Goal: Task Accomplishment & Management: Complete application form

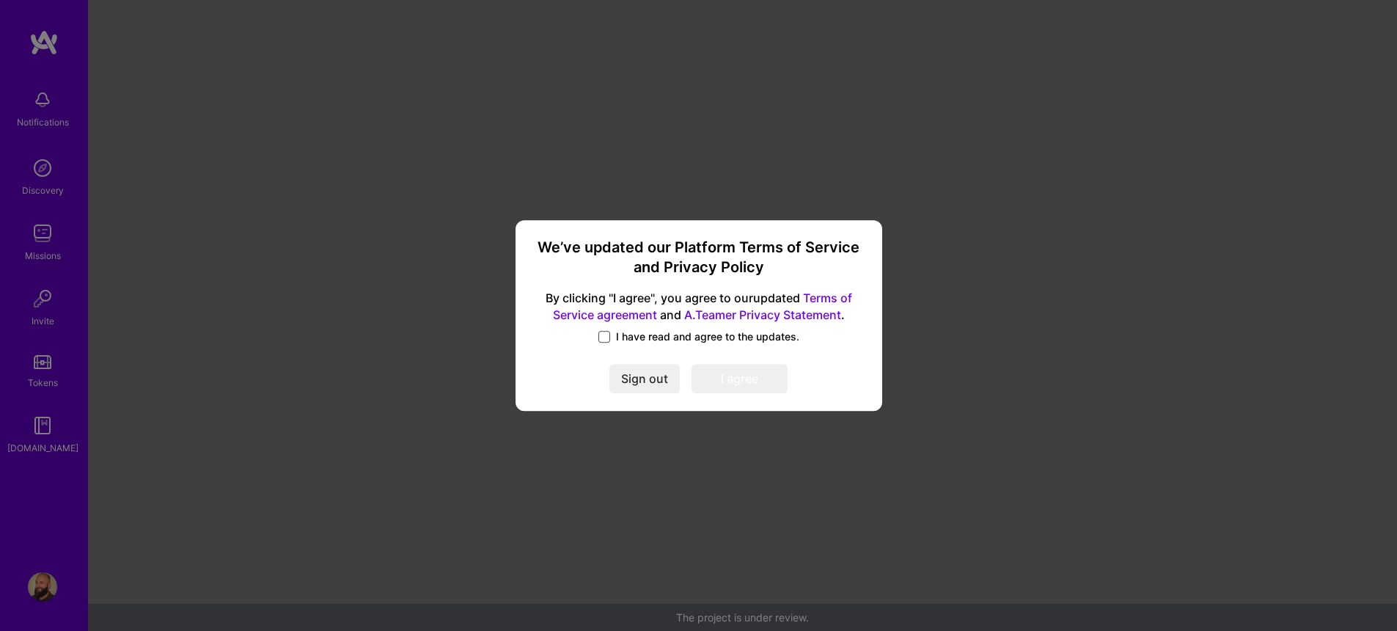
click at [606, 337] on span at bounding box center [605, 337] width 12 height 12
click at [0, 0] on input "I have read and agree to the updates." at bounding box center [0, 0] width 0 height 0
click at [743, 373] on button "I agree" at bounding box center [740, 378] width 96 height 29
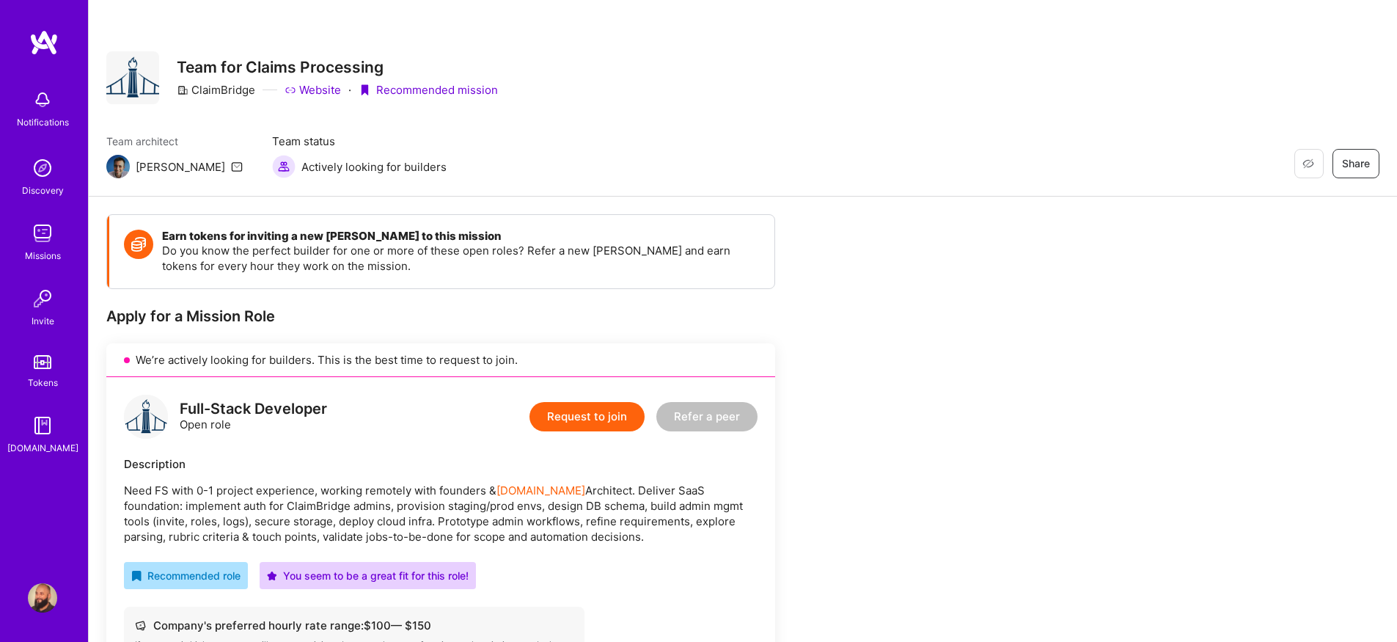
click at [37, 602] on img at bounding box center [42, 597] width 29 height 29
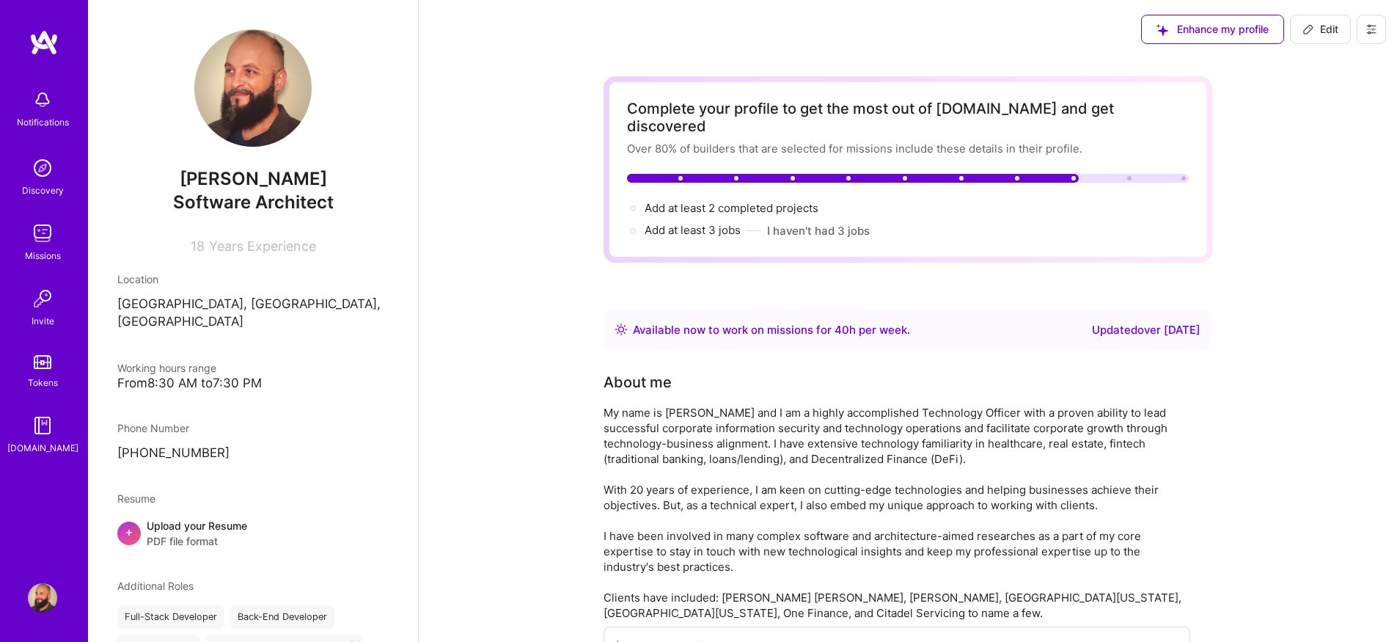
click at [1326, 36] on span "Edit" at bounding box center [1321, 29] width 36 height 15
select select "US"
select select "Right Now"
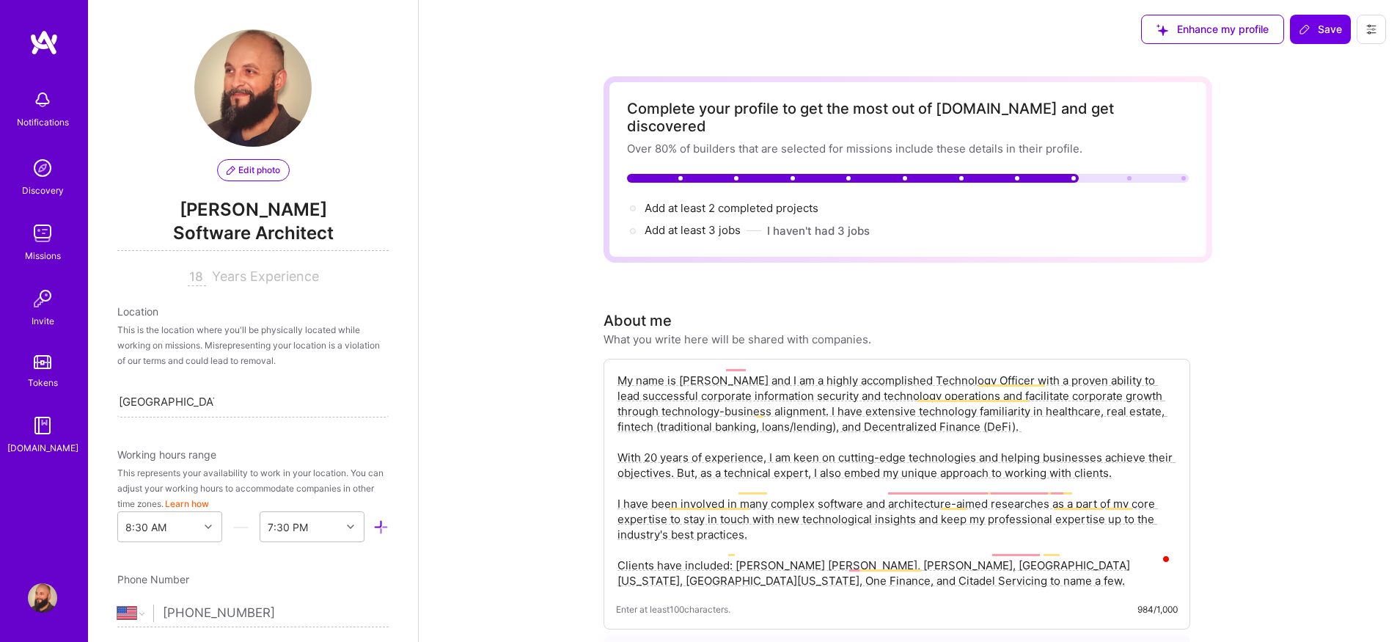
click at [265, 165] on span "Edit photo" at bounding box center [254, 170] width 54 height 13
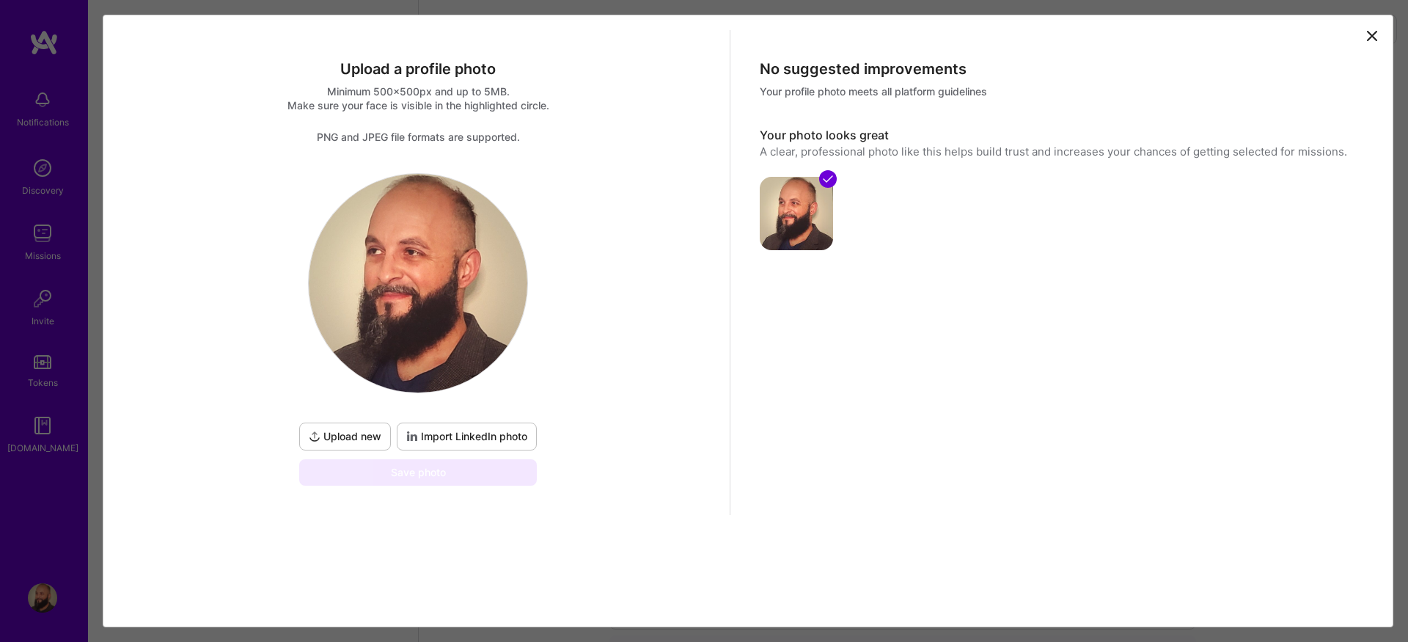
click at [478, 434] on span "Import LinkedIn photo" at bounding box center [466, 436] width 121 height 15
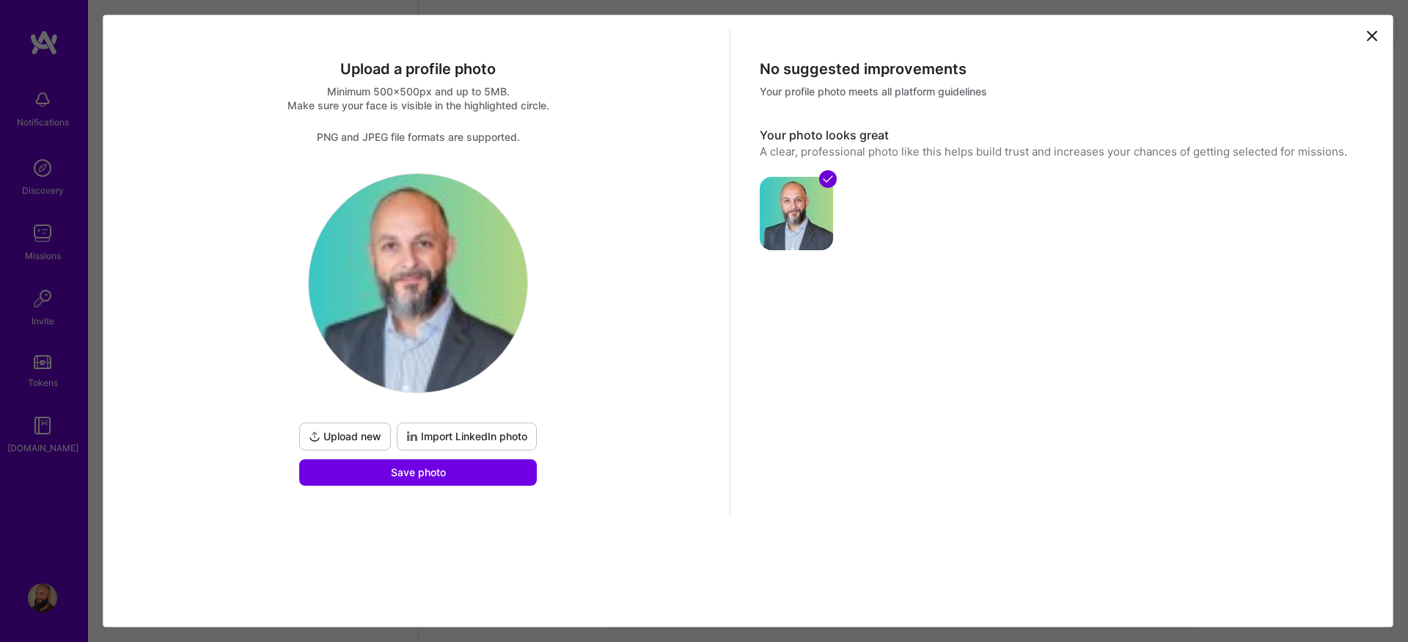
click at [332, 440] on span "Upload new" at bounding box center [345, 436] width 73 height 15
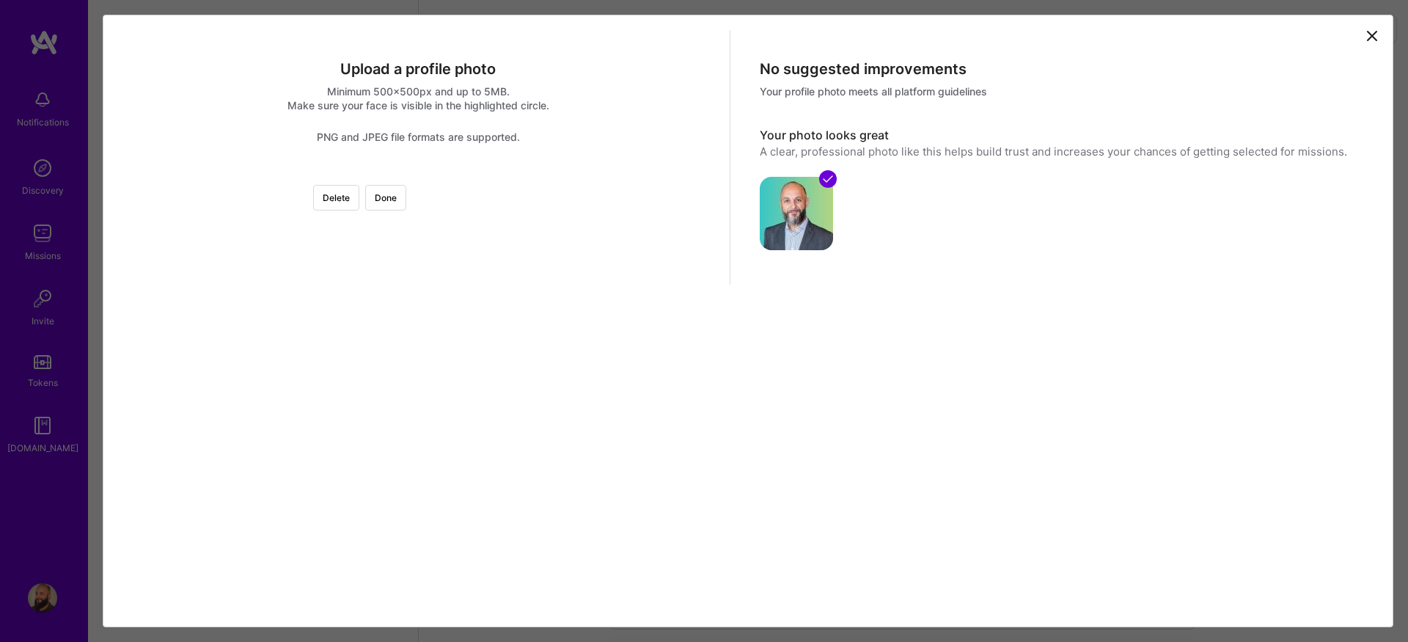
click at [514, 388] on div at bounding box center [638, 393] width 440 height 440
click at [406, 192] on button "Done" at bounding box center [385, 198] width 41 height 26
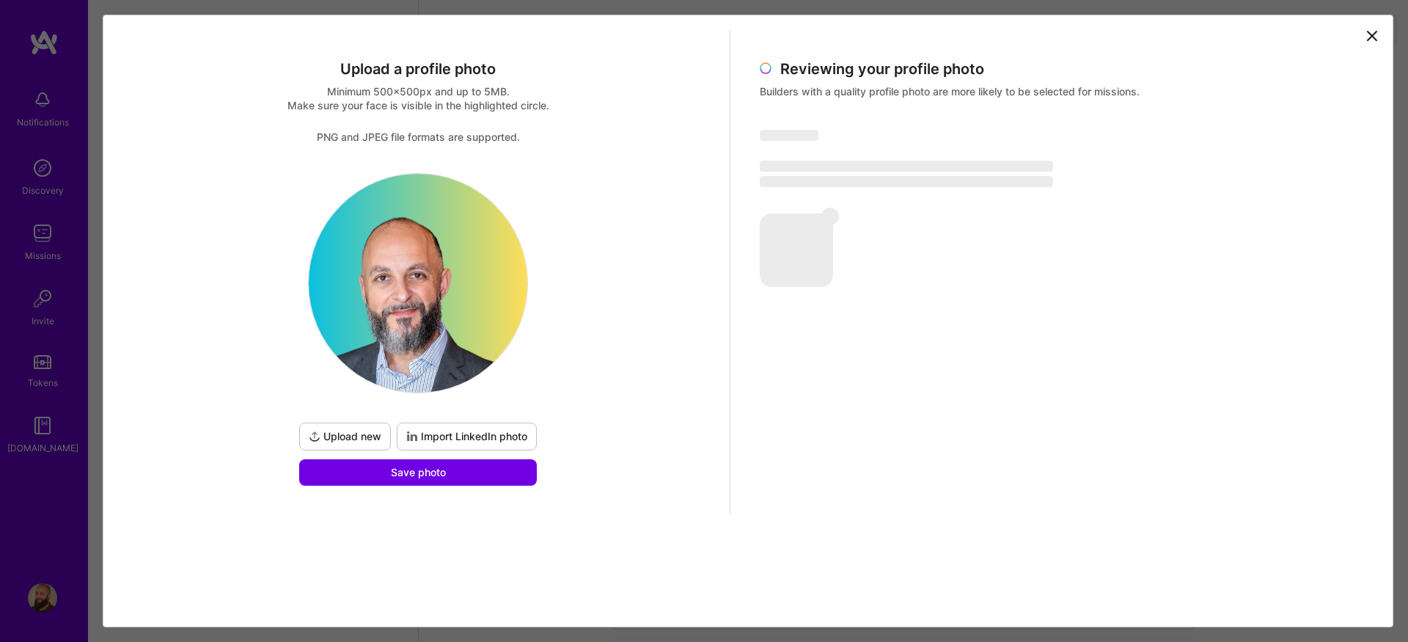
click at [343, 439] on span "Upload new" at bounding box center [345, 436] width 73 height 15
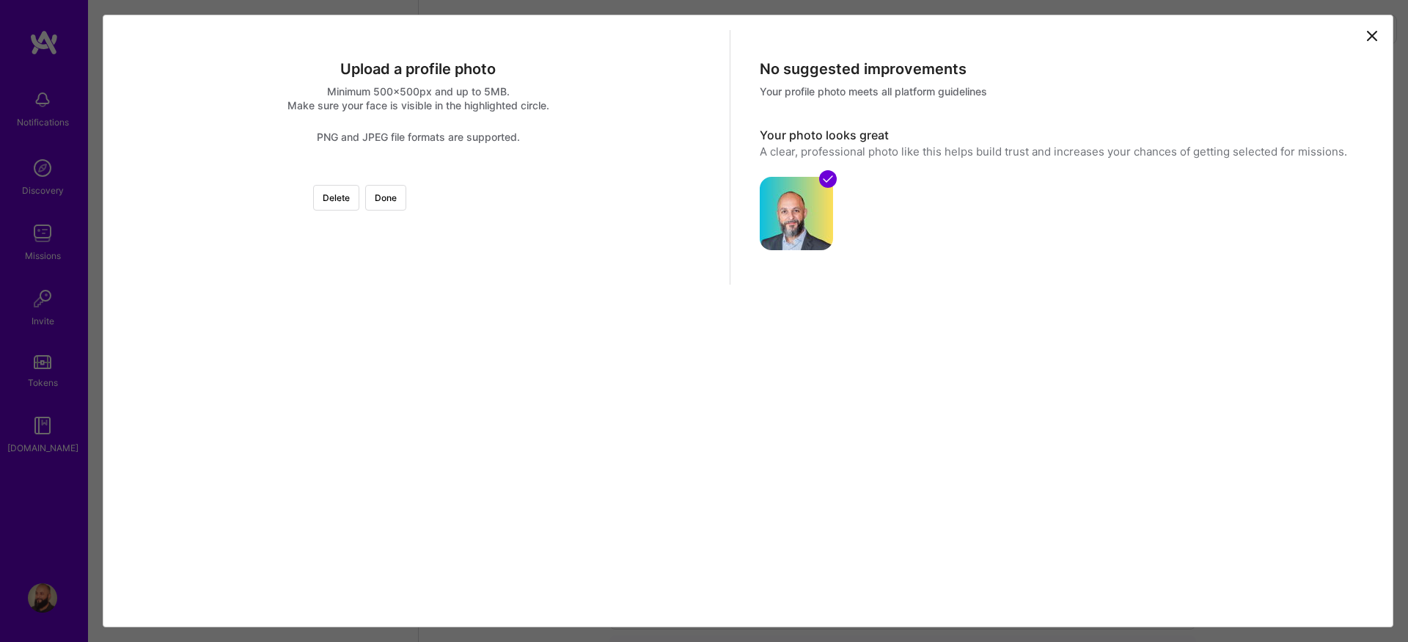
click at [428, 398] on div at bounding box center [638, 393] width 440 height 440
click at [472, 388] on div at bounding box center [638, 393] width 440 height 440
click at [555, 392] on div at bounding box center [638, 393] width 440 height 440
click at [540, 304] on div at bounding box center [638, 393] width 440 height 440
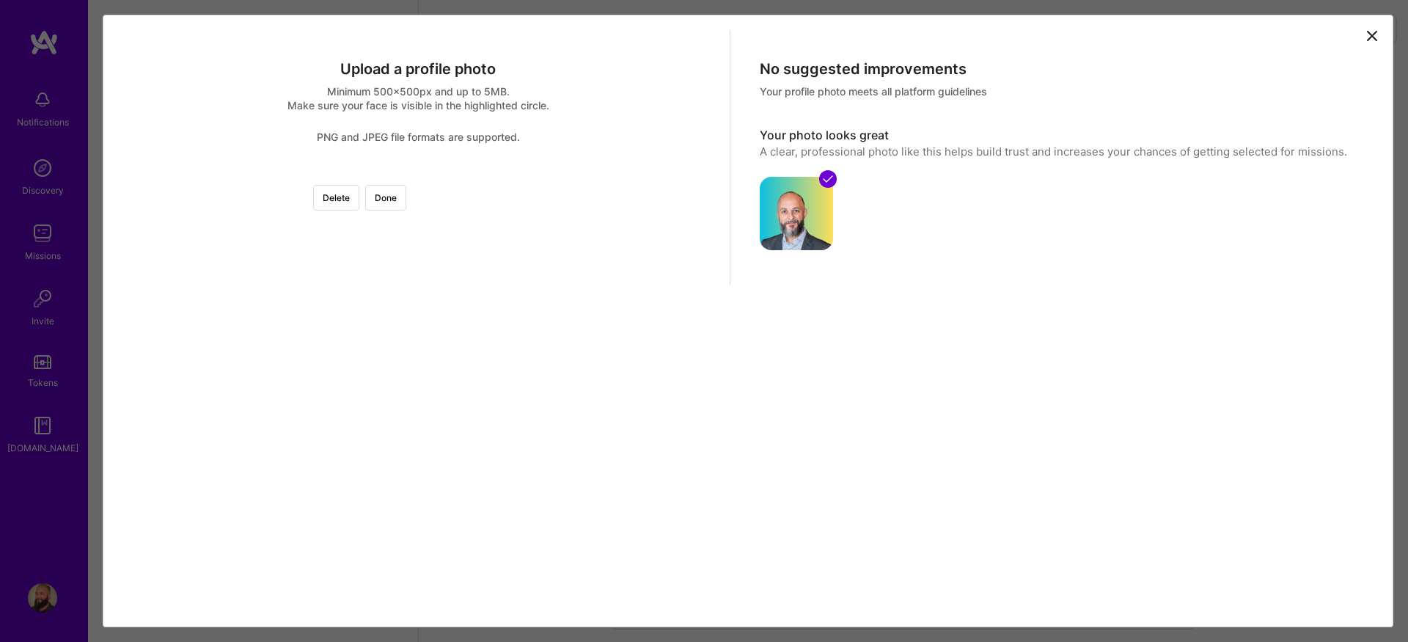
click at [418, 173] on div at bounding box center [418, 173] width 0 height 0
click at [433, 308] on div at bounding box center [625, 405] width 384 height 384
click at [406, 185] on button "Done" at bounding box center [385, 198] width 41 height 26
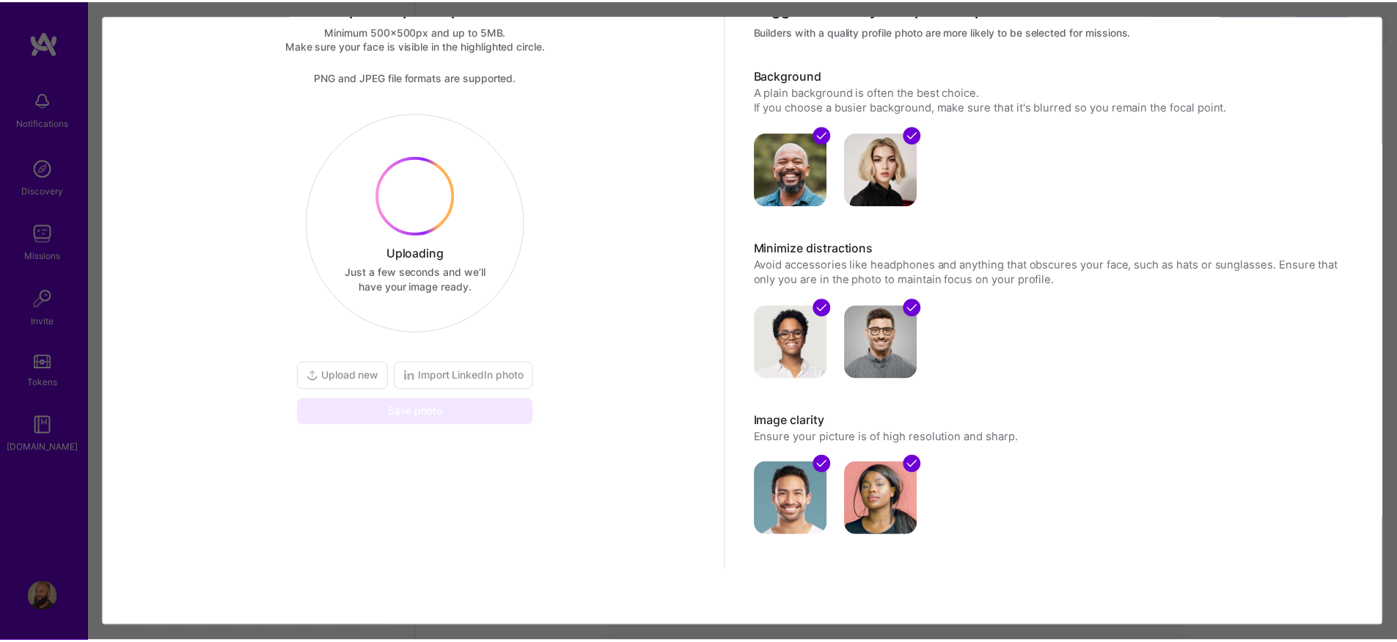
scroll to position [0, 0]
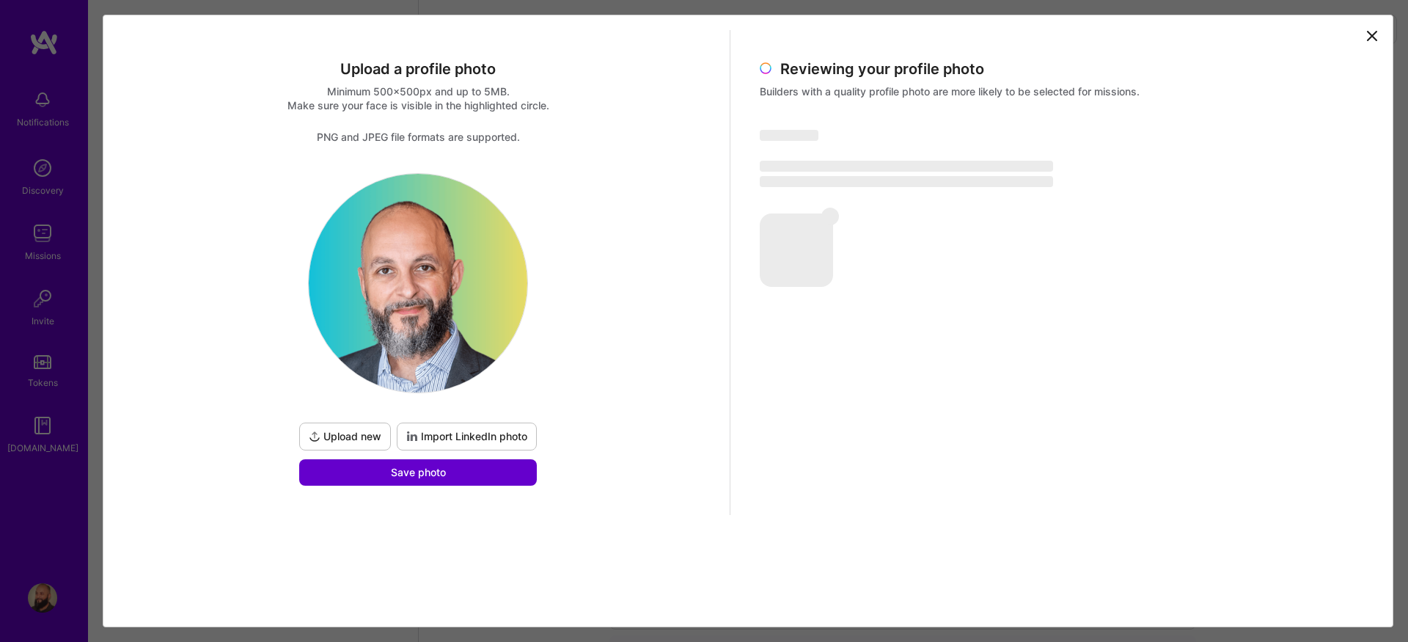
click at [463, 478] on button "Save photo" at bounding box center [418, 472] width 238 height 26
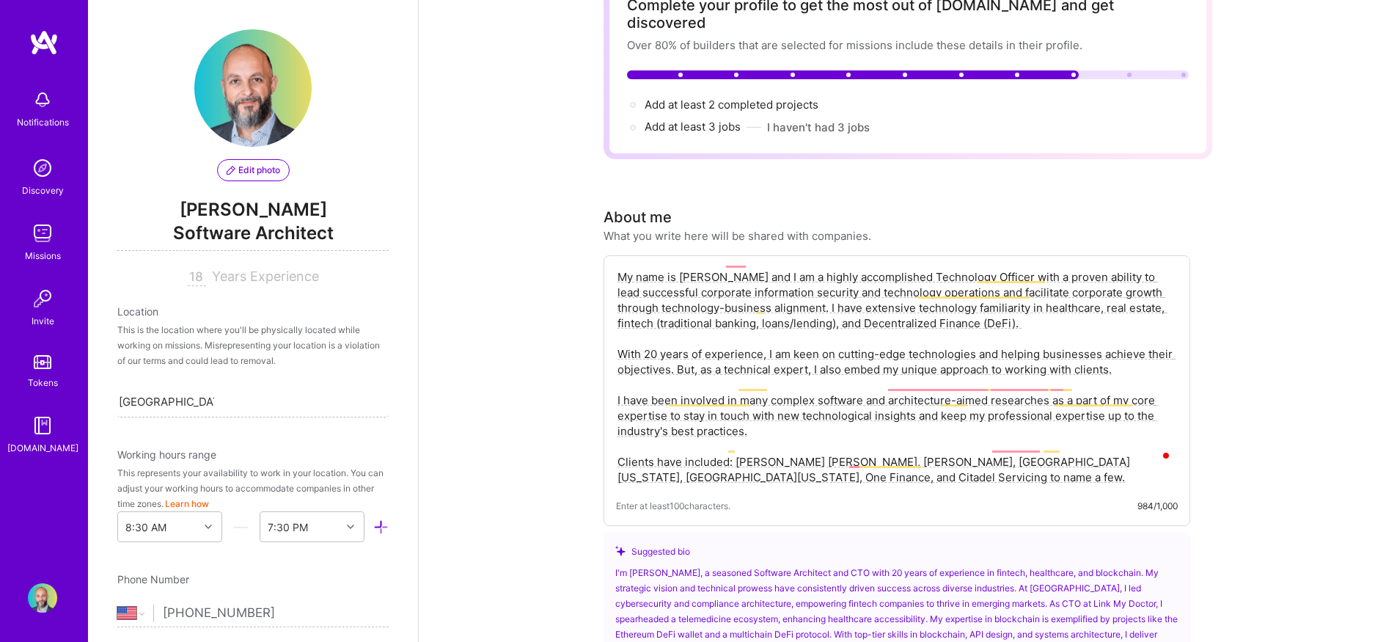
scroll to position [127, 0]
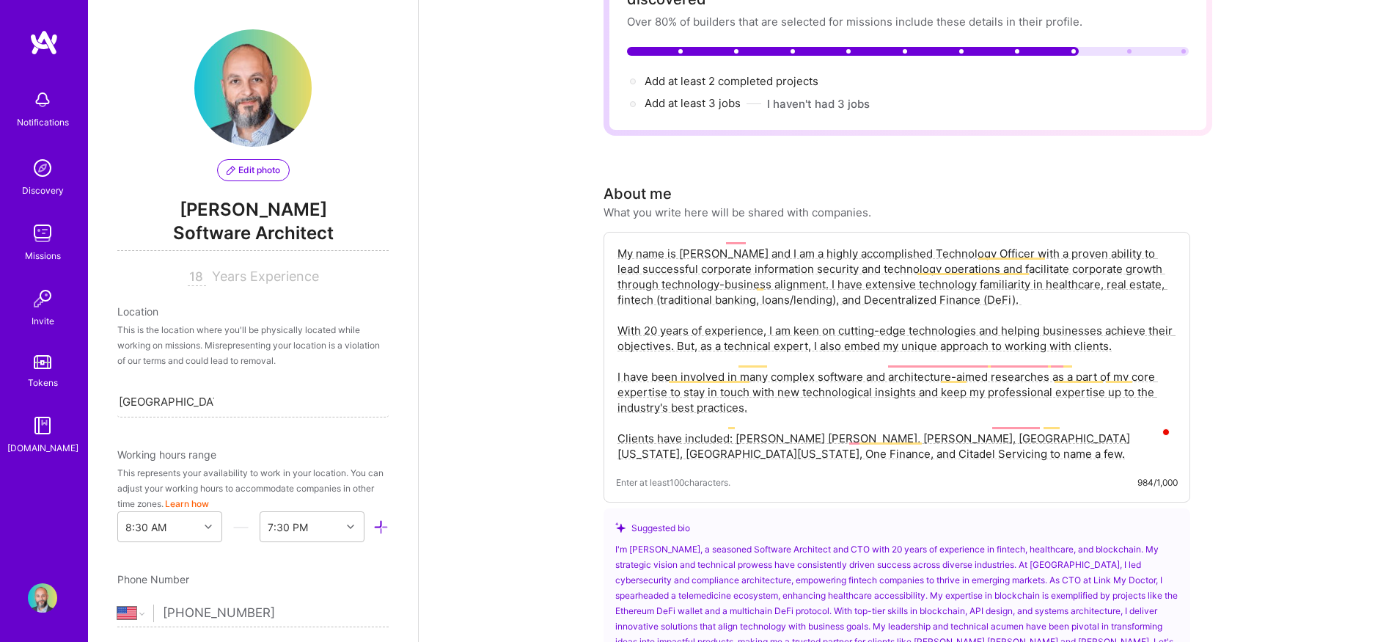
drag, startPoint x: 771, startPoint y: 392, endPoint x: 593, endPoint y: 216, distance: 251.1
paste textarea "I help ambitious teams turn big ideas into products that work and keep working …"
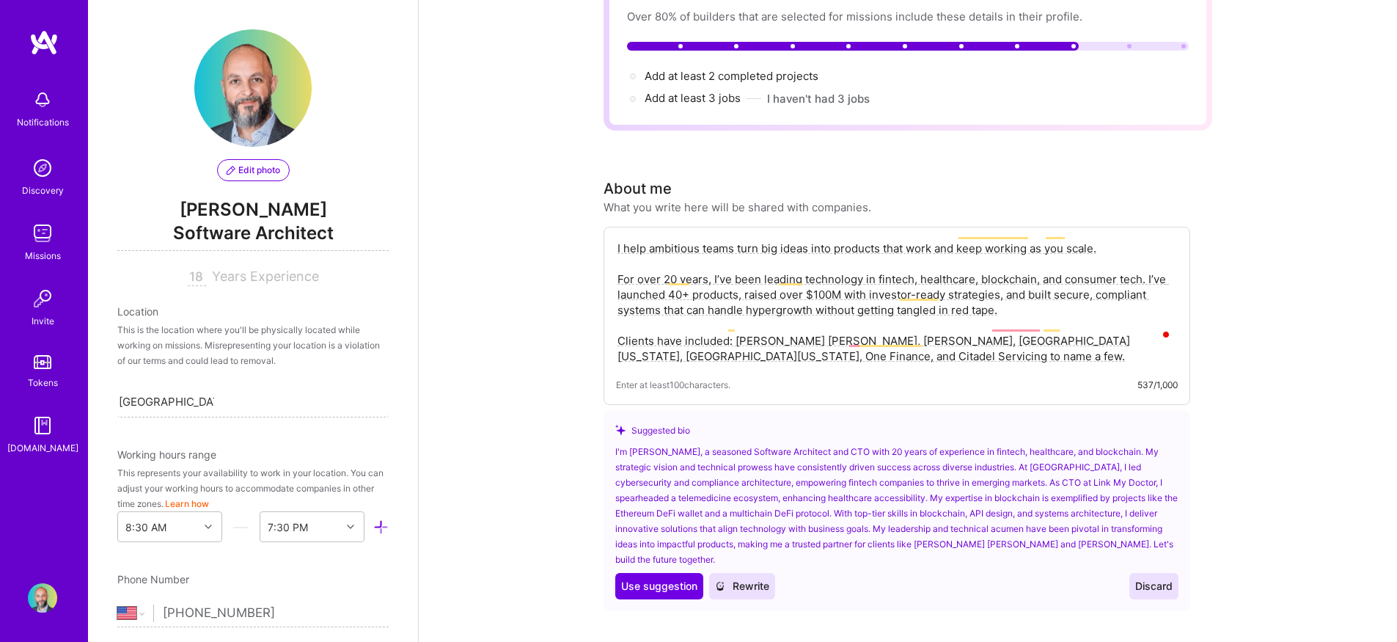
scroll to position [133, 0]
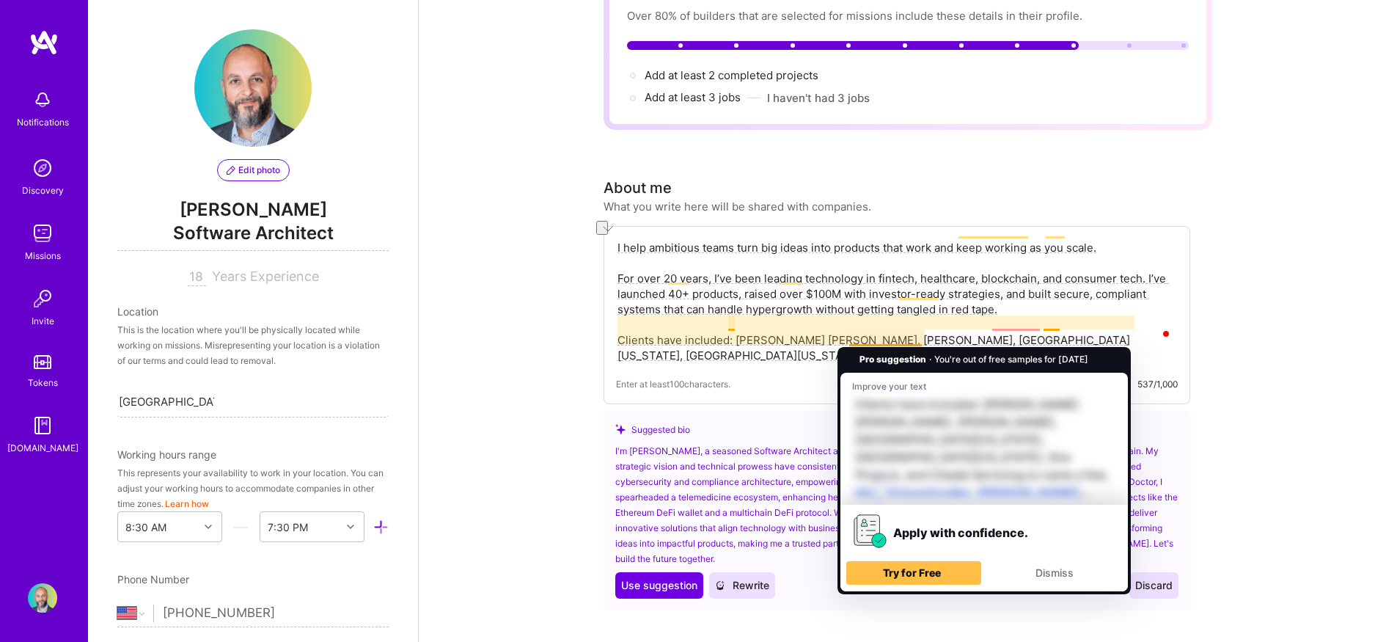
drag, startPoint x: 848, startPoint y: 339, endPoint x: 930, endPoint y: 343, distance: 82.2
click at [930, 343] on textarea "I help ambitious teams turn big ideas into products that work and keep working …" at bounding box center [897, 301] width 562 height 126
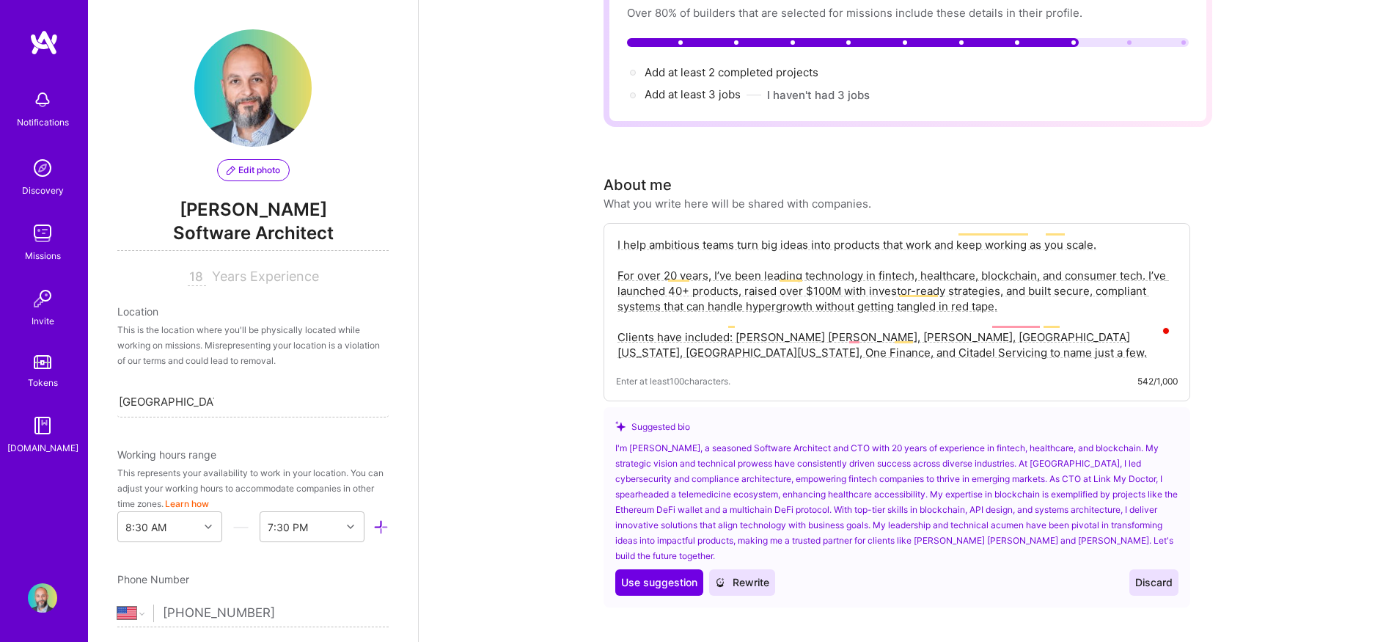
scroll to position [139, 0]
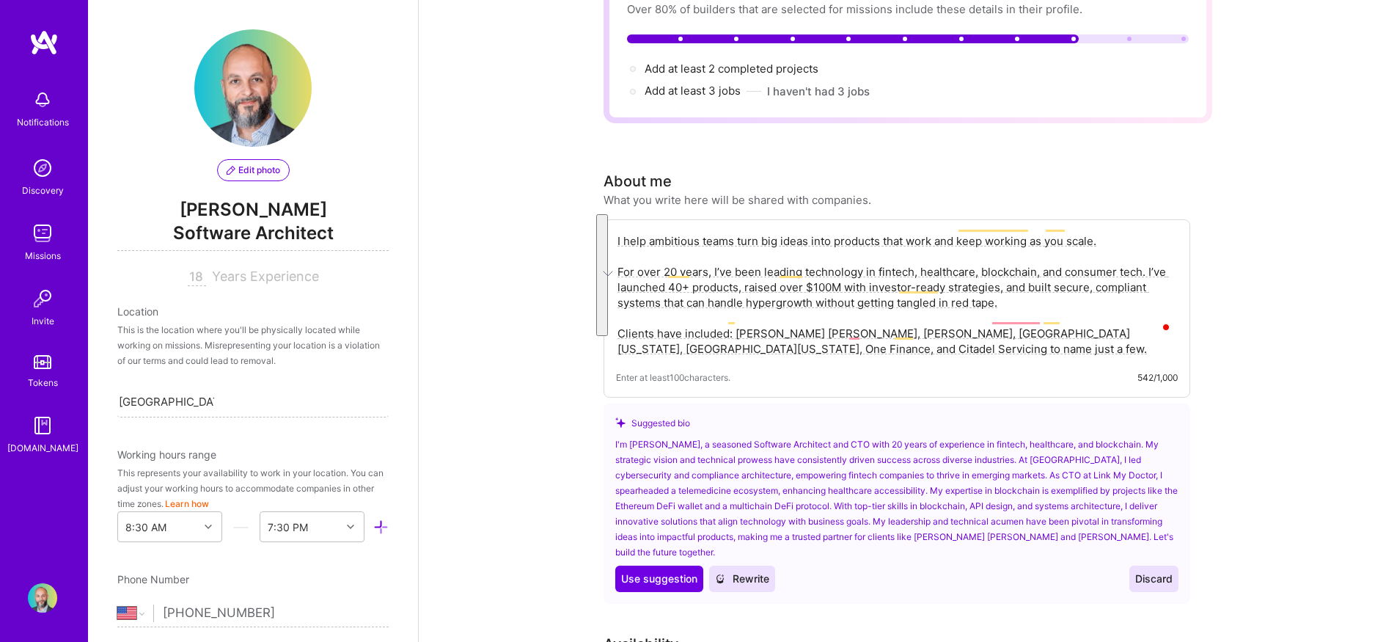
drag, startPoint x: 961, startPoint y: 335, endPoint x: 599, endPoint y: 212, distance: 381.8
type textarea "I help ambitious teams turn big ideas into products that work and keep working …"
click at [755, 566] on button "Rewrite" at bounding box center [742, 579] width 66 height 26
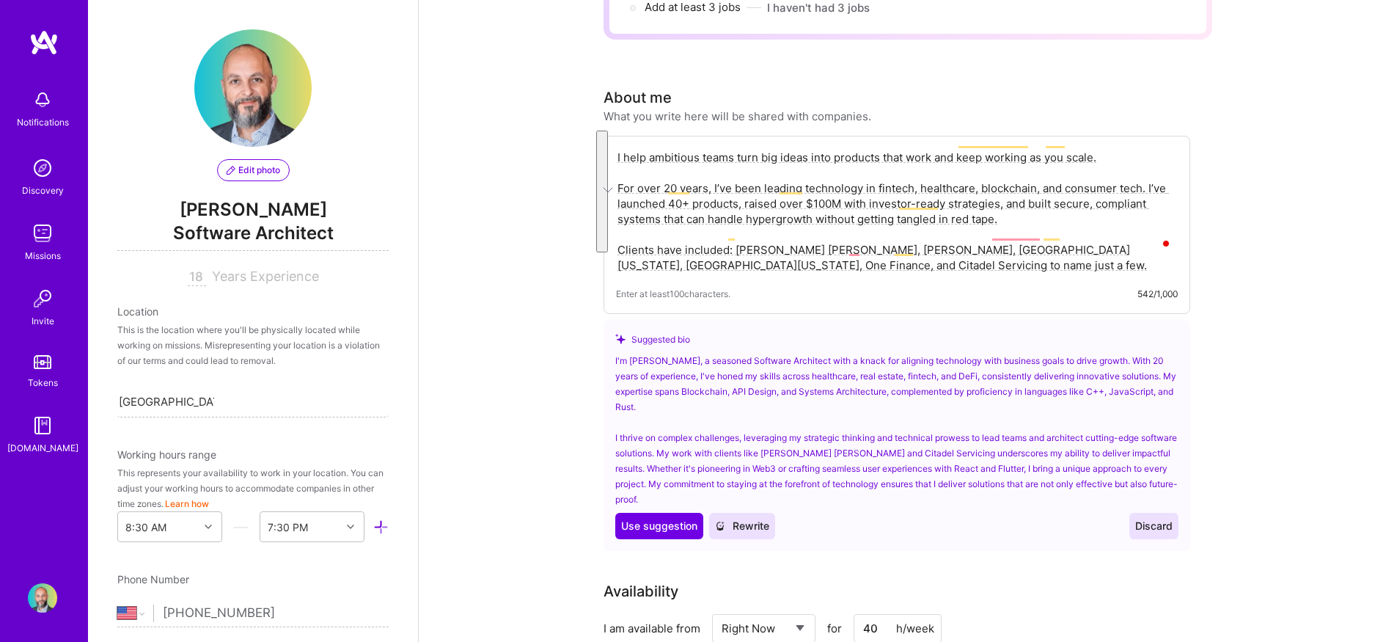
scroll to position [238, 0]
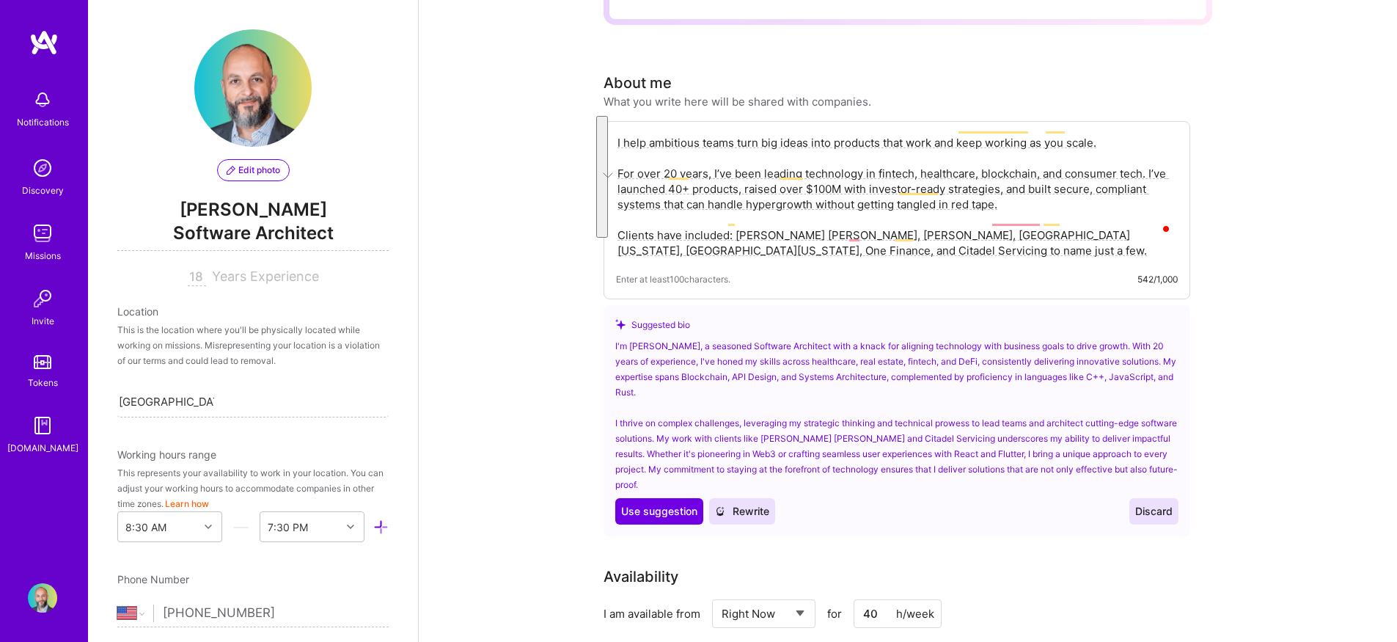
click at [1144, 504] on span "Discard" at bounding box center [1154, 511] width 37 height 15
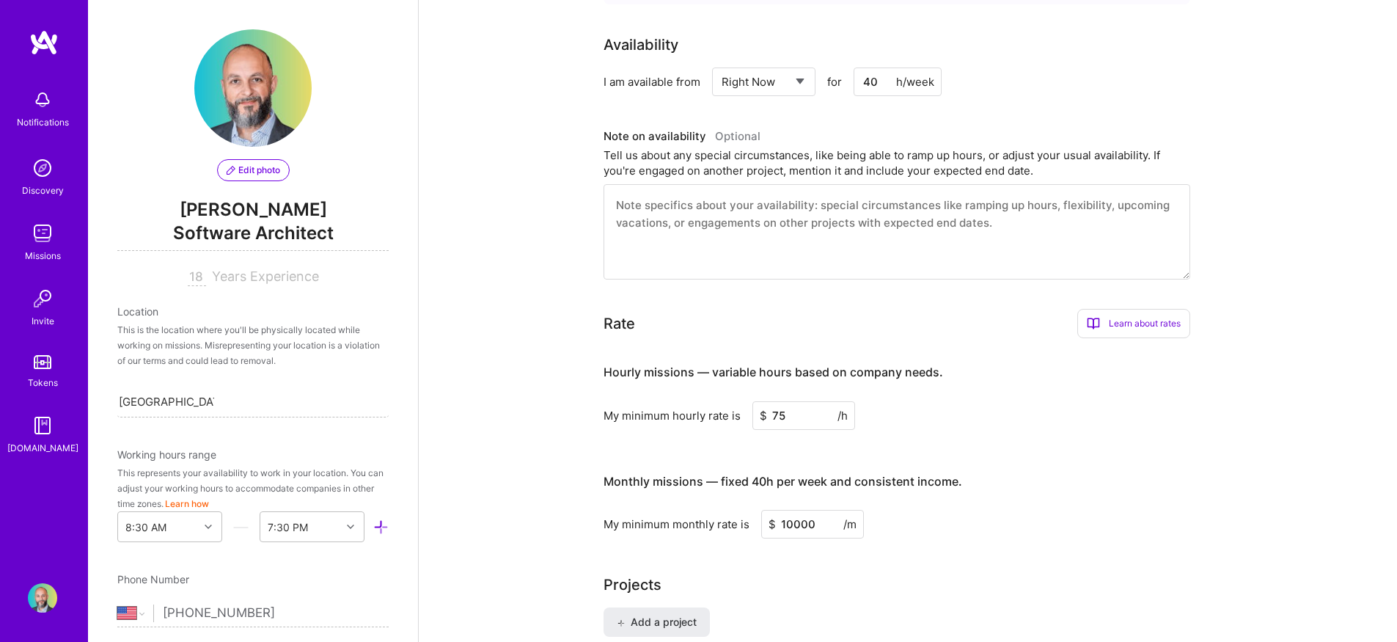
scroll to position [594, 0]
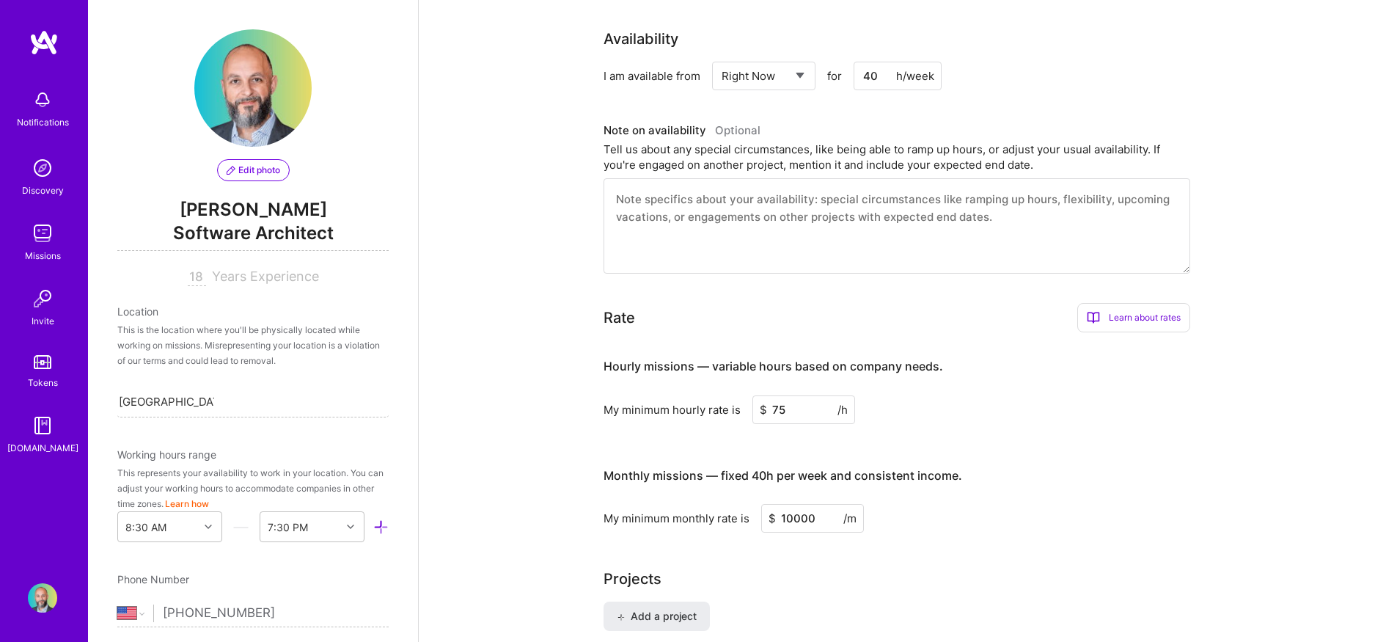
drag, startPoint x: 818, startPoint y: 505, endPoint x: 761, endPoint y: 497, distance: 57.8
click at [761, 504] on input "10000" at bounding box center [812, 518] width 103 height 29
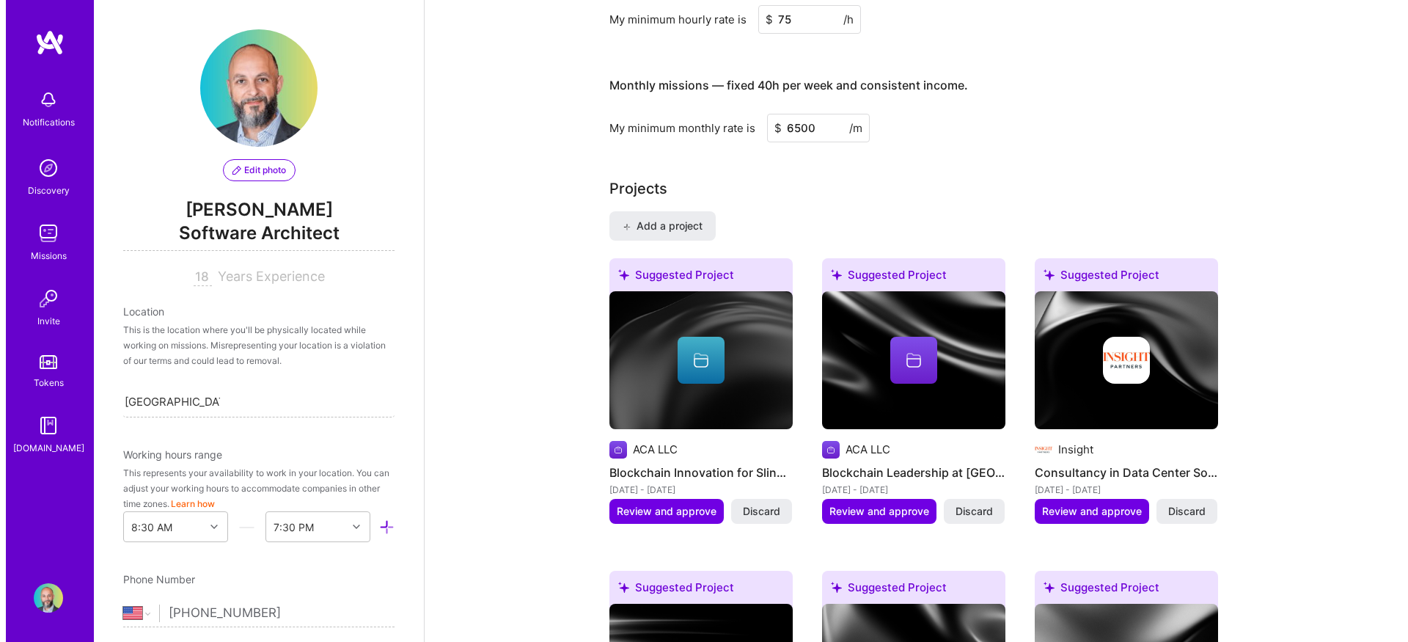
scroll to position [988, 0]
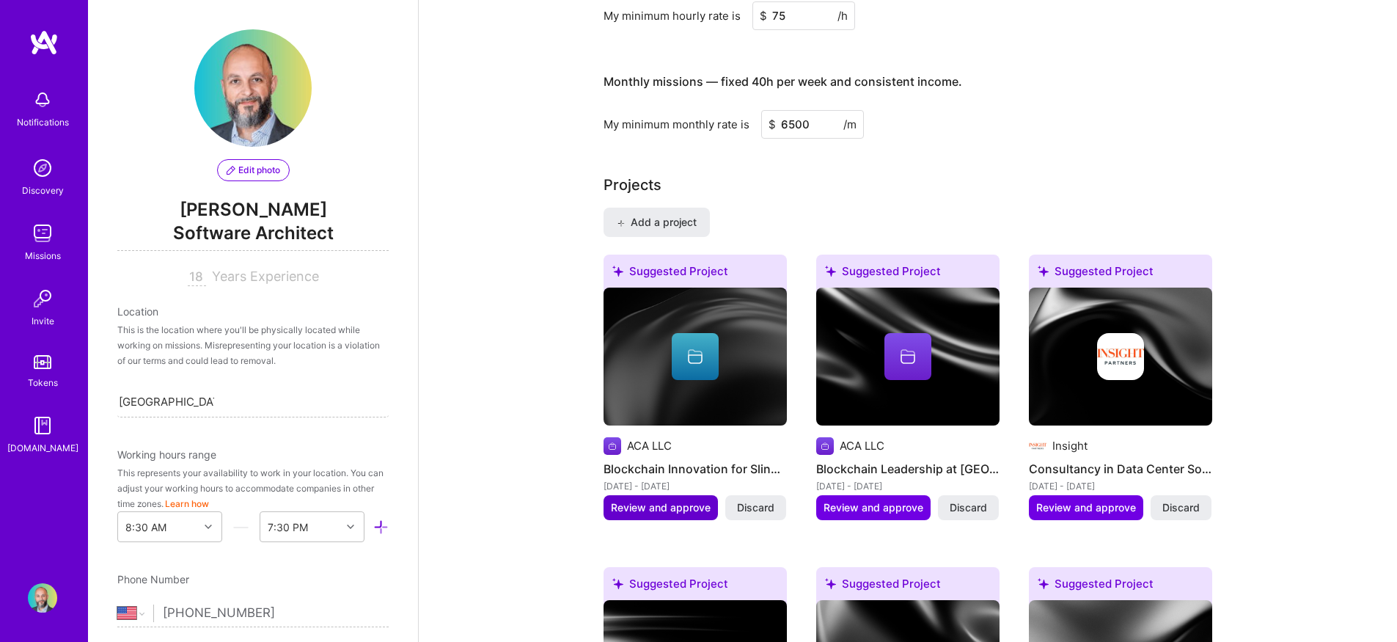
type input "6500"
click at [648, 500] on span "Review and approve" at bounding box center [661, 507] width 100 height 15
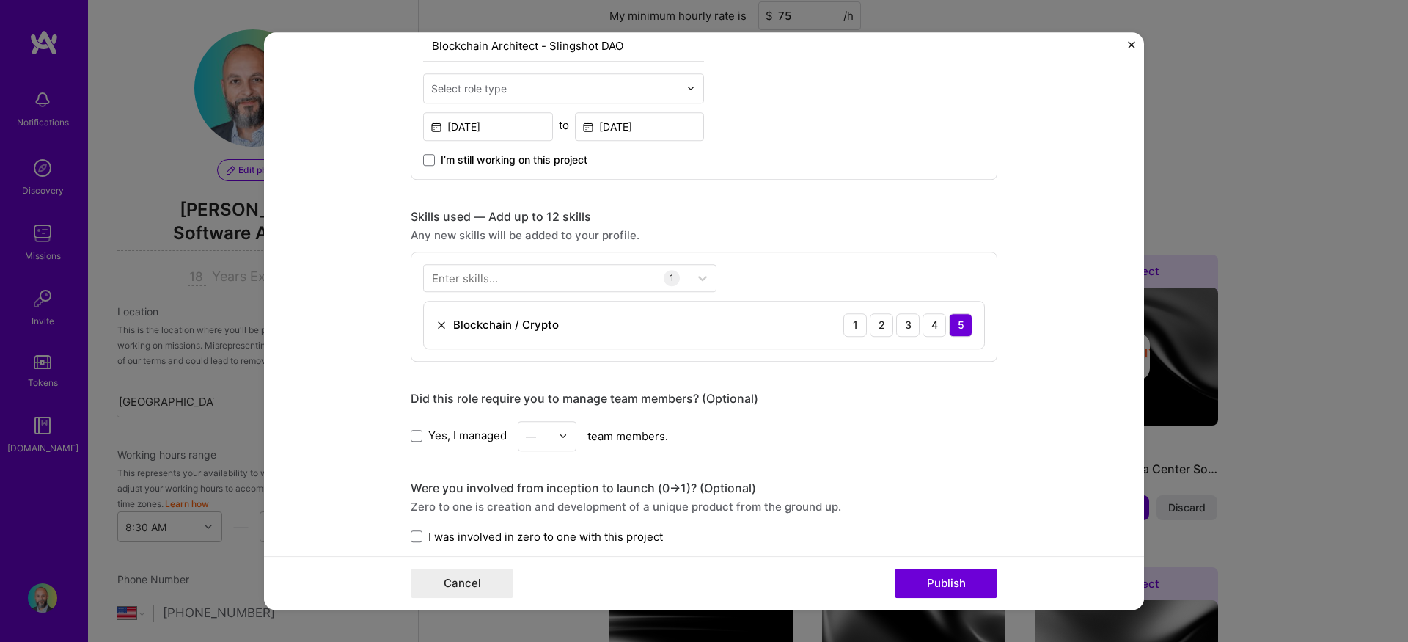
scroll to position [558, 0]
click at [413, 437] on span at bounding box center [417, 435] width 12 height 12
click at [0, 0] on input "Yes, I managed" at bounding box center [0, 0] width 0 height 0
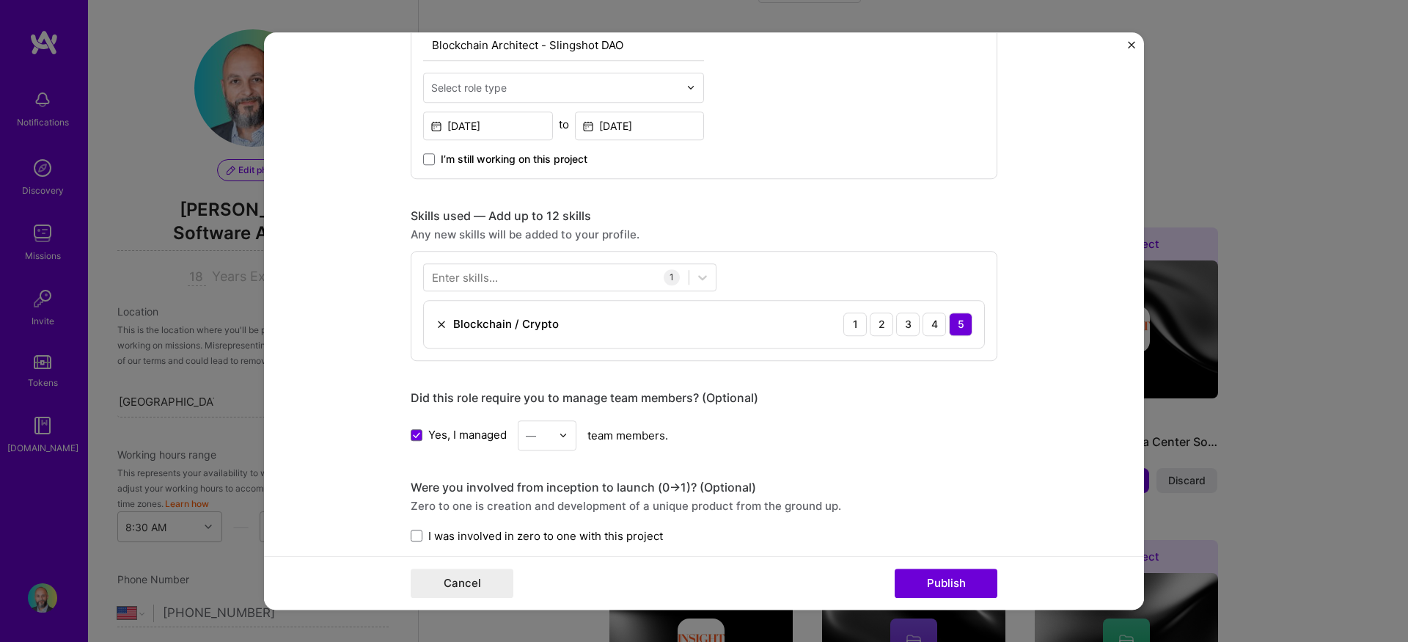
click at [541, 445] on div "—" at bounding box center [539, 435] width 40 height 29
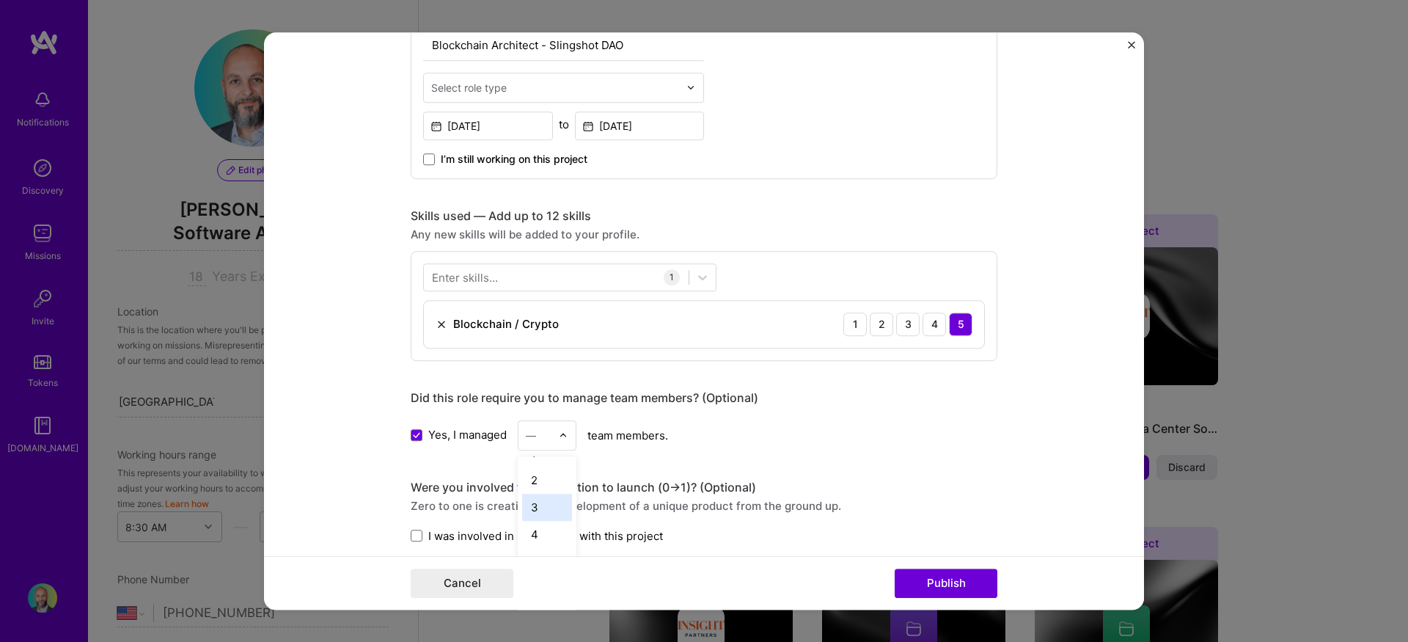
scroll to position [30, 0]
click at [544, 519] on div "4" at bounding box center [547, 525] width 50 height 27
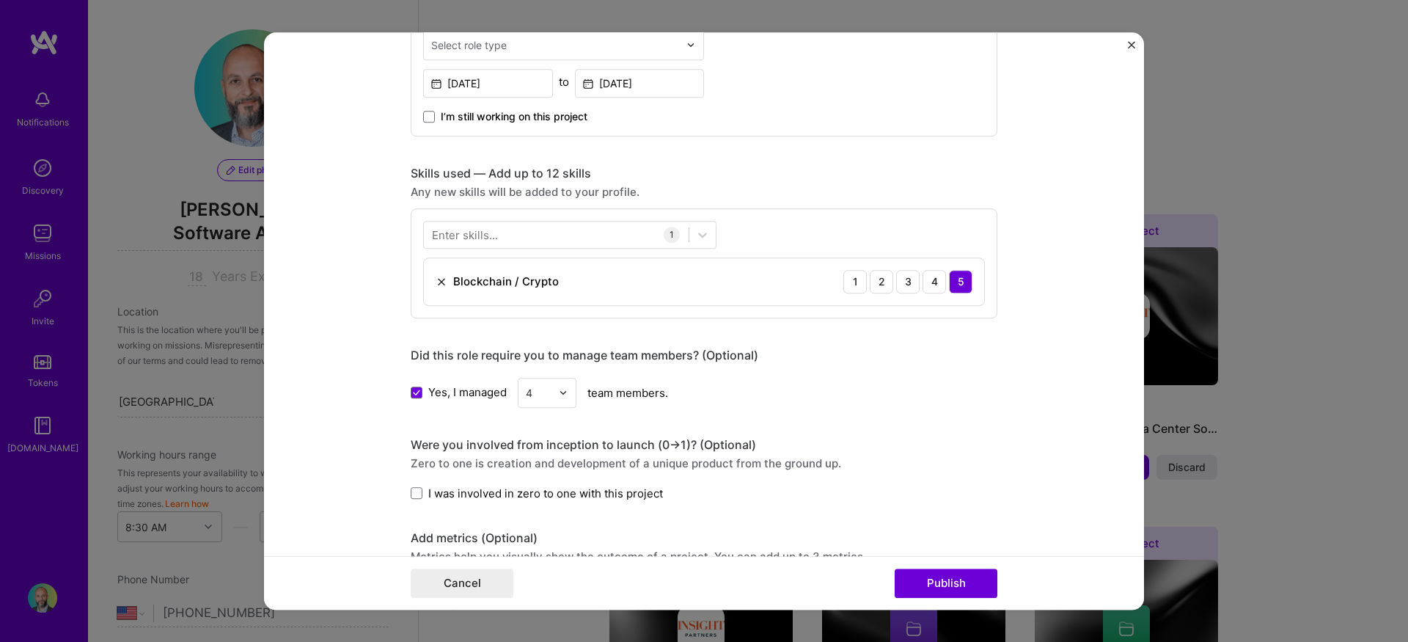
scroll to position [610, 0]
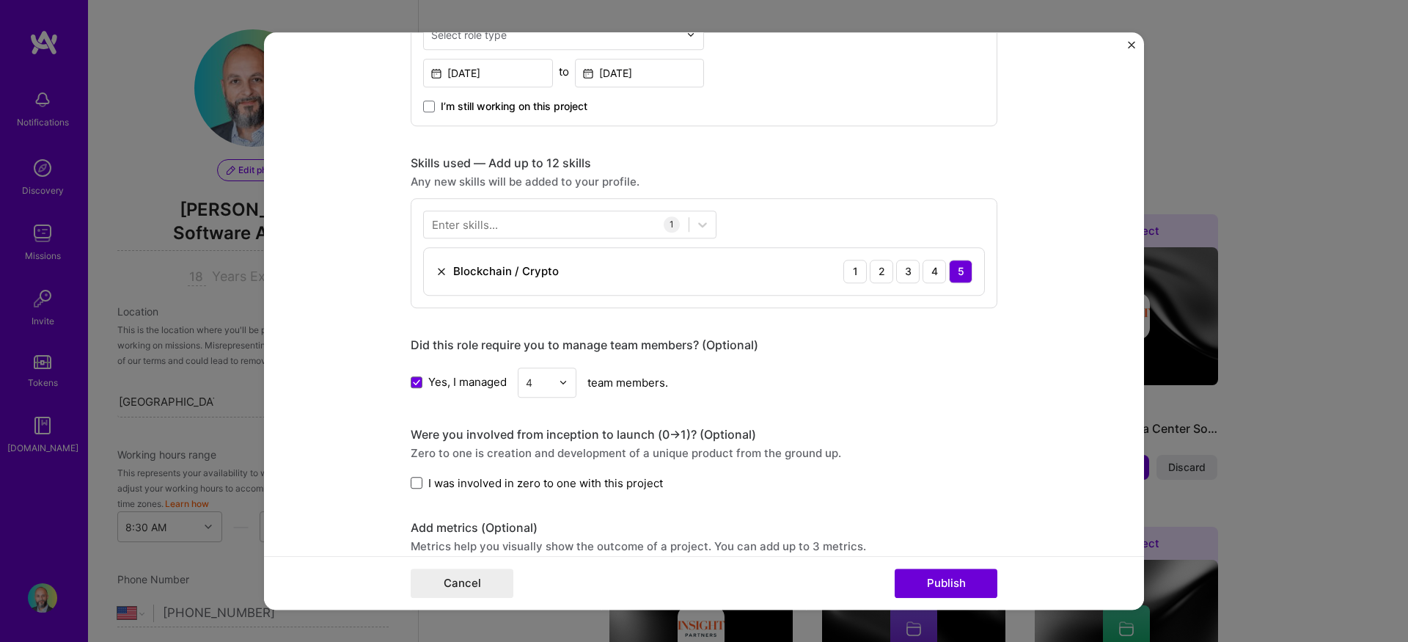
click at [414, 483] on span at bounding box center [417, 483] width 12 height 12
click at [0, 0] on input "I was involved in zero to one with this project" at bounding box center [0, 0] width 0 height 0
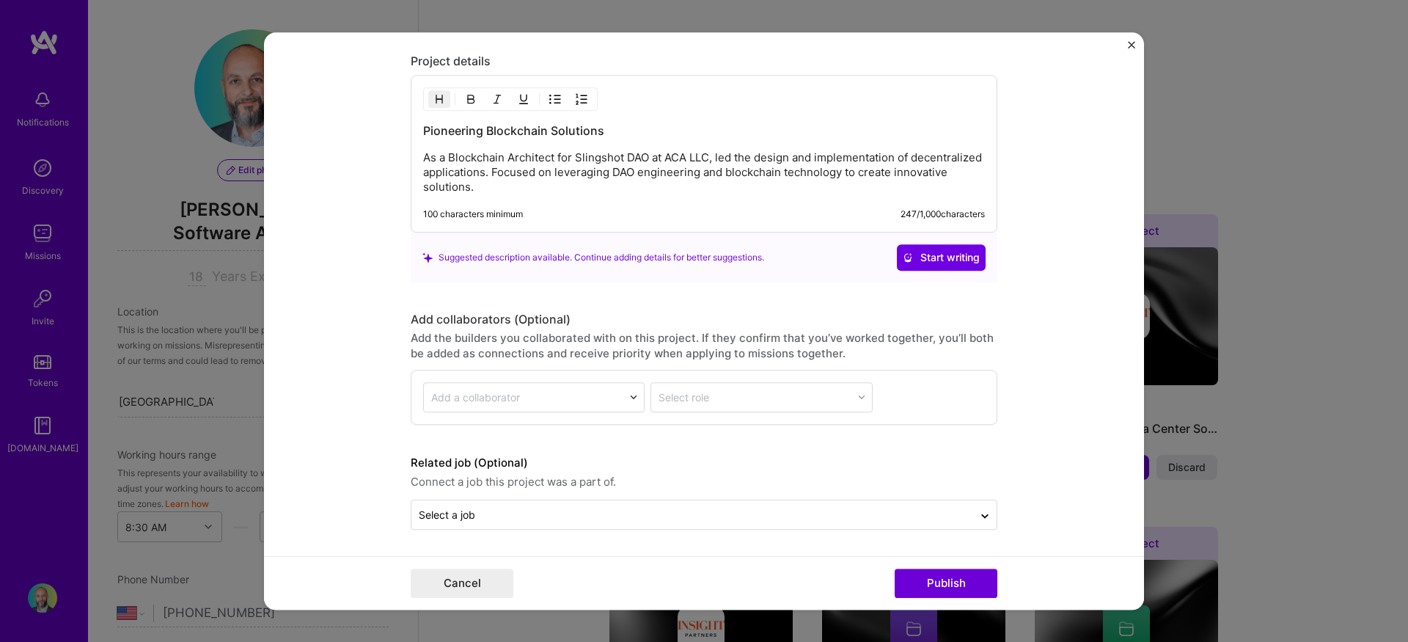
scroll to position [720, 0]
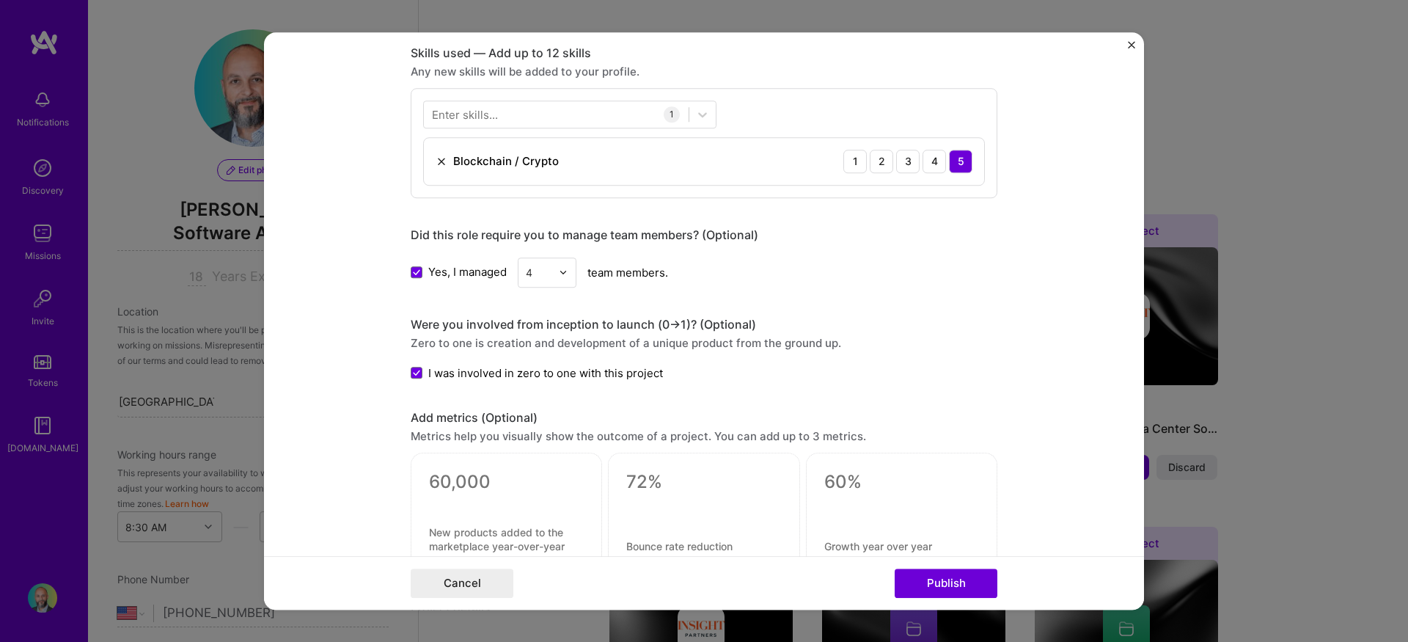
click at [1130, 42] on img "Close" at bounding box center [1131, 44] width 7 height 7
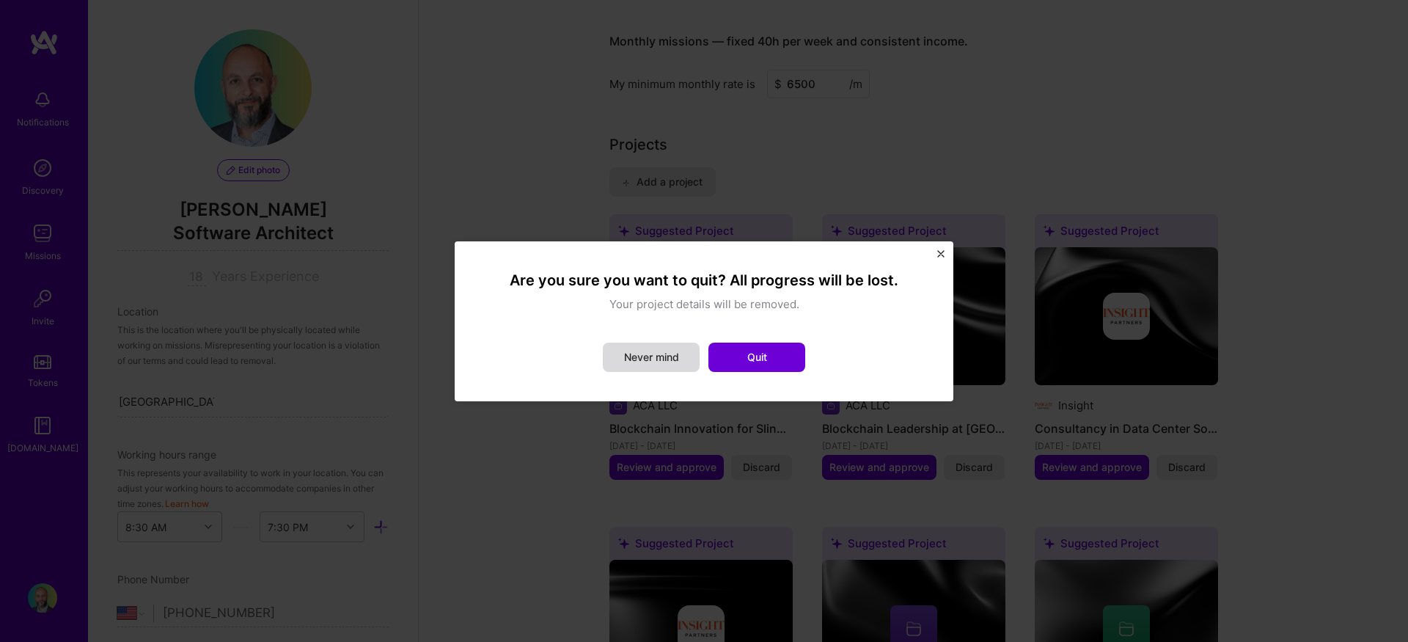
click at [676, 361] on button "Never mind" at bounding box center [651, 357] width 97 height 29
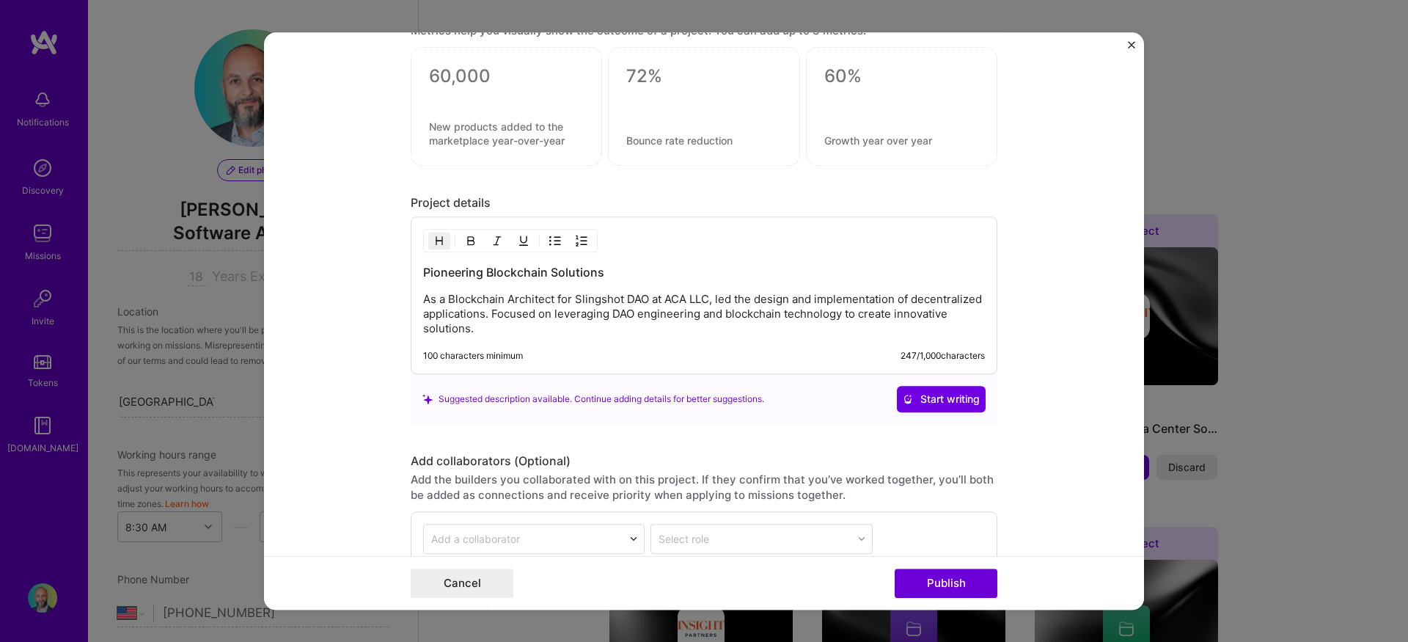
scroll to position [1155, 0]
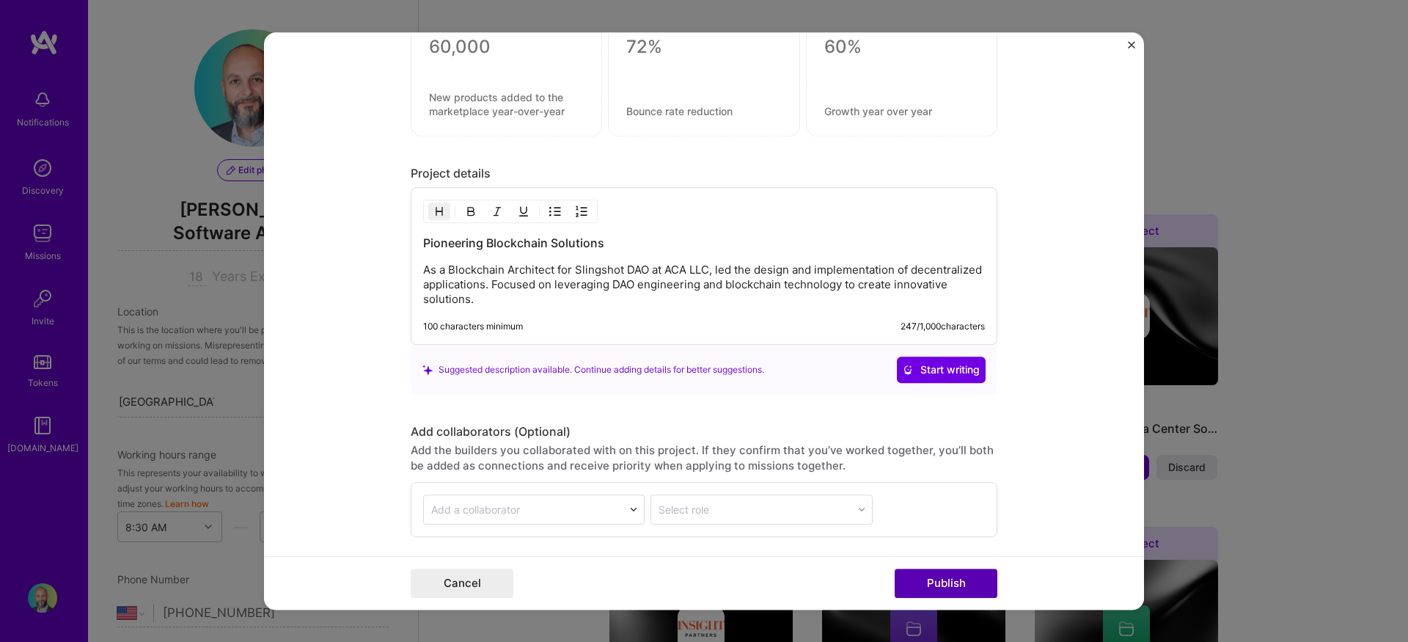
click at [930, 588] on button "Publish" at bounding box center [946, 583] width 103 height 29
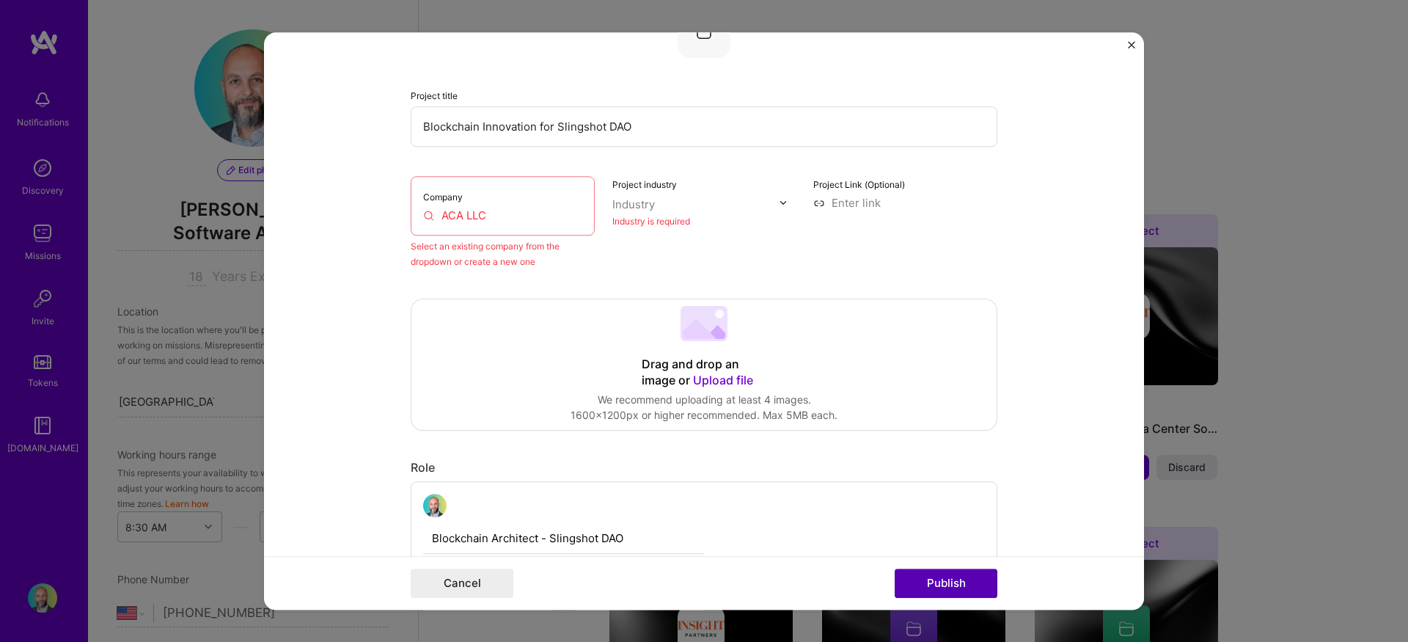
scroll to position [96, 0]
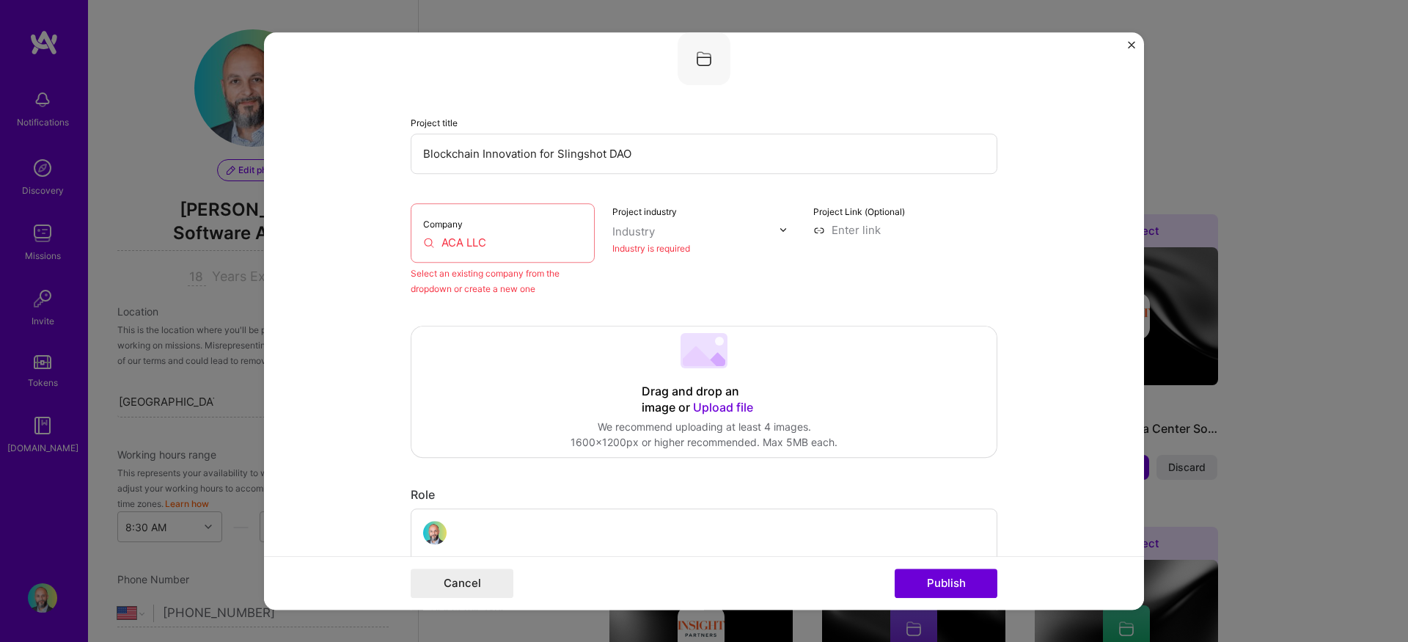
click at [492, 238] on input "ACA LLC" at bounding box center [502, 242] width 159 height 15
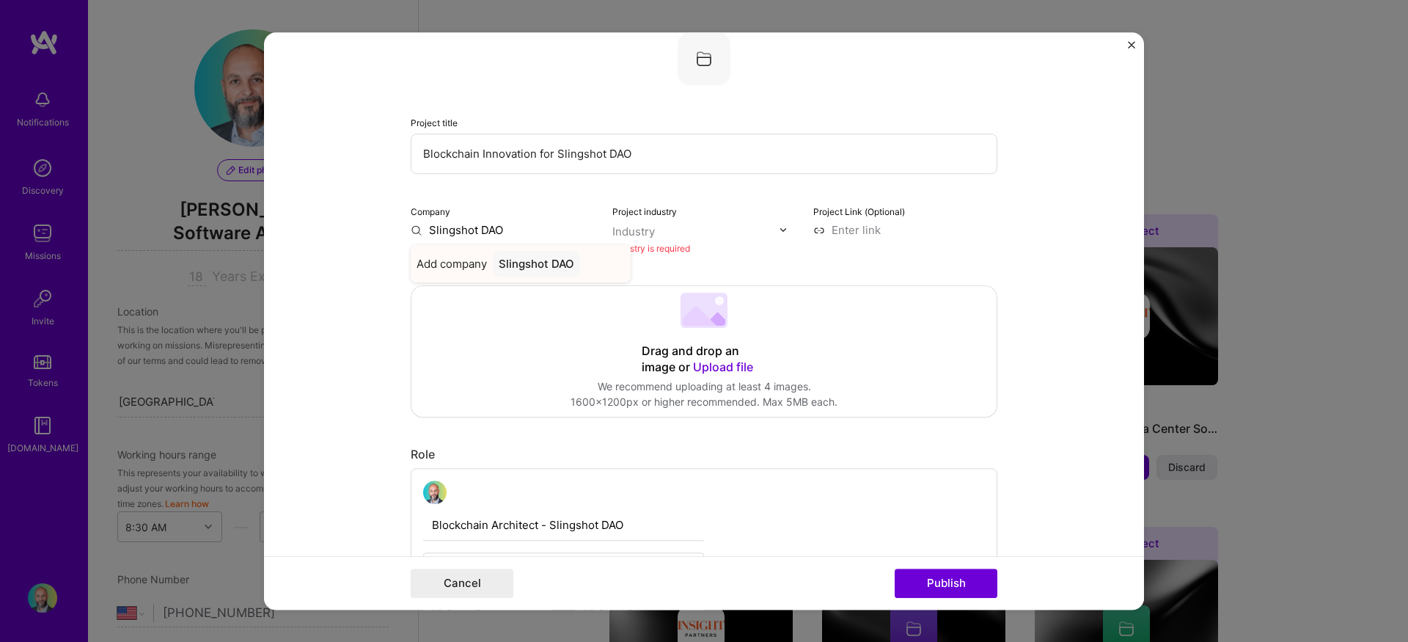
type input "Slingshot DAO"
click at [549, 263] on div "Slingshot DAO" at bounding box center [536, 264] width 87 height 26
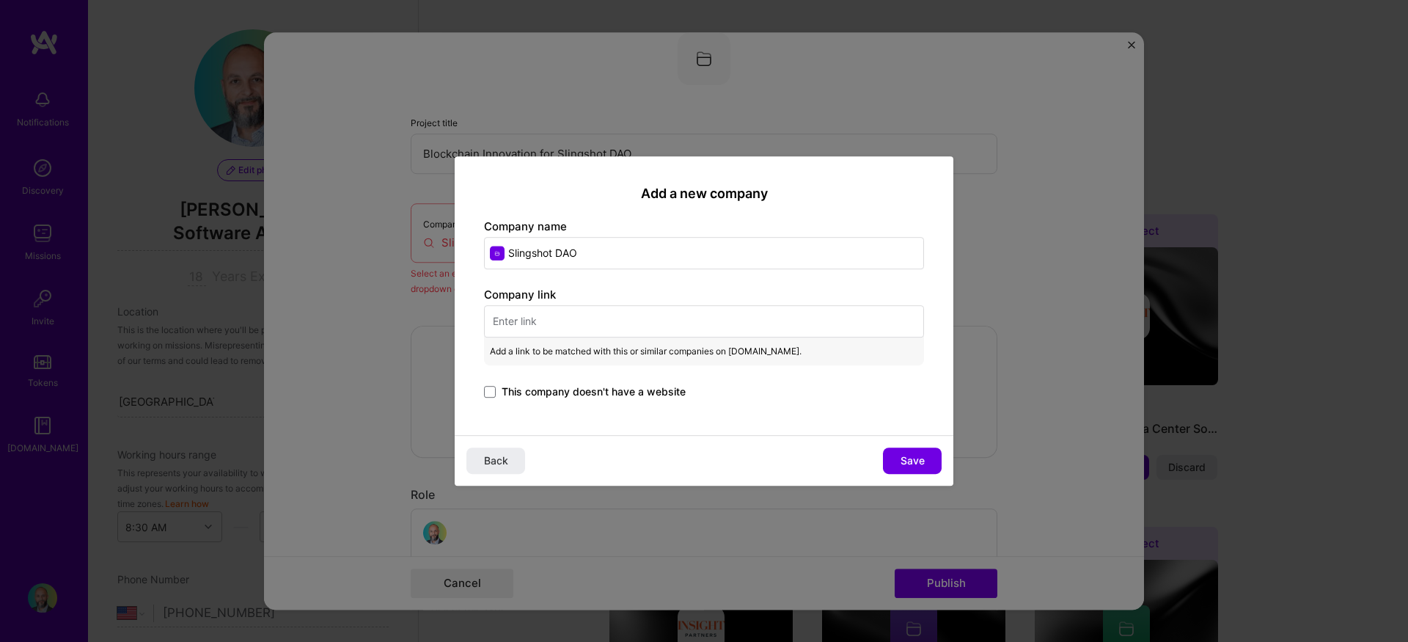
click at [533, 332] on input "text" at bounding box center [704, 321] width 440 height 32
paste input "[URL][DOMAIN_NAME]"
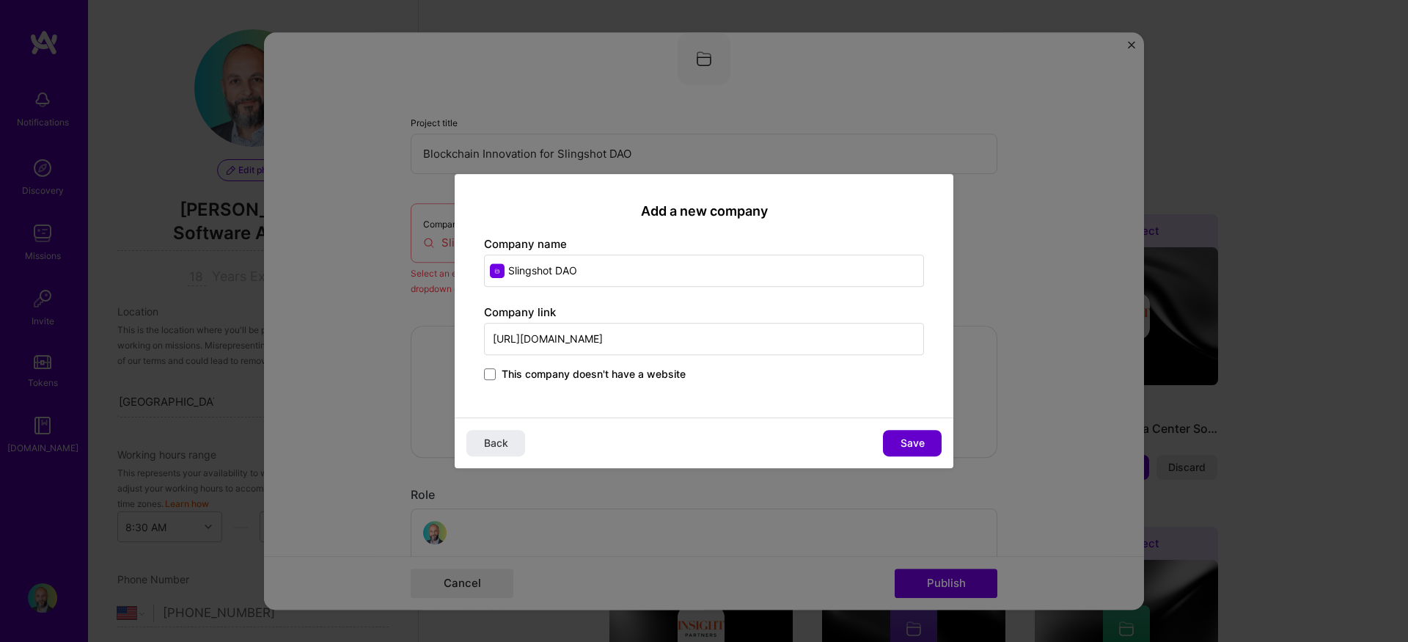
type input "[URL][DOMAIN_NAME]"
click at [913, 445] on span "Save" at bounding box center [913, 443] width 24 height 15
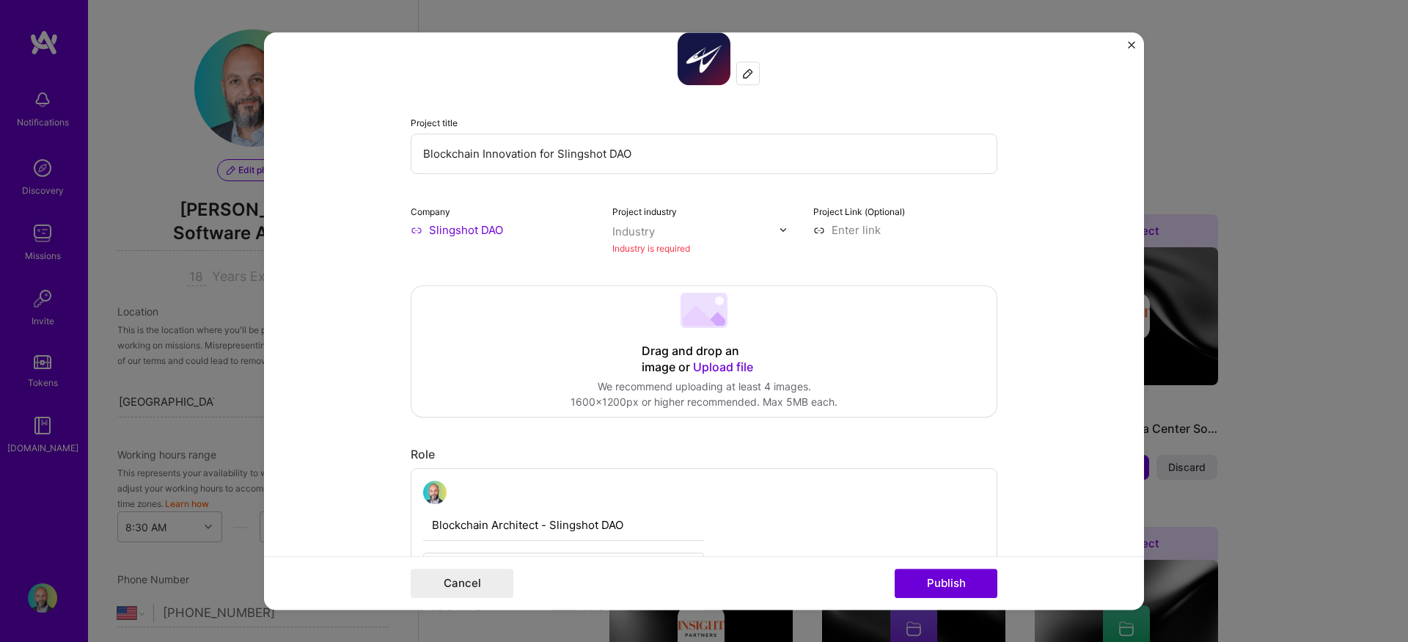
click at [720, 234] on input "text" at bounding box center [696, 231] width 167 height 15
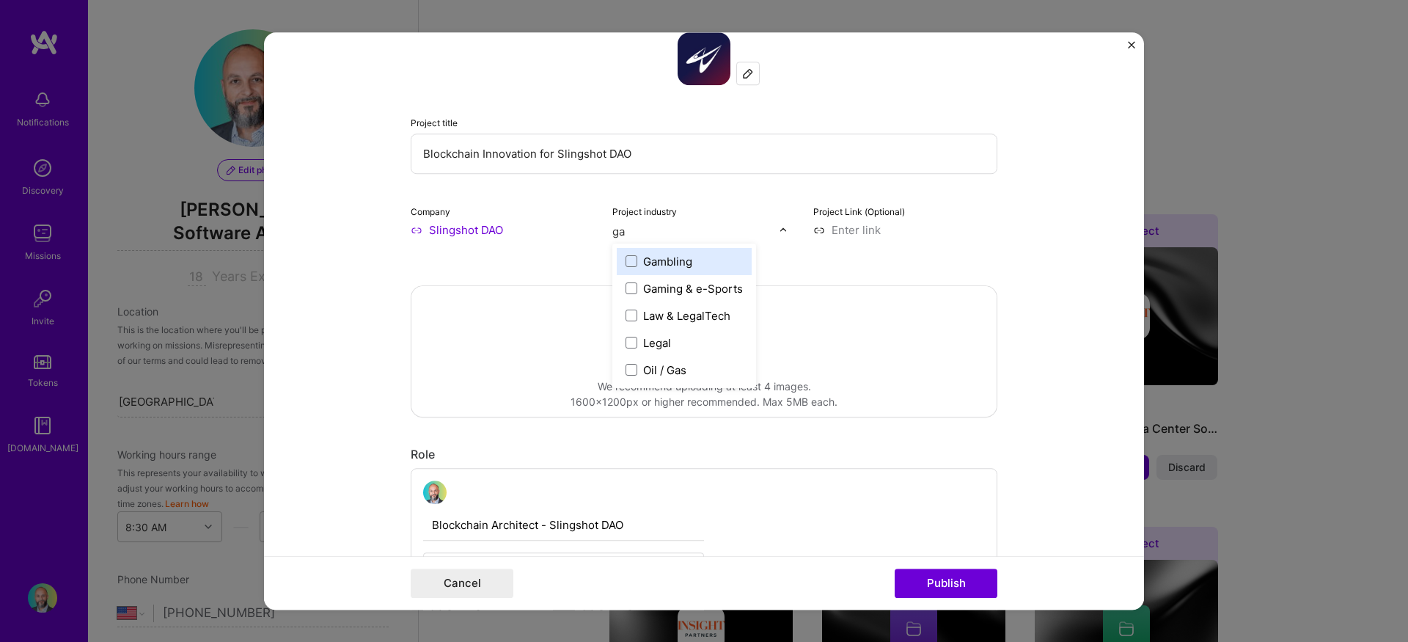
type input "gam"
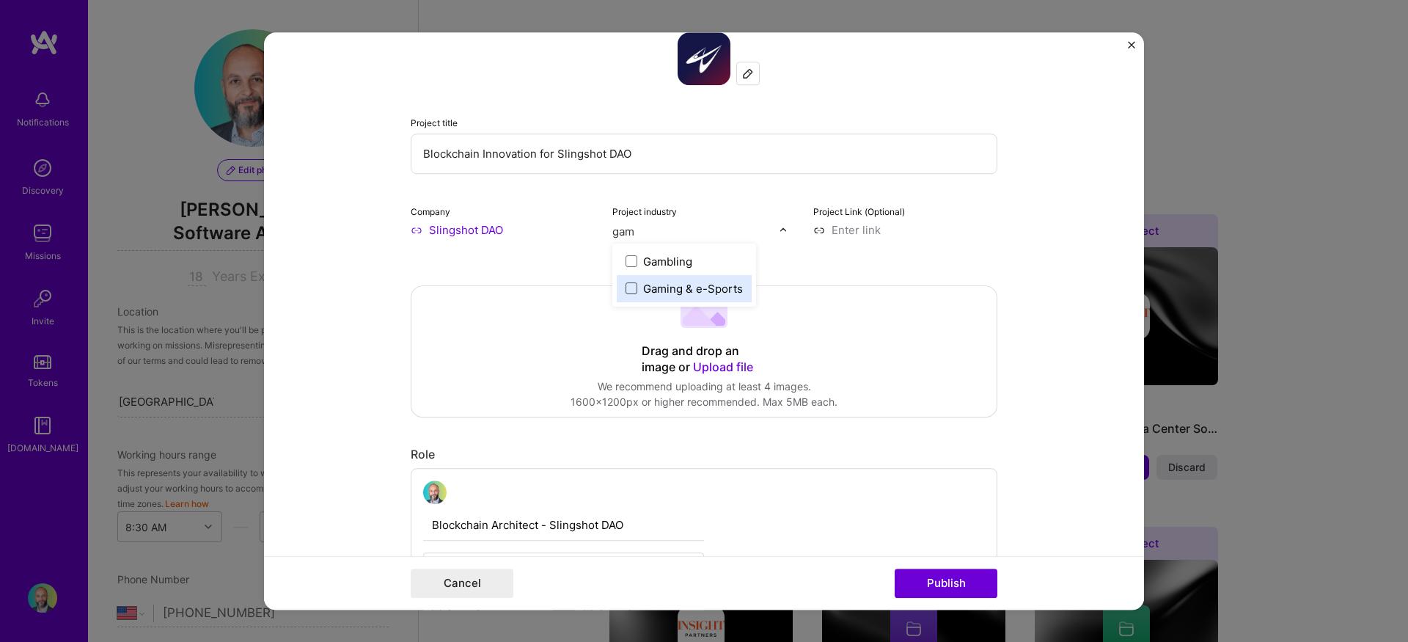
click at [627, 288] on span at bounding box center [632, 288] width 12 height 12
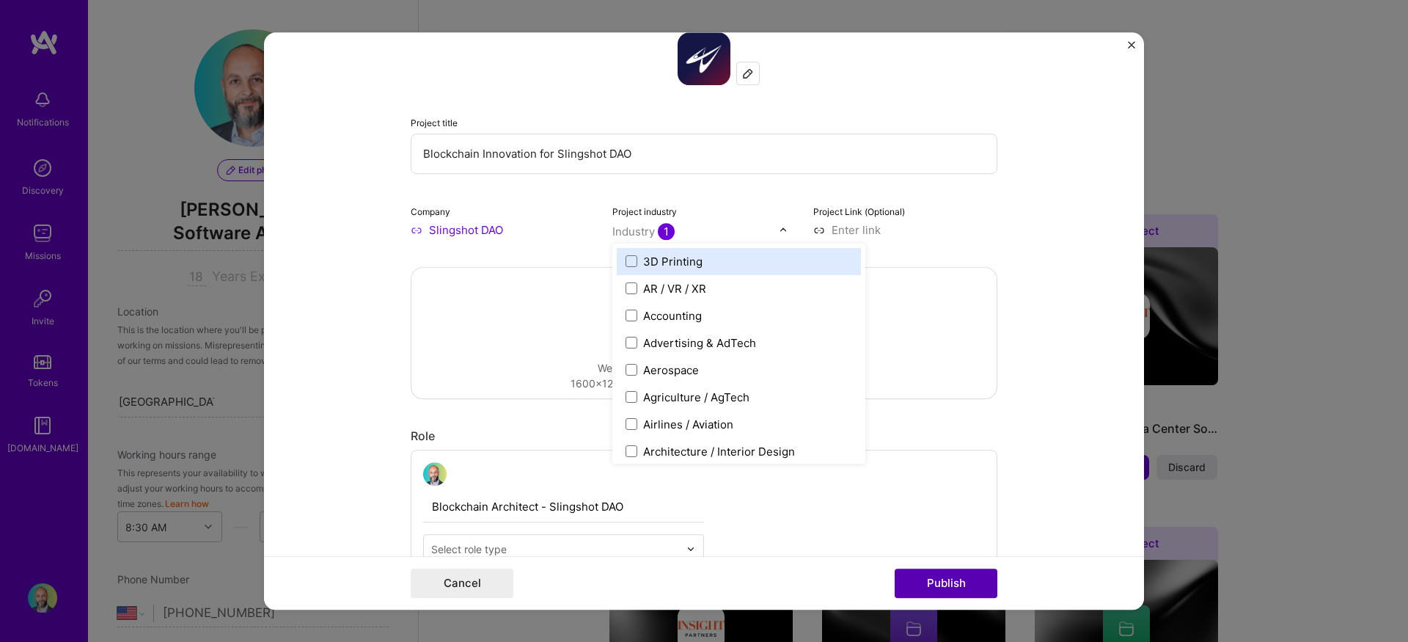
click at [971, 588] on button "Publish" at bounding box center [946, 583] width 103 height 29
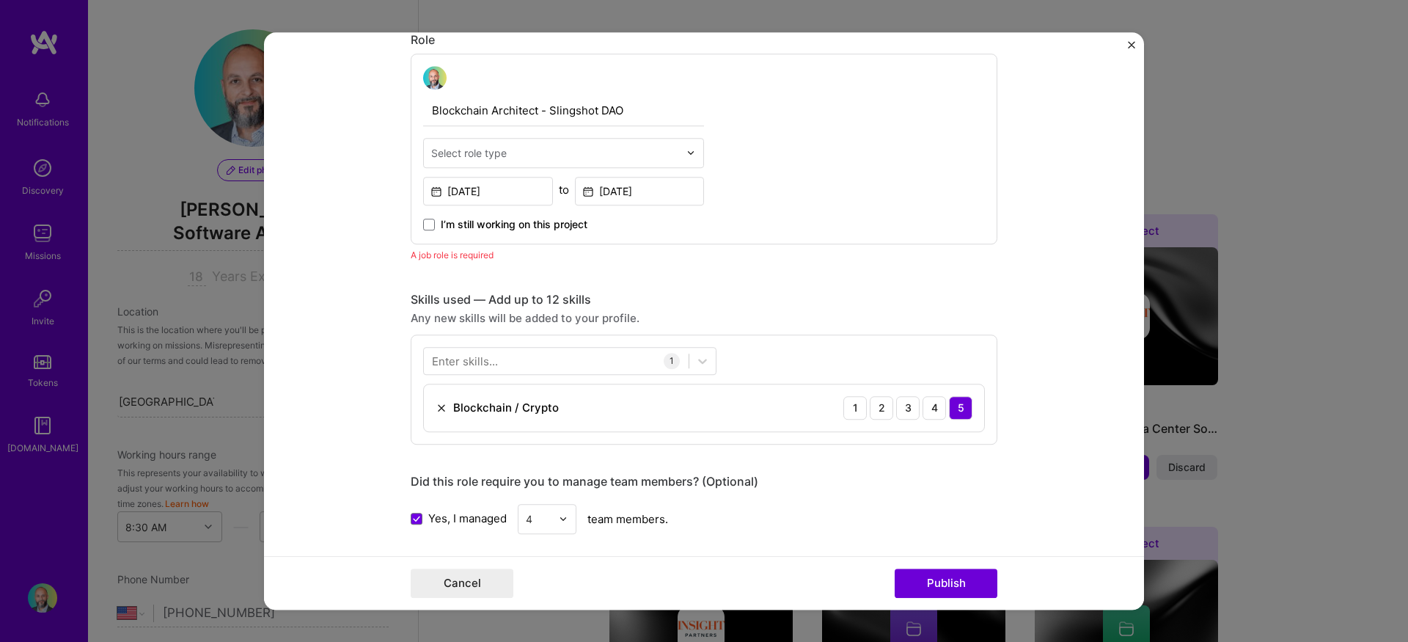
scroll to position [467, 0]
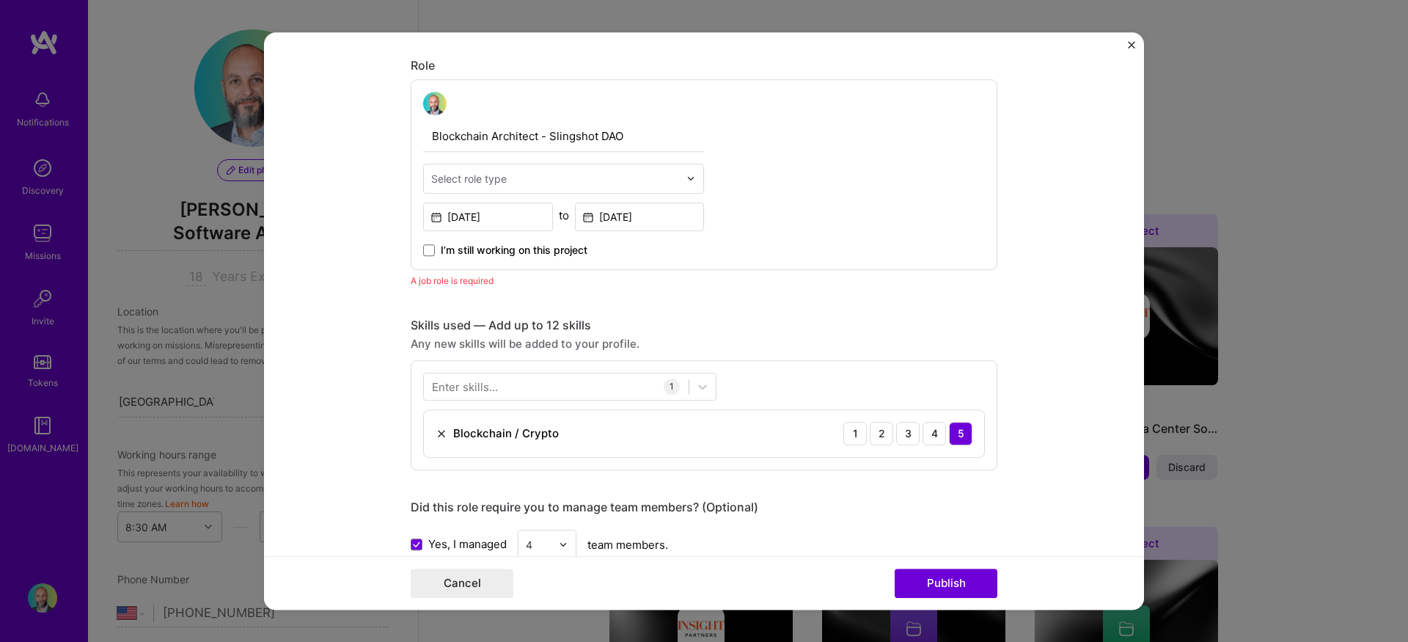
click at [519, 135] on input "Blockchain Architect - Slingshot DAO" at bounding box center [563, 136] width 281 height 31
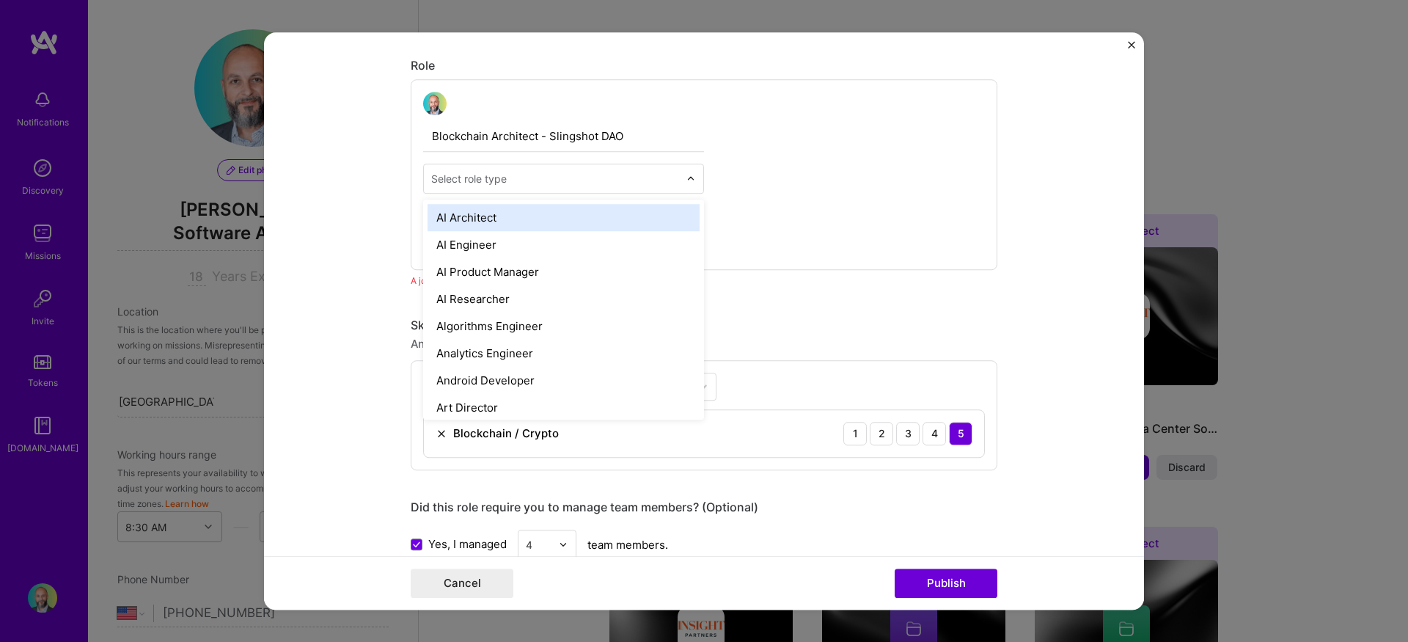
click at [530, 177] on input "text" at bounding box center [555, 178] width 248 height 15
type input "[PERSON_NAME]"
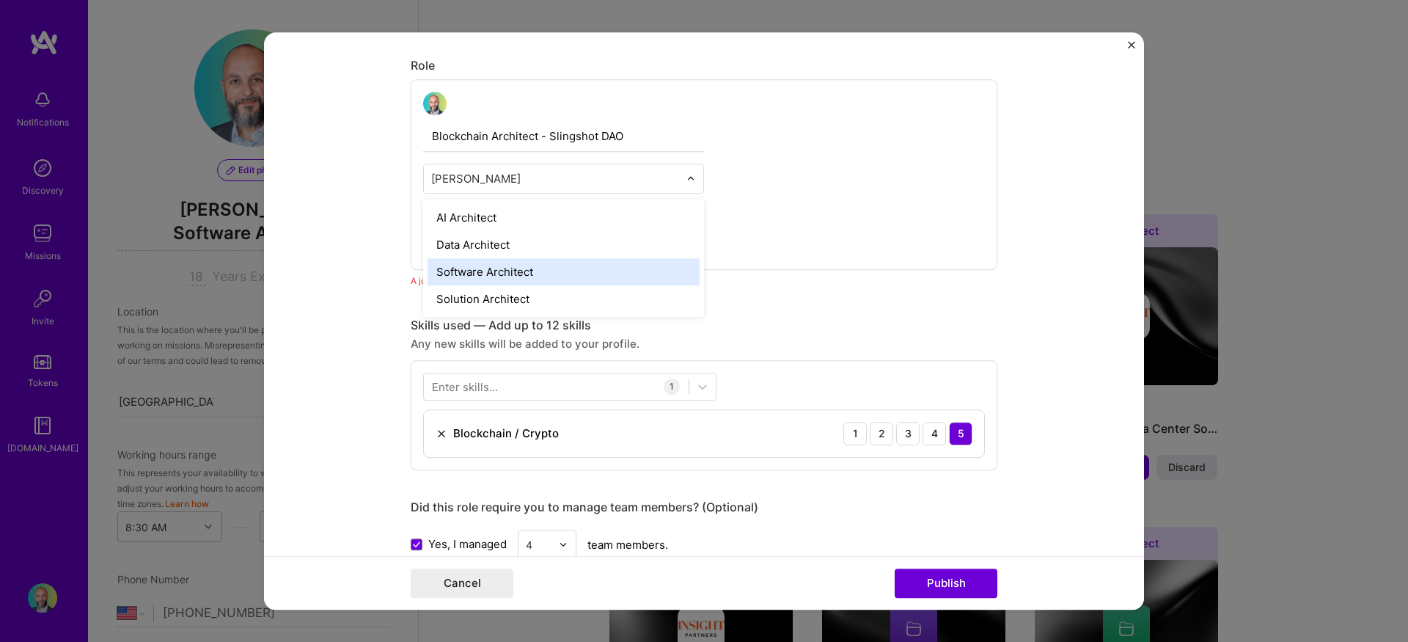
click at [456, 271] on div "Software Architect" at bounding box center [564, 271] width 272 height 27
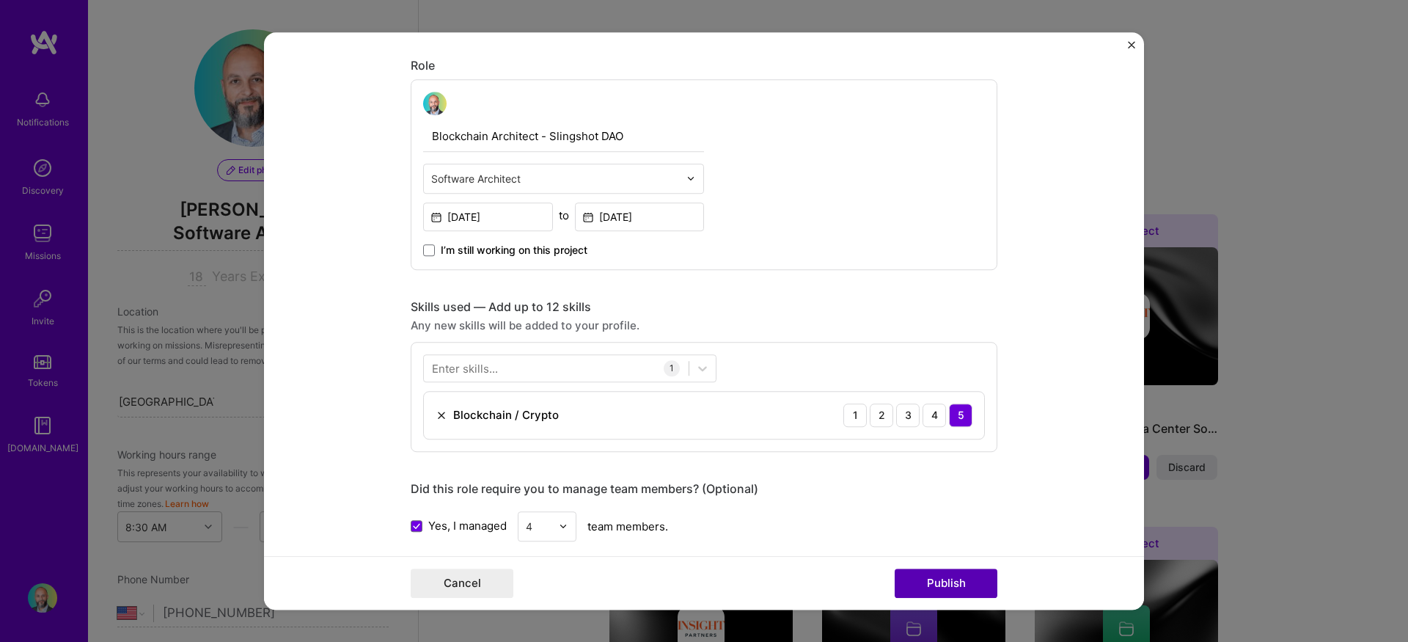
click at [952, 587] on button "Publish" at bounding box center [946, 583] width 103 height 29
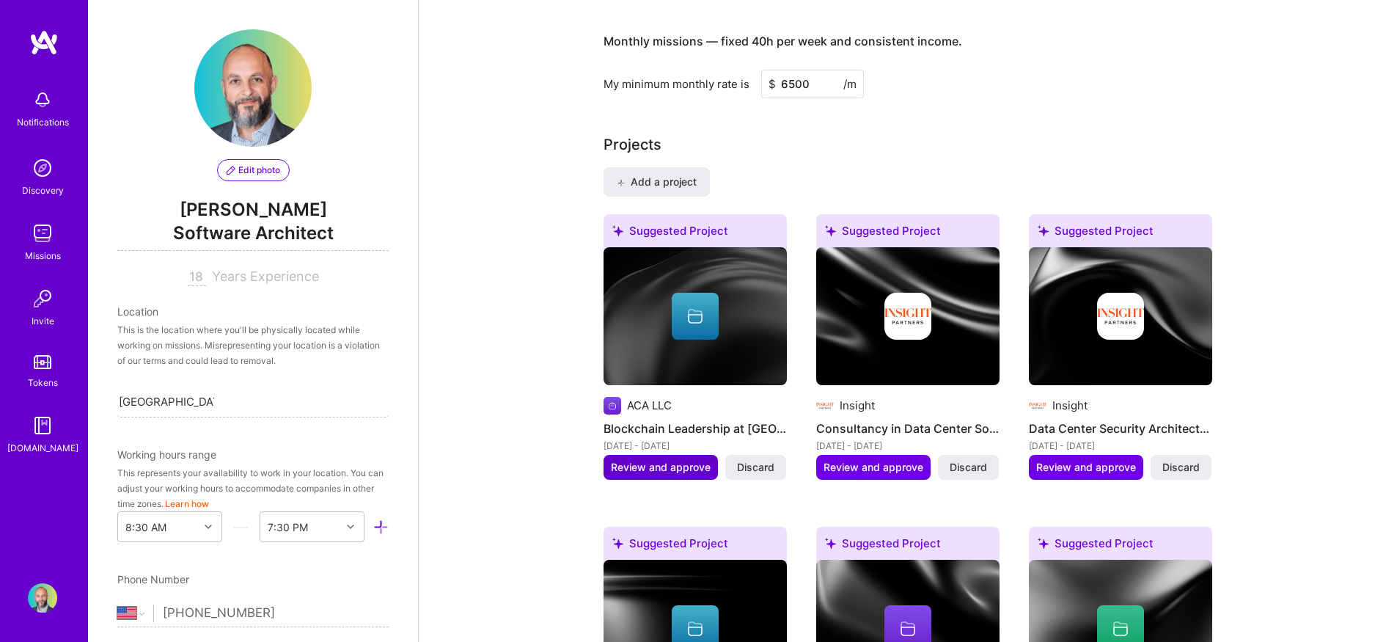
click at [649, 460] on span "Review and approve" at bounding box center [661, 467] width 100 height 15
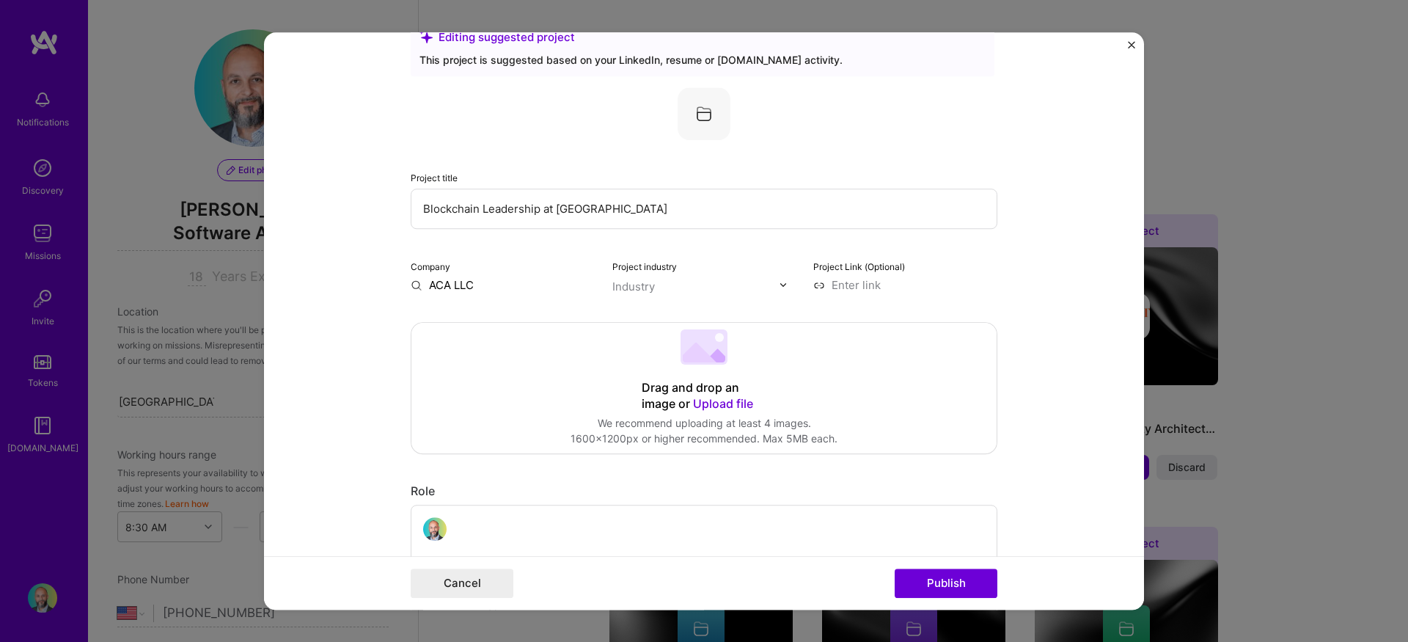
scroll to position [53, 0]
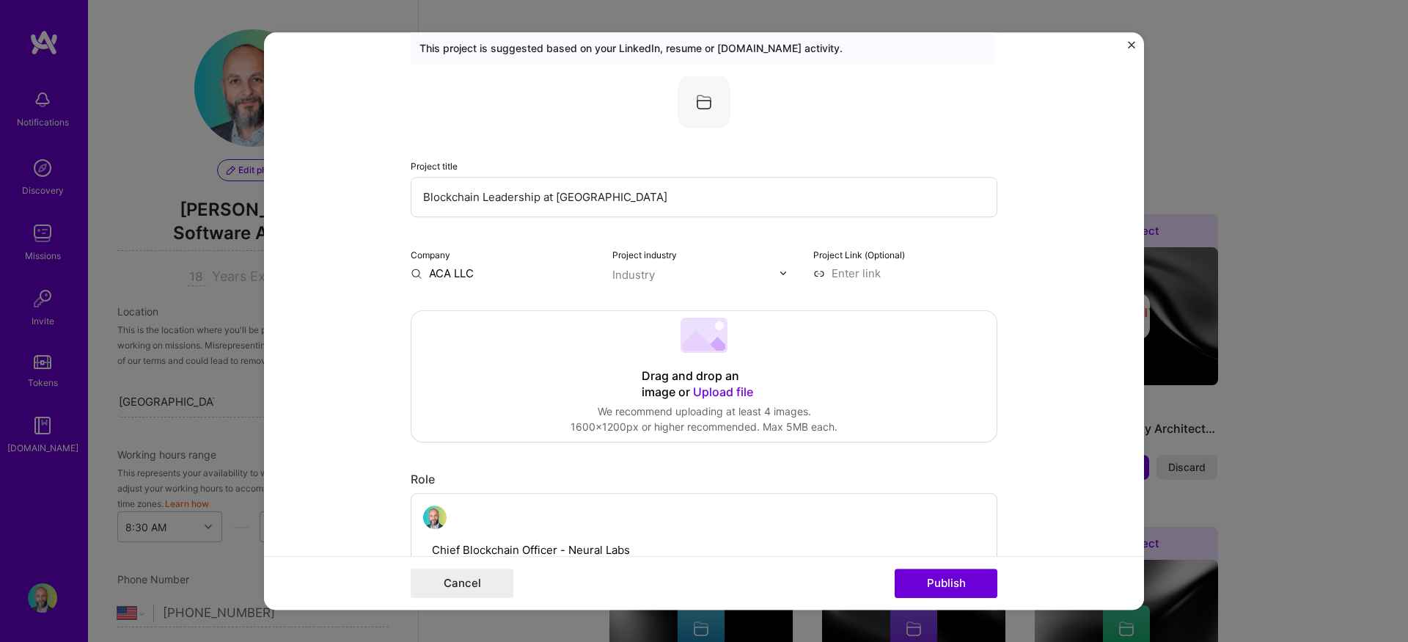
click at [473, 277] on input "ACA LLC" at bounding box center [503, 273] width 184 height 15
drag, startPoint x: 475, startPoint y: 276, endPoint x: 397, endPoint y: 269, distance: 78.0
click at [397, 269] on form "Editing suggested project This project is suggested based on your LinkedIn, res…" at bounding box center [704, 321] width 880 height 578
type input "Neural Labs"
click at [540, 309] on div "Neural Labs" at bounding box center [530, 307] width 75 height 26
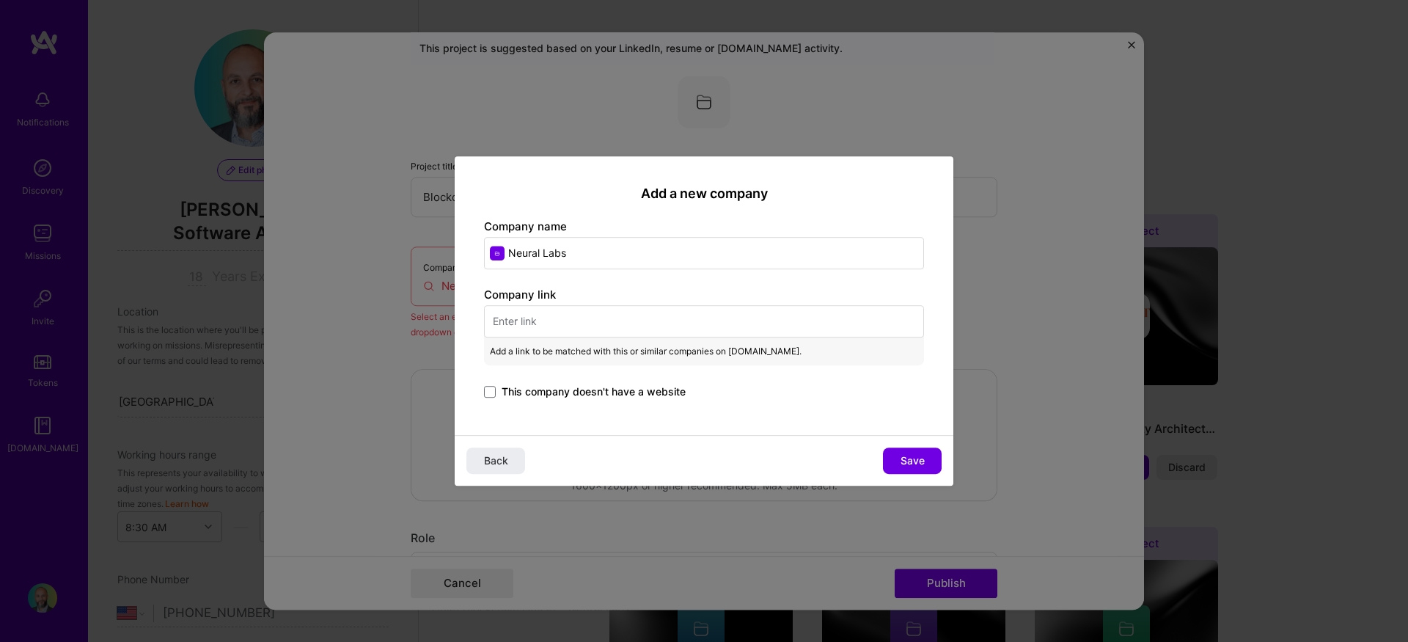
click at [531, 322] on input "text" at bounding box center [704, 321] width 440 height 32
paste input "[URL][DOMAIN_NAME]"
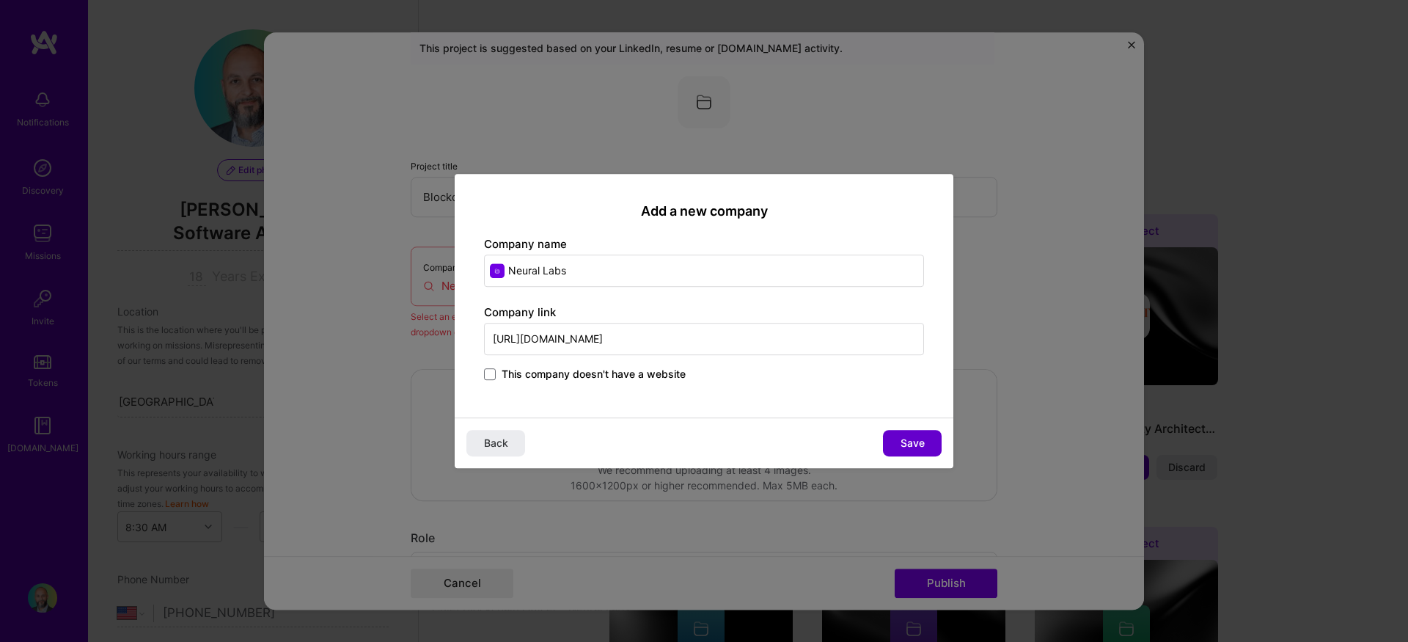
type input "[URL][DOMAIN_NAME]"
click at [906, 443] on span "Save" at bounding box center [913, 443] width 24 height 15
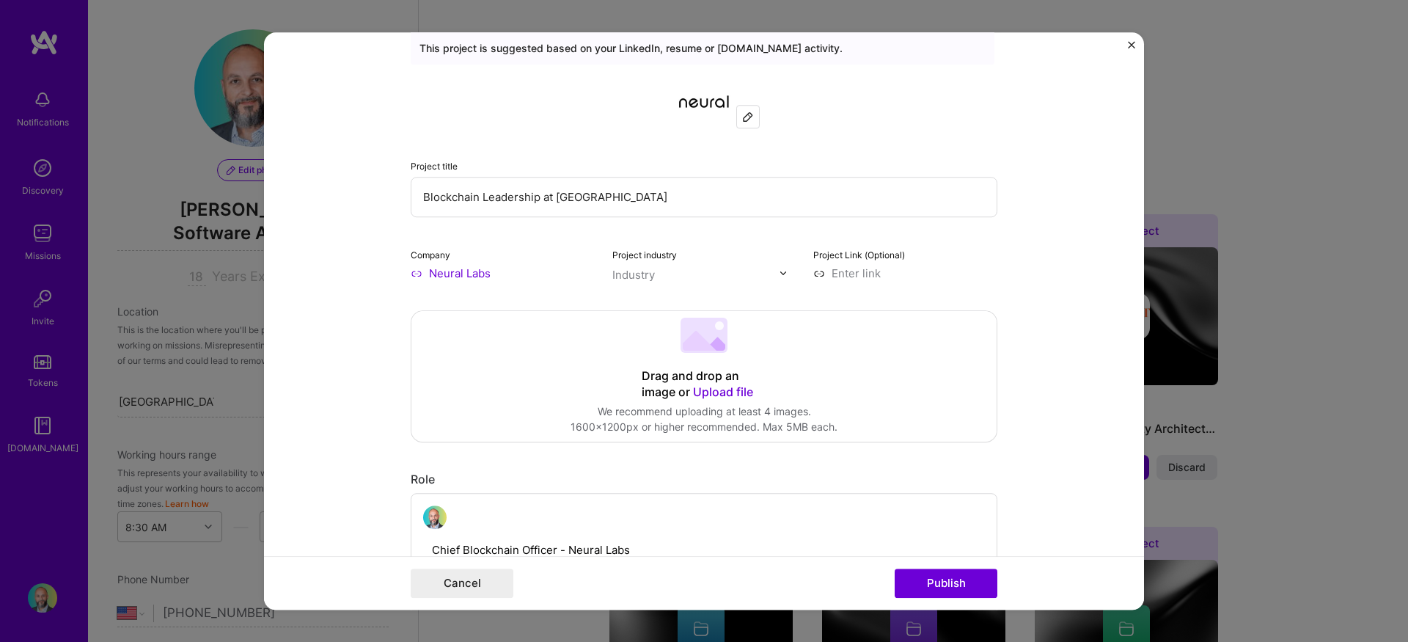
click at [643, 280] on div "Industry" at bounding box center [634, 274] width 43 height 15
type input "health"
click at [628, 358] on span at bounding box center [632, 359] width 12 height 12
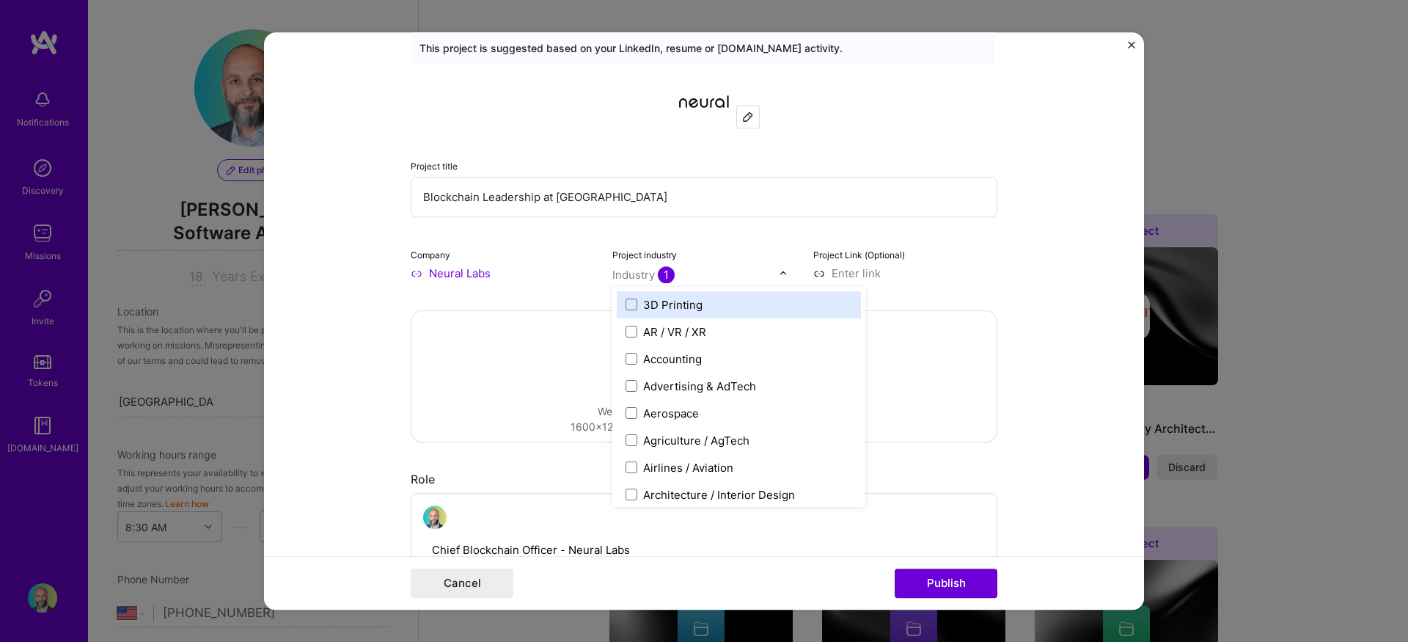
click at [1045, 271] on form "Editing suggested project This project is suggested based on your LinkedIn, res…" at bounding box center [704, 321] width 880 height 578
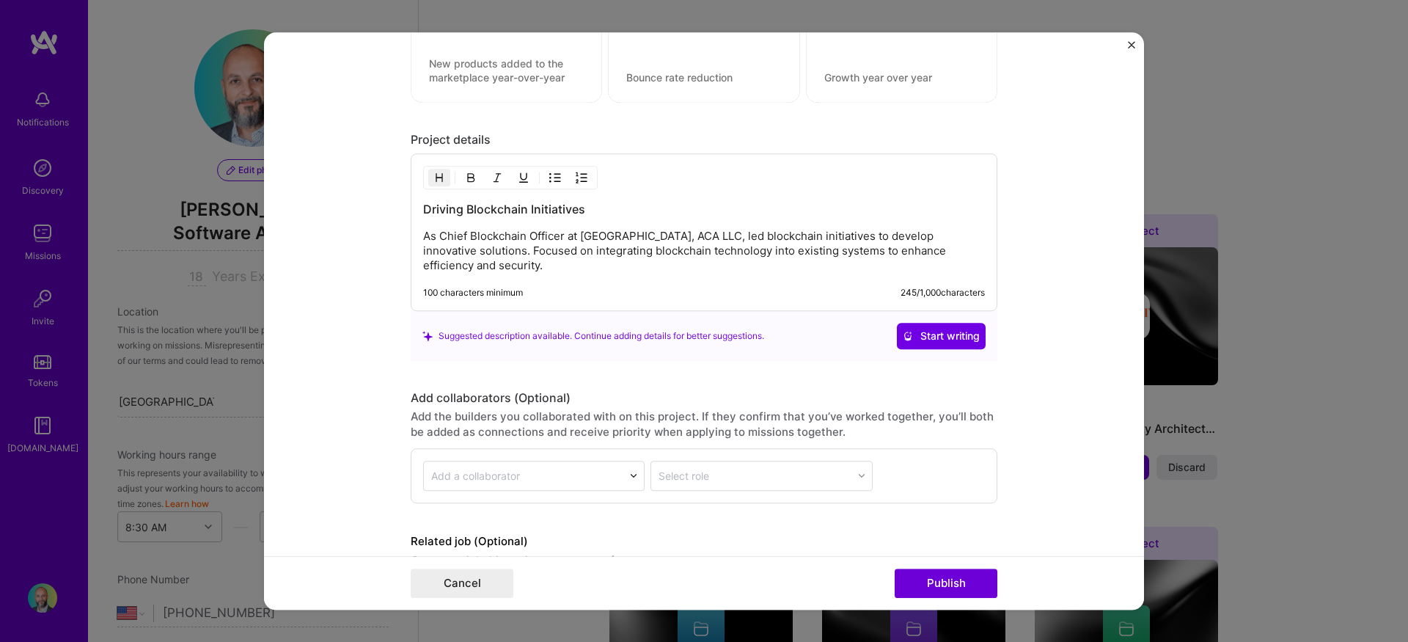
scroll to position [1315, 0]
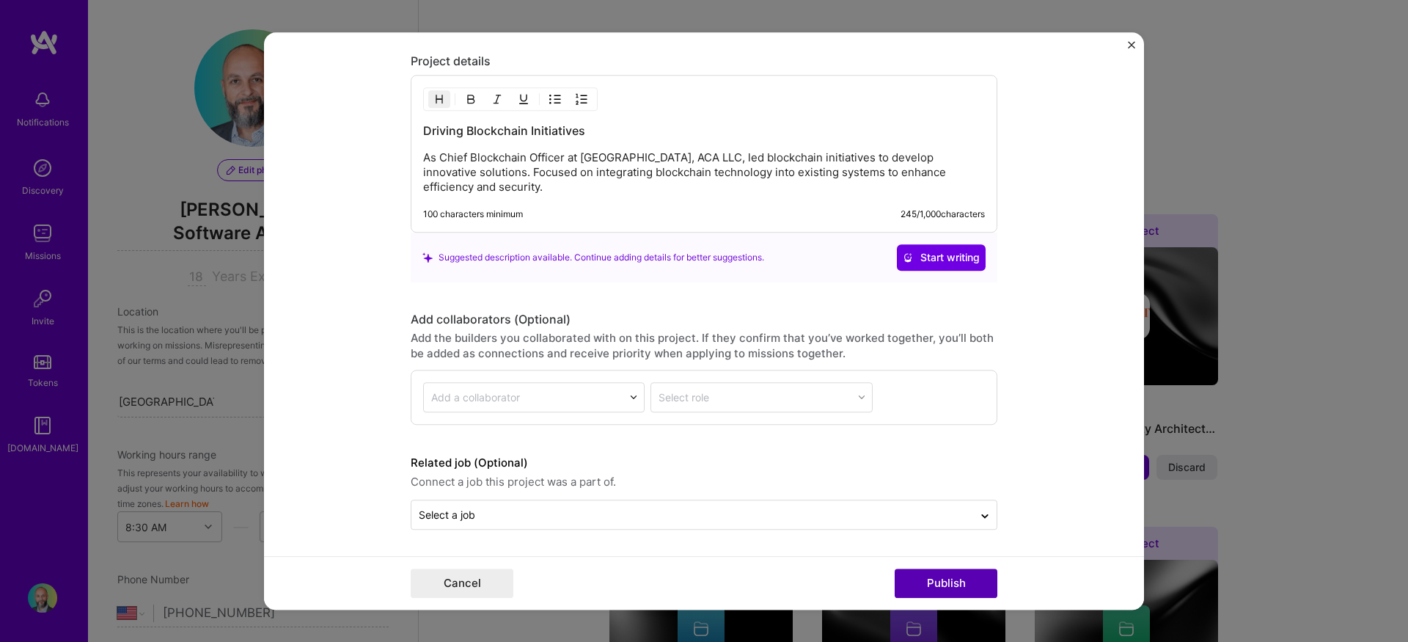
click at [951, 577] on button "Publish" at bounding box center [946, 583] width 103 height 29
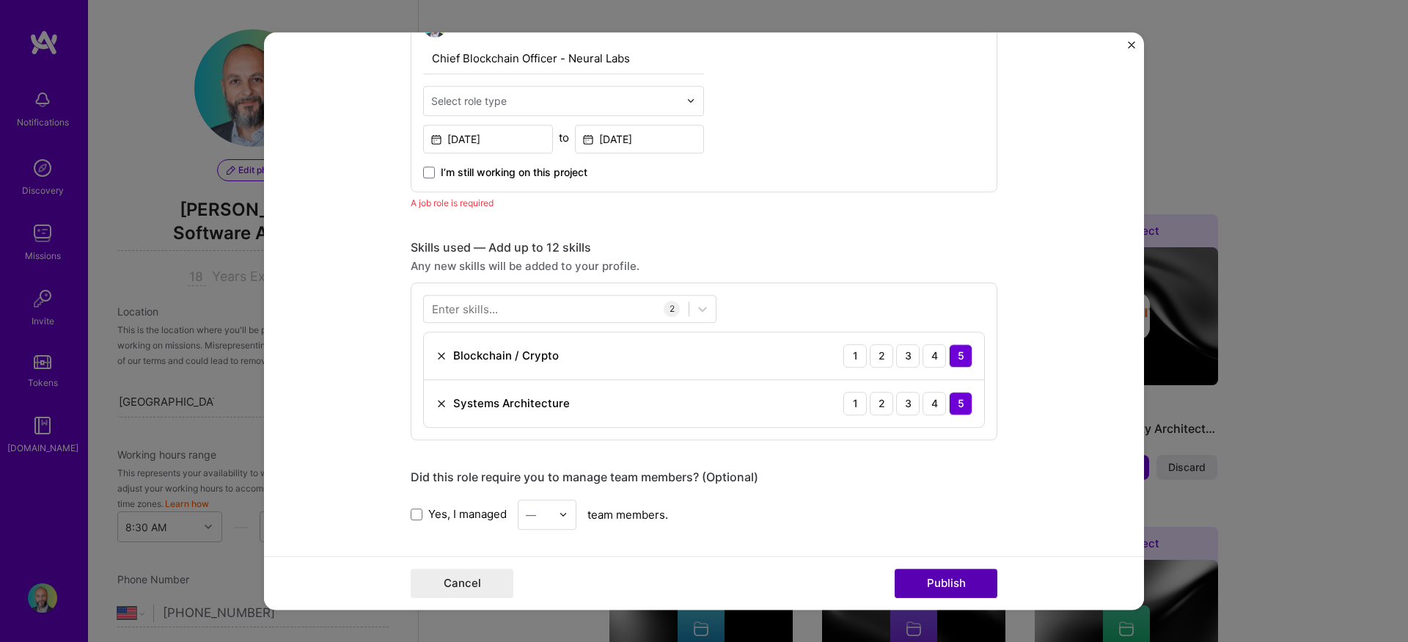
scroll to position [492, 0]
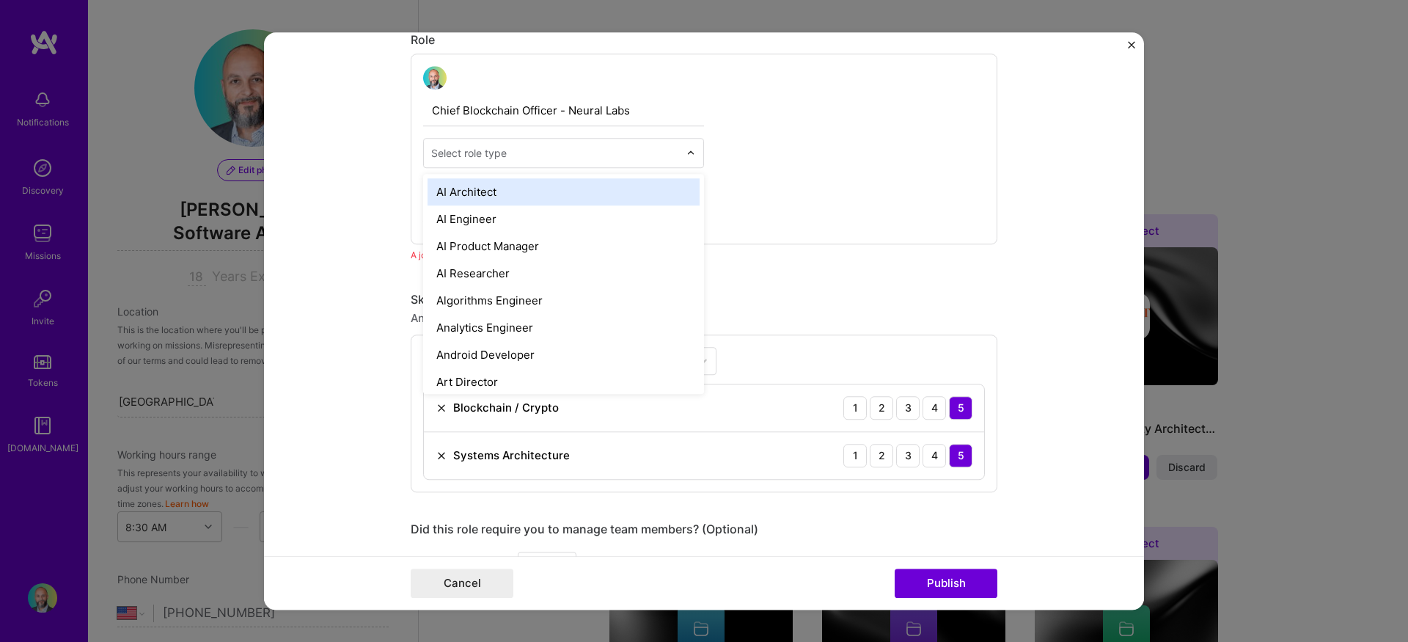
click at [480, 154] on div "Select role type" at bounding box center [469, 152] width 76 height 15
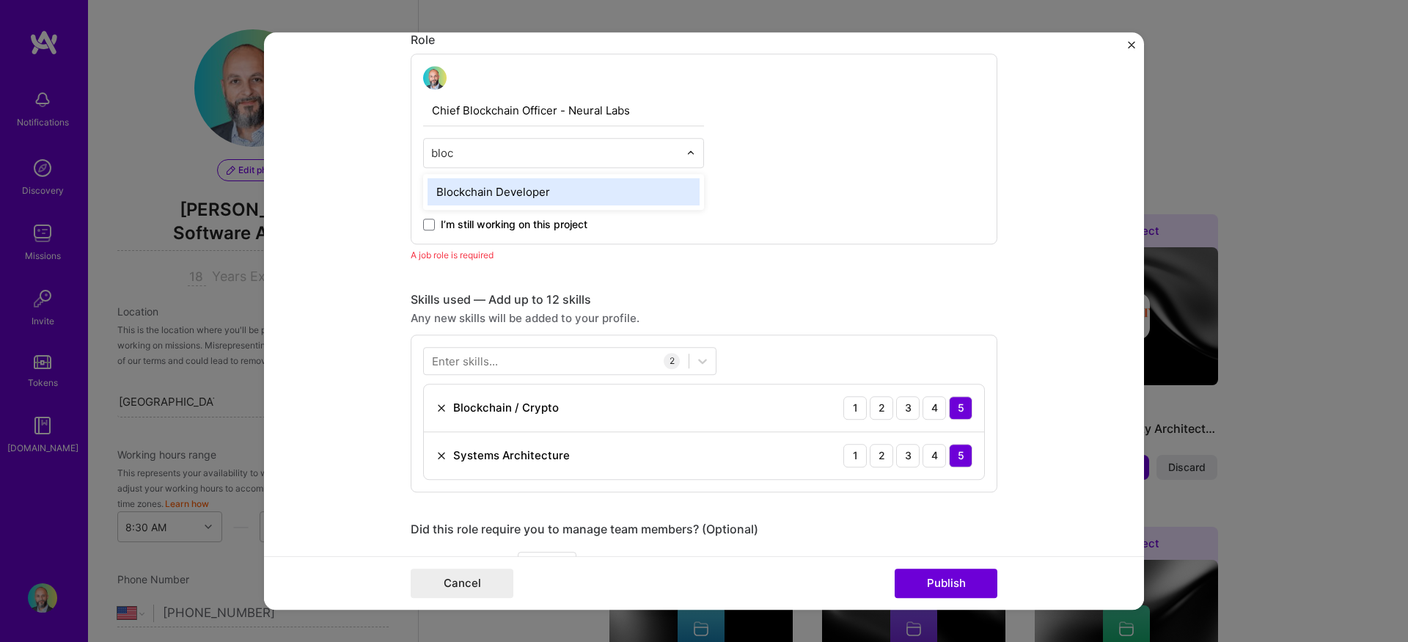
type input "block"
click at [490, 188] on div "Blockchain Developer" at bounding box center [564, 191] width 272 height 27
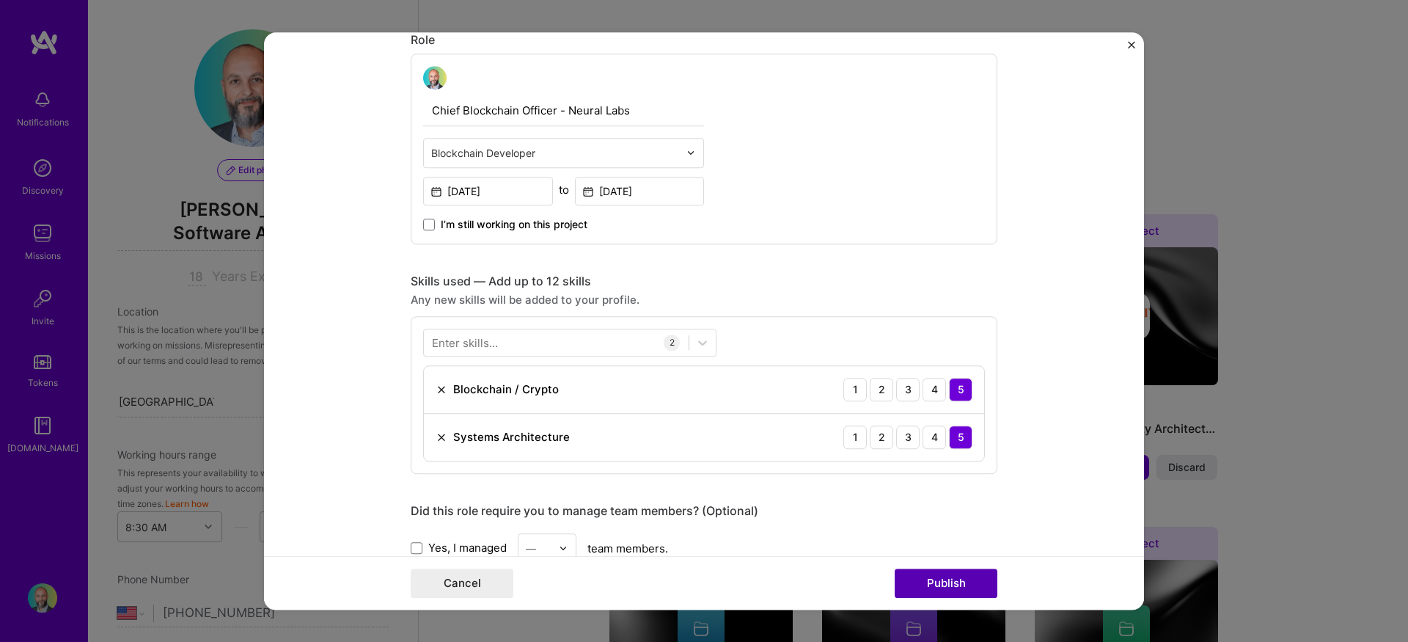
click at [951, 590] on button "Publish" at bounding box center [946, 583] width 103 height 29
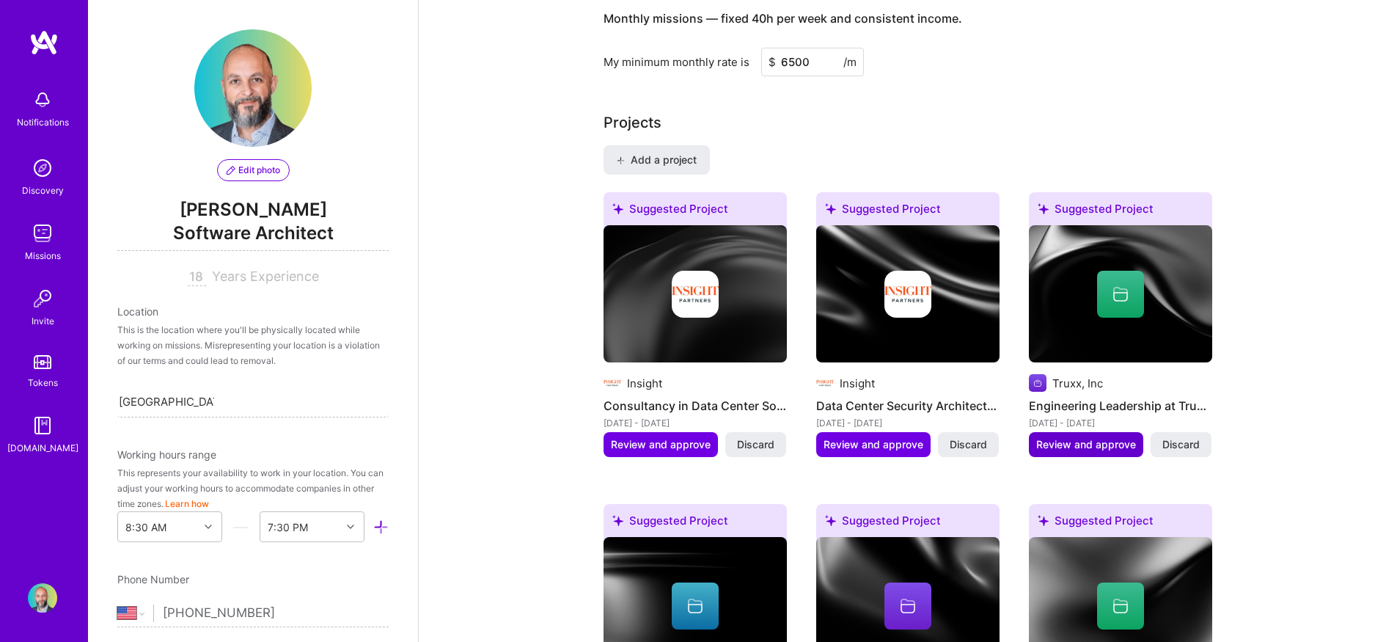
click at [1113, 437] on span "Review and approve" at bounding box center [1087, 444] width 100 height 15
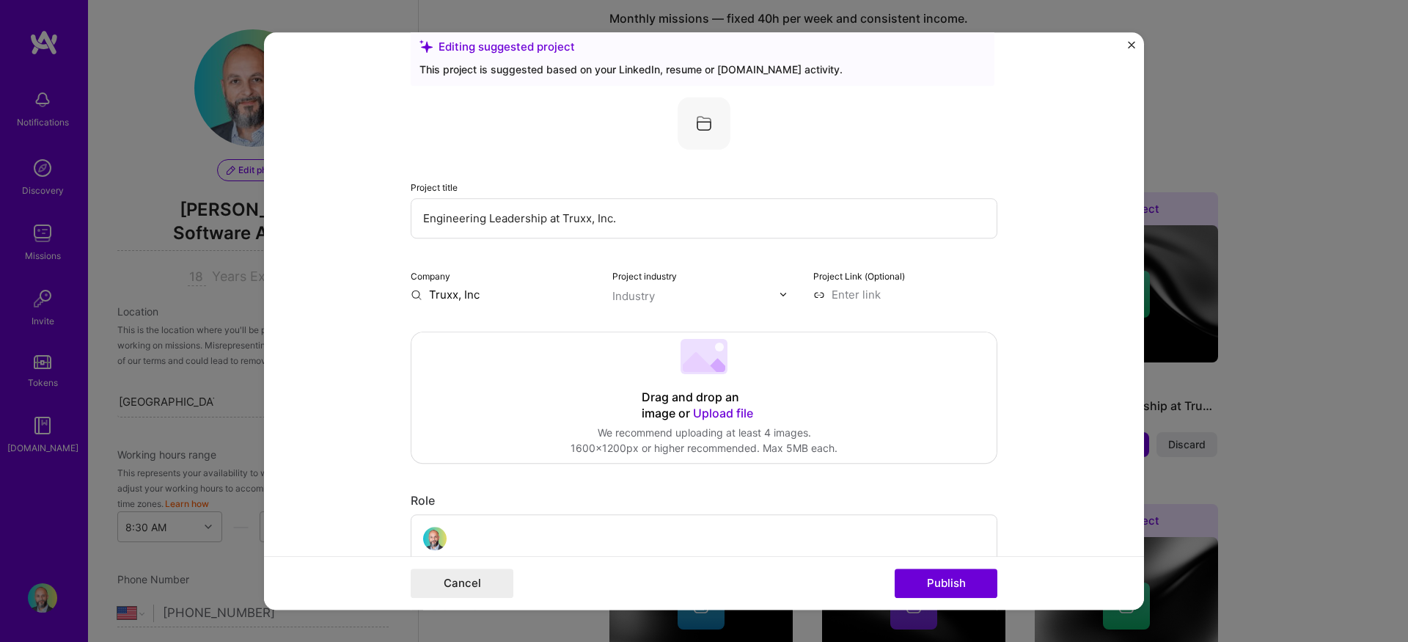
scroll to position [34, 0]
click at [654, 287] on input "text" at bounding box center [696, 292] width 167 height 15
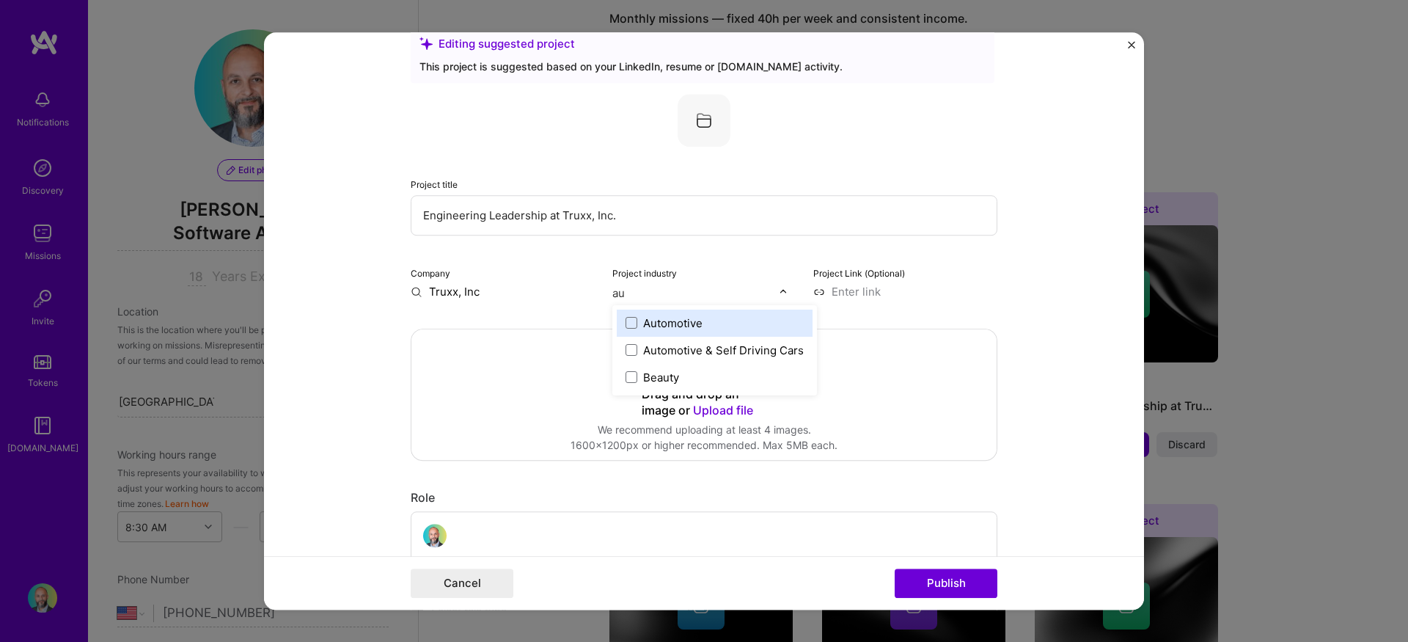
type input "a"
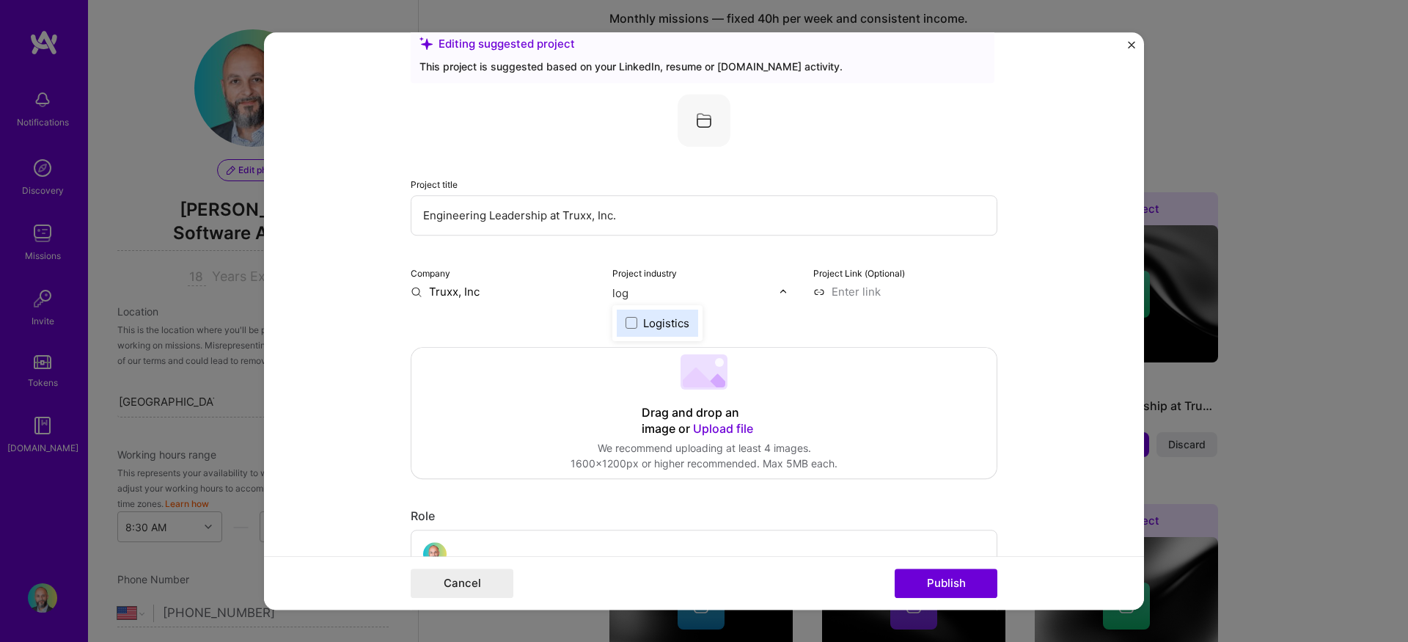
type input "logi"
click at [648, 315] on div "Logistics" at bounding box center [666, 322] width 46 height 15
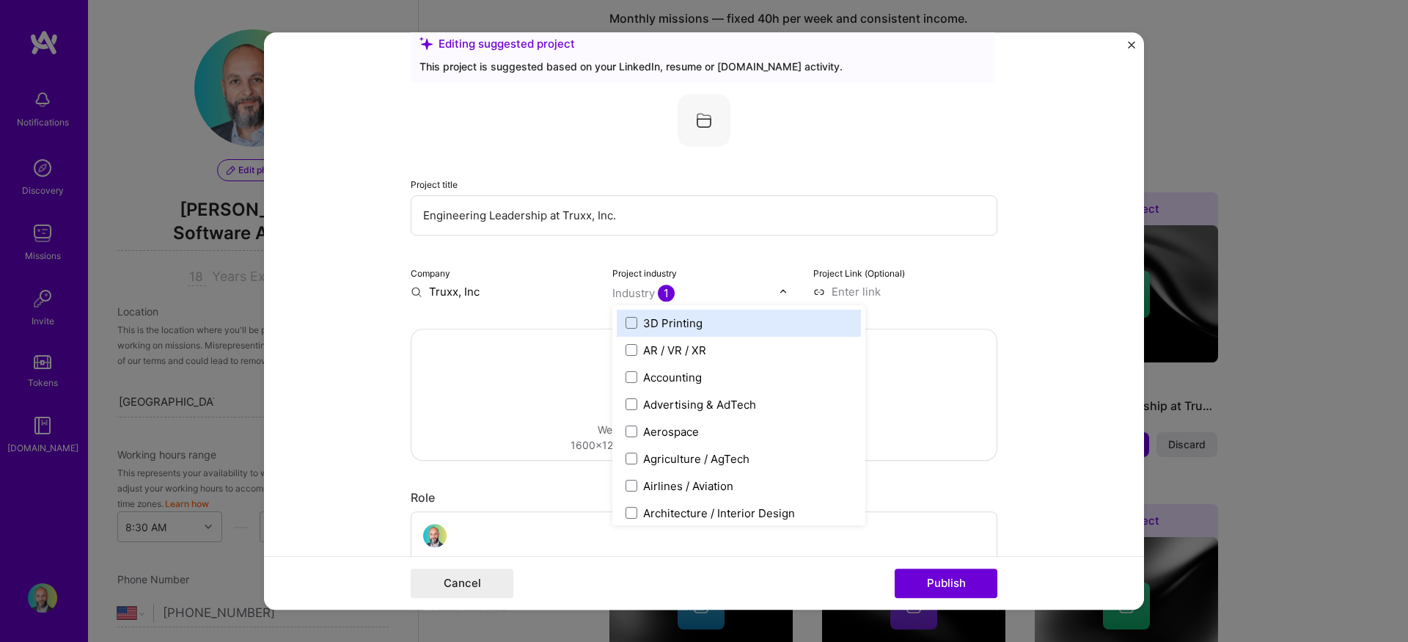
click at [921, 268] on div "Project Link (Optional)" at bounding box center [906, 282] width 184 height 34
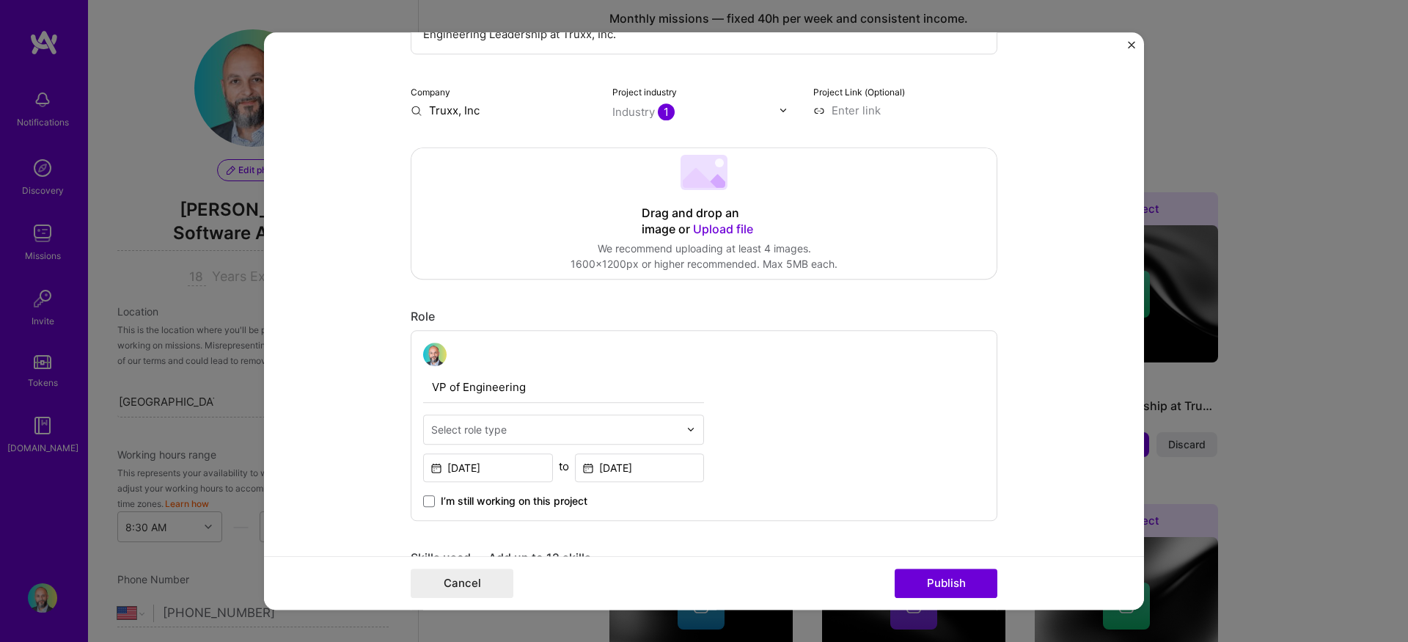
scroll to position [223, 0]
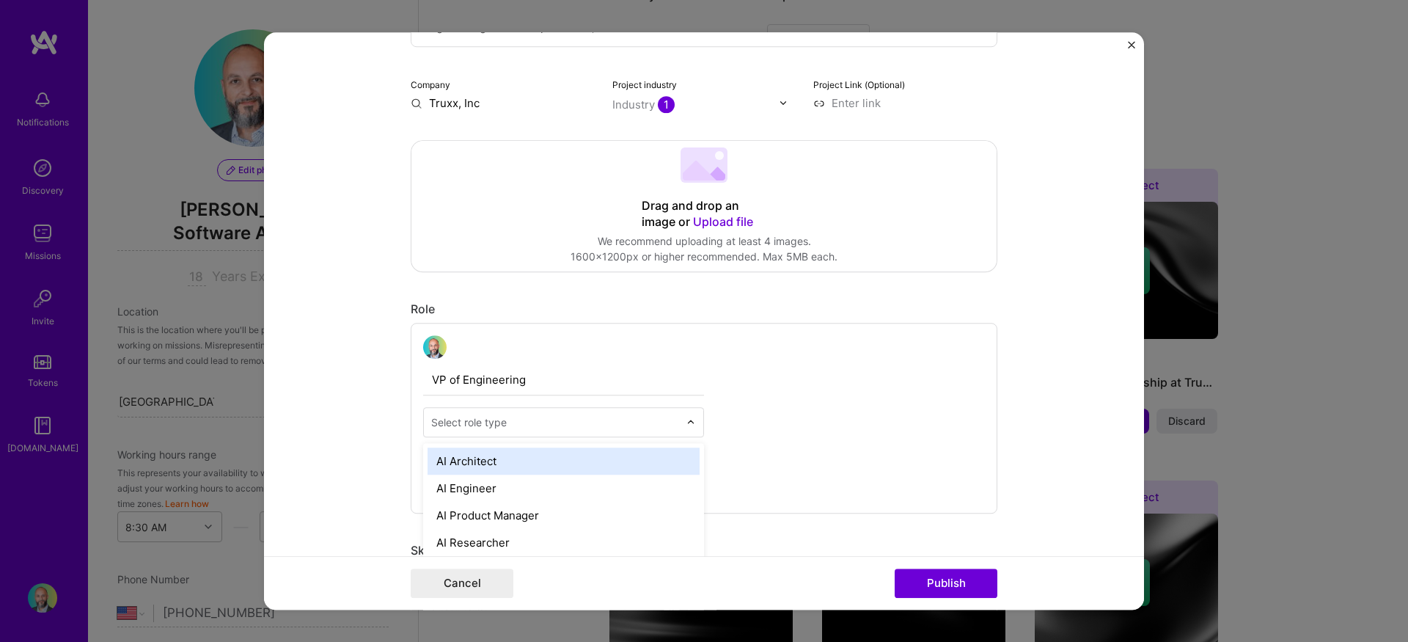
click at [498, 421] on div "Select role type" at bounding box center [469, 421] width 76 height 15
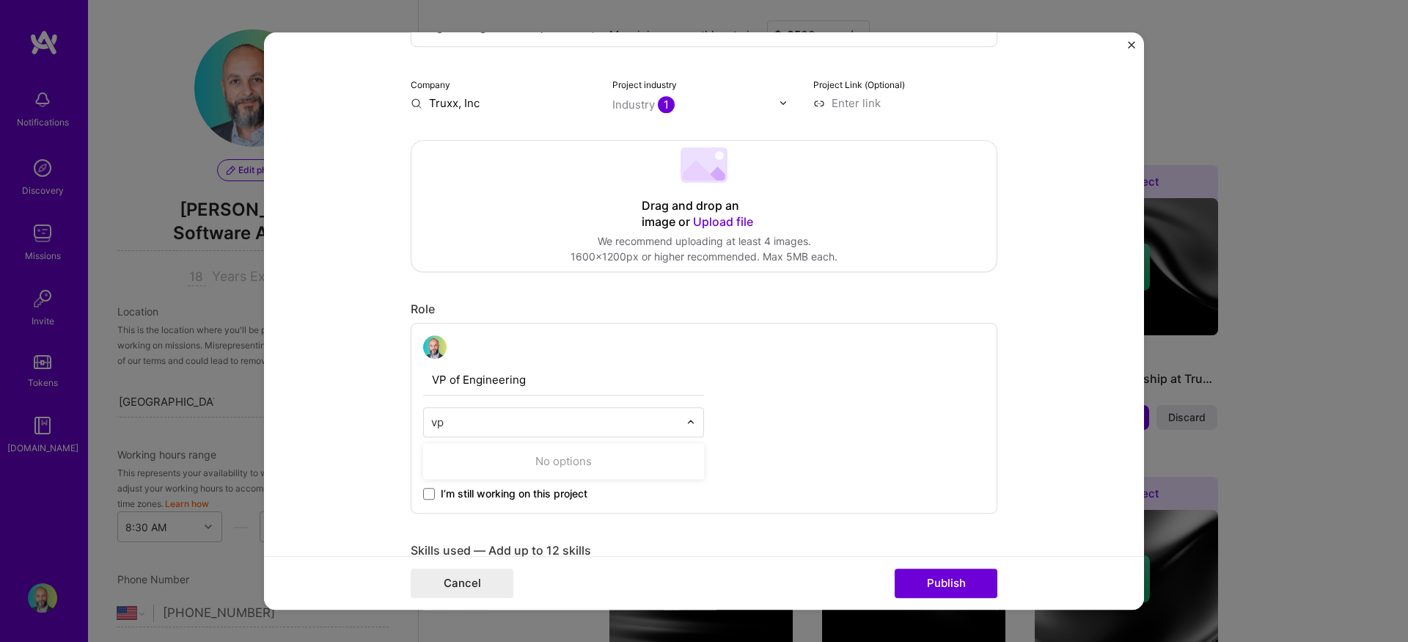
type input "v"
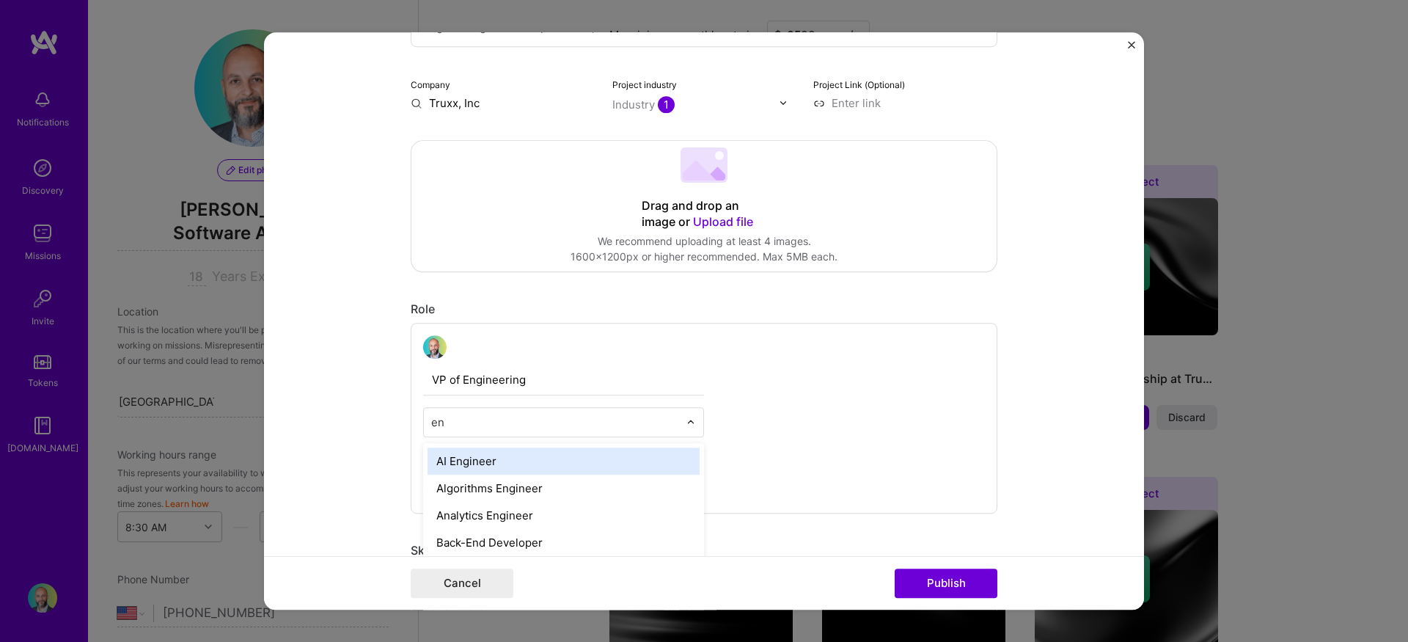
type input "e"
type input "mo"
click at [504, 461] on div "Mobile Developer" at bounding box center [564, 460] width 272 height 27
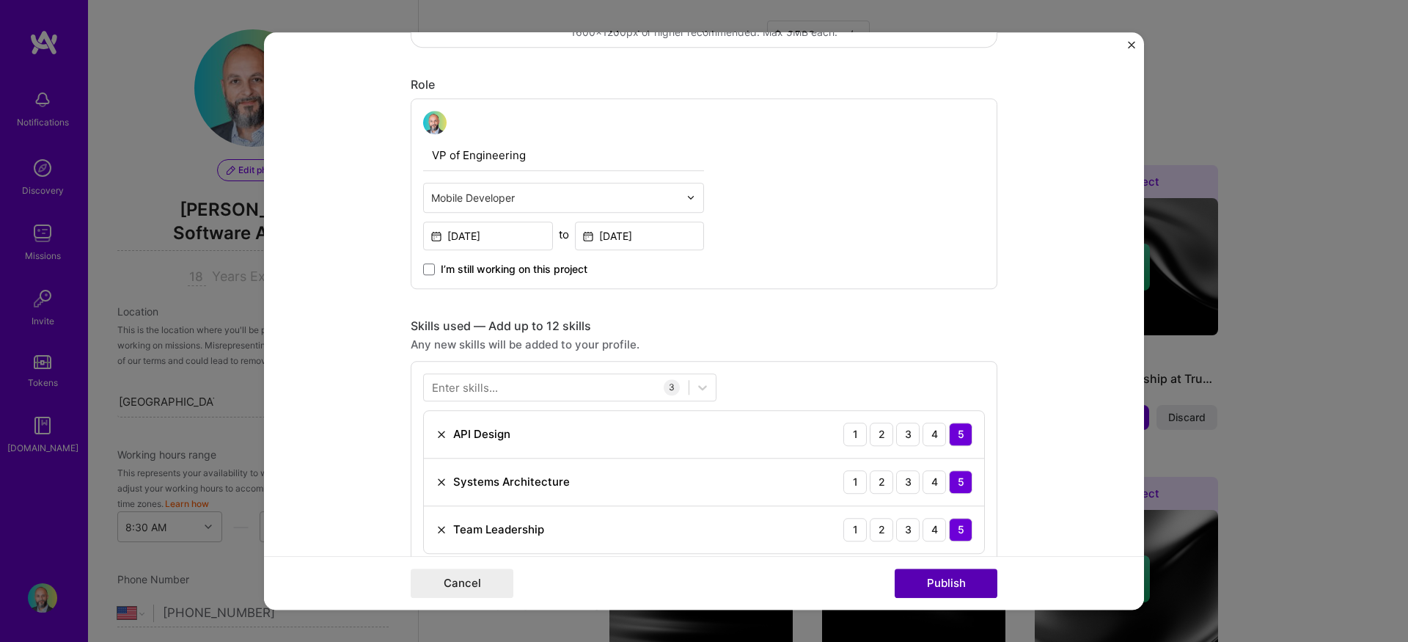
click at [965, 577] on button "Publish" at bounding box center [946, 583] width 103 height 29
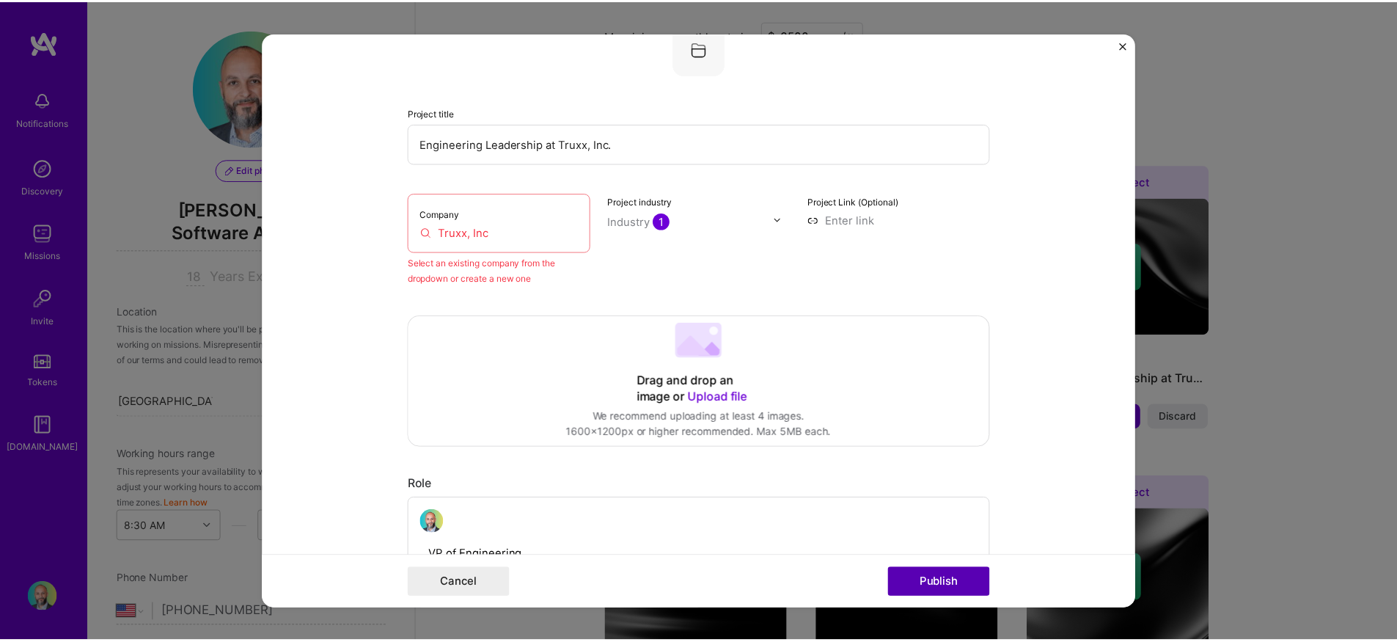
scroll to position [96, 0]
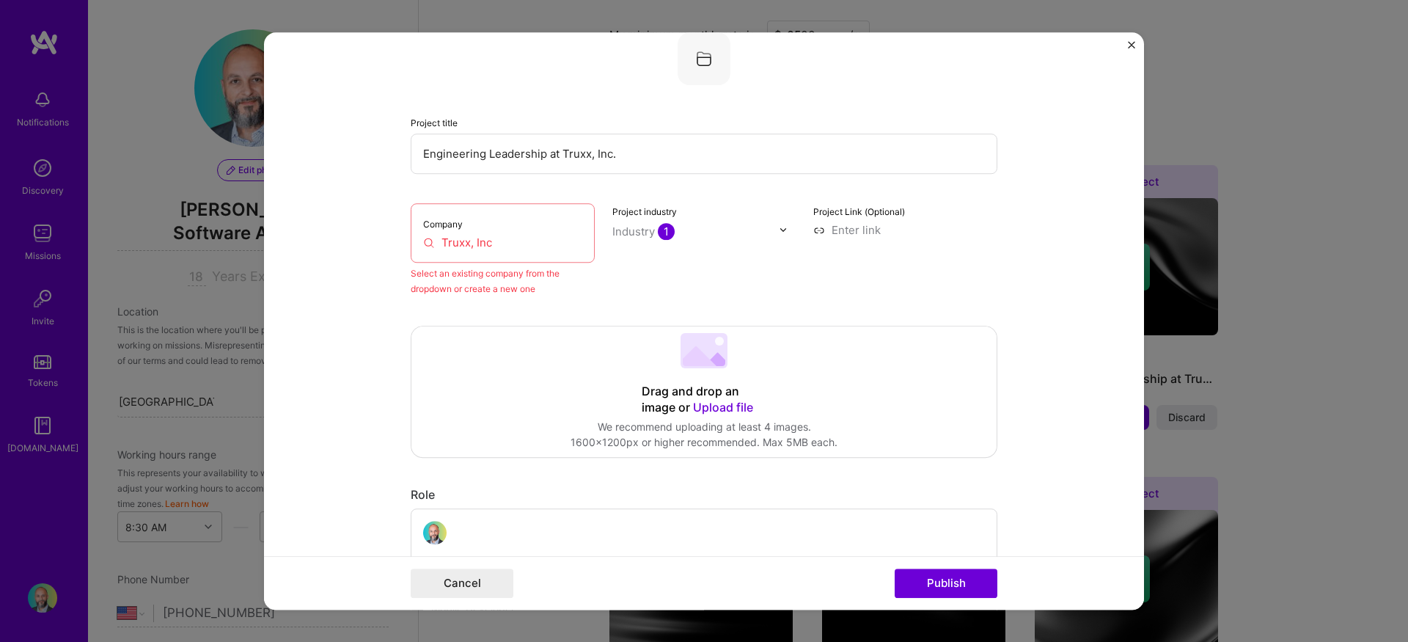
click at [494, 241] on input "Truxx, Inc" at bounding box center [502, 242] width 159 height 15
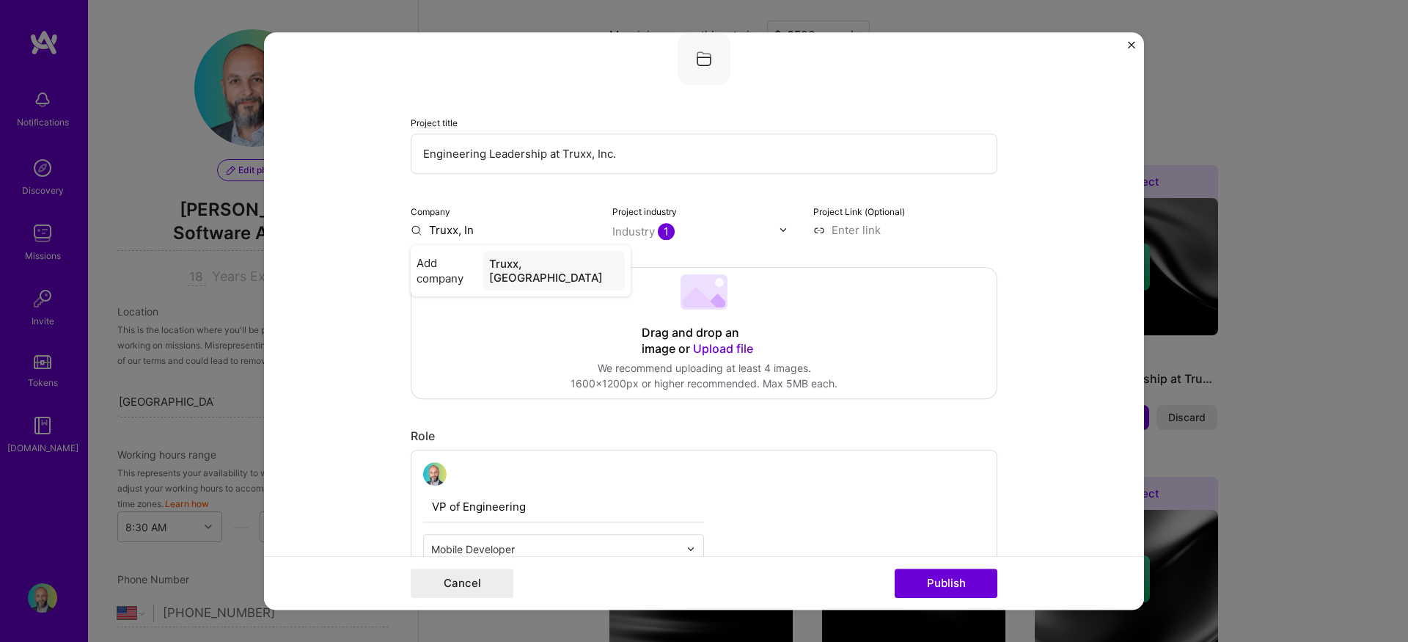
type input "Truxx, Inc"
click at [518, 260] on div "Truxx, Inc" at bounding box center [524, 264] width 63 height 26
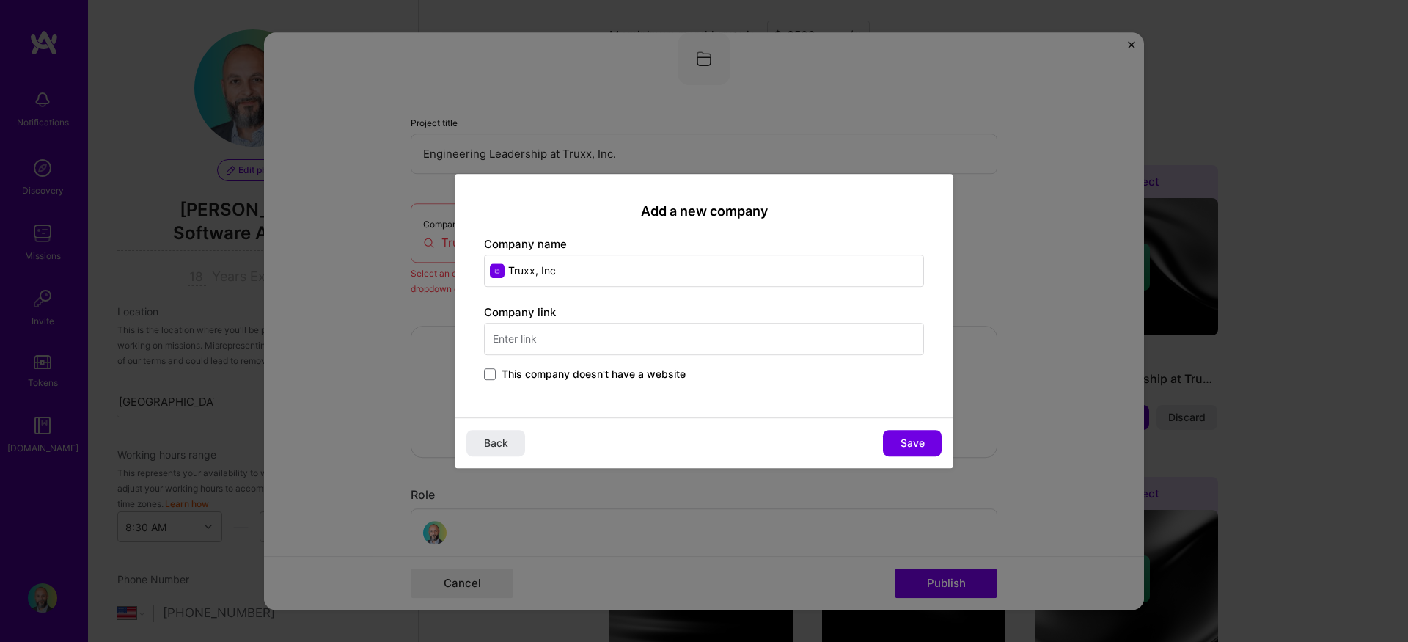
click at [508, 371] on span "This company doesn't have a website" at bounding box center [594, 374] width 184 height 15
click at [0, 0] on input "This company doesn't have a website" at bounding box center [0, 0] width 0 height 0
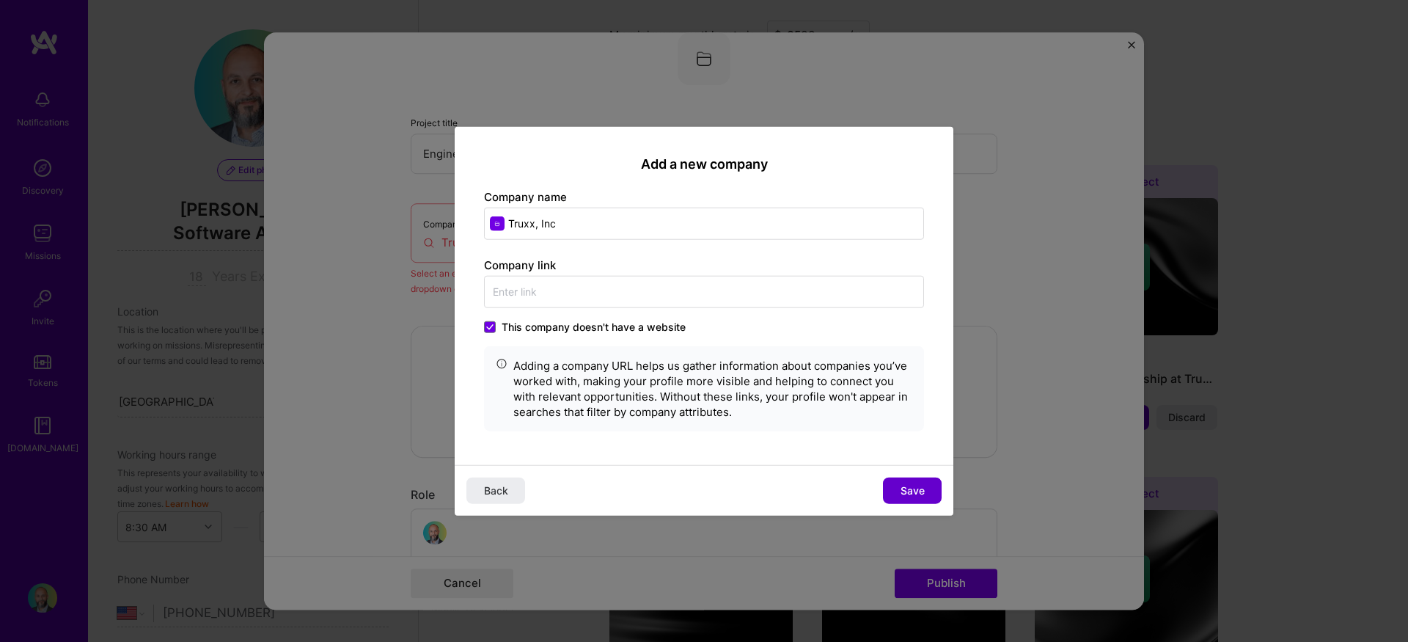
click at [907, 486] on span "Save" at bounding box center [913, 490] width 24 height 15
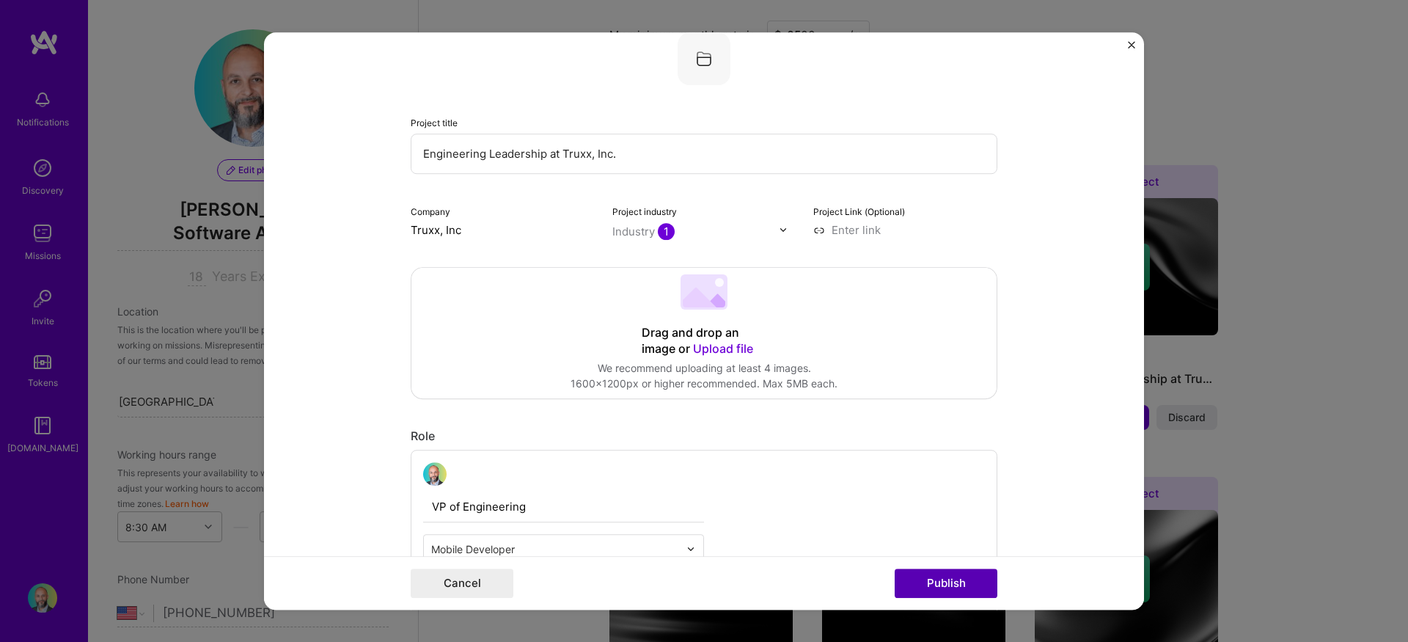
click at [951, 587] on button "Publish" at bounding box center [946, 583] width 103 height 29
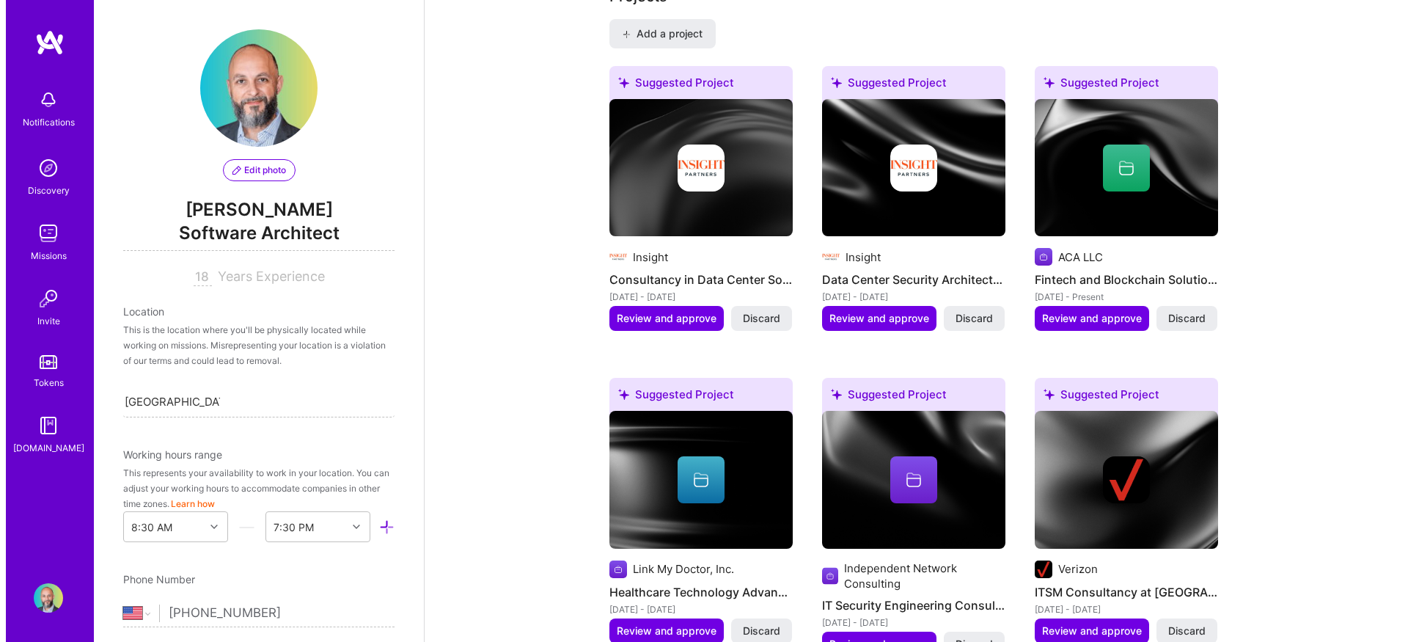
scroll to position [1162, 0]
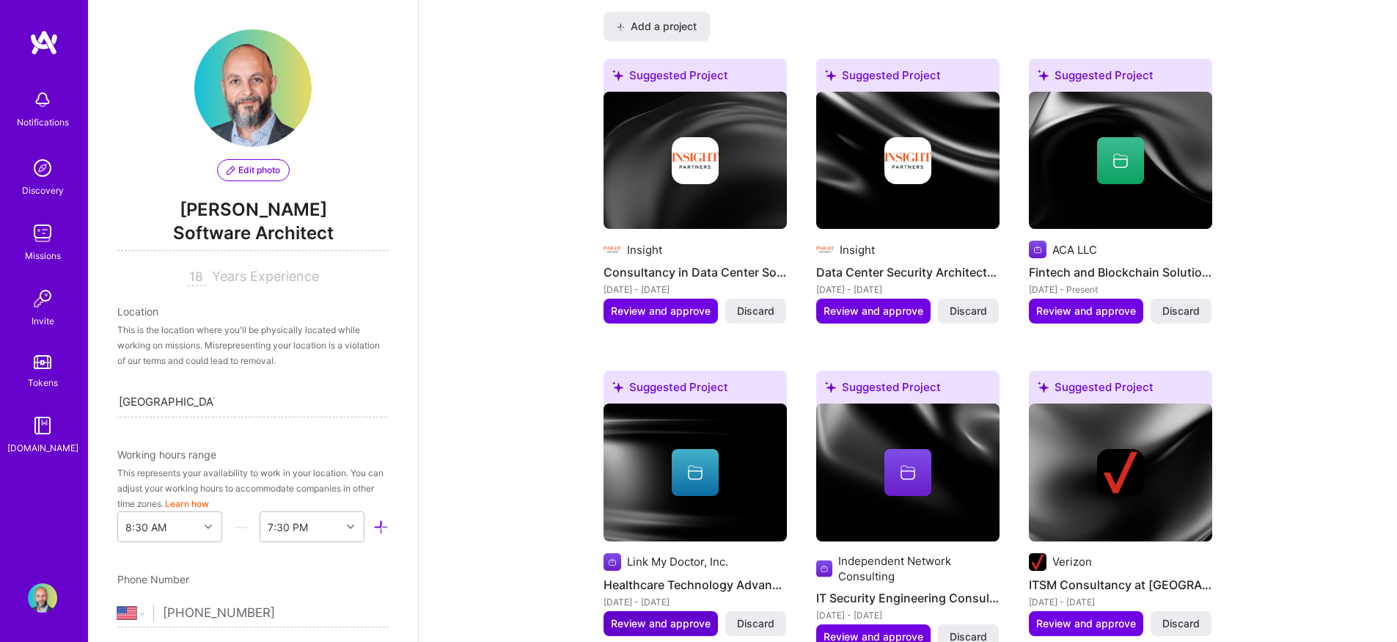
click at [675, 616] on span "Review and approve" at bounding box center [661, 623] width 100 height 15
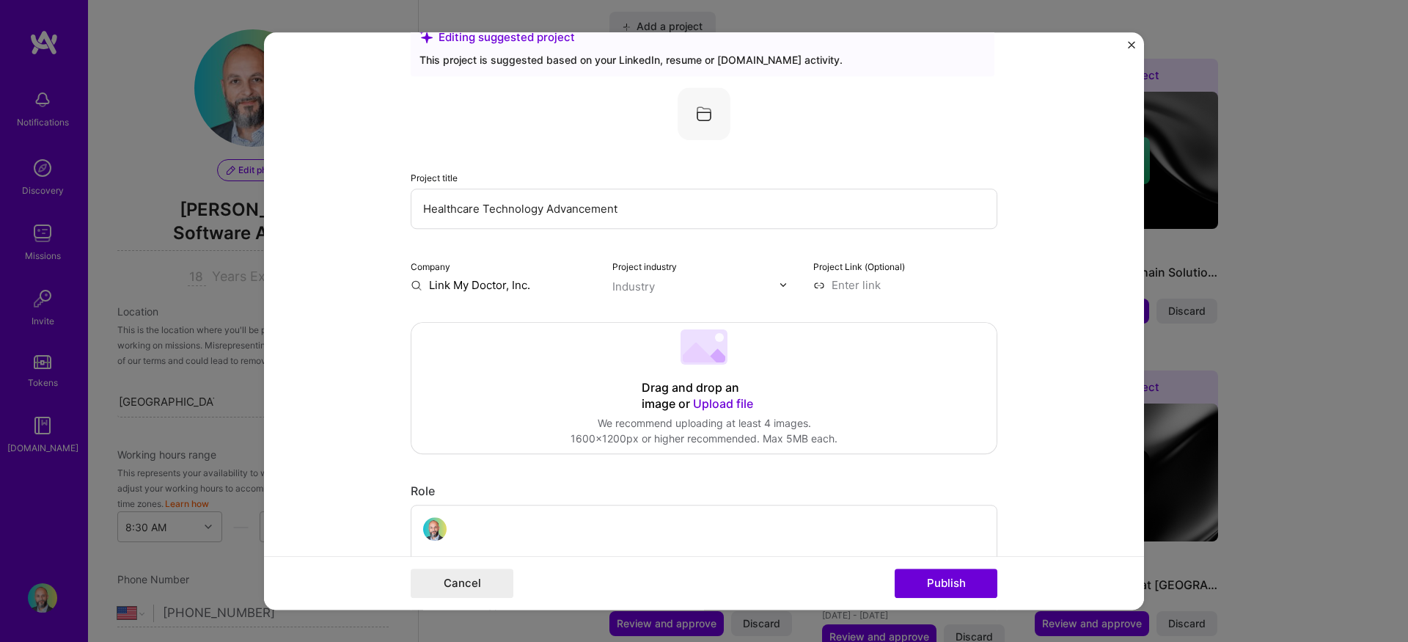
scroll to position [67, 0]
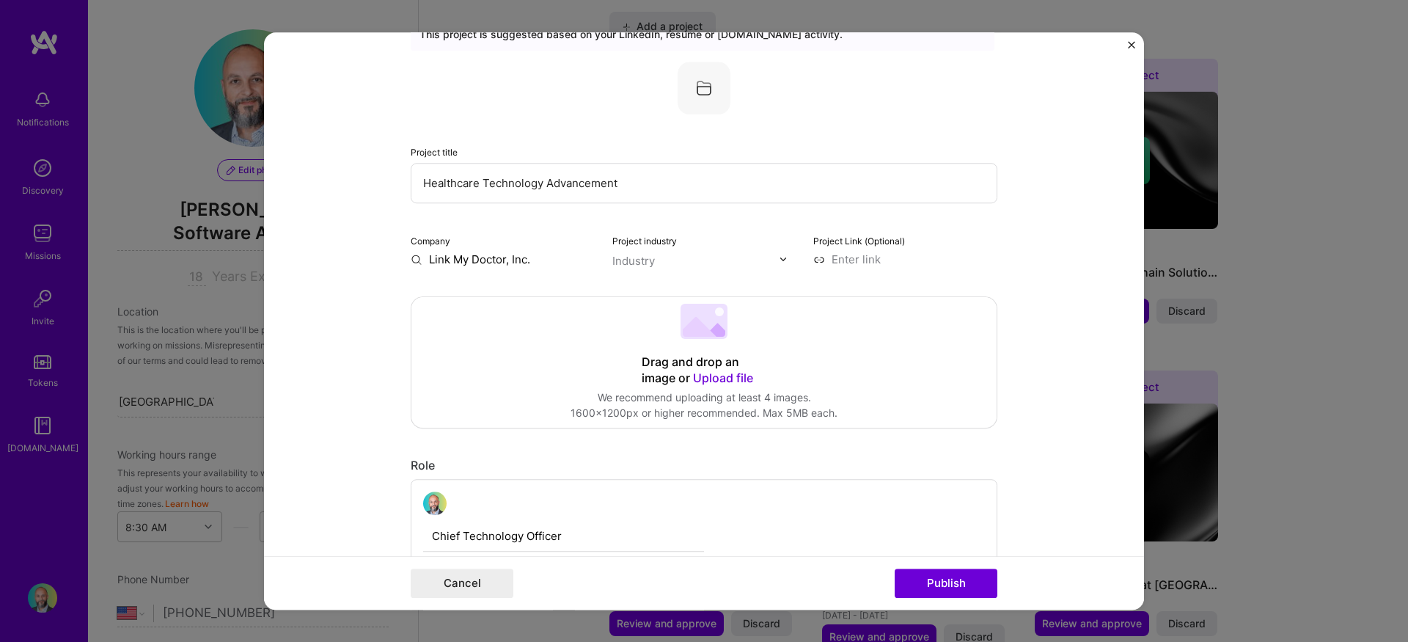
click at [503, 262] on input "Link My Doctor, Inc." at bounding box center [503, 259] width 184 height 15
type input "Link My Doctor"
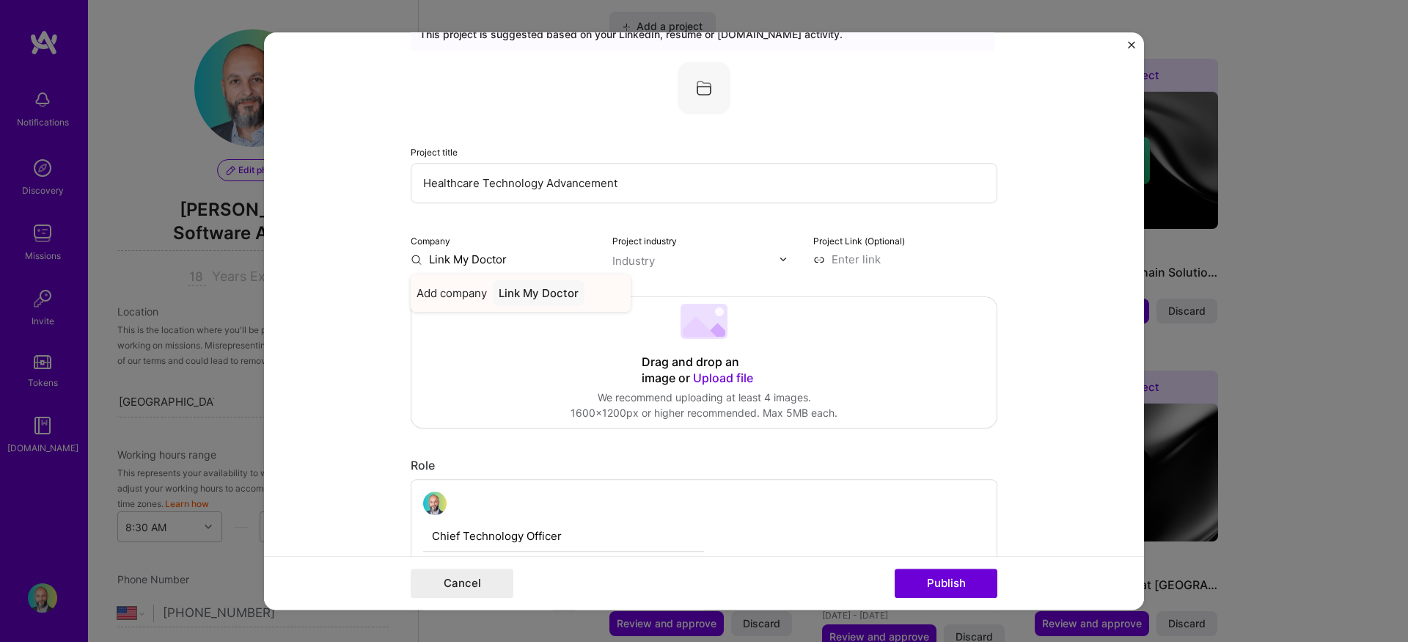
click at [524, 291] on div "Link My Doctor" at bounding box center [539, 293] width 92 height 26
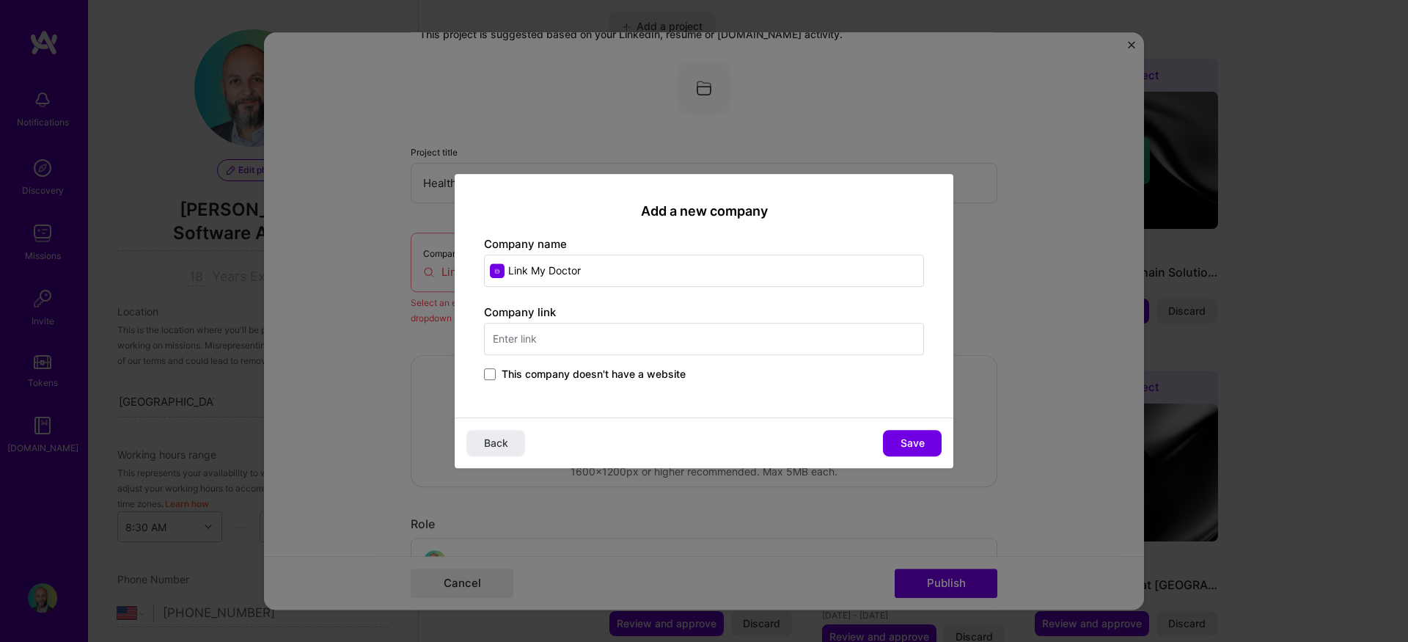
click at [560, 340] on input "text" at bounding box center [704, 339] width 440 height 32
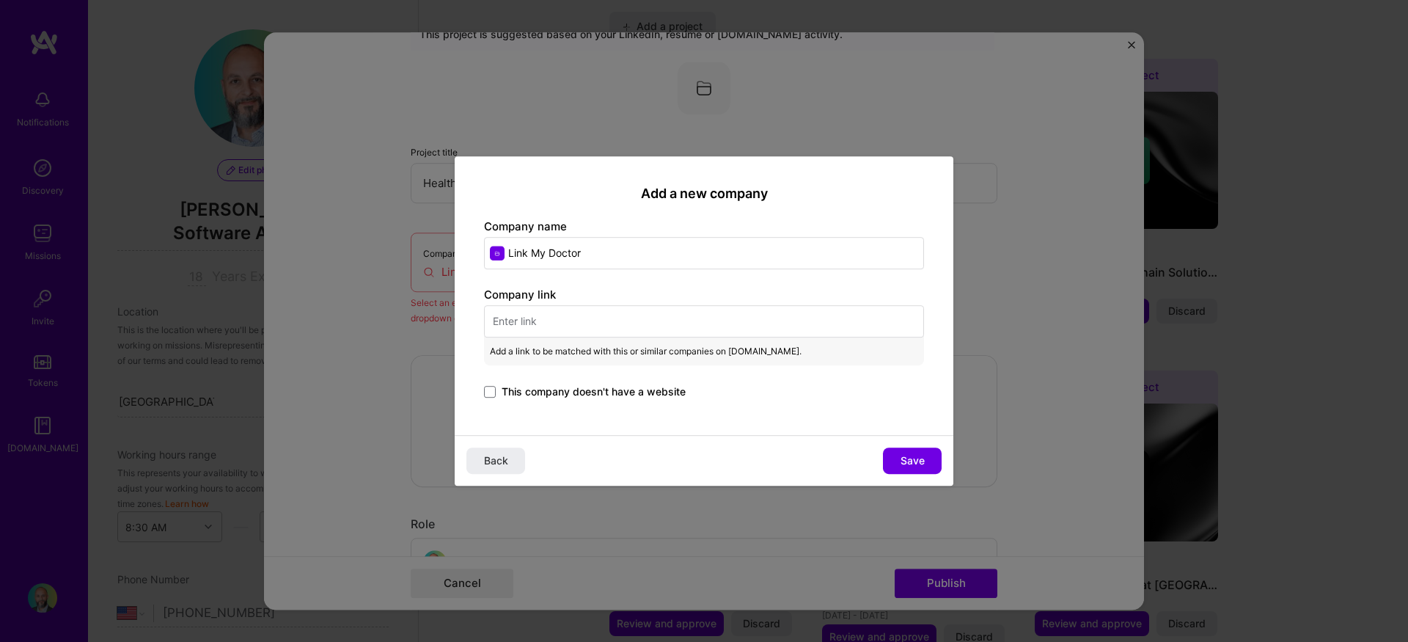
click at [575, 326] on input "text" at bounding box center [704, 321] width 440 height 32
paste input "[URL][DOMAIN_NAME]"
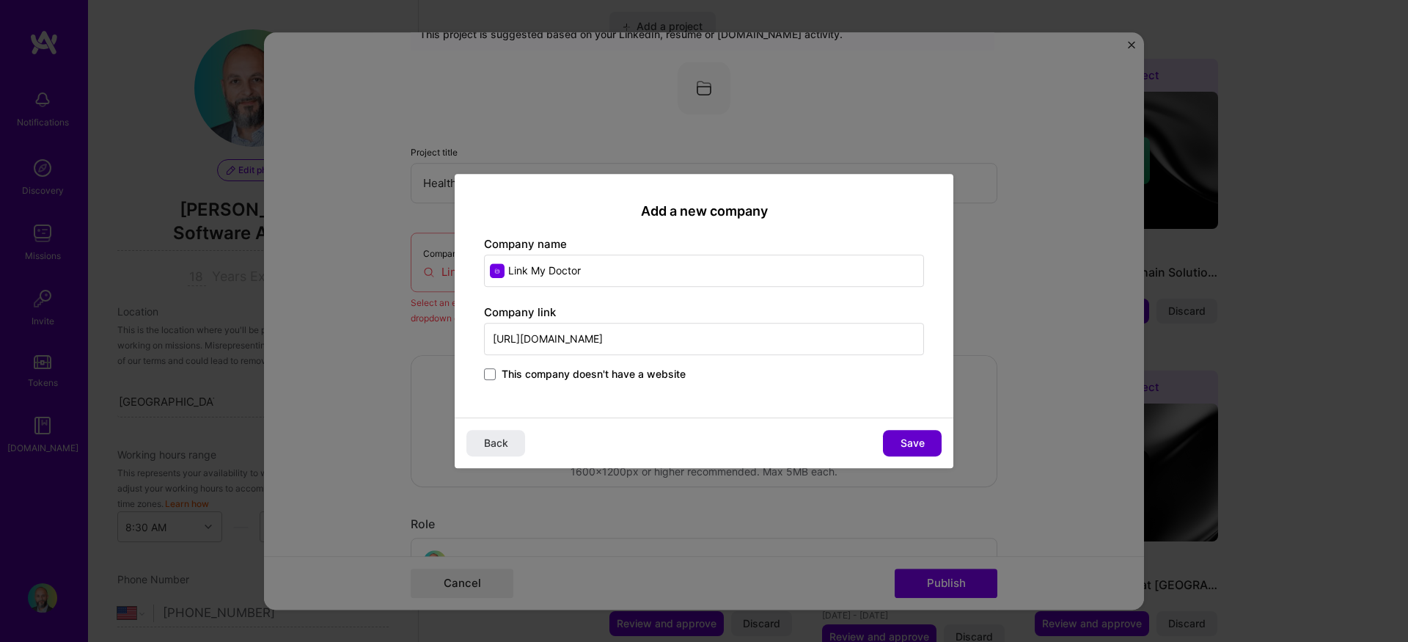
type input "[URL][DOMAIN_NAME]"
click at [902, 443] on span "Save" at bounding box center [913, 443] width 24 height 15
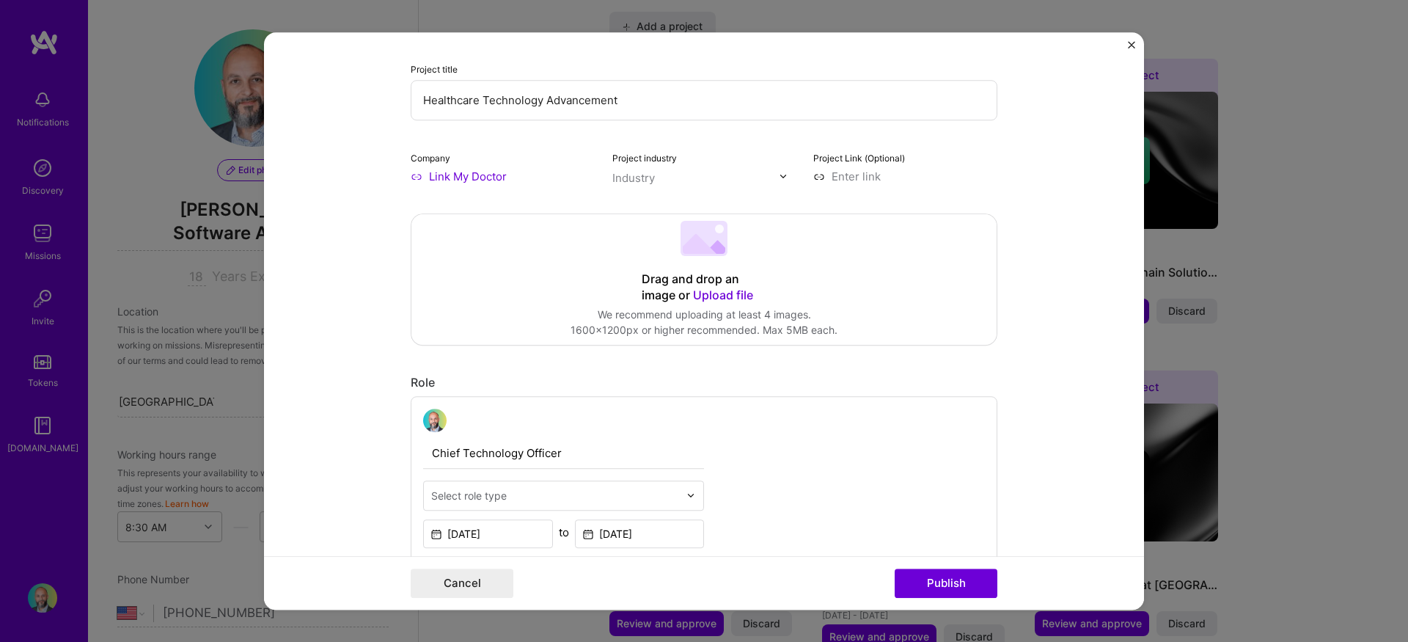
scroll to position [233, 0]
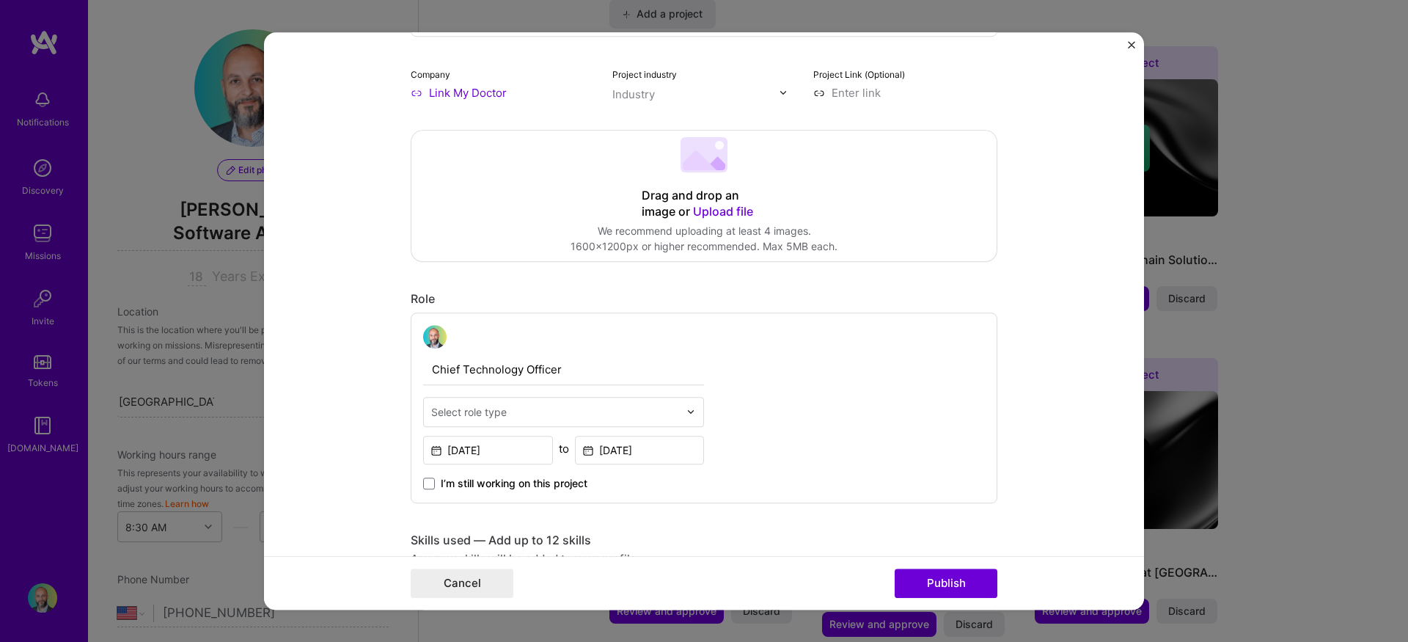
click at [559, 412] on input "text" at bounding box center [555, 411] width 248 height 15
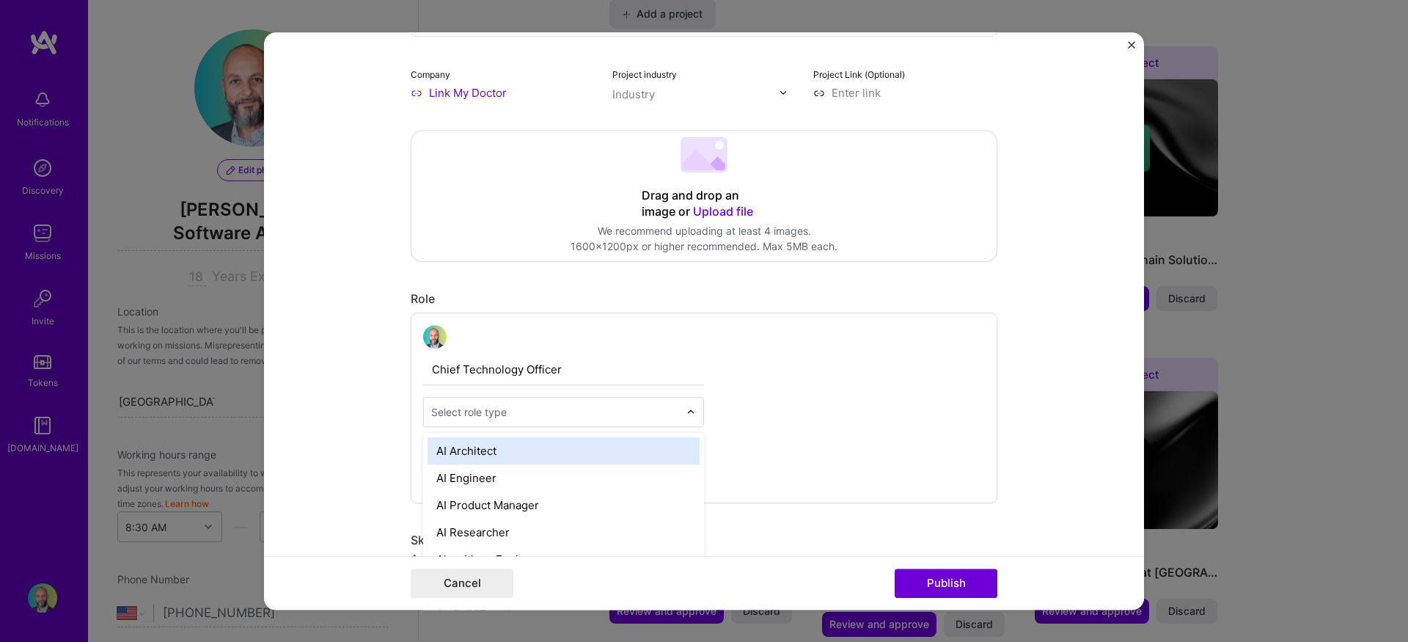
scroll to position [1179, 0]
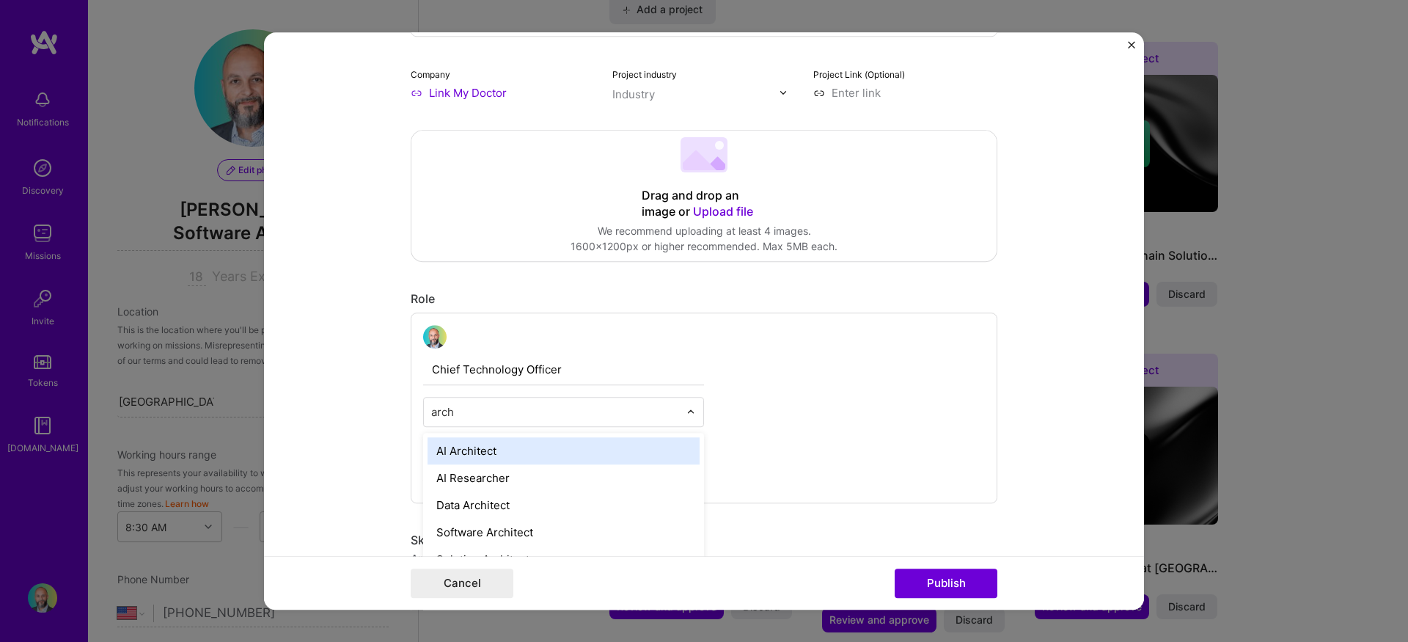
type input "archi"
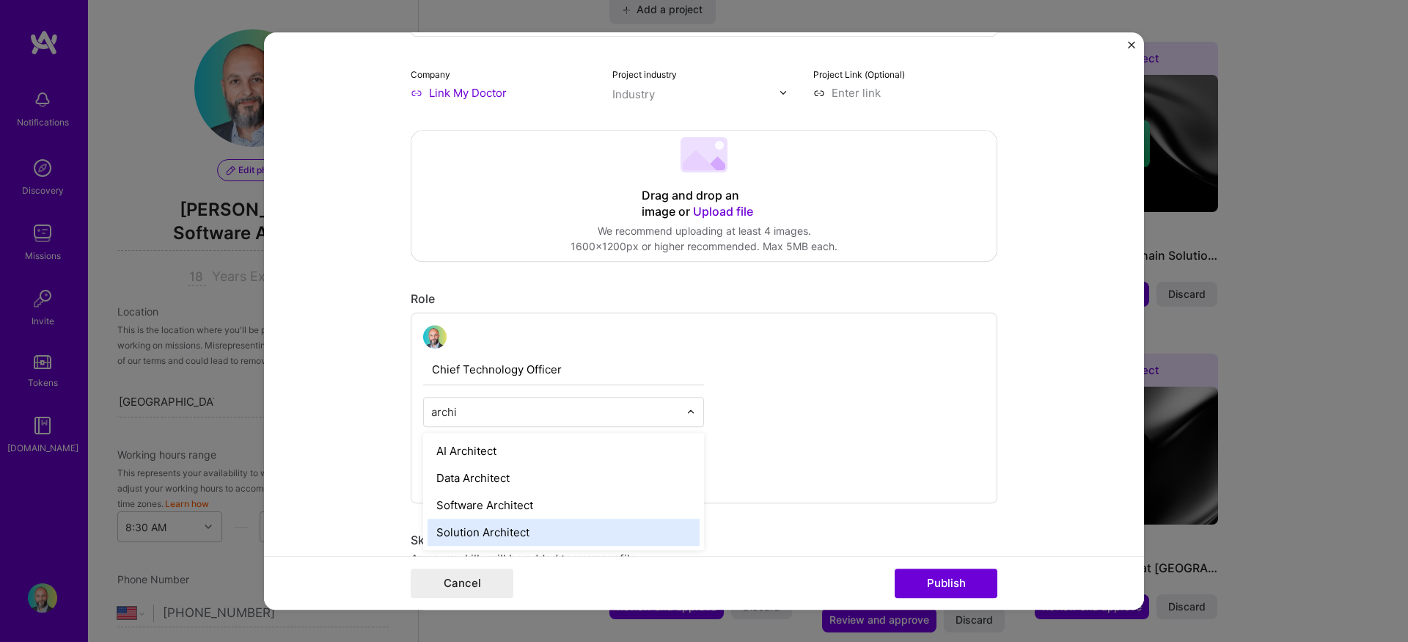
click at [502, 539] on div "Solution Architect" at bounding box center [564, 532] width 272 height 27
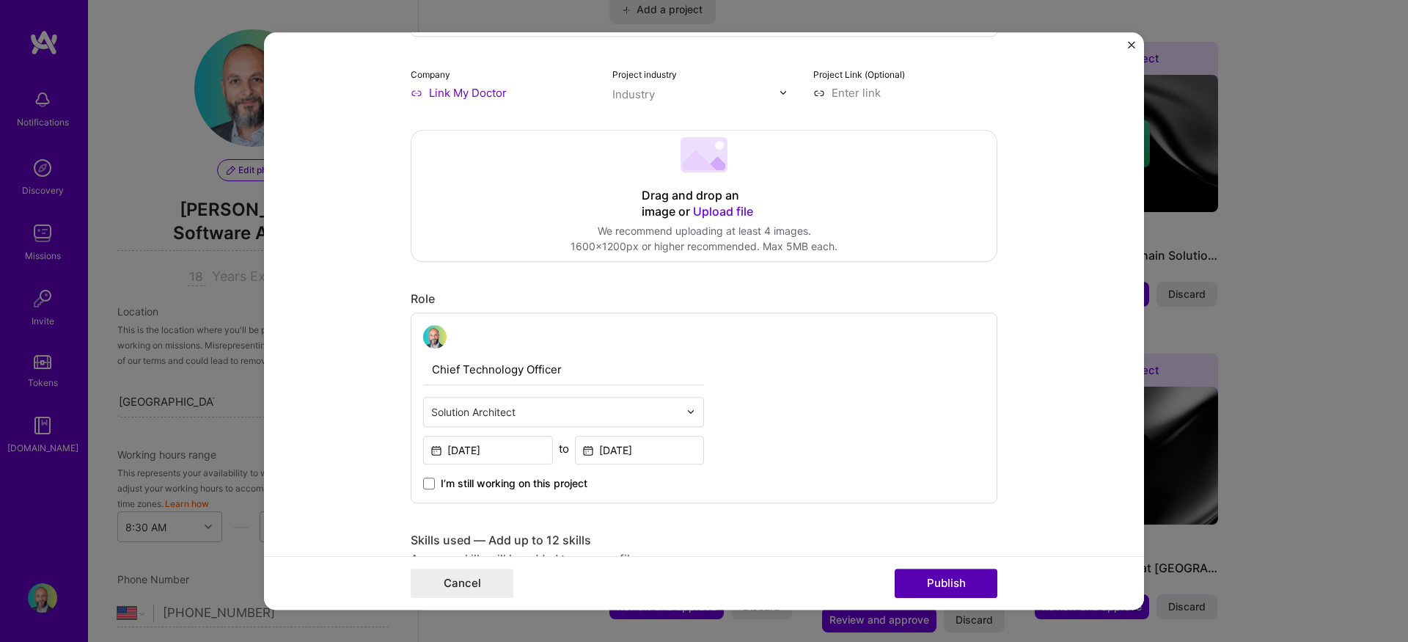
click at [934, 580] on button "Publish" at bounding box center [946, 583] width 103 height 29
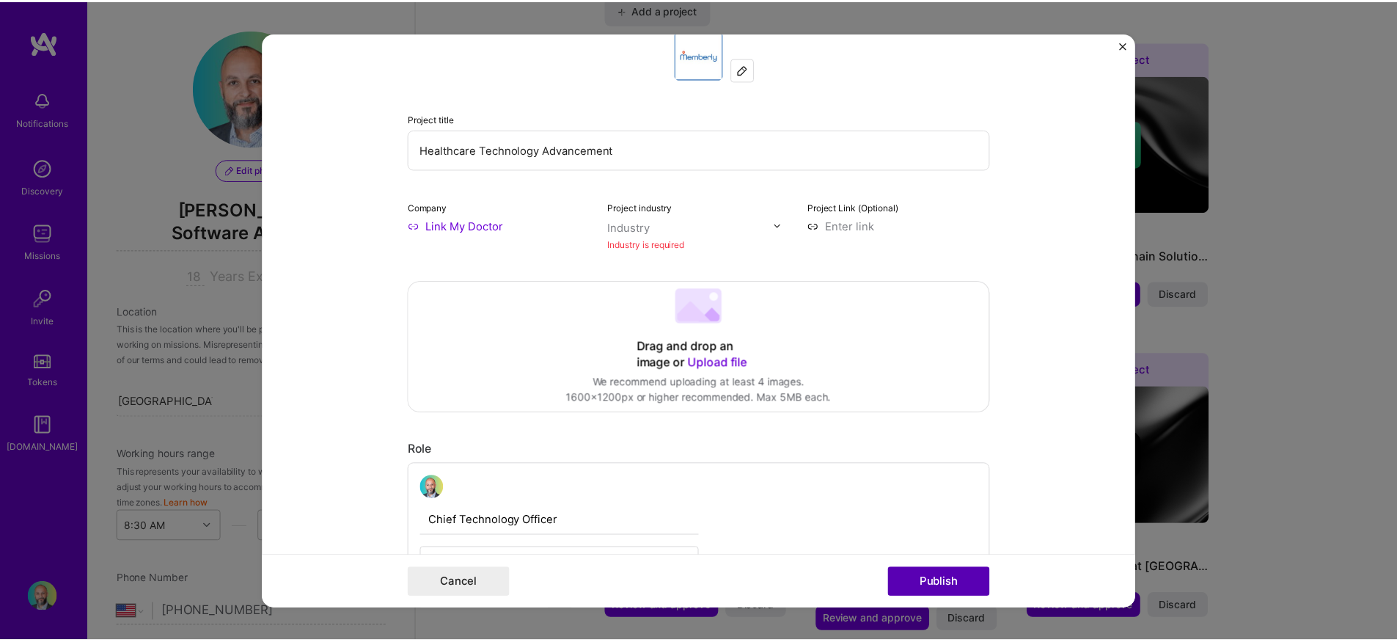
scroll to position [96, 0]
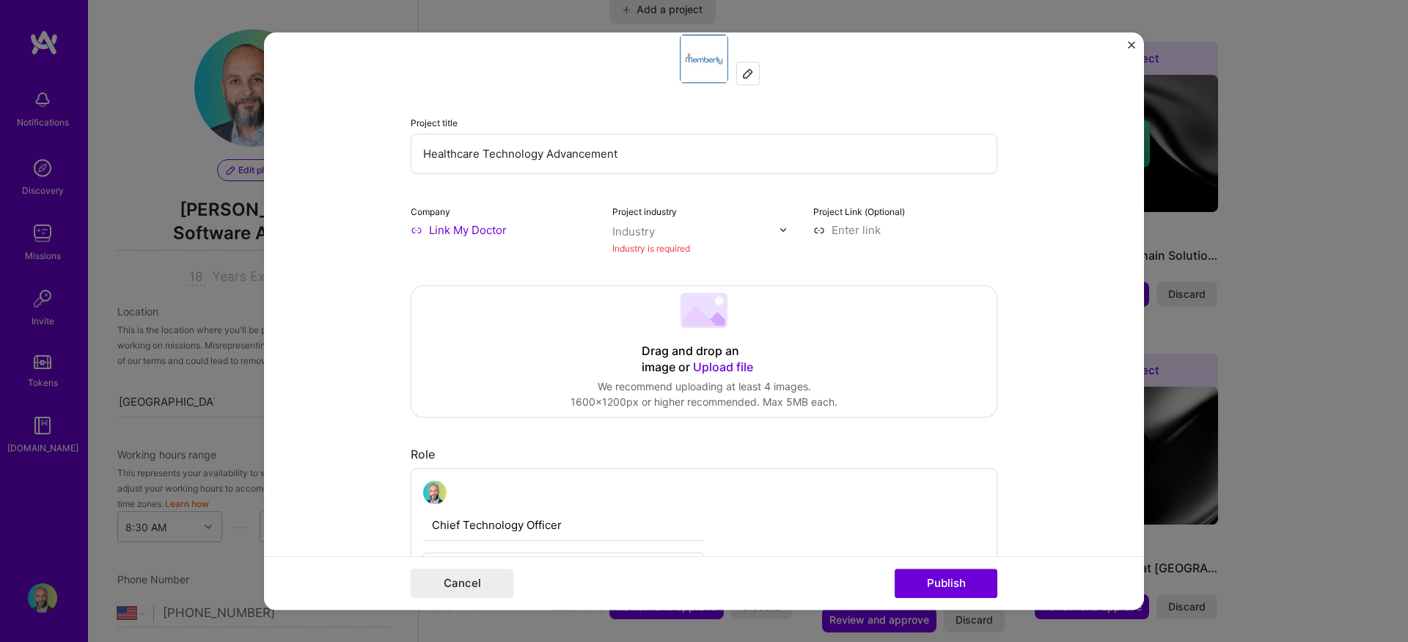
click at [712, 238] on input "text" at bounding box center [696, 231] width 167 height 15
type input "heal"
click at [626, 262] on span at bounding box center [632, 261] width 12 height 12
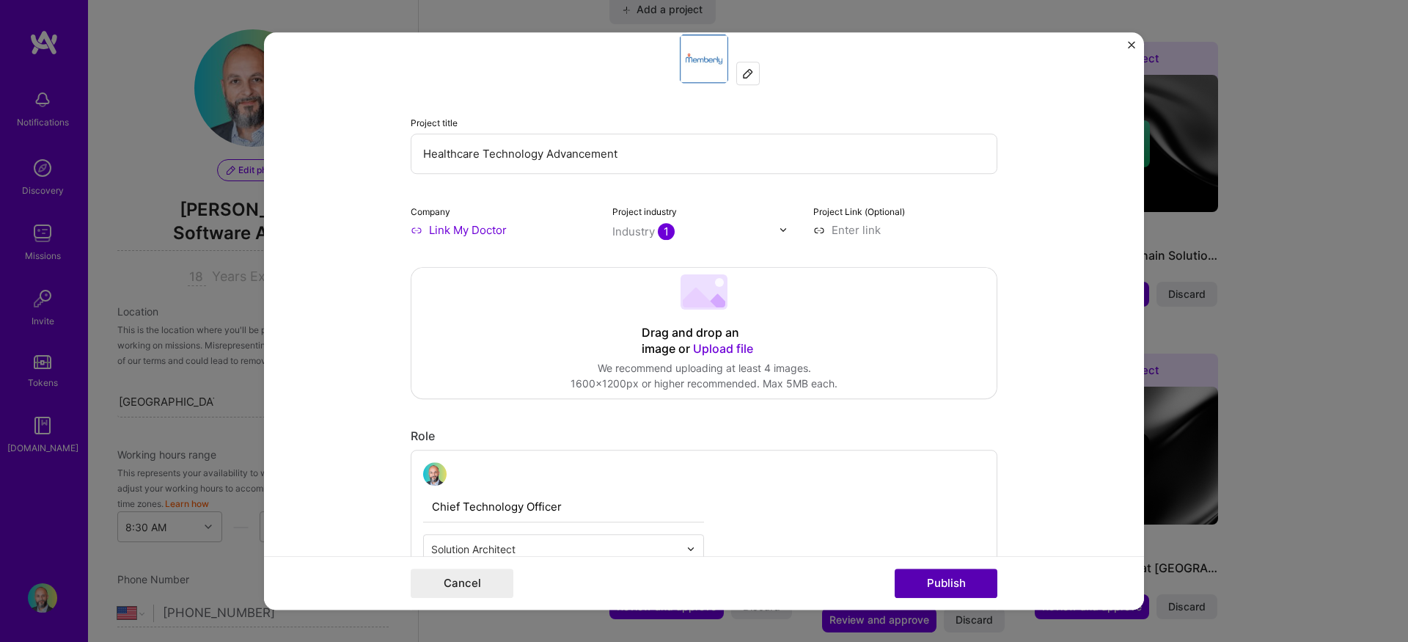
click at [959, 580] on button "Publish" at bounding box center [946, 583] width 103 height 29
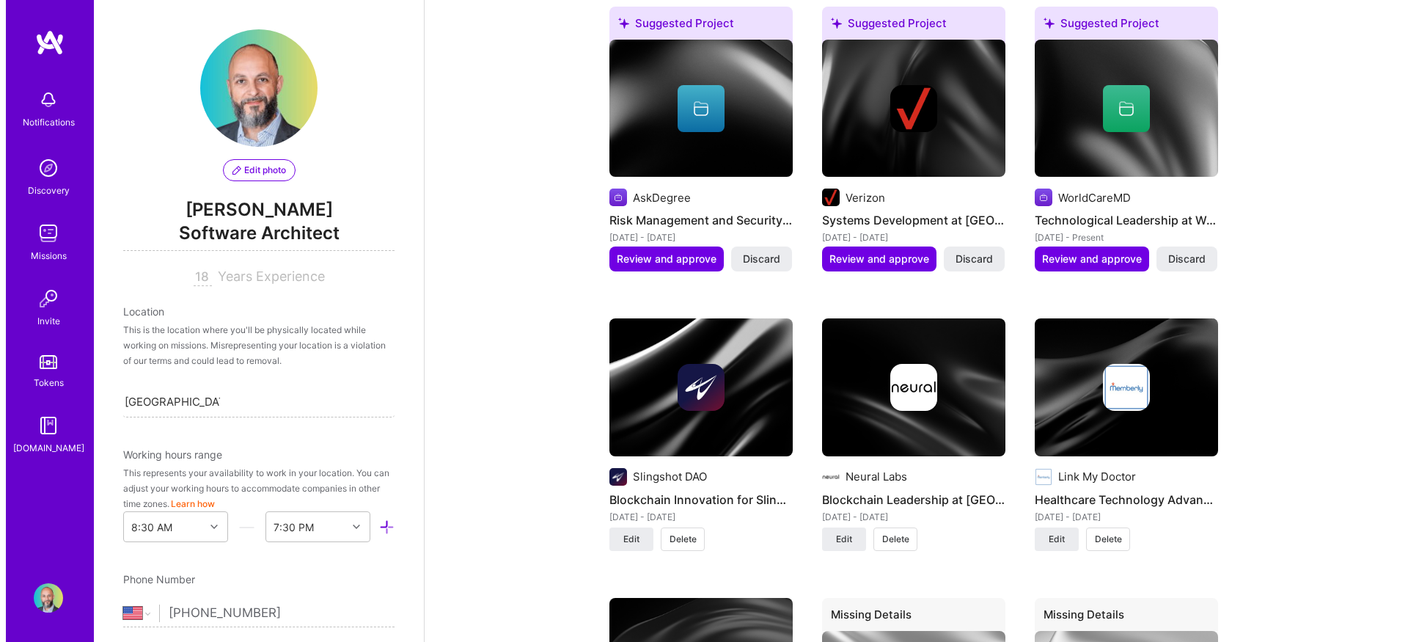
scroll to position [1788, 0]
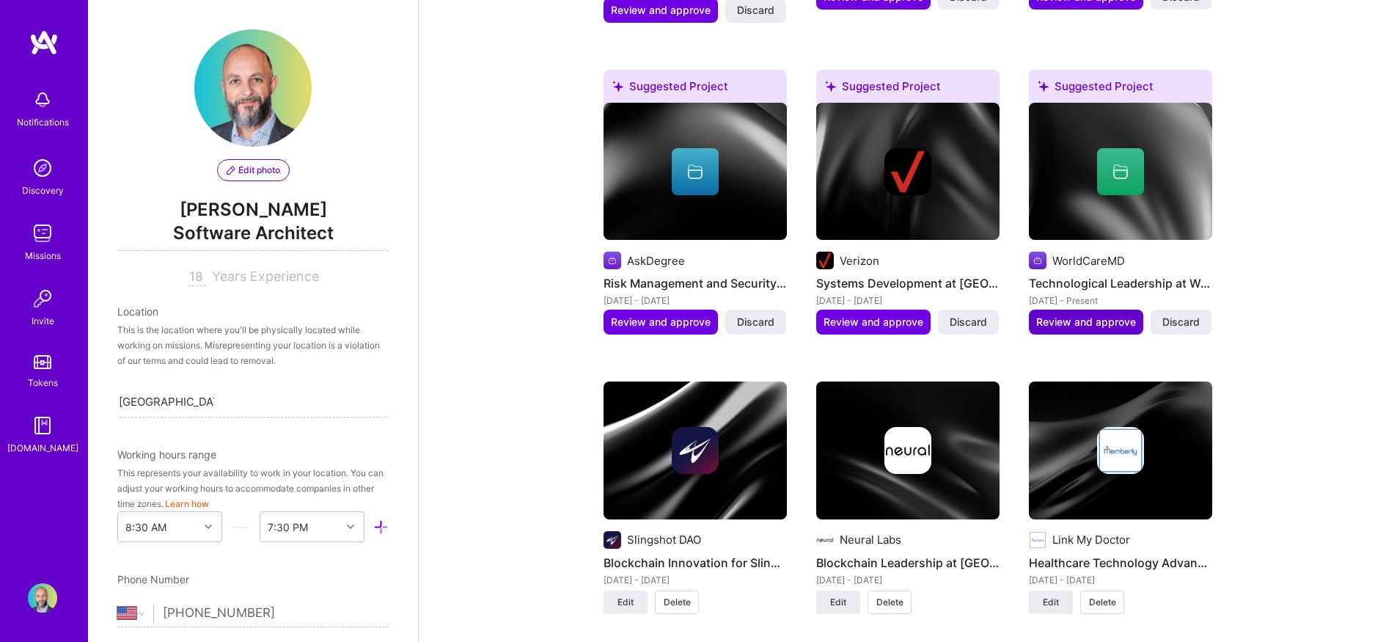
click at [1096, 314] on button "Review and approve" at bounding box center [1086, 322] width 114 height 25
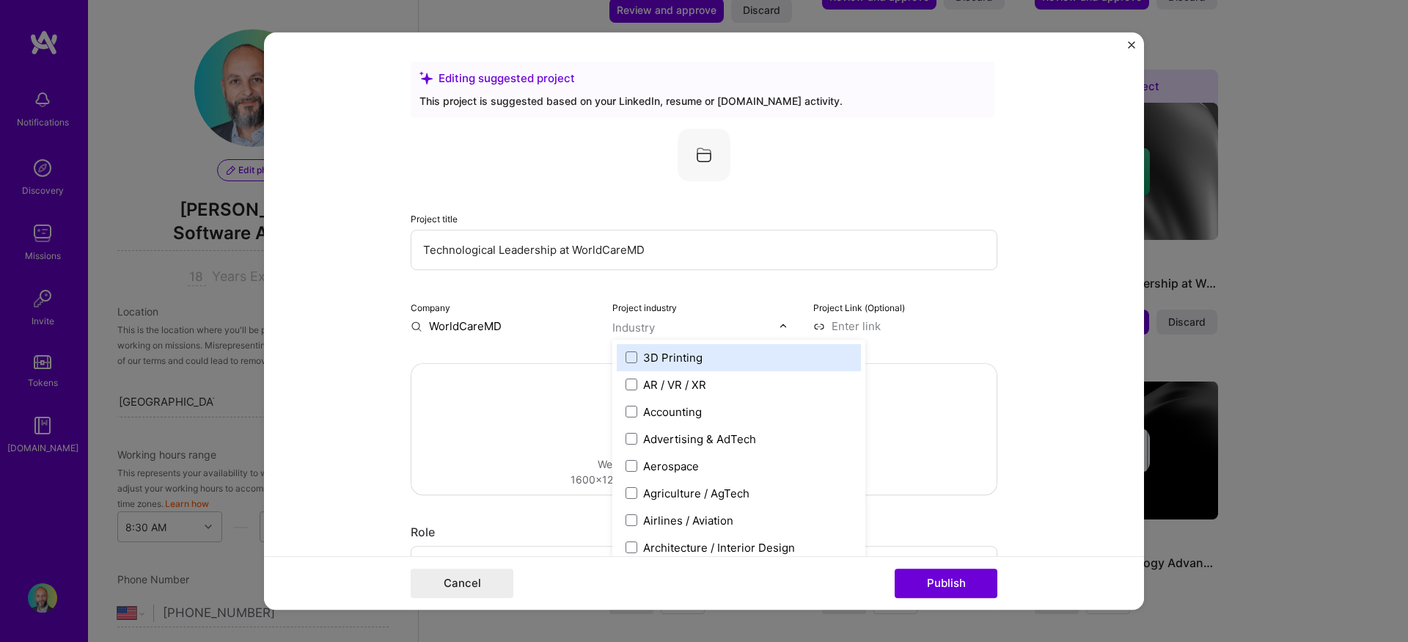
click at [640, 330] on div "Industry" at bounding box center [634, 327] width 43 height 15
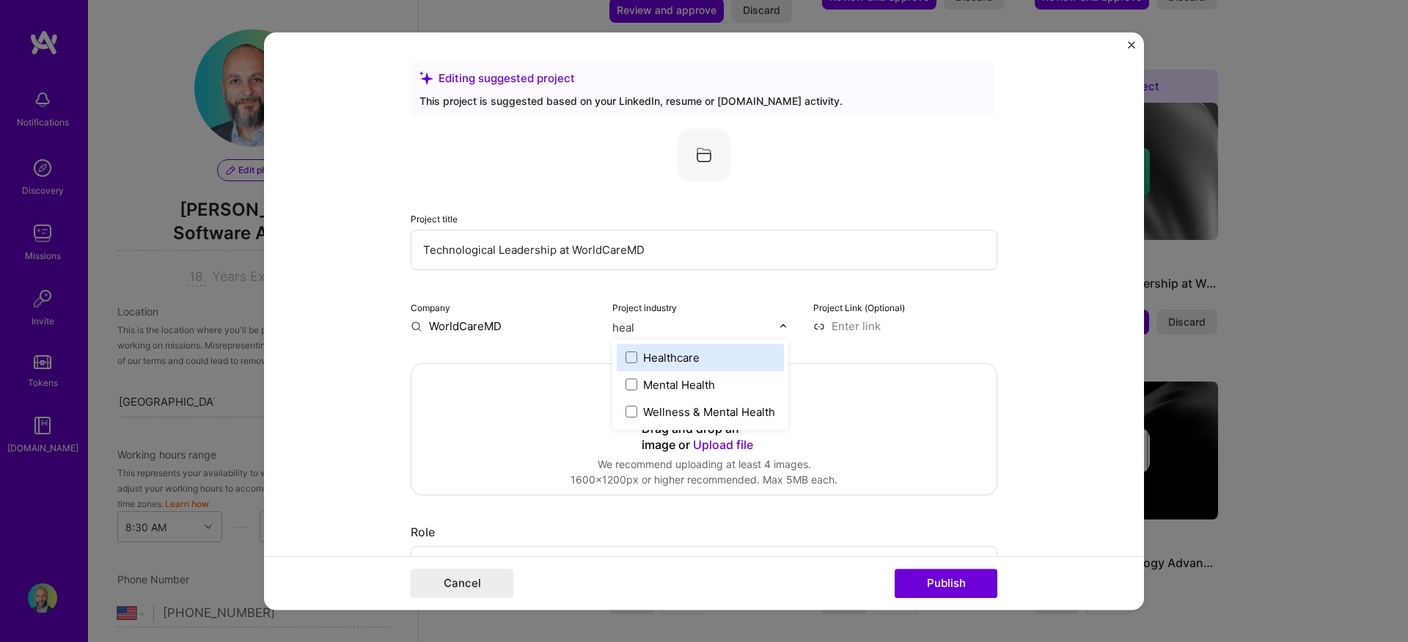
type input "healt"
click at [643, 352] on div "Healthcare" at bounding box center [671, 357] width 56 height 15
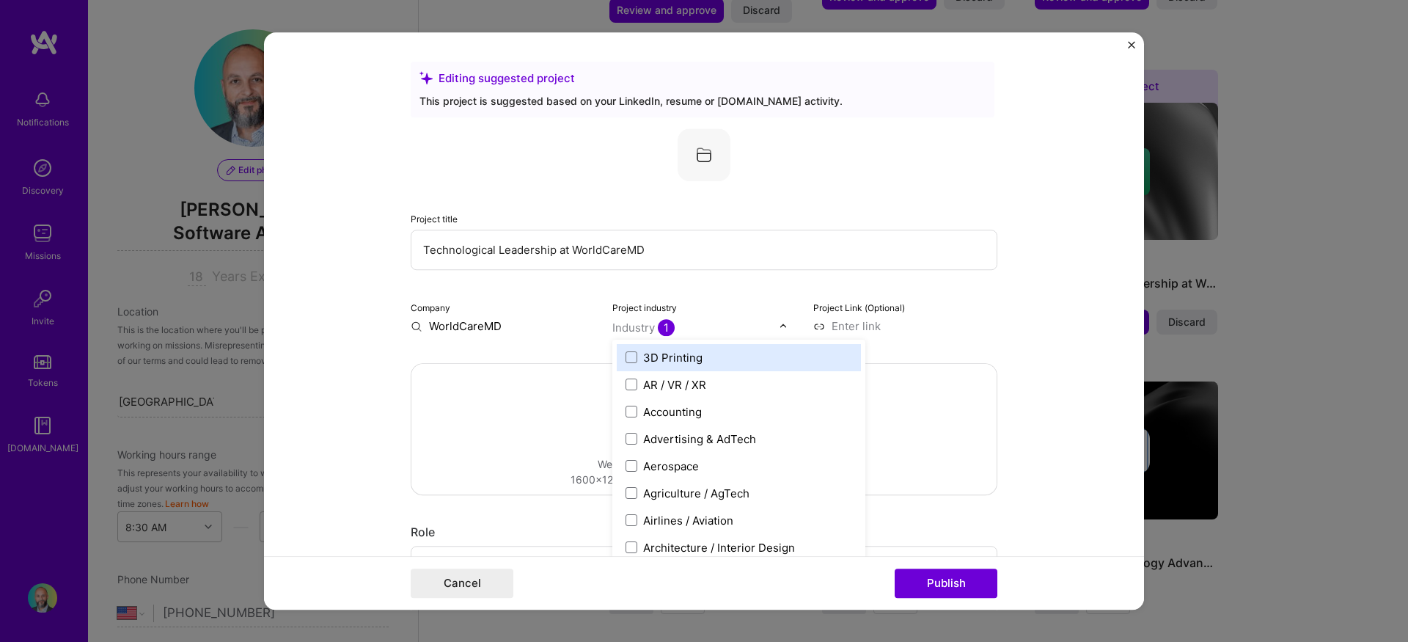
click at [1083, 329] on form "Editing suggested project This project is suggested based on your LinkedIn, res…" at bounding box center [704, 321] width 880 height 578
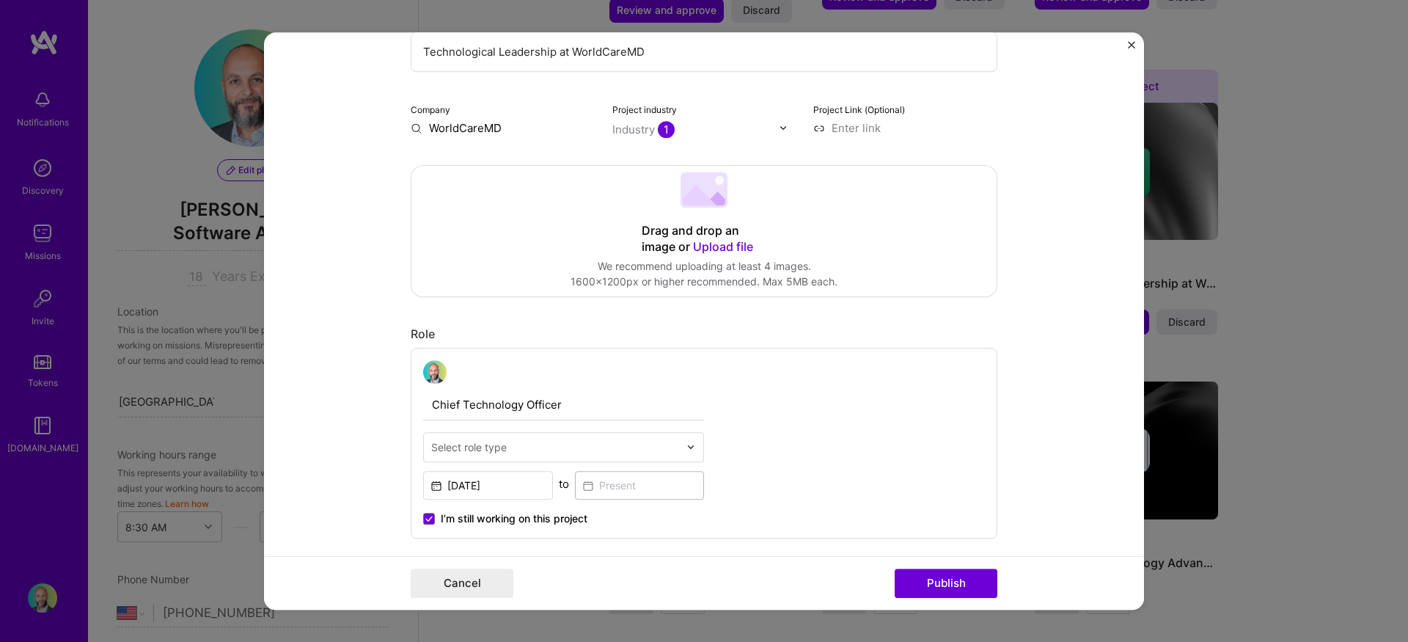
scroll to position [227, 0]
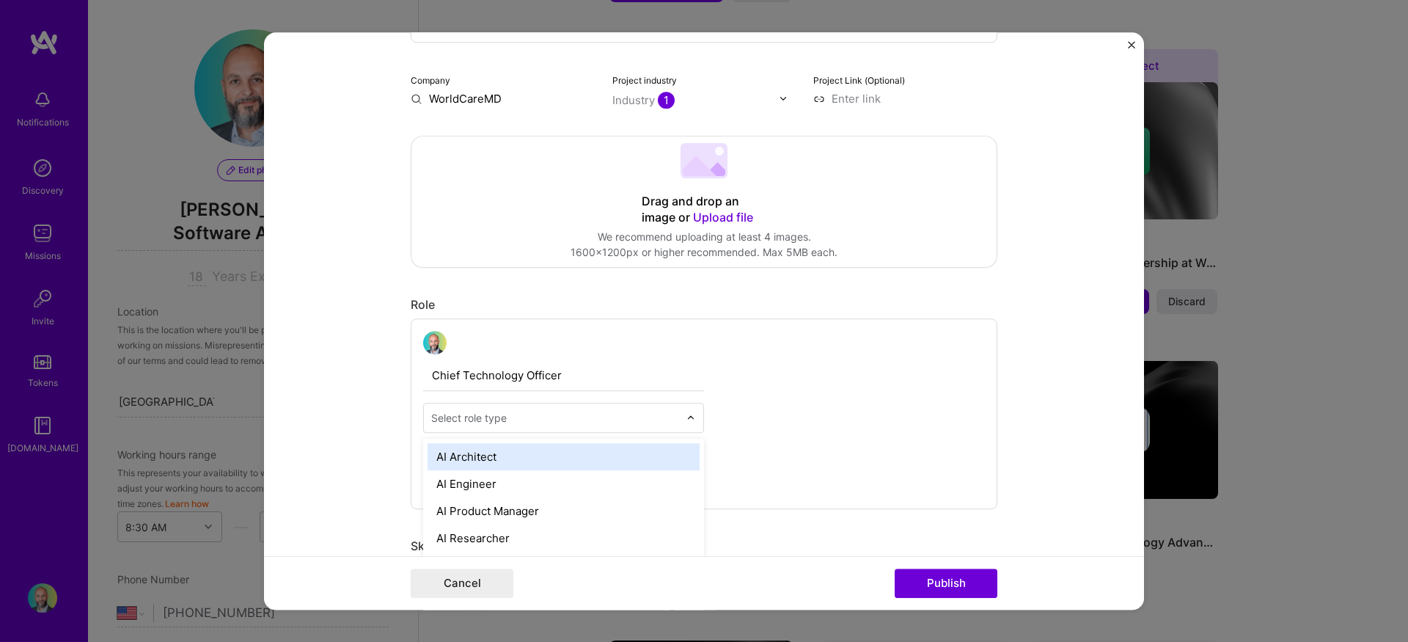
click at [500, 417] on div "Select role type" at bounding box center [469, 417] width 76 height 15
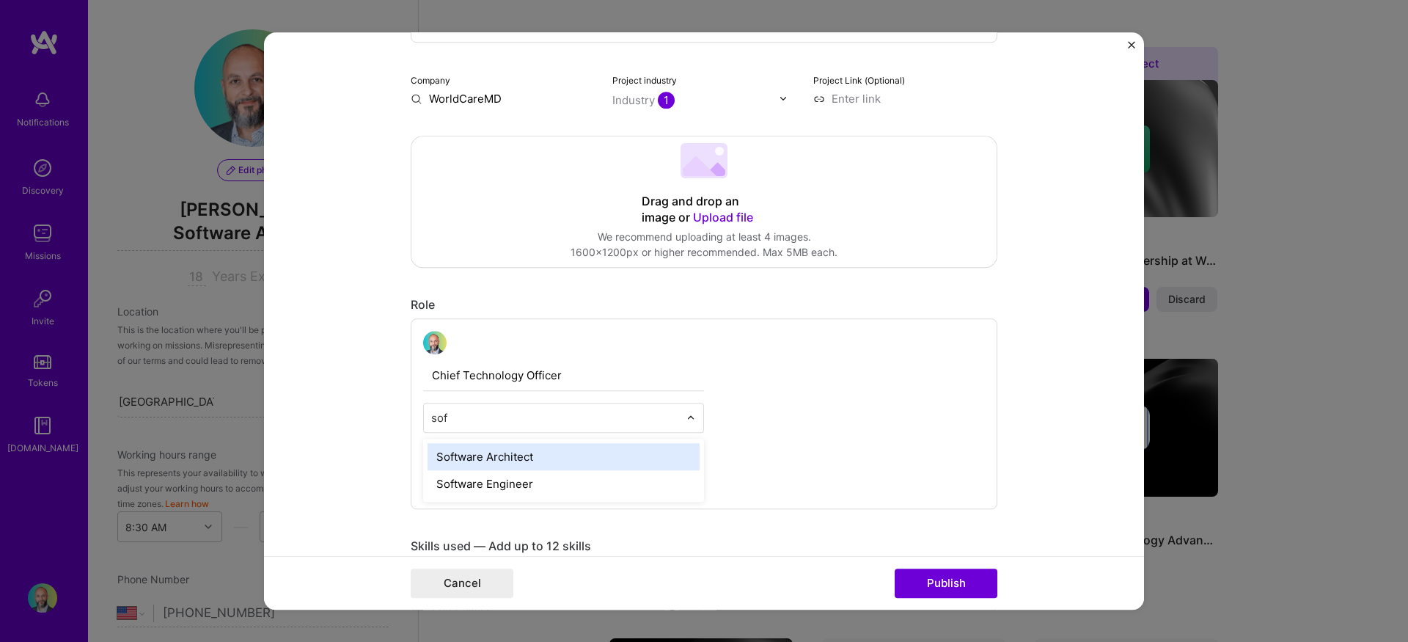
type input "soft"
click at [516, 454] on div "Software Architect" at bounding box center [564, 456] width 272 height 27
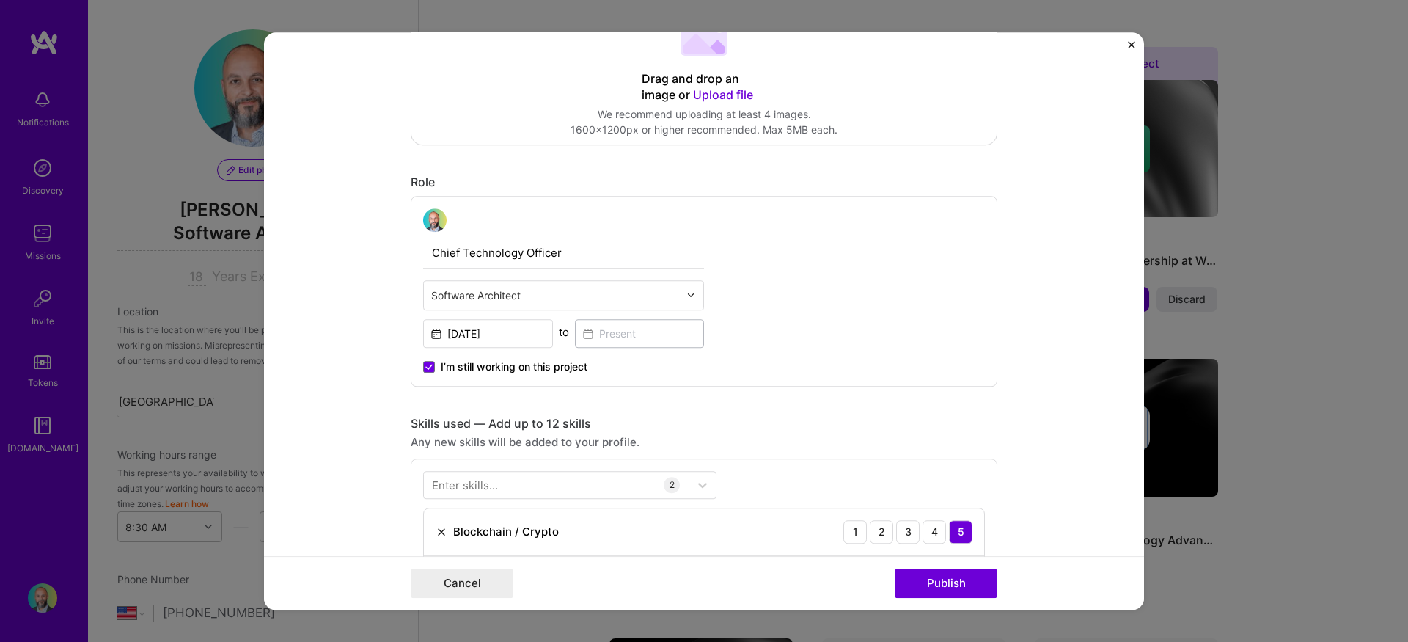
scroll to position [427, 0]
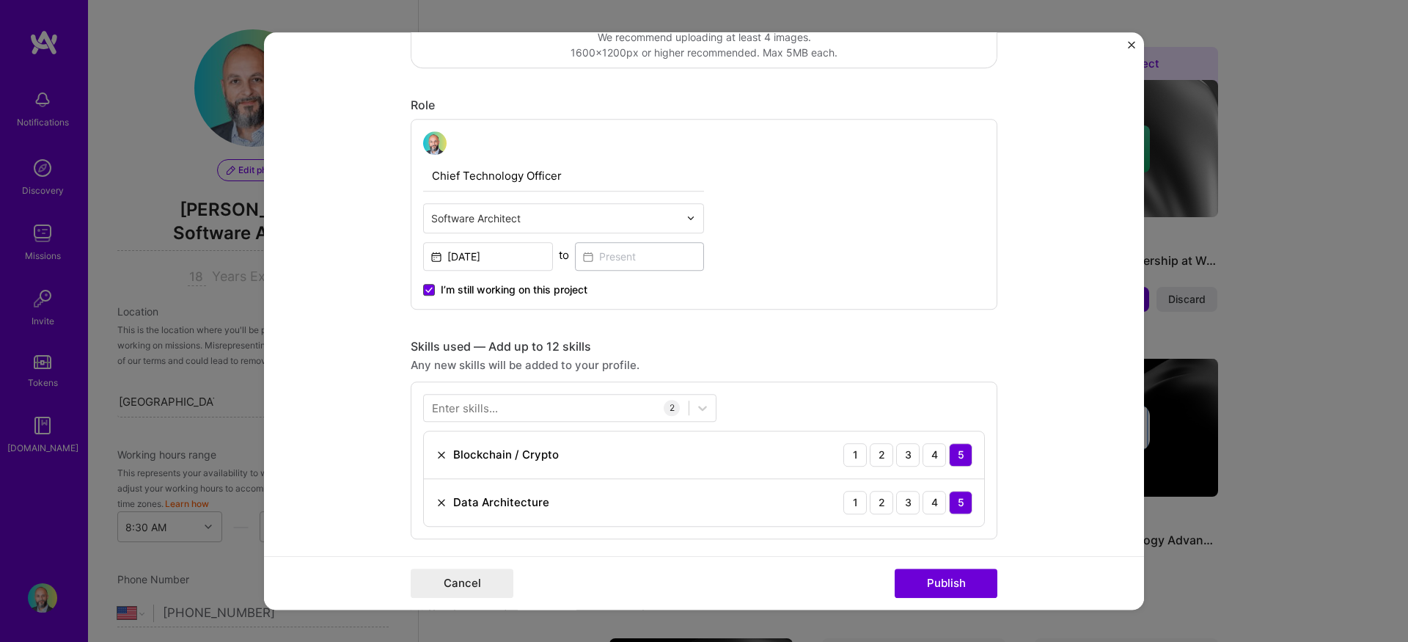
click at [426, 289] on icon at bounding box center [429, 290] width 6 height 4
click at [0, 0] on input "I’m still working on this project" at bounding box center [0, 0] width 0 height 0
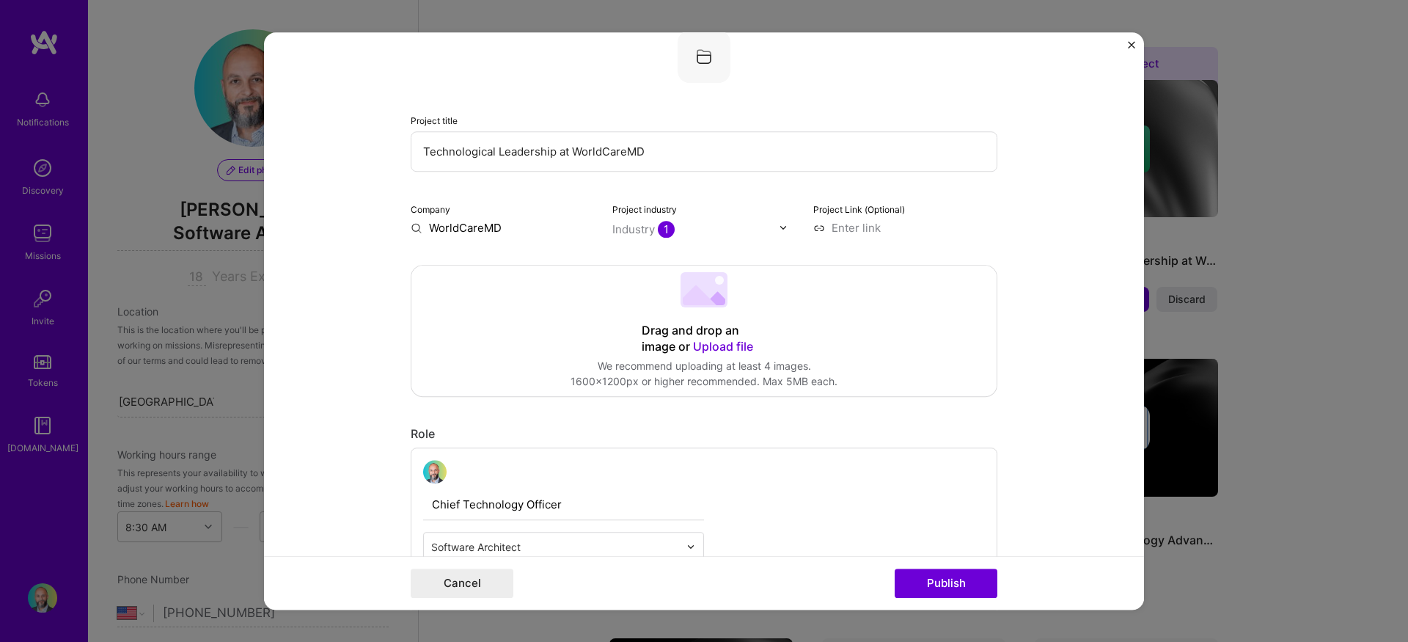
scroll to position [0, 0]
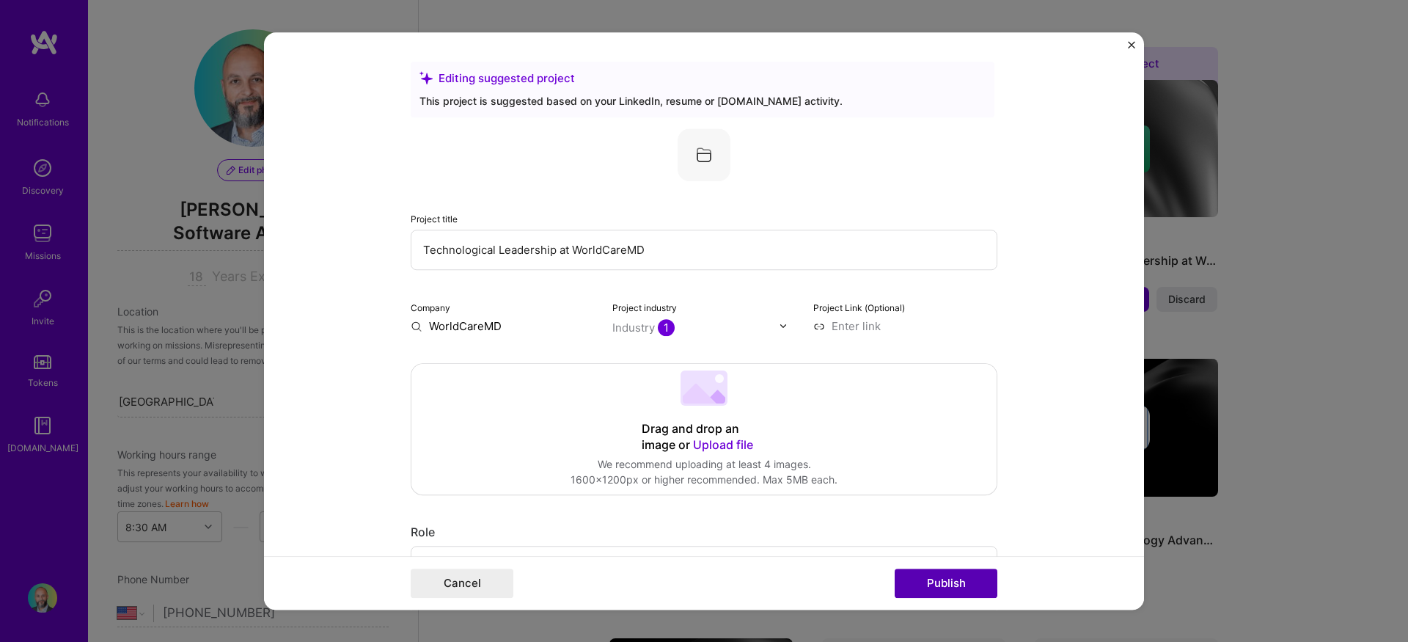
click at [932, 585] on button "Publish" at bounding box center [946, 583] width 103 height 29
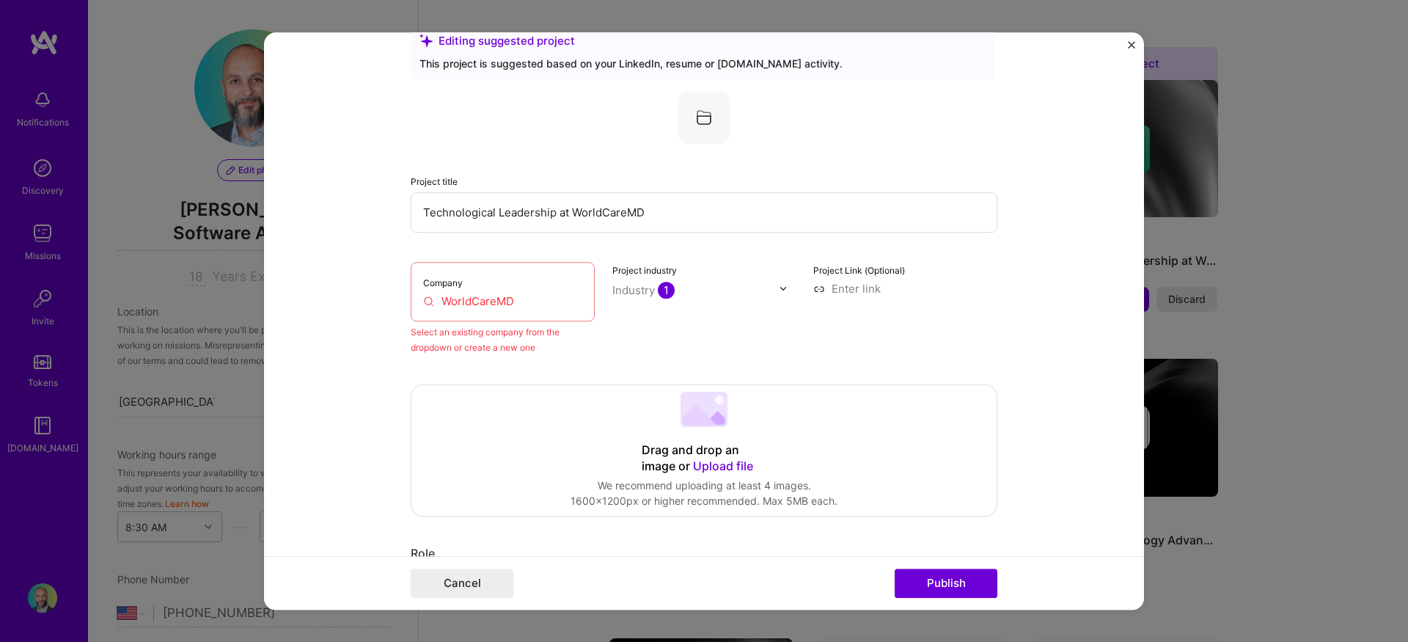
scroll to position [96, 0]
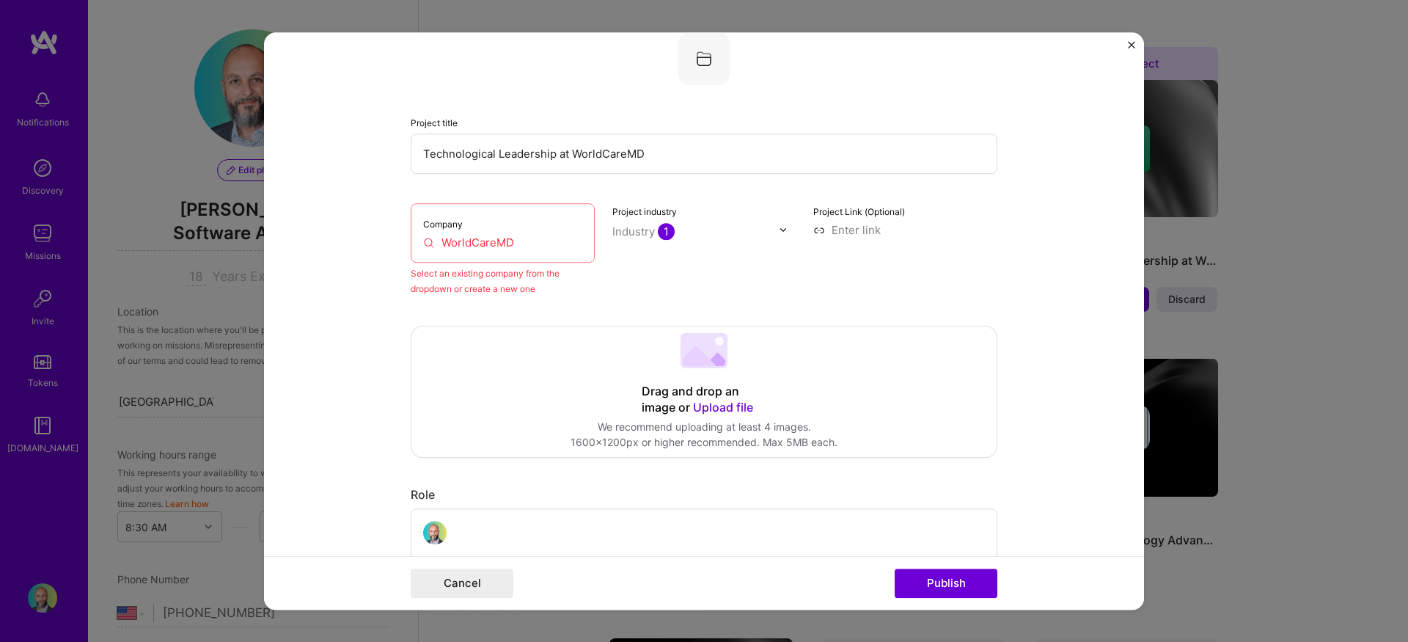
click at [514, 244] on input "WorldCareMD" at bounding box center [502, 242] width 159 height 15
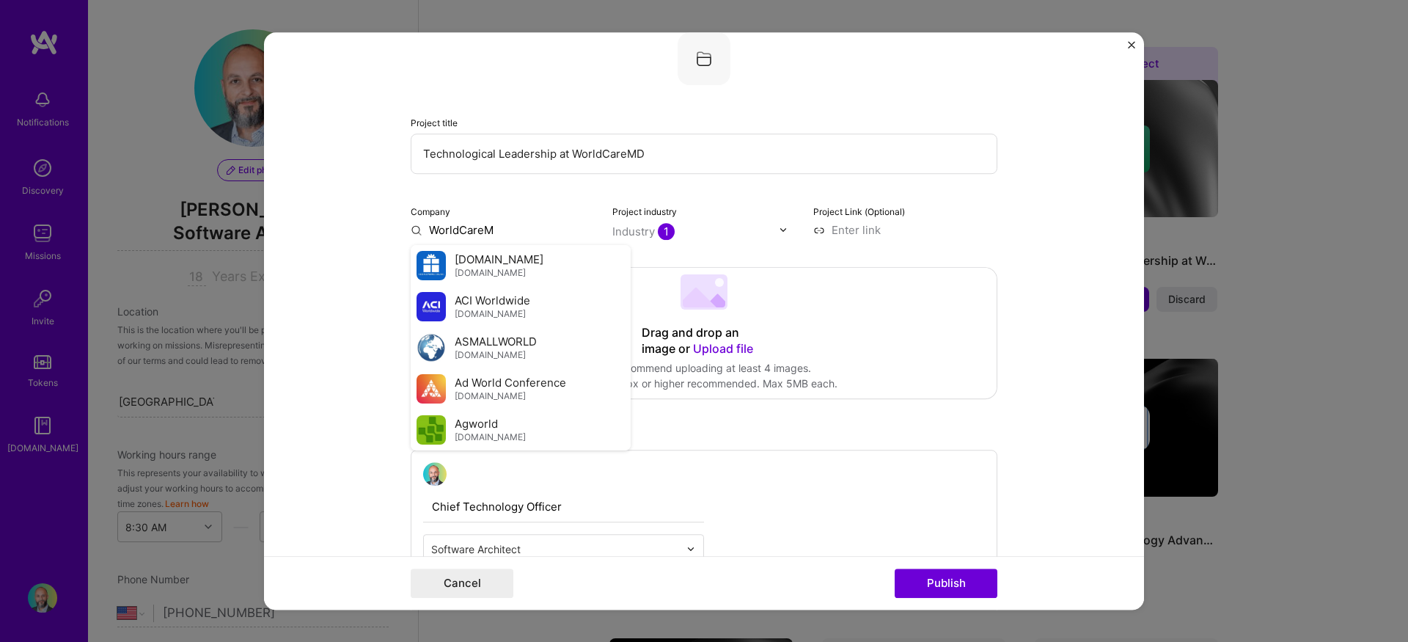
type input "WorldCareMD"
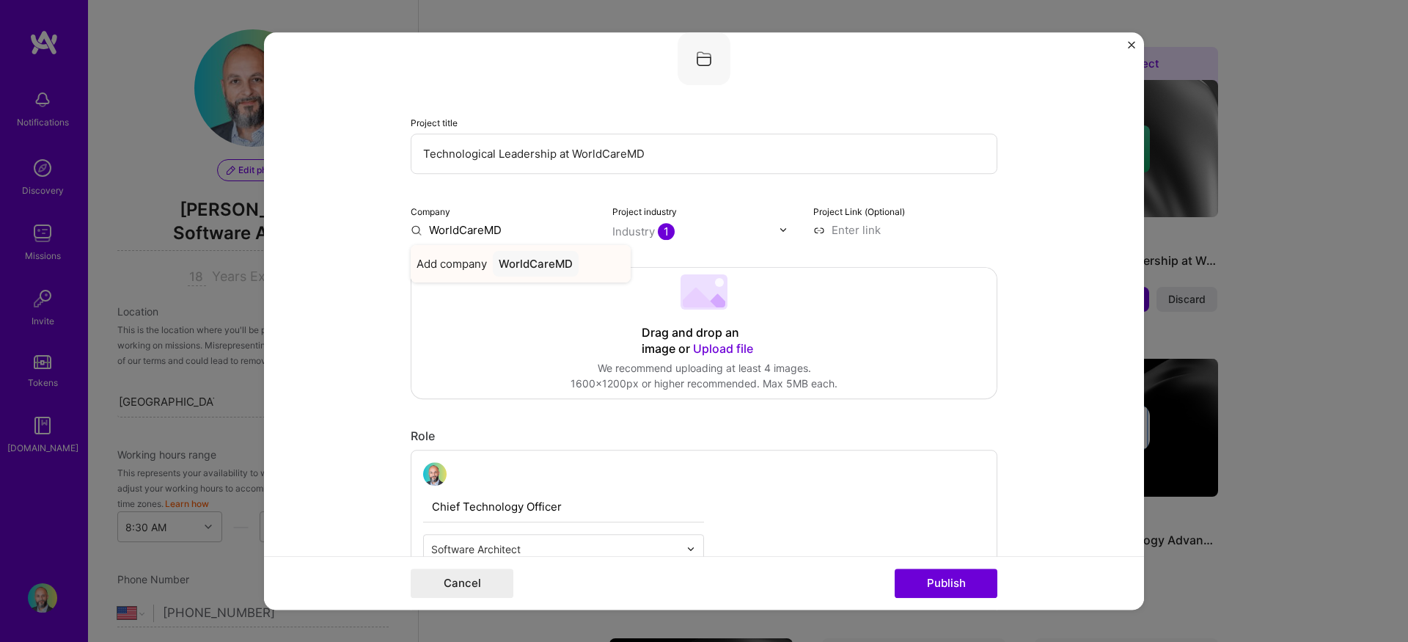
click at [535, 260] on div "WorldCareMD" at bounding box center [536, 264] width 86 height 26
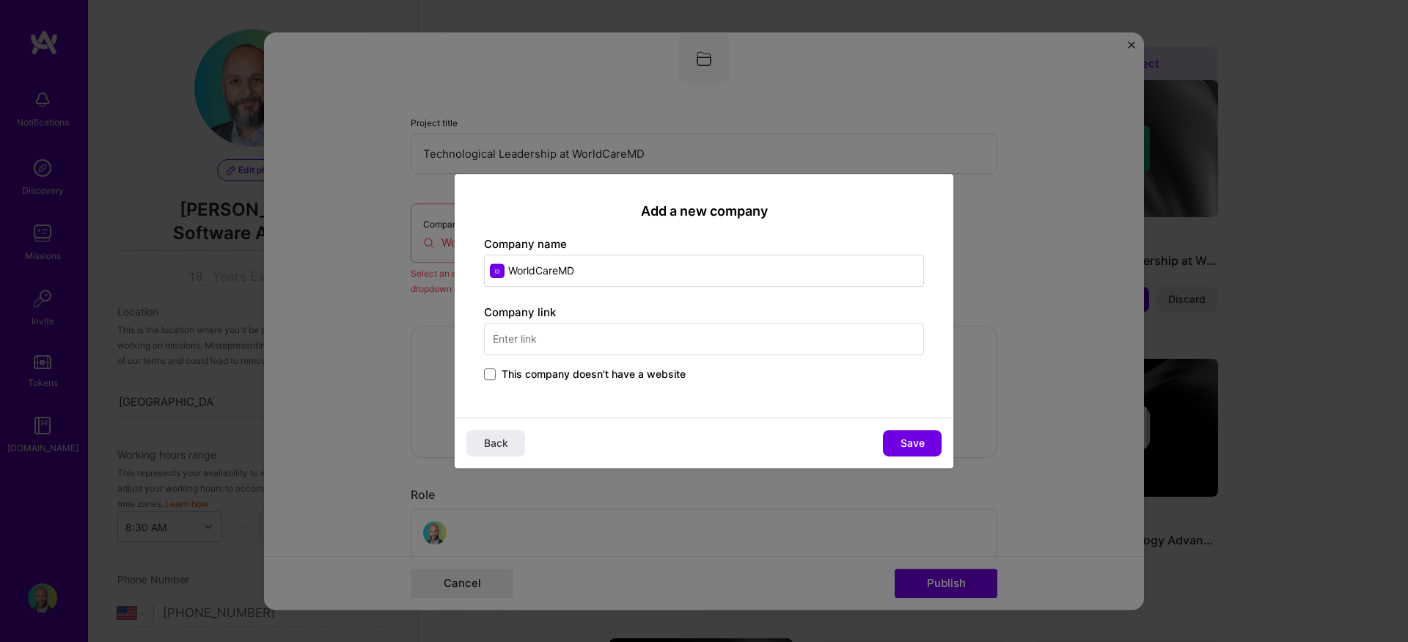
click at [560, 332] on input "text" at bounding box center [704, 339] width 440 height 32
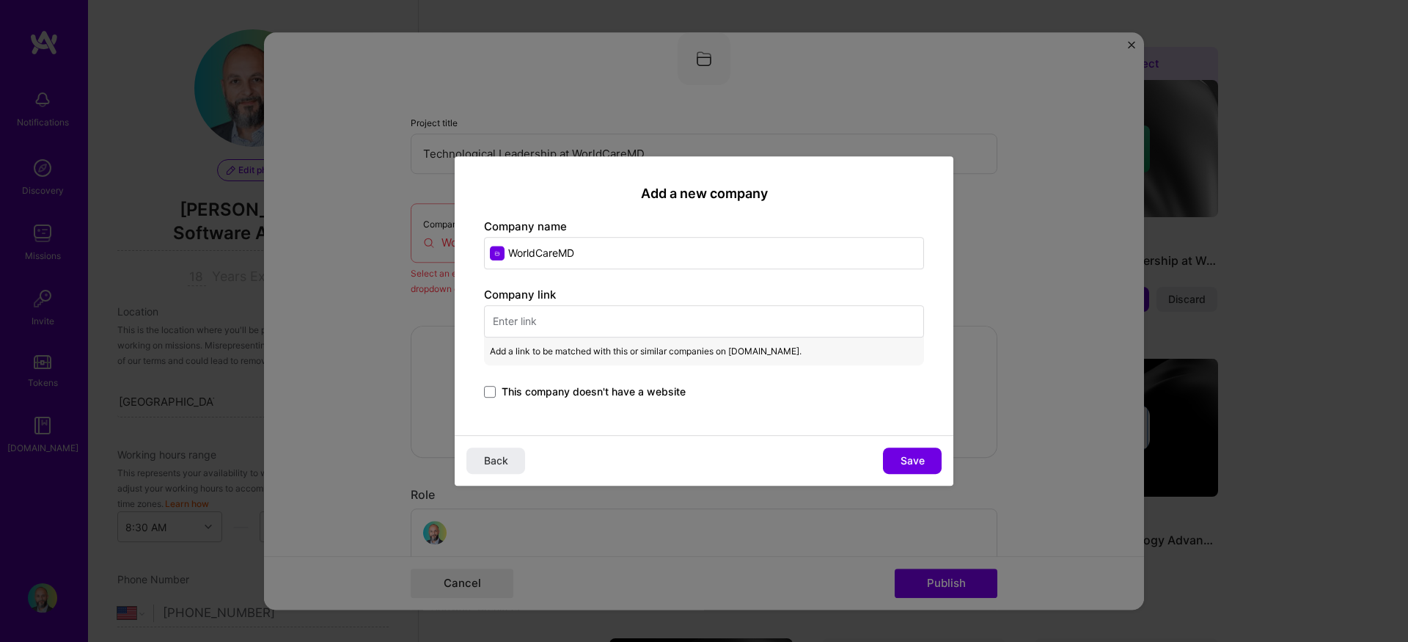
paste input "[URL][DOMAIN_NAME]"
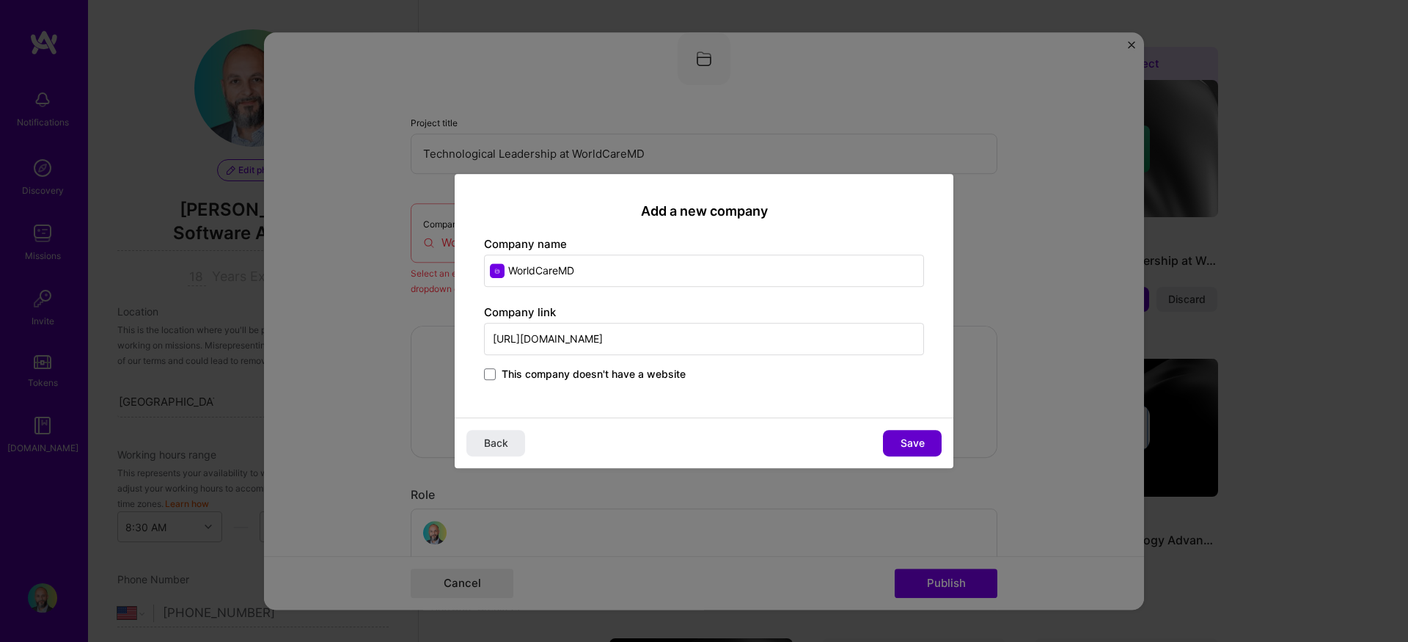
type input "[URL][DOMAIN_NAME]"
click at [926, 447] on button "Save" at bounding box center [912, 443] width 59 height 26
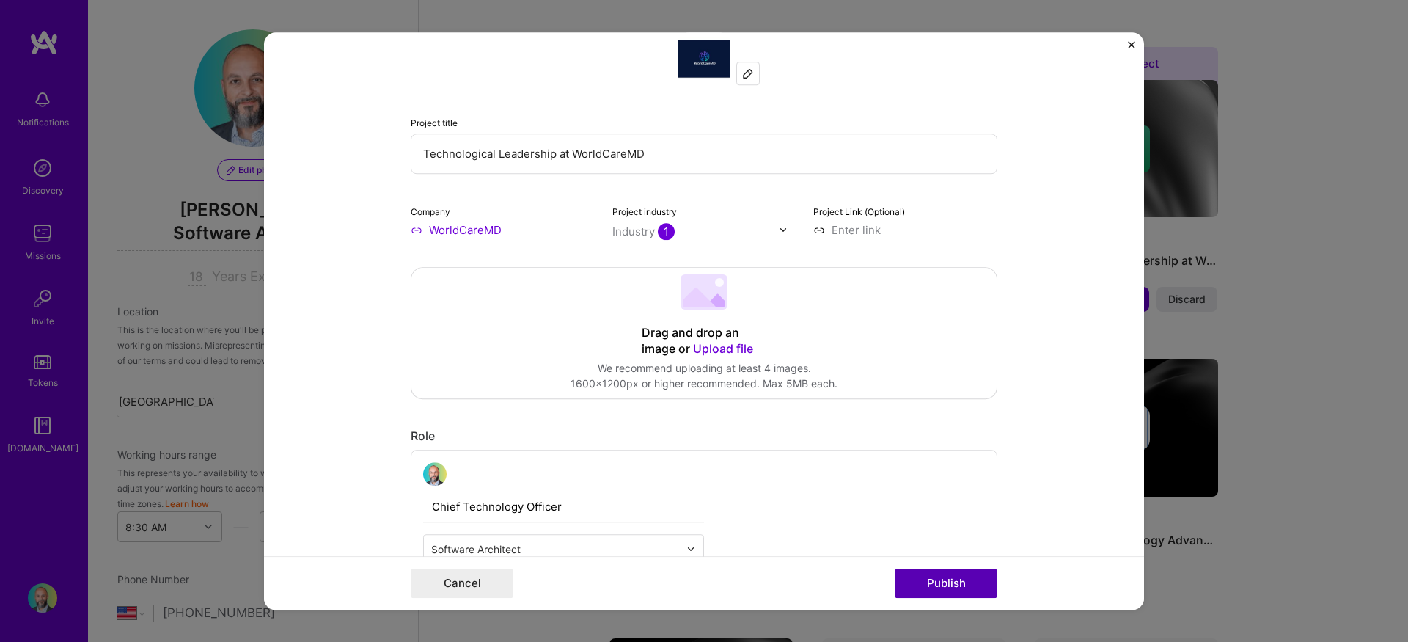
click at [970, 581] on button "Publish" at bounding box center [946, 583] width 103 height 29
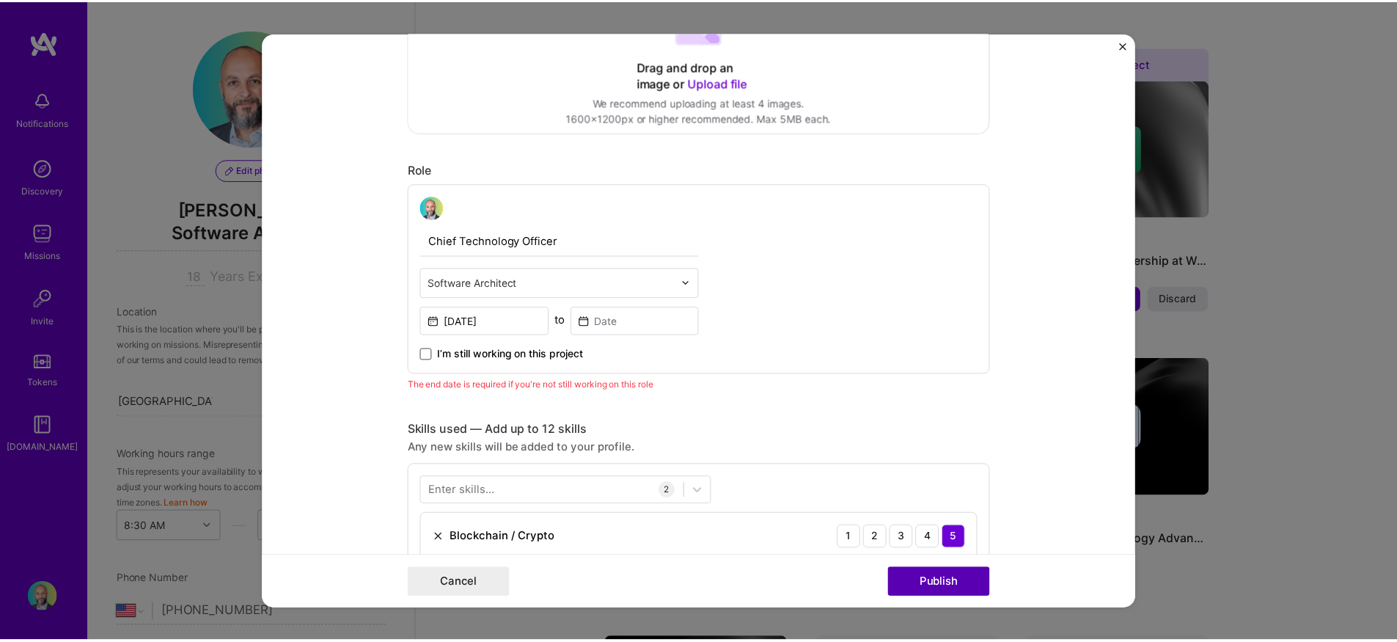
scroll to position [492, 0]
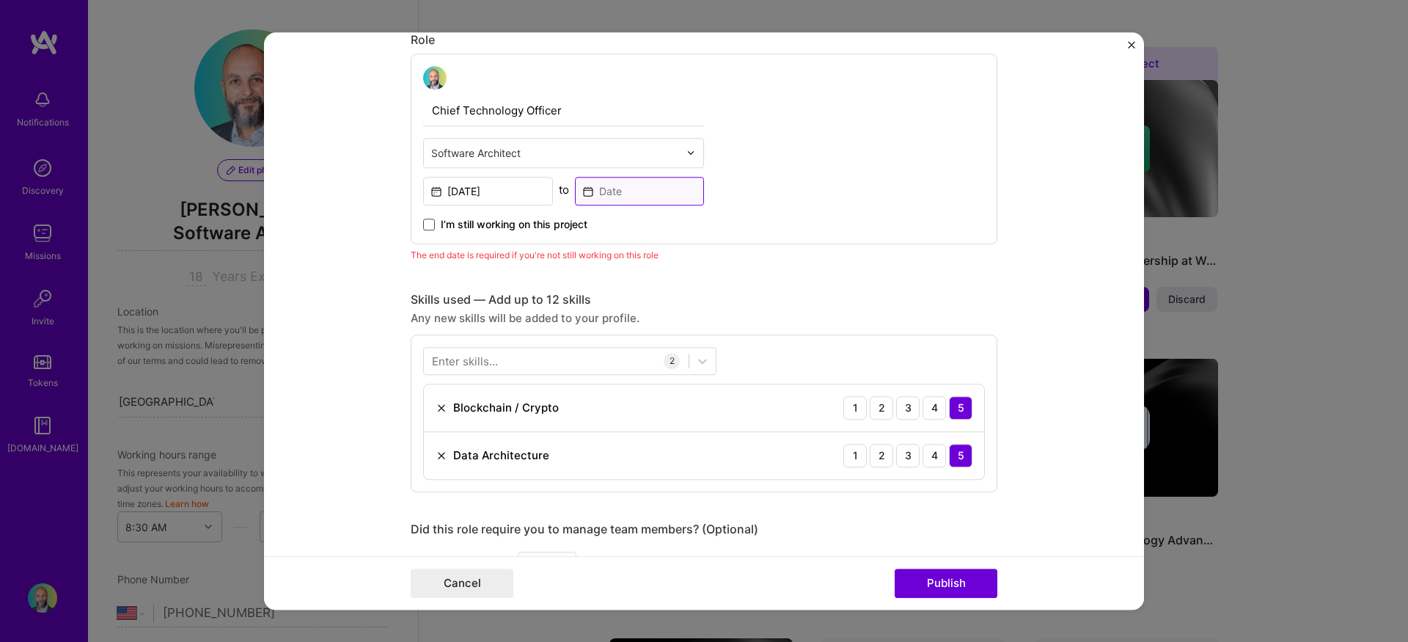
click at [599, 197] on input at bounding box center [640, 191] width 130 height 29
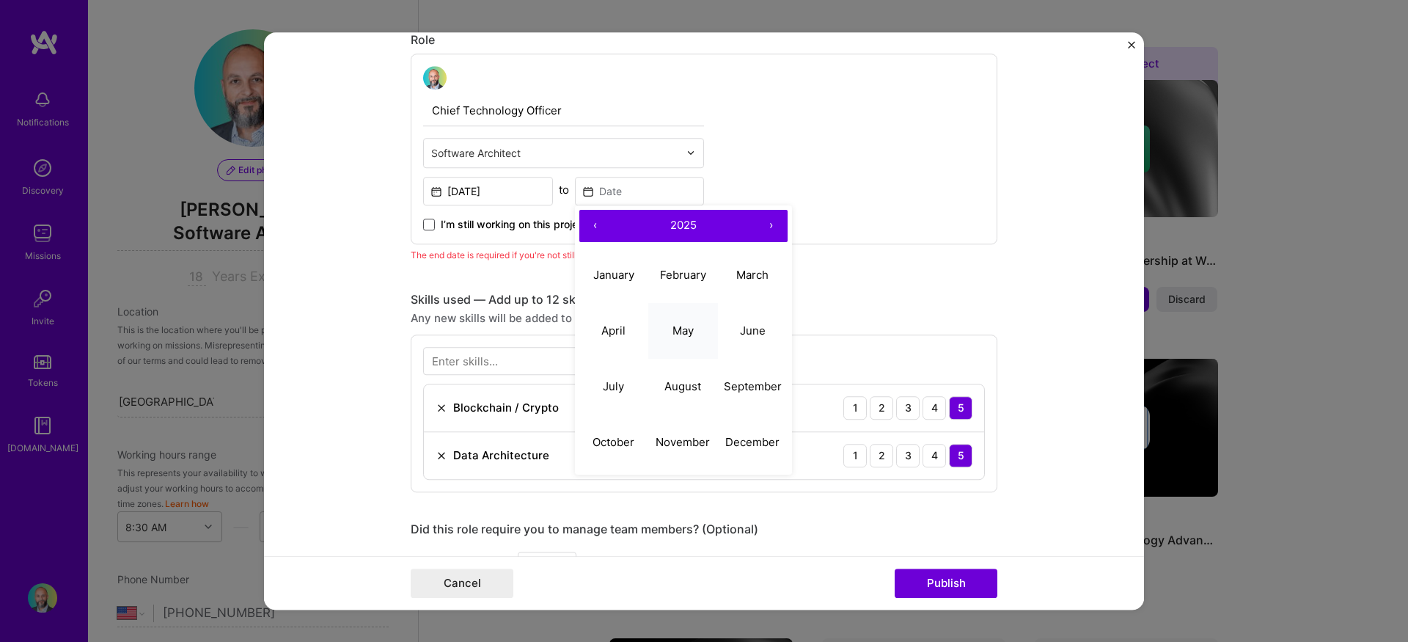
click at [684, 339] on button "May" at bounding box center [683, 331] width 70 height 56
type input "[DATE]"
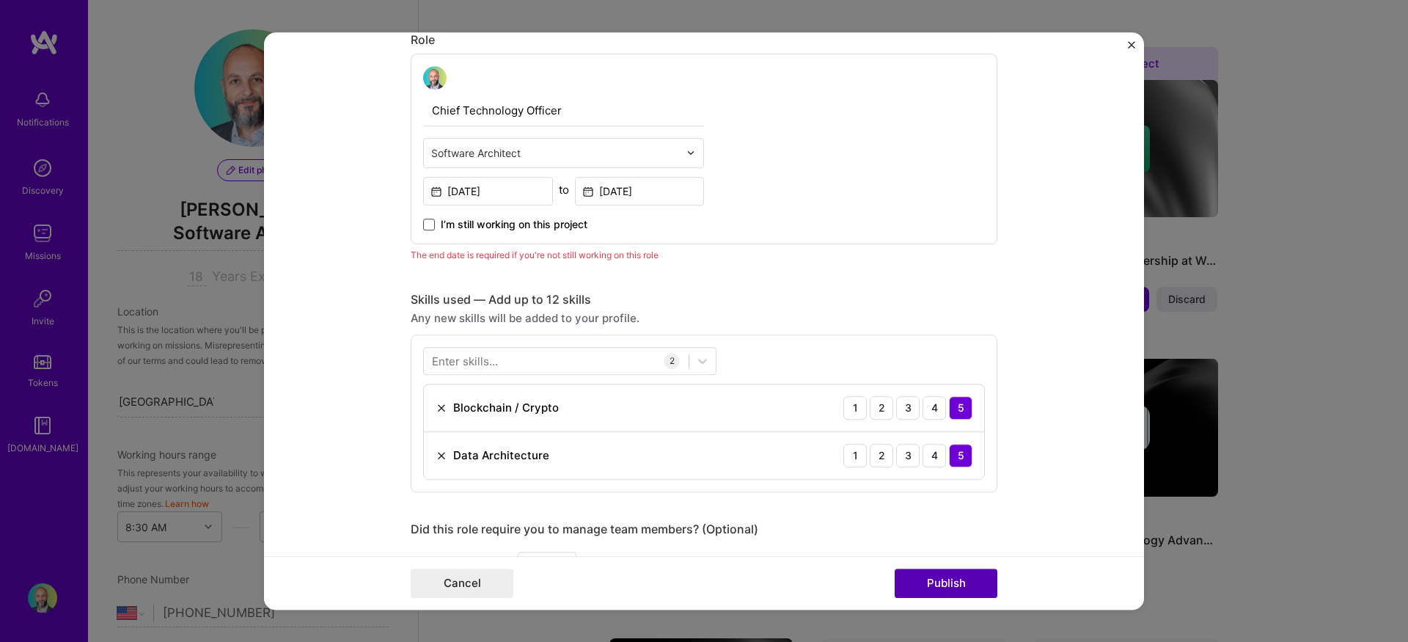
click at [940, 582] on button "Publish" at bounding box center [946, 583] width 103 height 29
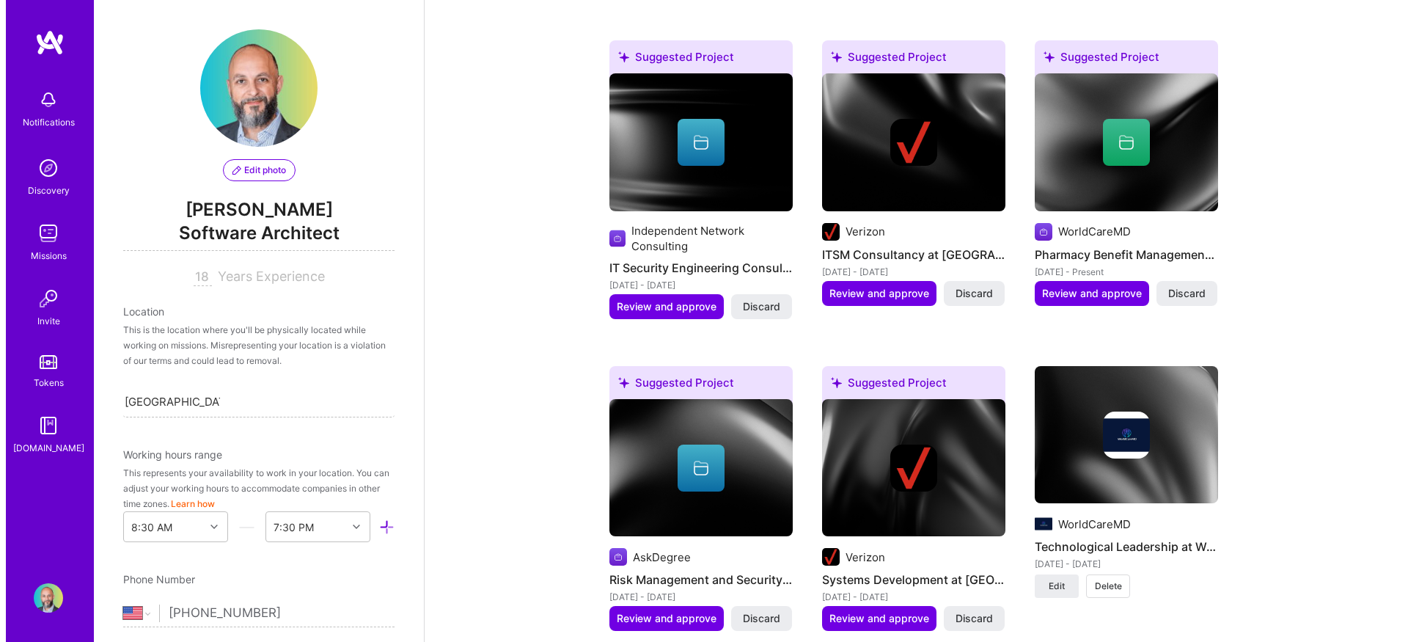
scroll to position [1489, 0]
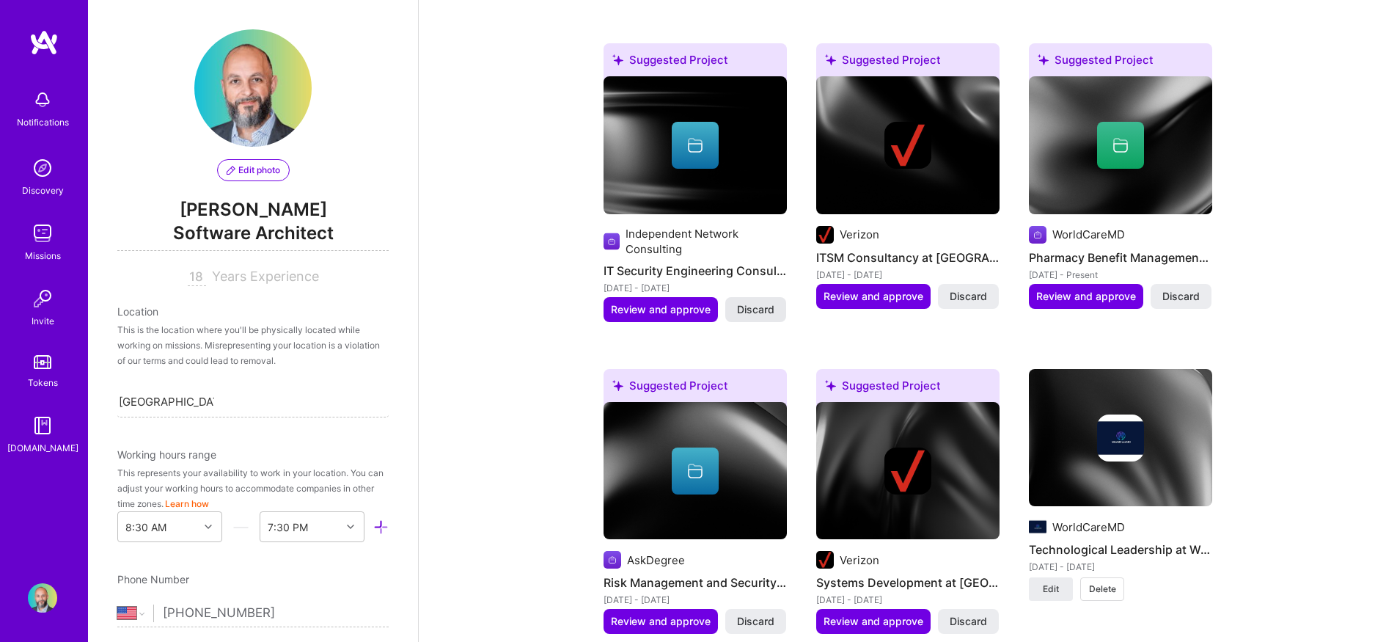
click at [753, 302] on span "Discard" at bounding box center [755, 309] width 37 height 15
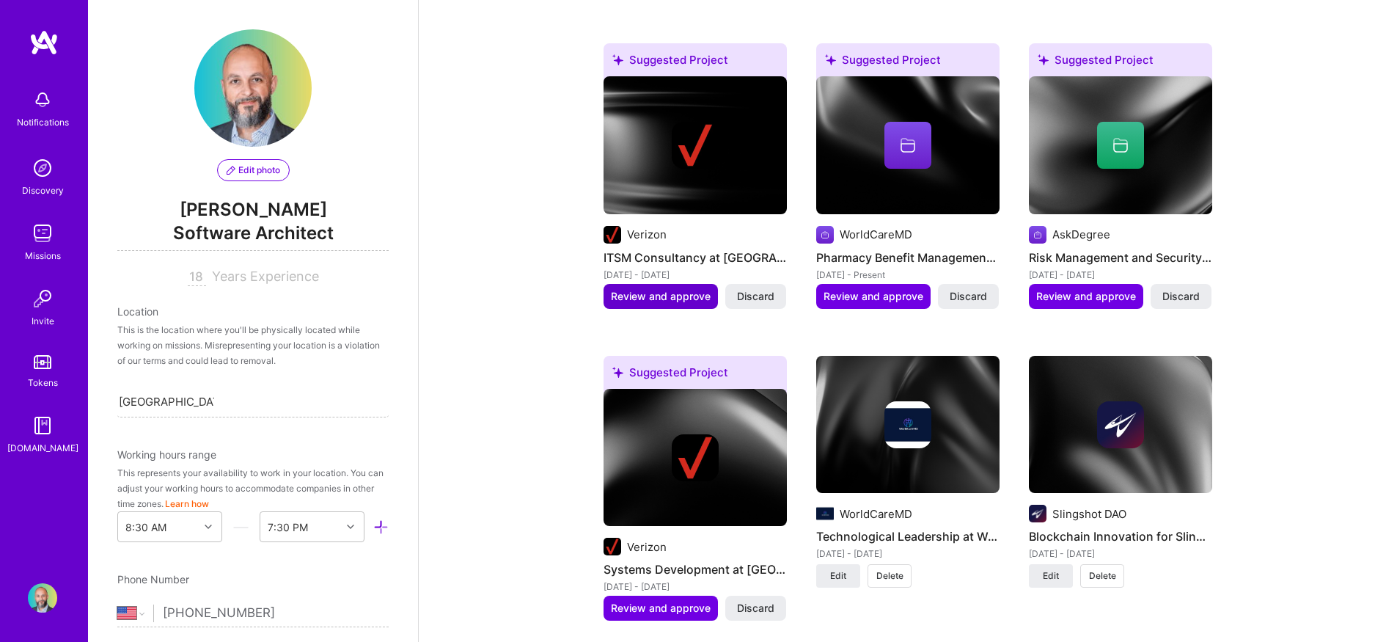
click at [665, 289] on span "Review and approve" at bounding box center [661, 296] width 100 height 15
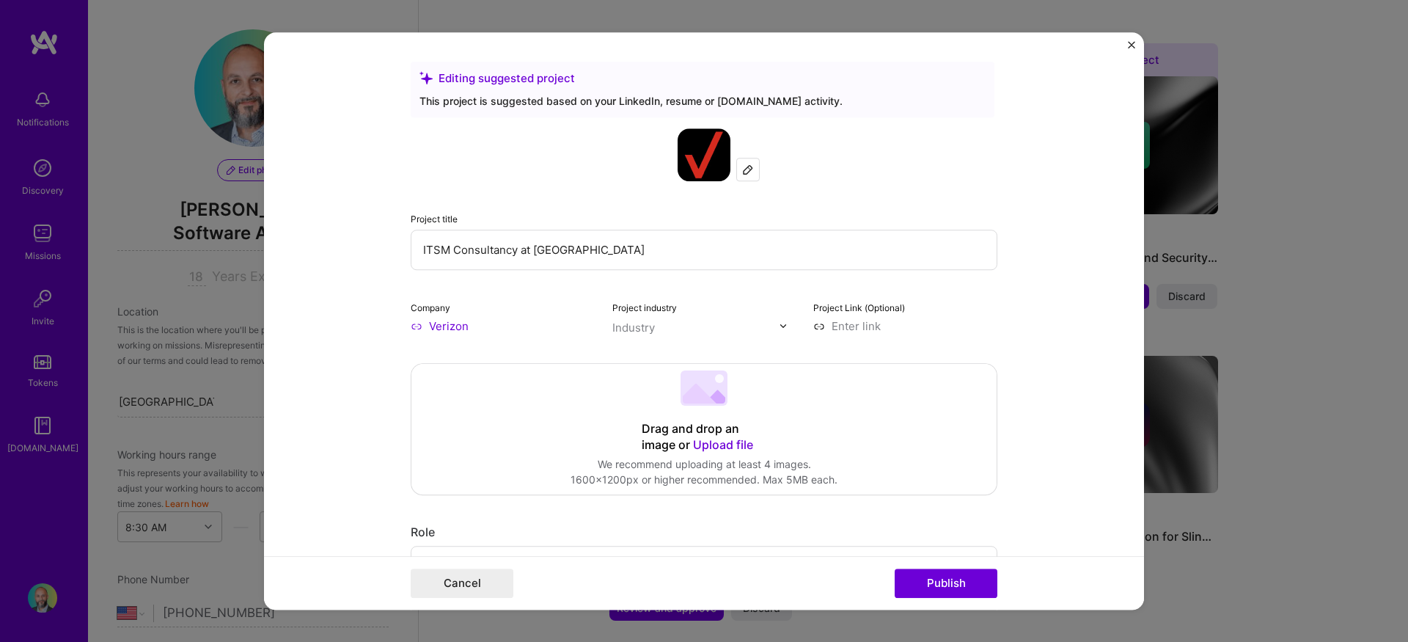
click at [696, 328] on input "text" at bounding box center [696, 327] width 167 height 15
type input "ce"
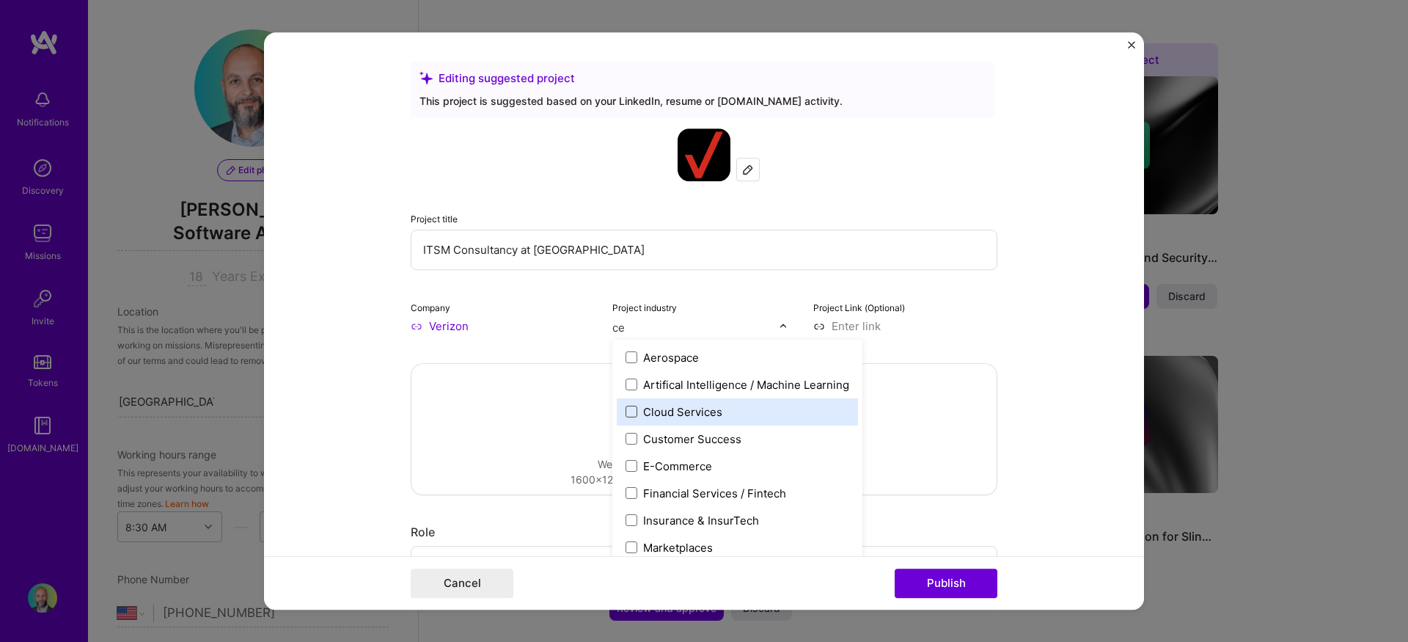
click at [626, 416] on span at bounding box center [632, 412] width 12 height 12
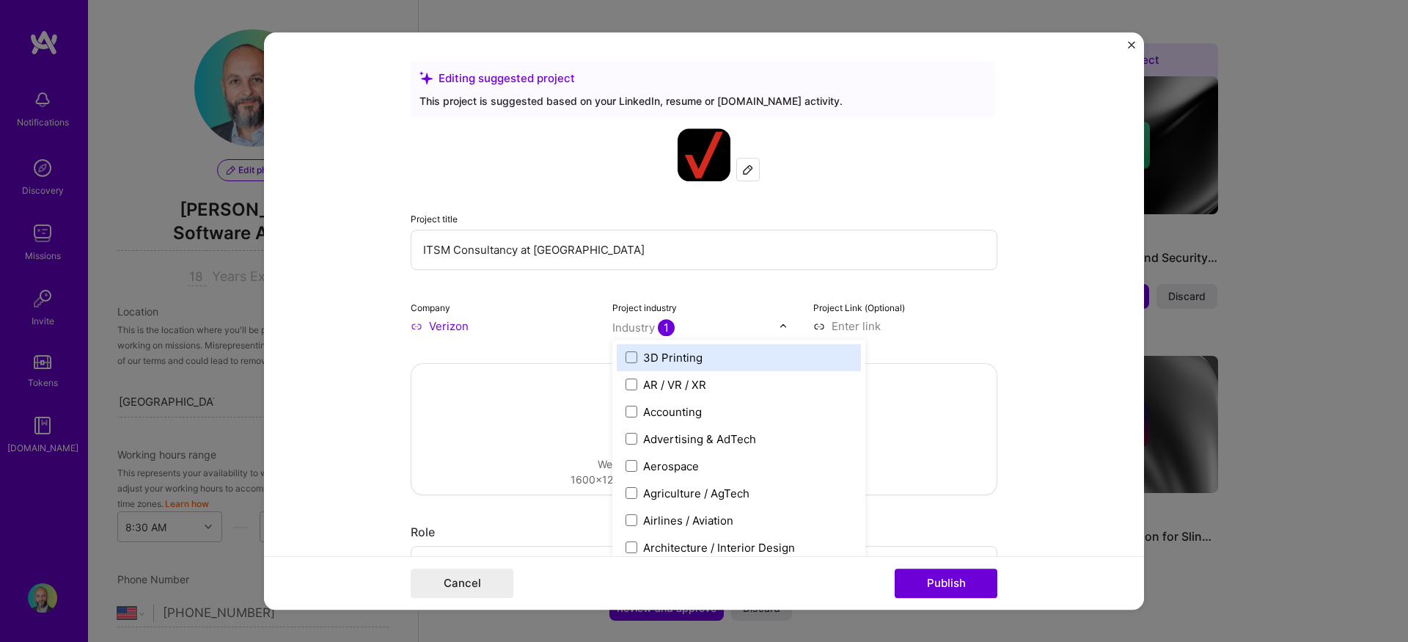
click at [1059, 323] on form "Editing suggested project This project is suggested based on your LinkedIn, res…" at bounding box center [704, 321] width 880 height 578
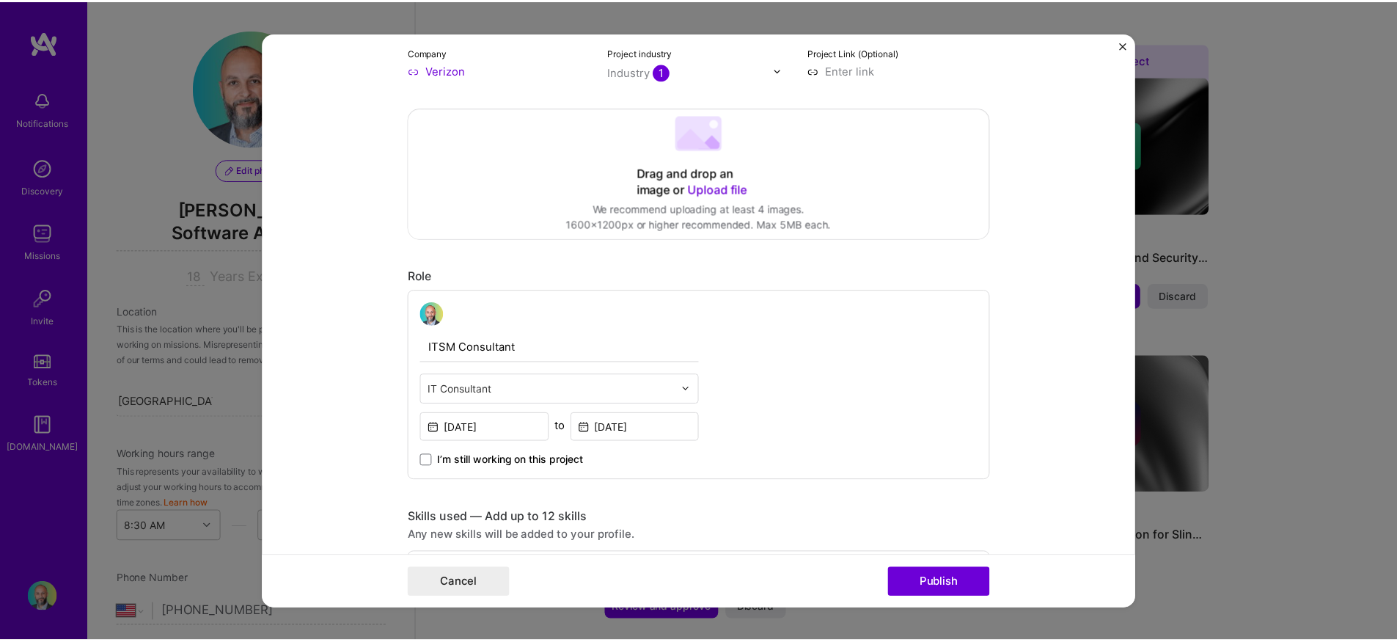
scroll to position [257, 0]
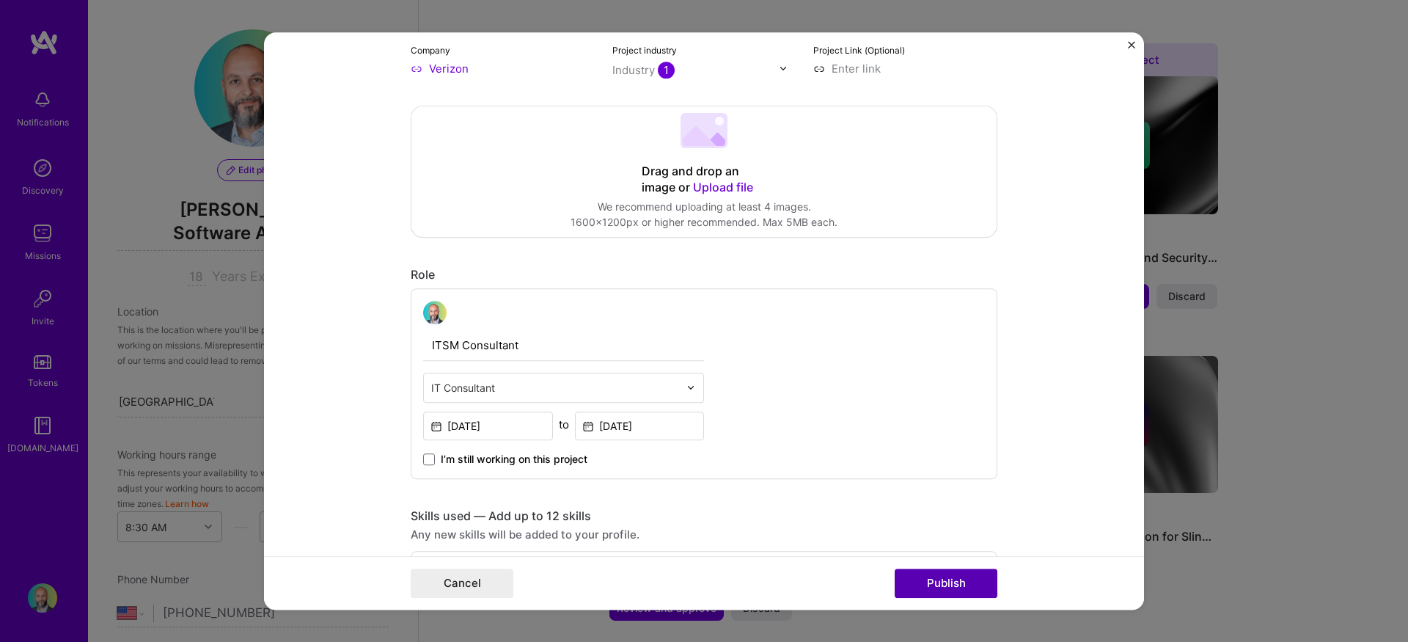
click at [928, 582] on button "Publish" at bounding box center [946, 583] width 103 height 29
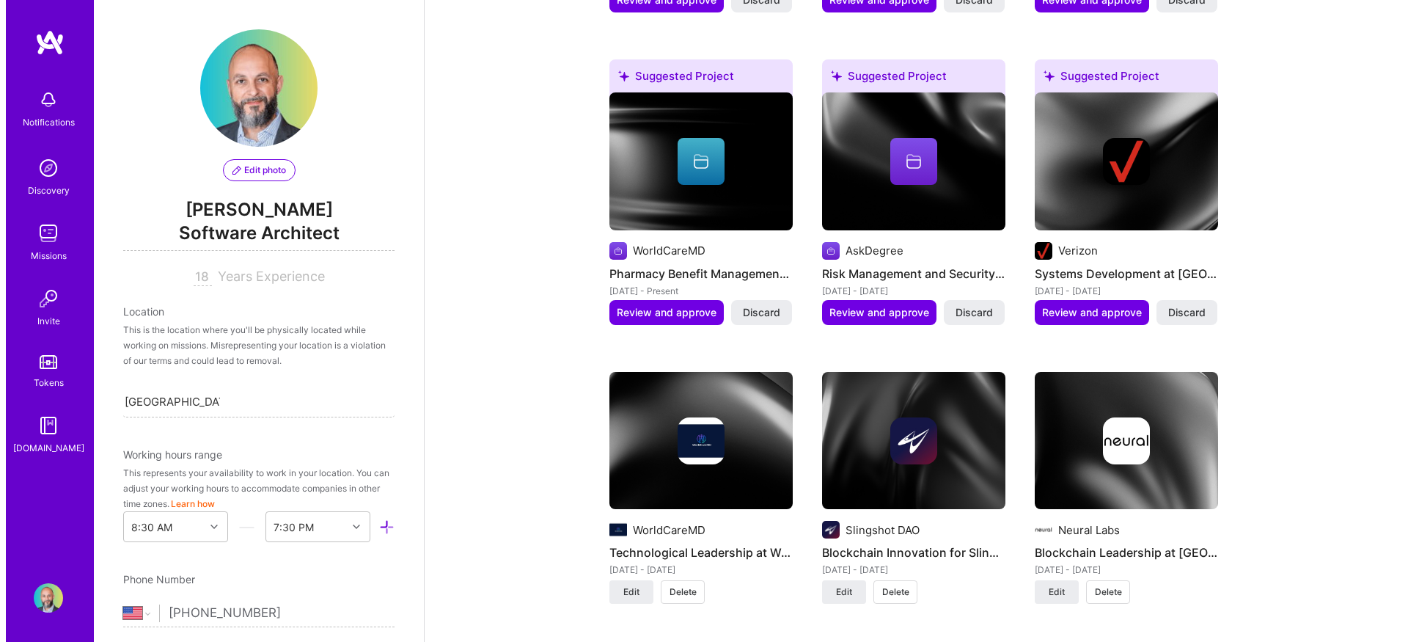
scroll to position [1451, 0]
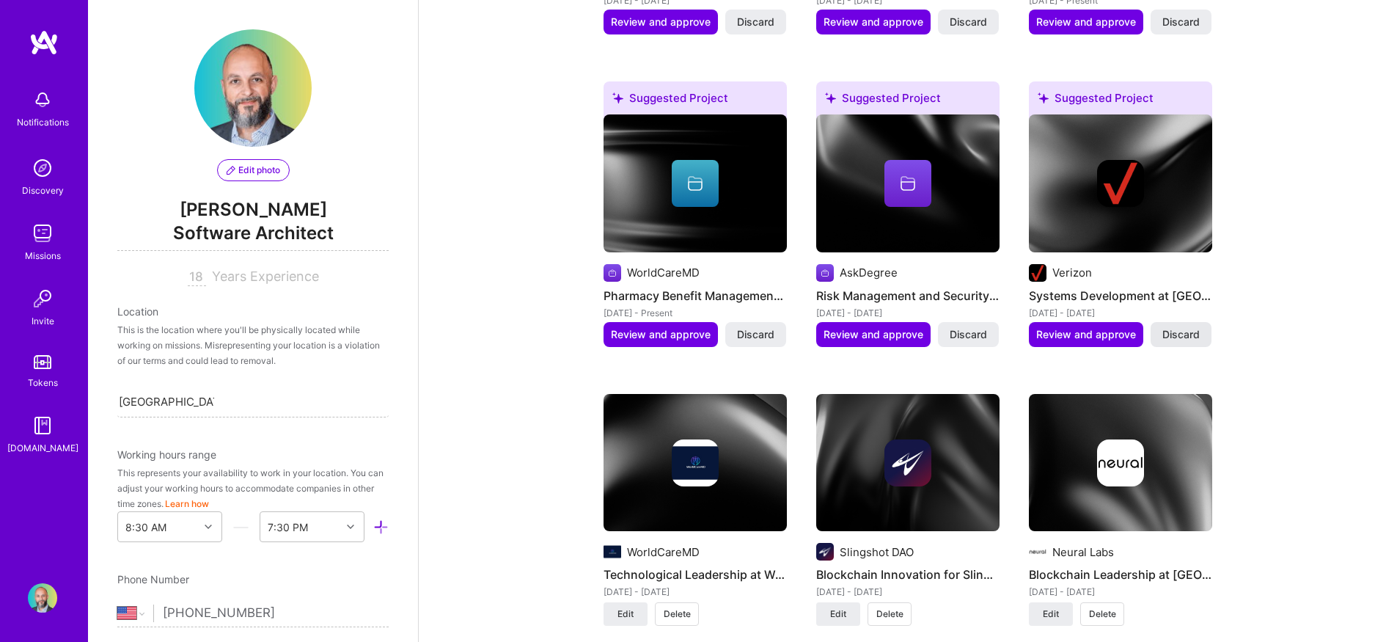
click at [1179, 327] on span "Discard" at bounding box center [1181, 334] width 37 height 15
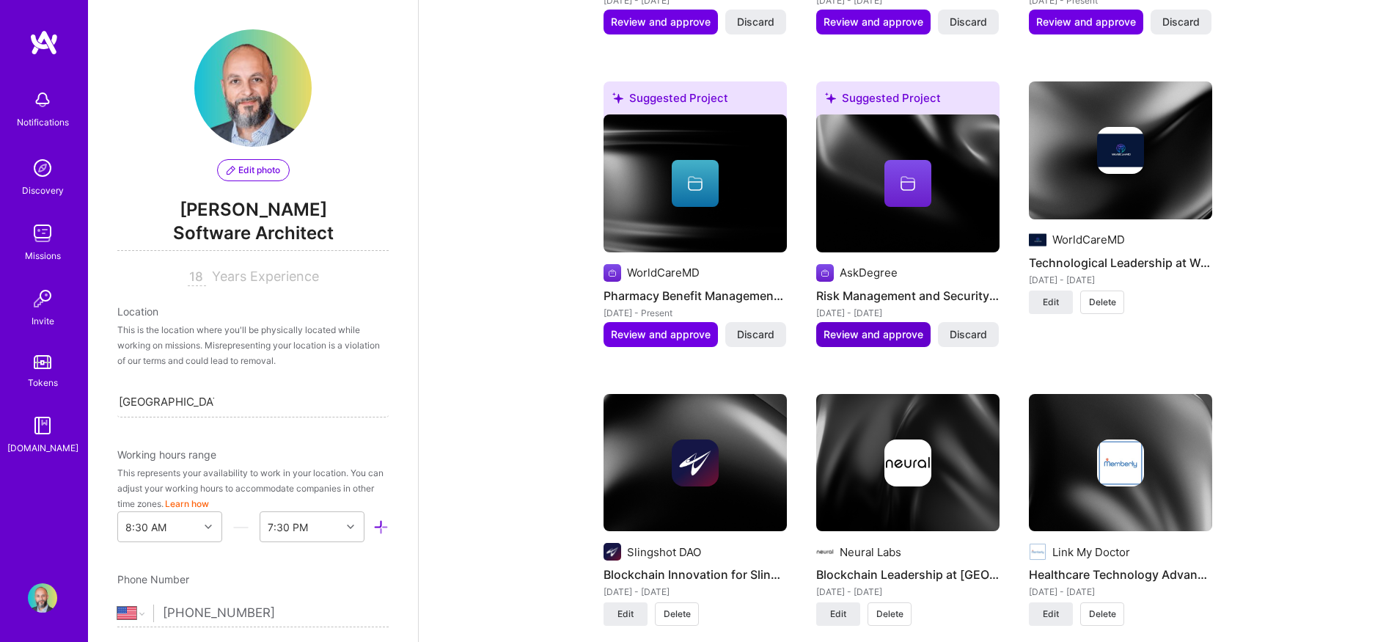
click at [855, 327] on span "Review and approve" at bounding box center [874, 334] width 100 height 15
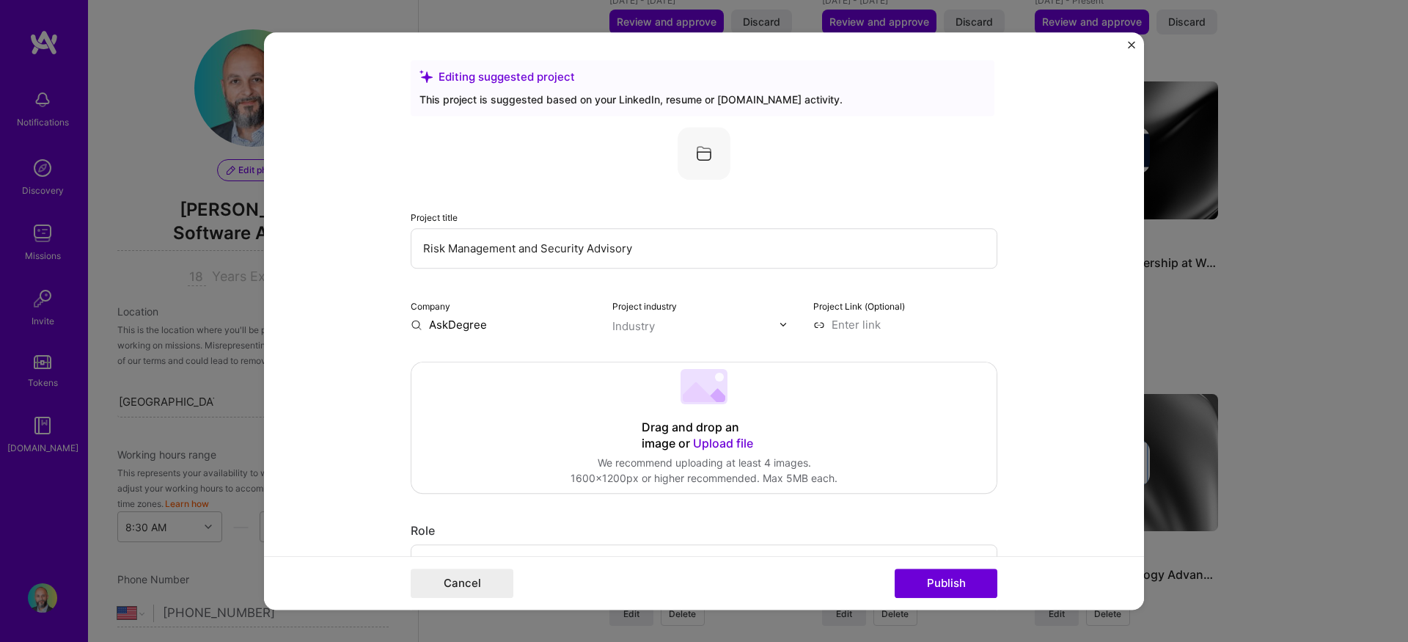
scroll to position [0, 0]
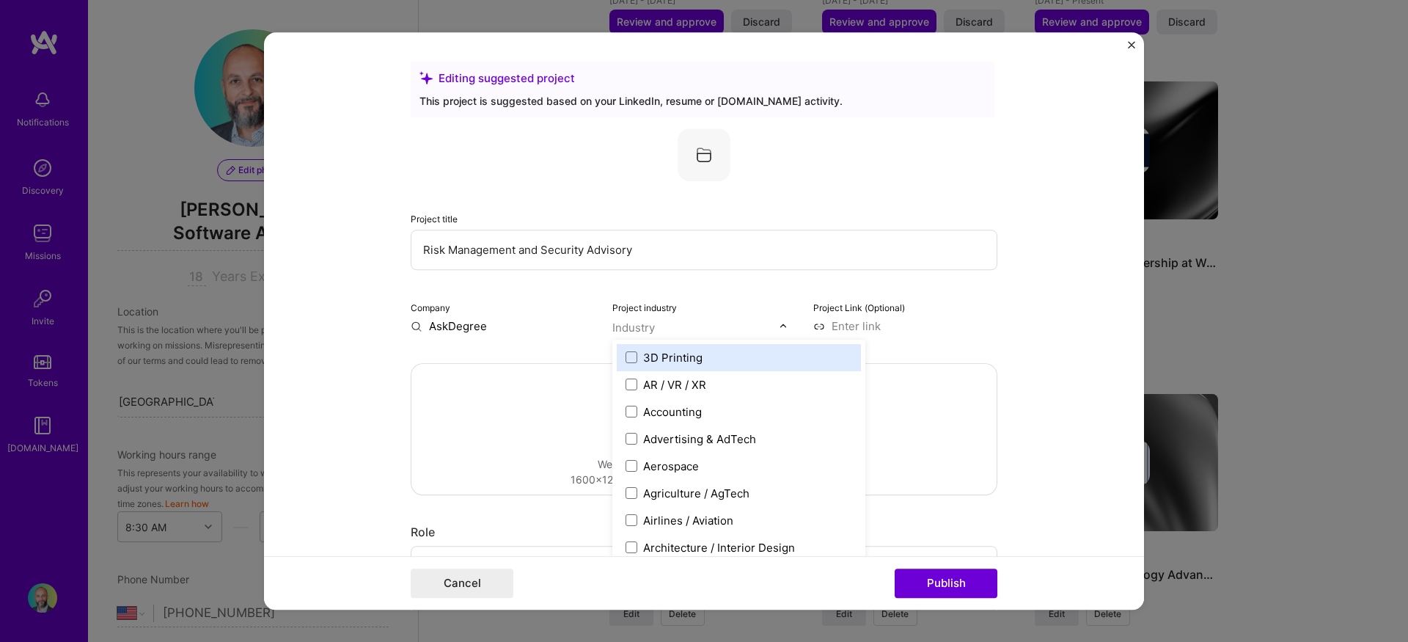
click at [652, 332] on input "text" at bounding box center [696, 327] width 167 height 15
type input "r"
type input "sec"
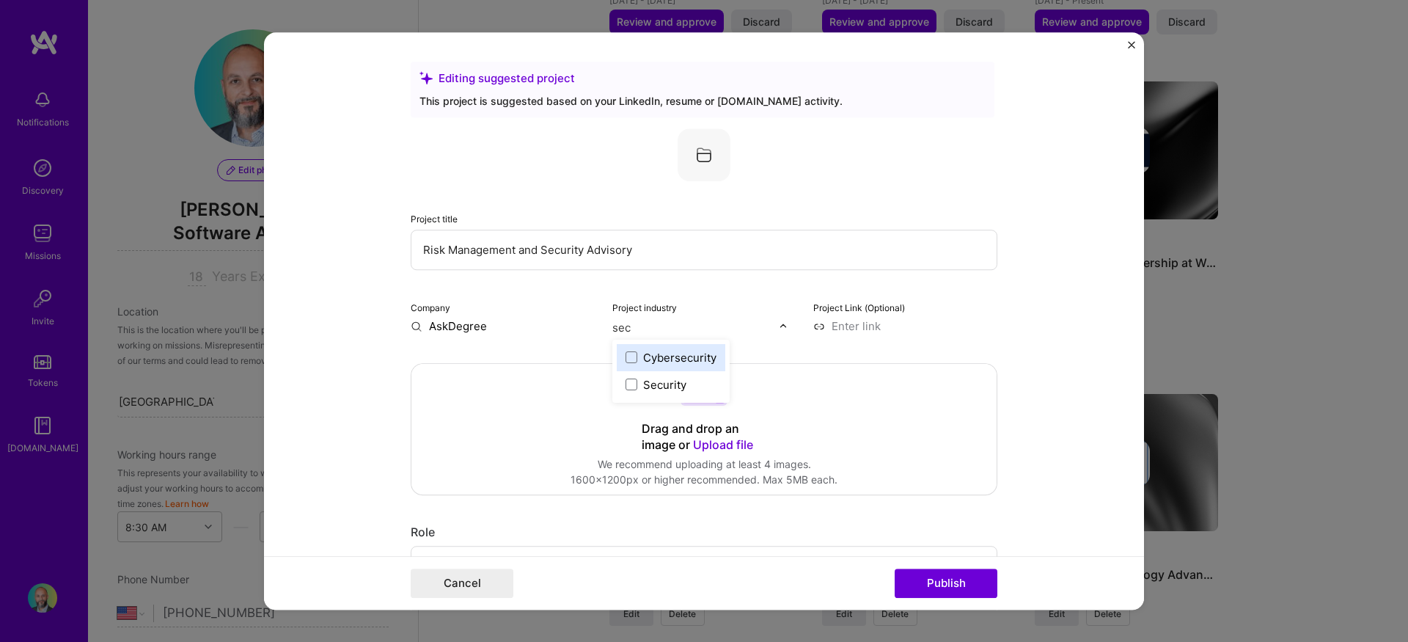
click at [652, 351] on div "Cybersecurity" at bounding box center [679, 357] width 73 height 15
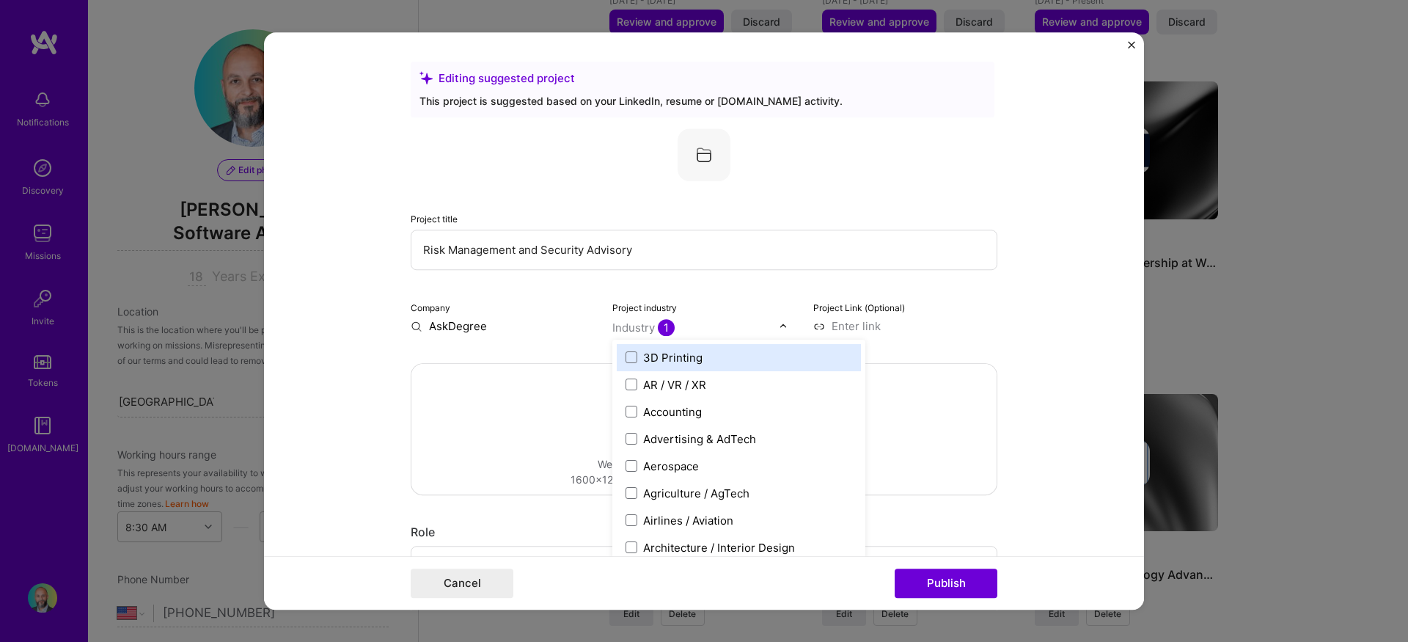
click at [980, 327] on input at bounding box center [906, 325] width 184 height 15
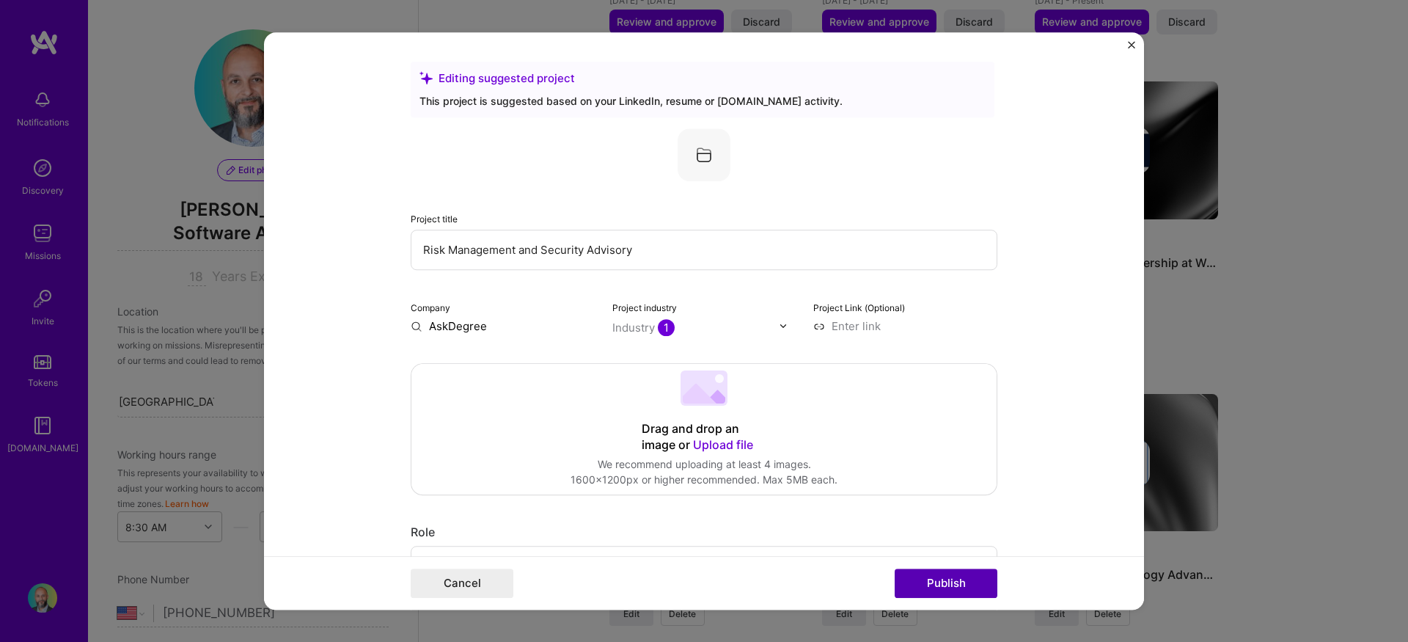
click at [981, 591] on button "Publish" at bounding box center [946, 583] width 103 height 29
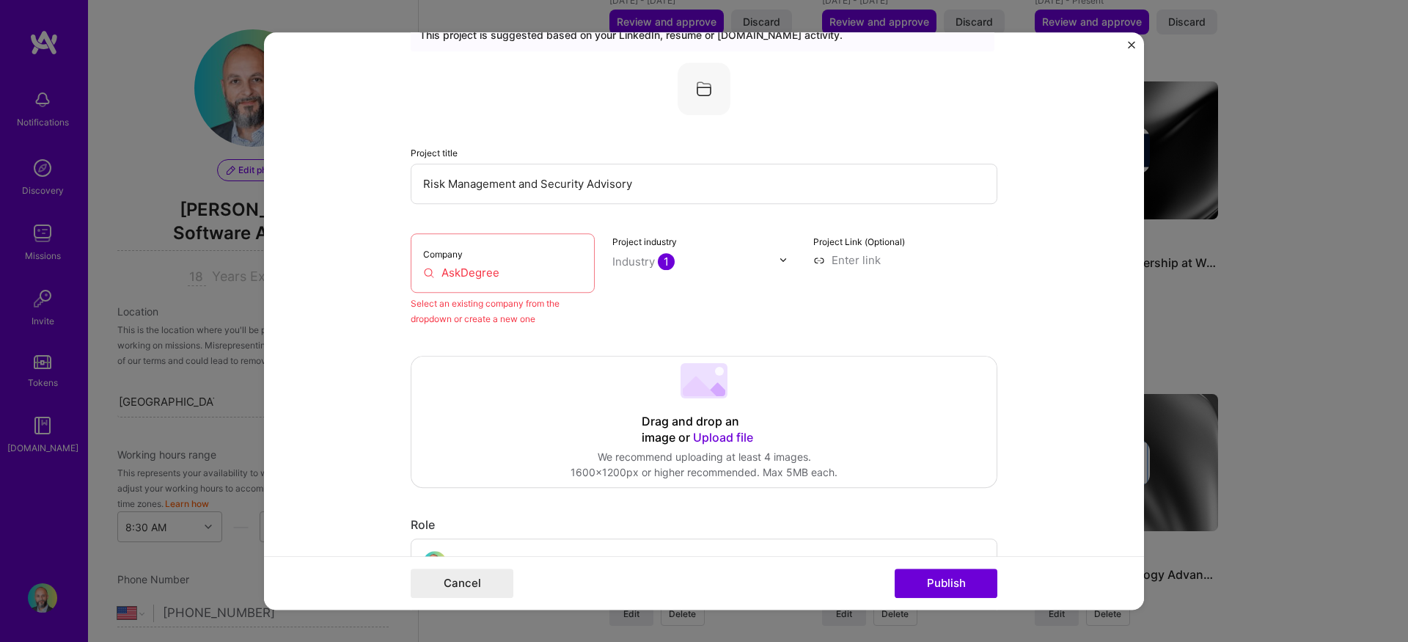
scroll to position [96, 0]
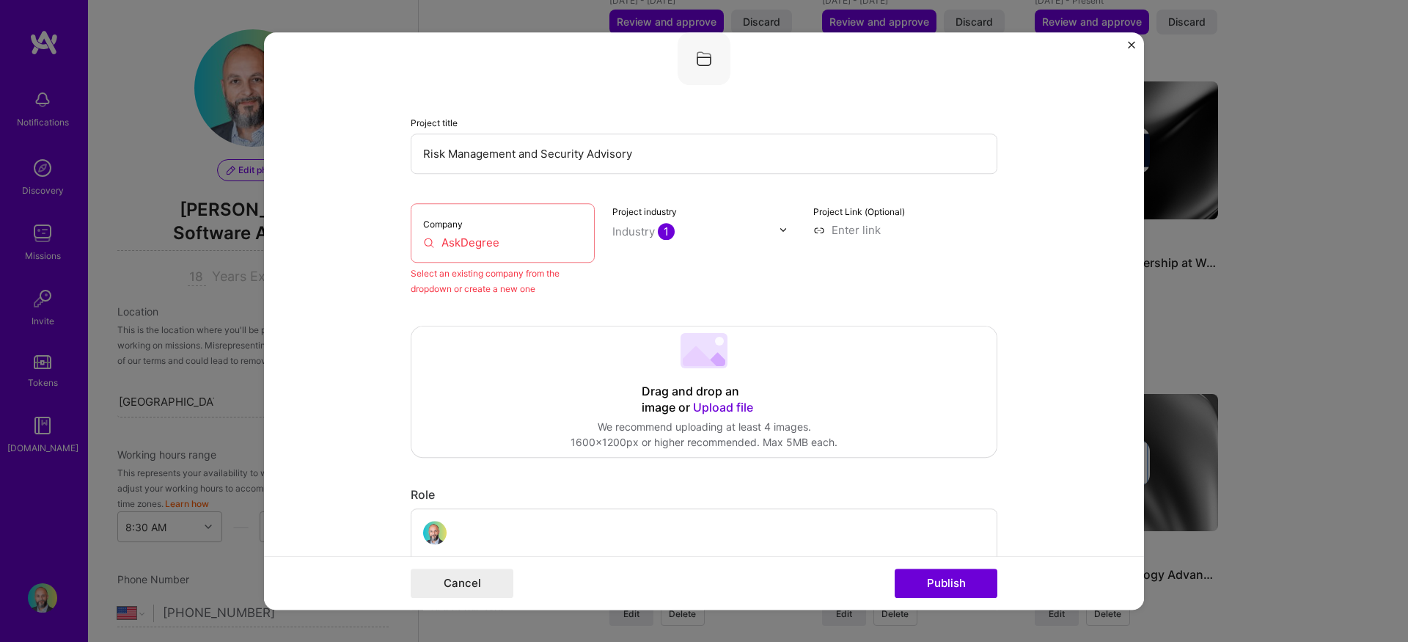
click at [518, 232] on div "Company AskDegree" at bounding box center [503, 232] width 184 height 59
click at [519, 242] on input "AskDegree" at bounding box center [502, 242] width 159 height 15
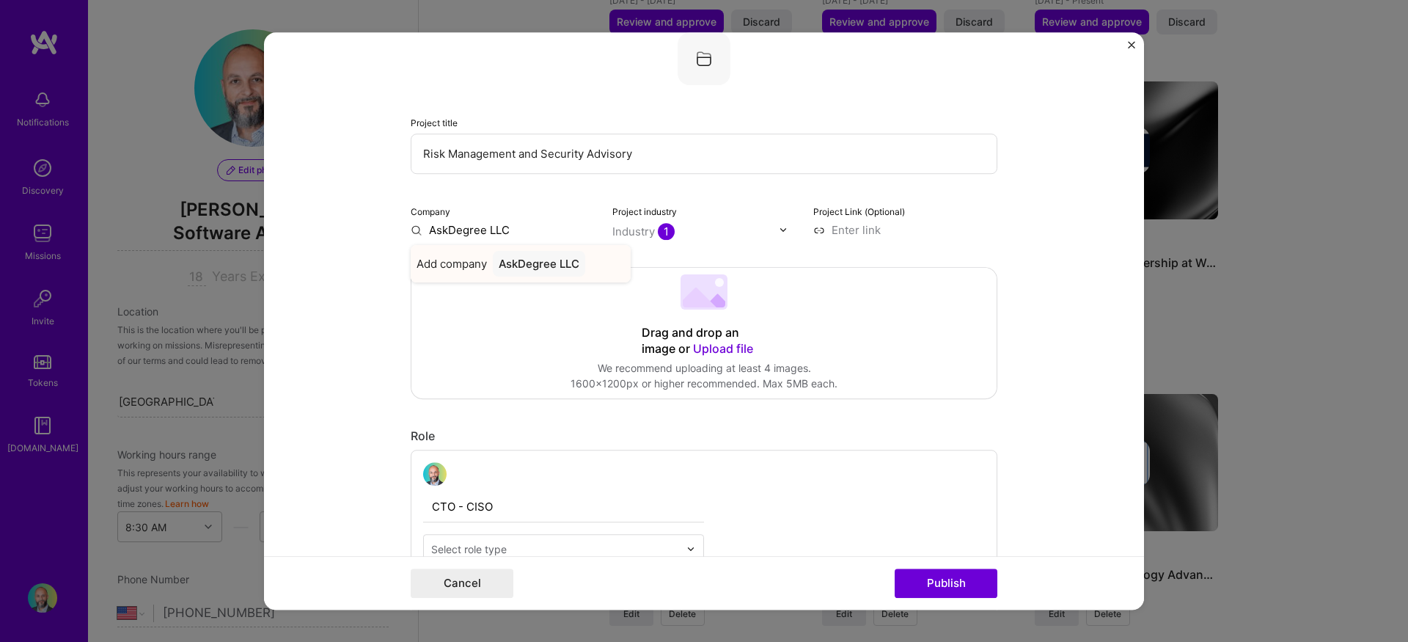
type input "AskDegree LLC"
click at [550, 259] on div "AskDegree LLC" at bounding box center [539, 264] width 92 height 26
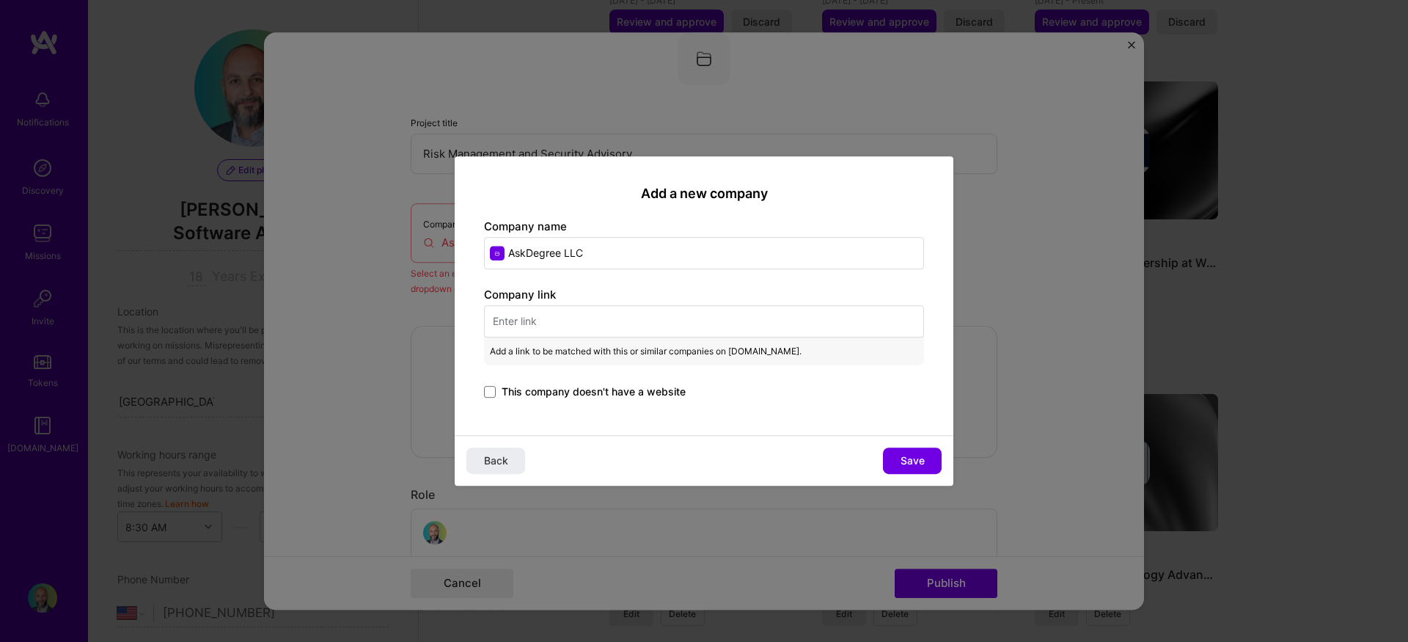
click at [547, 323] on input "text" at bounding box center [704, 321] width 440 height 32
paste input "[URL][DOMAIN_NAME]"
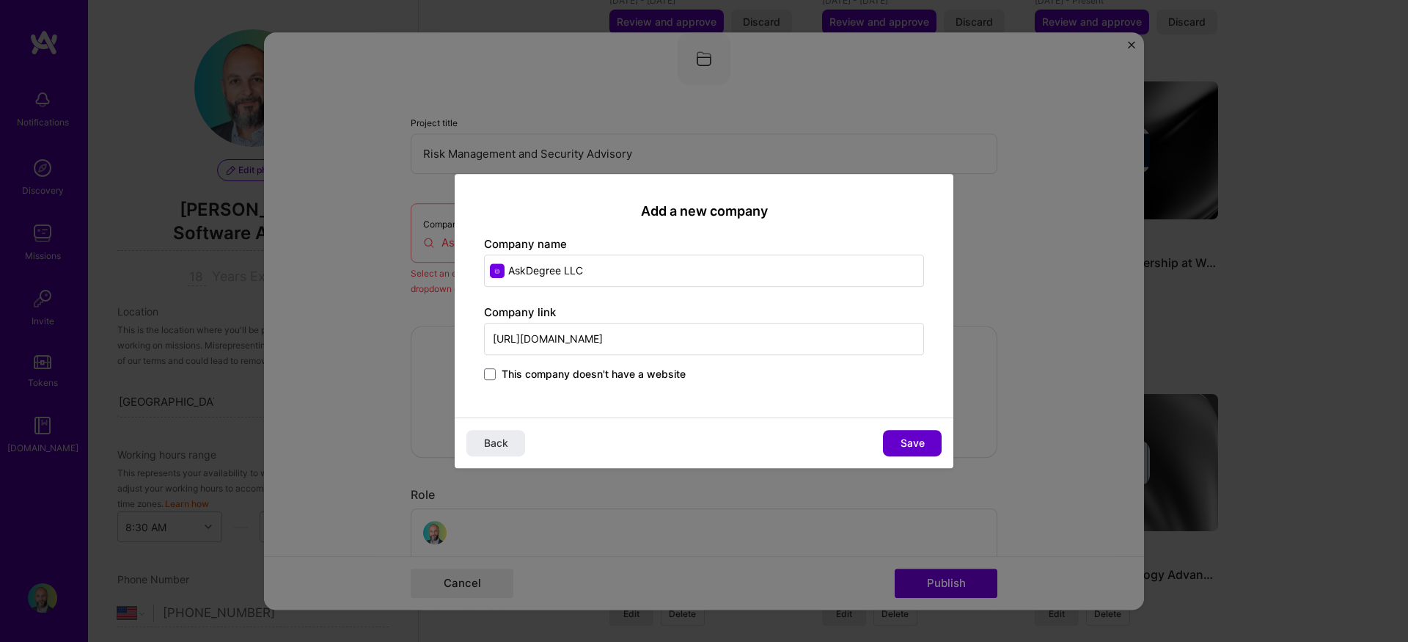
type input "[URL][DOMAIN_NAME]"
click at [913, 443] on span "Save" at bounding box center [913, 443] width 24 height 15
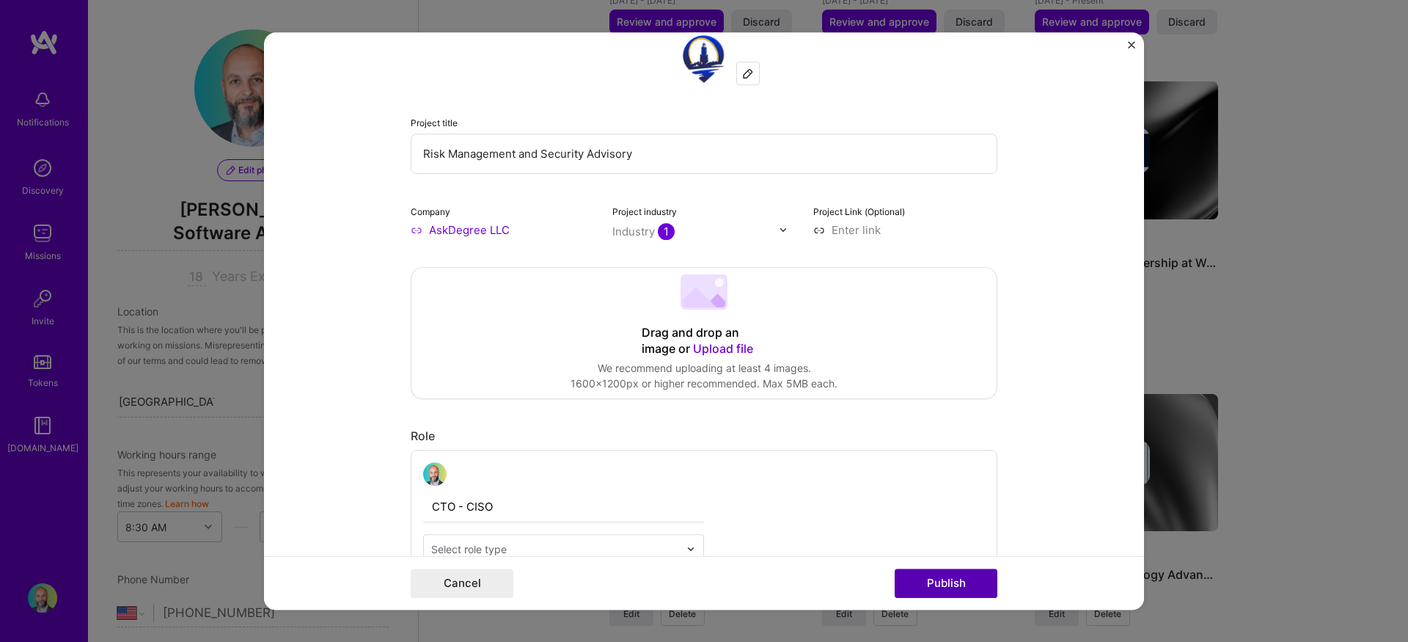
click at [950, 577] on button "Publish" at bounding box center [946, 583] width 103 height 29
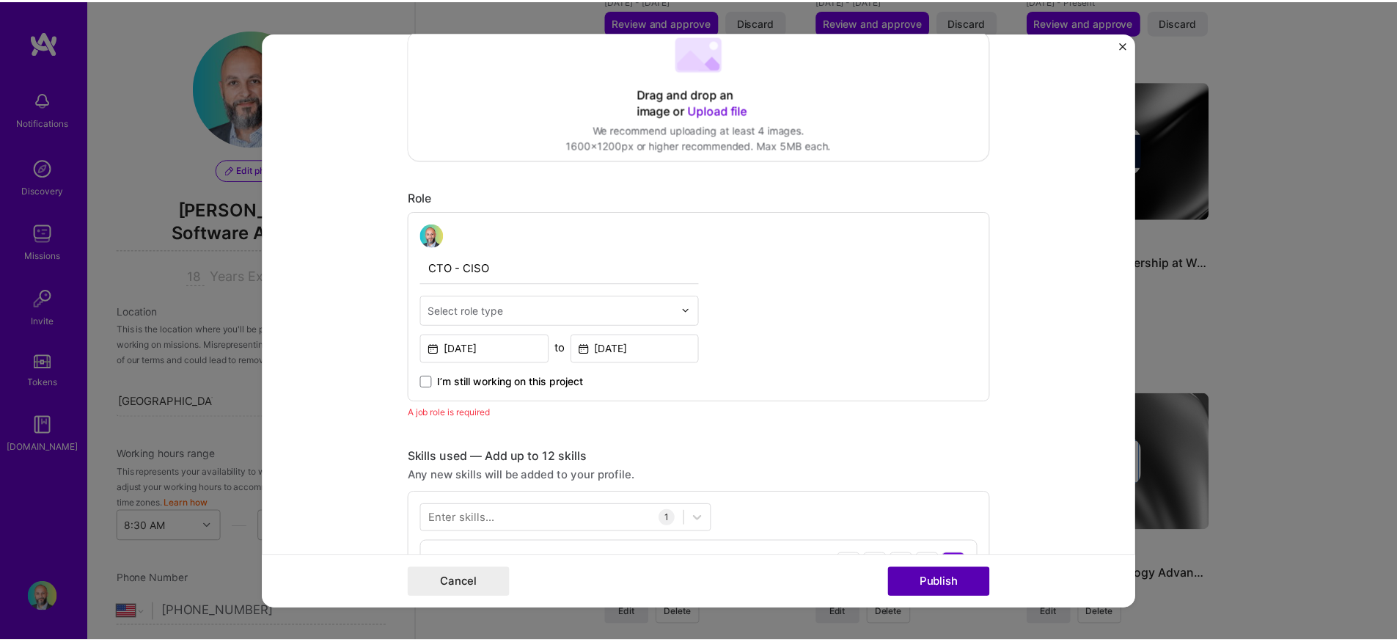
scroll to position [492, 0]
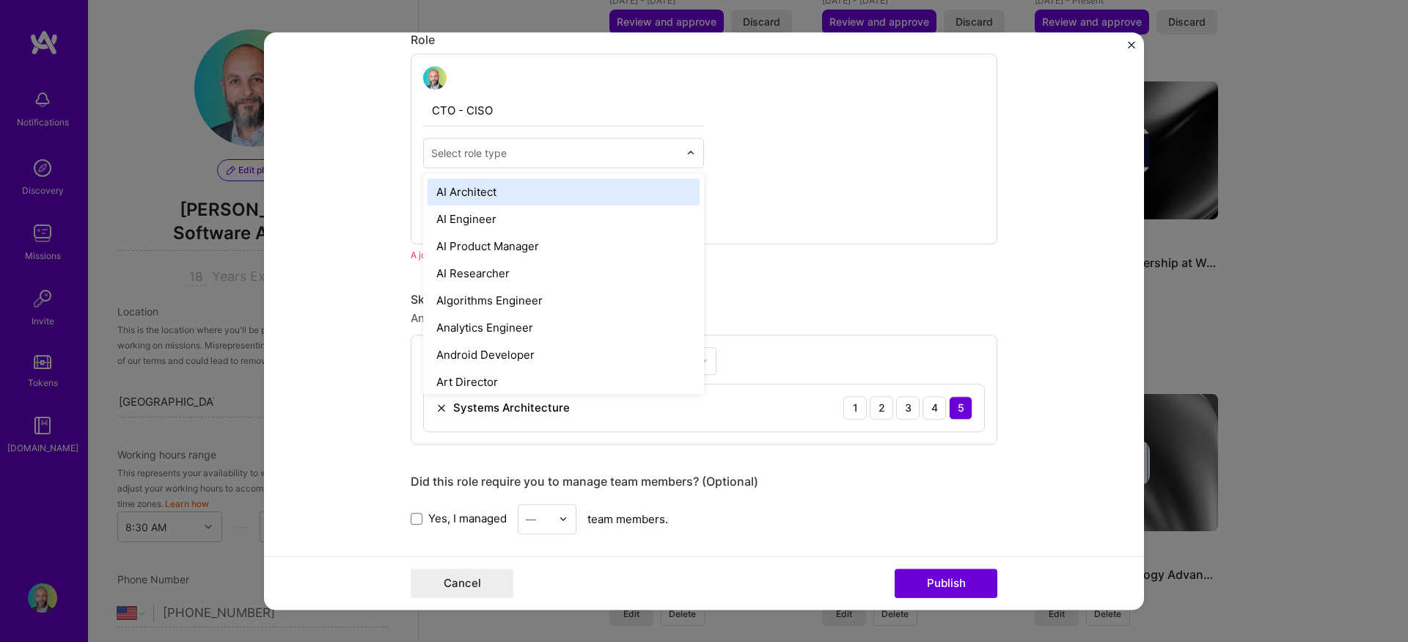
click at [471, 158] on div "Select role type" at bounding box center [469, 152] width 76 height 15
type input "cto"
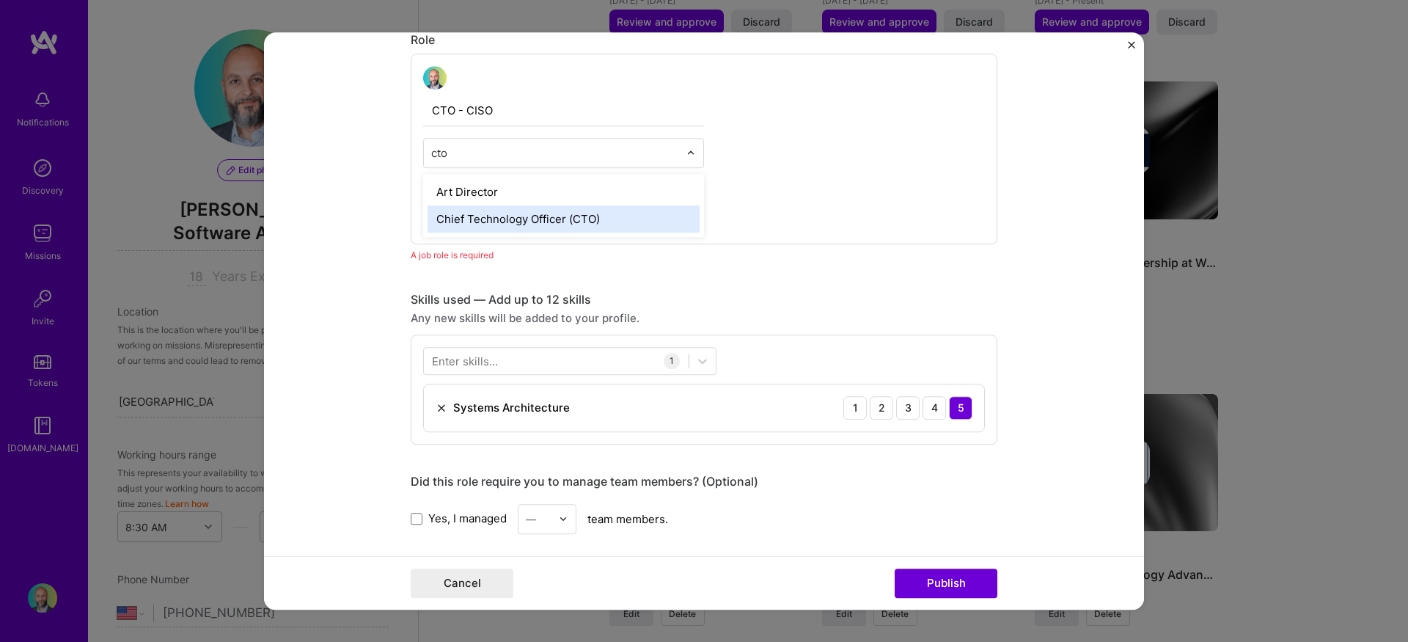
click at [505, 220] on div "Chief Technology Officer (CTO)" at bounding box center [564, 218] width 272 height 27
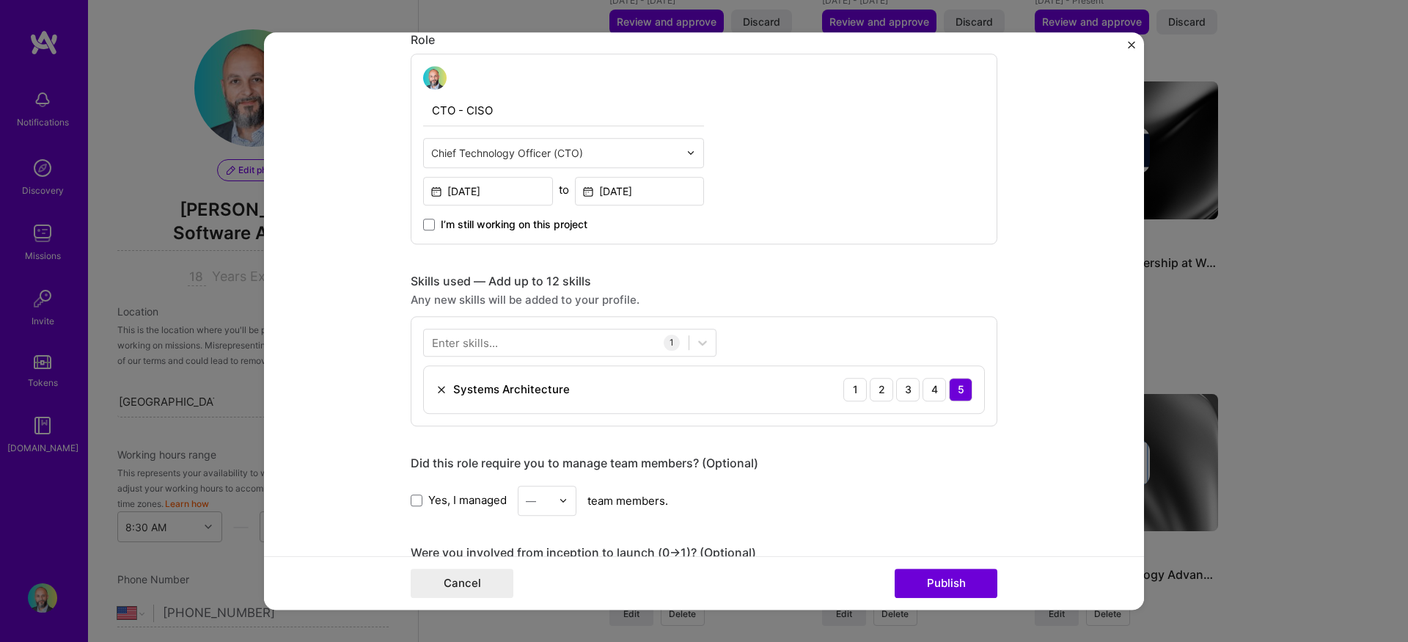
click at [960, 604] on div "Cancel Publish" at bounding box center [704, 583] width 880 height 54
click at [959, 586] on button "Publish" at bounding box center [946, 583] width 103 height 29
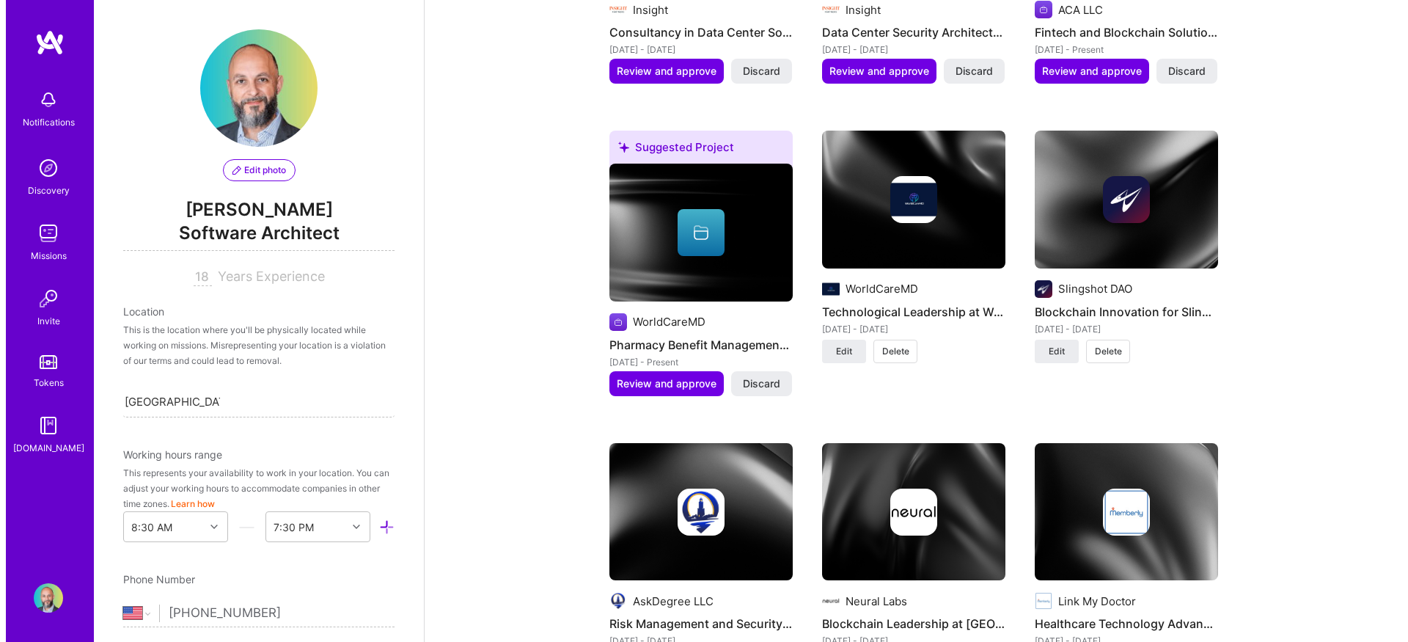
scroll to position [1401, 0]
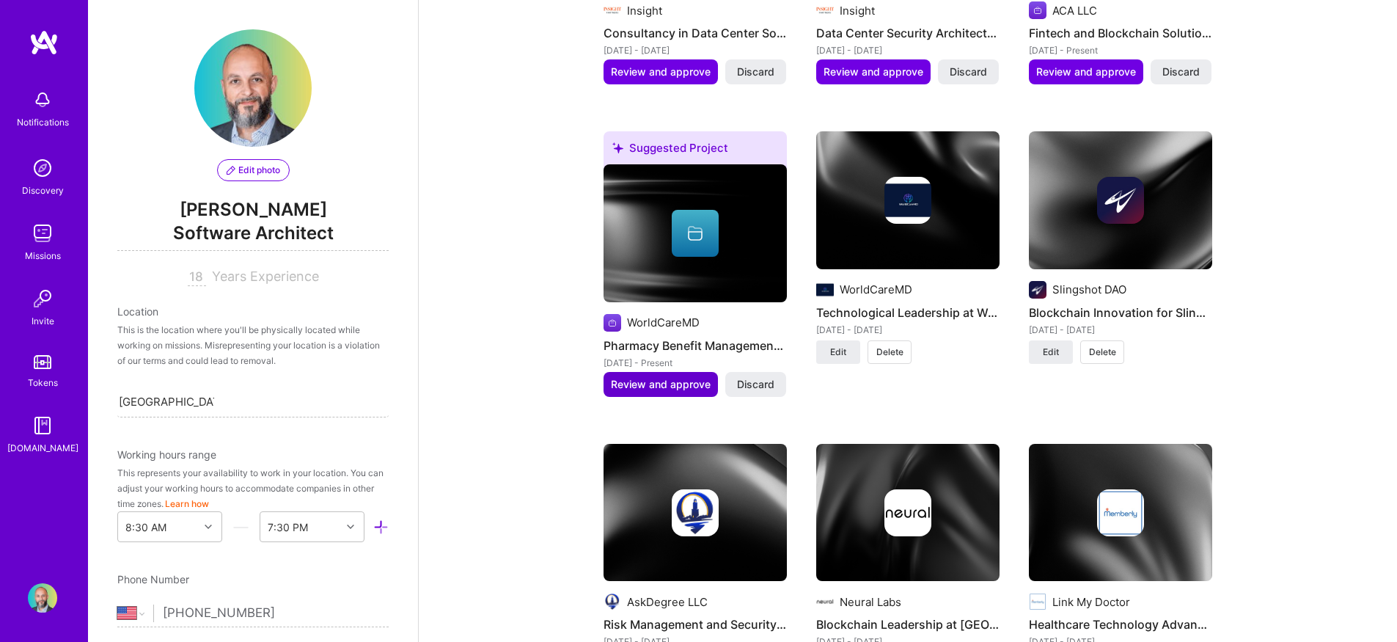
click at [657, 377] on span "Review and approve" at bounding box center [661, 384] width 100 height 15
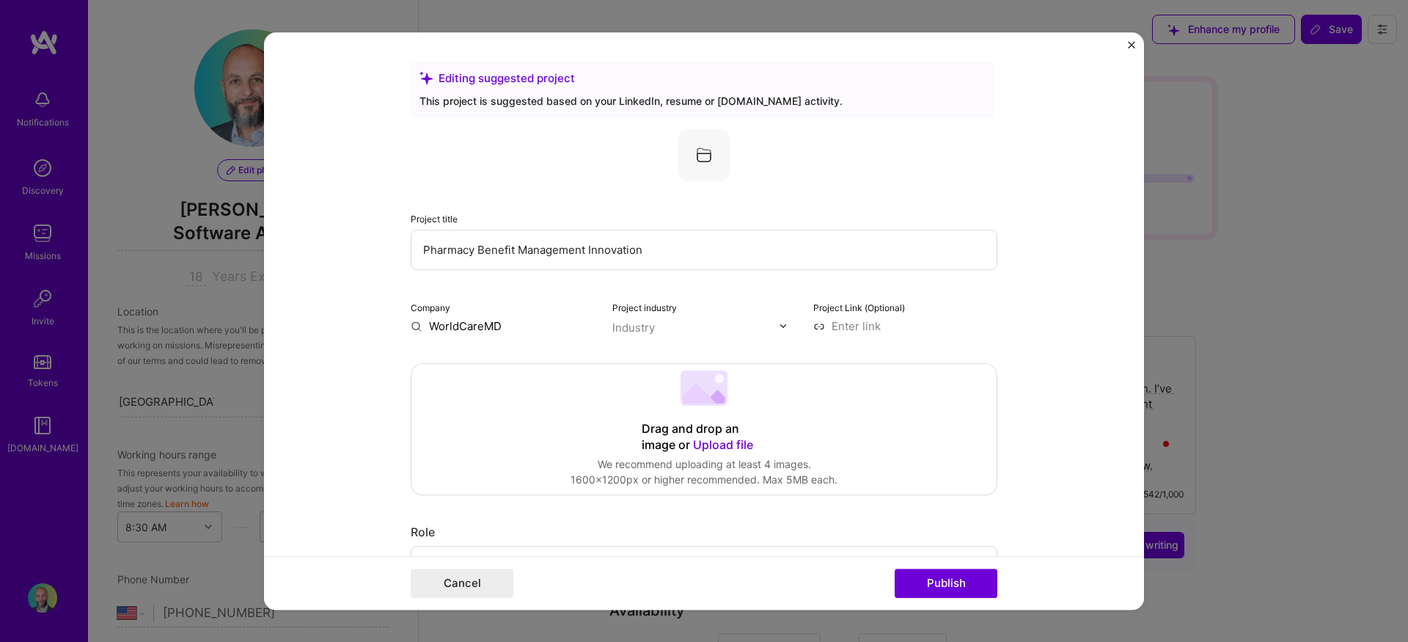
select select "US"
select select "Right Now"
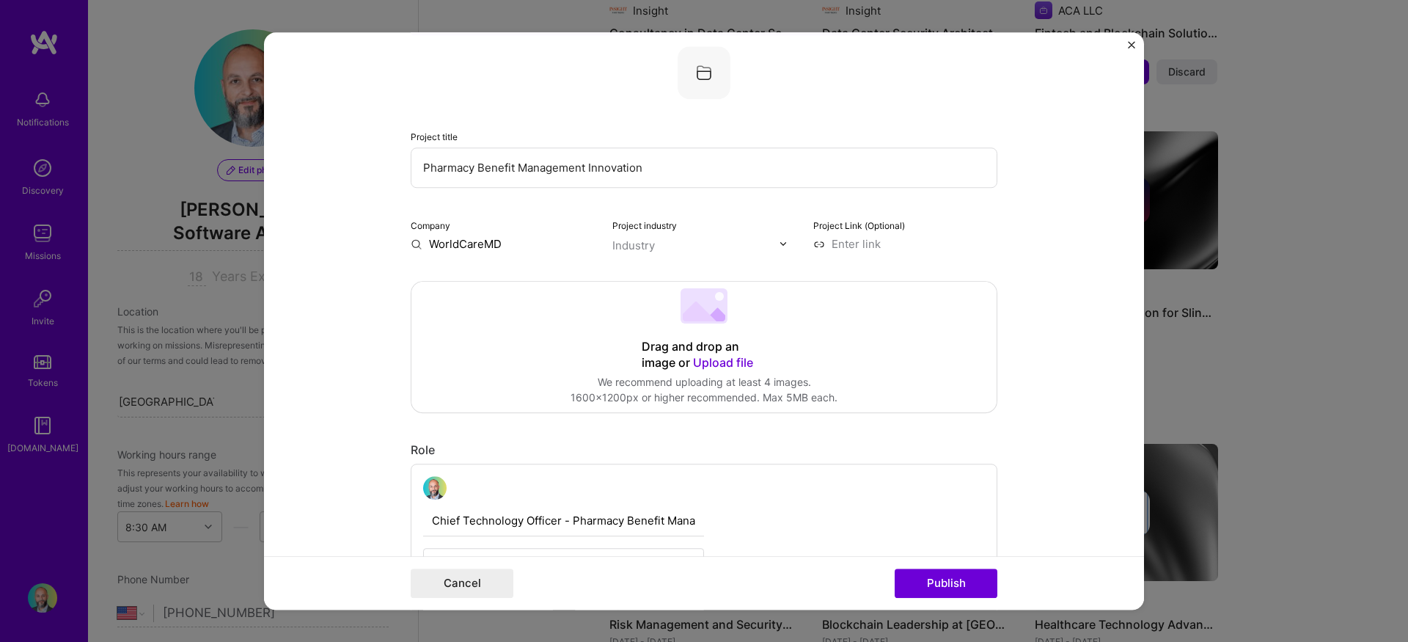
scroll to position [85, 0]
click at [473, 241] on input "WorldCareMD" at bounding box center [503, 240] width 184 height 15
type input "Unified Labor RX"
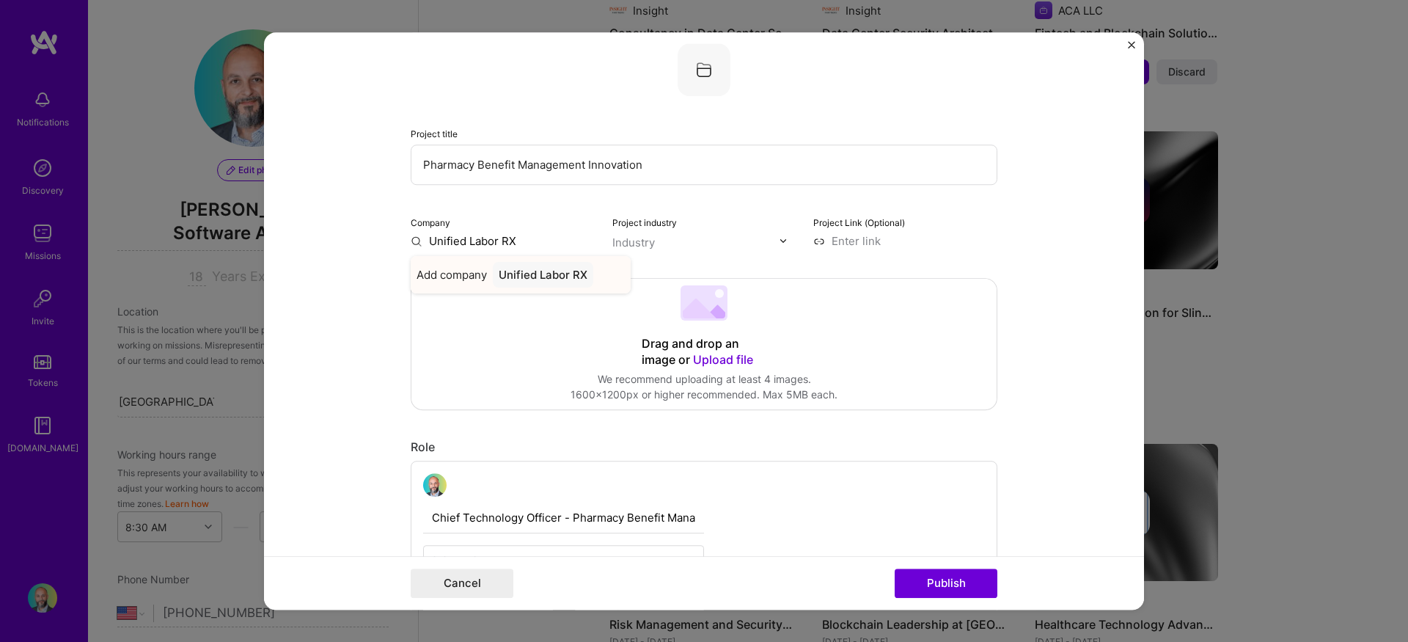
click at [566, 279] on div "Unified Labor RX" at bounding box center [543, 275] width 101 height 26
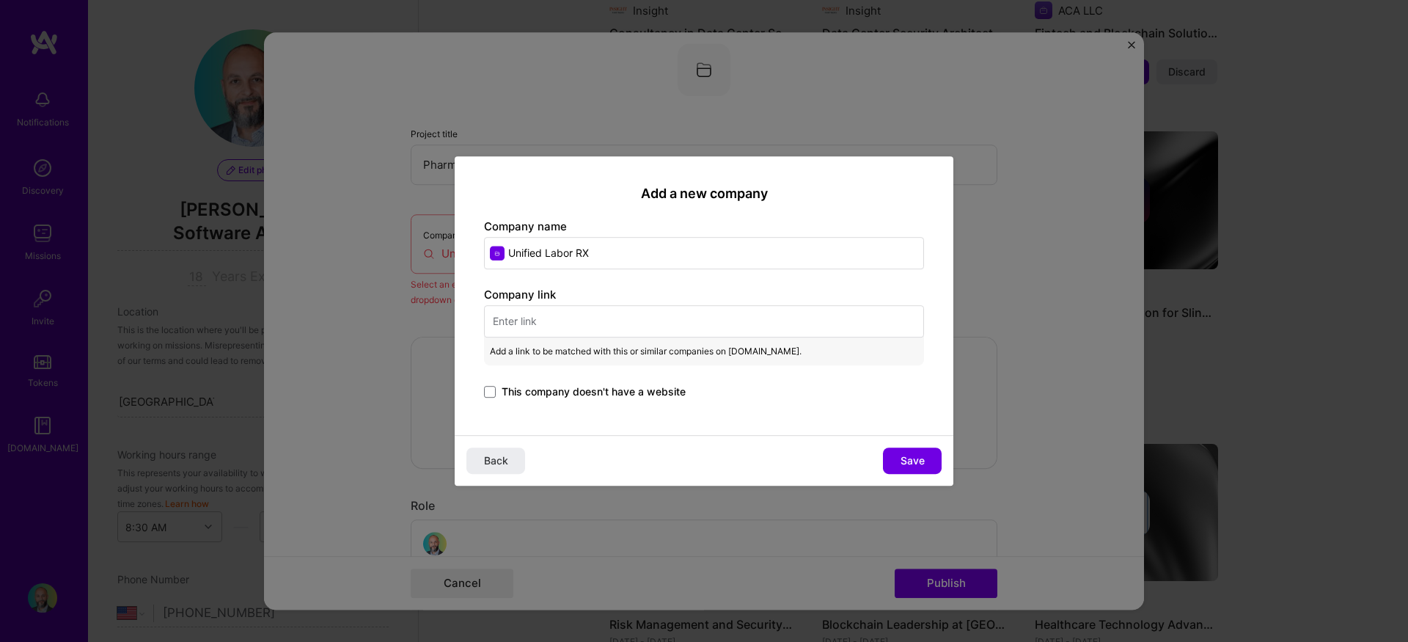
click at [566, 318] on input "text" at bounding box center [704, 321] width 440 height 32
paste input "https://unifiedlaborrx.com/"
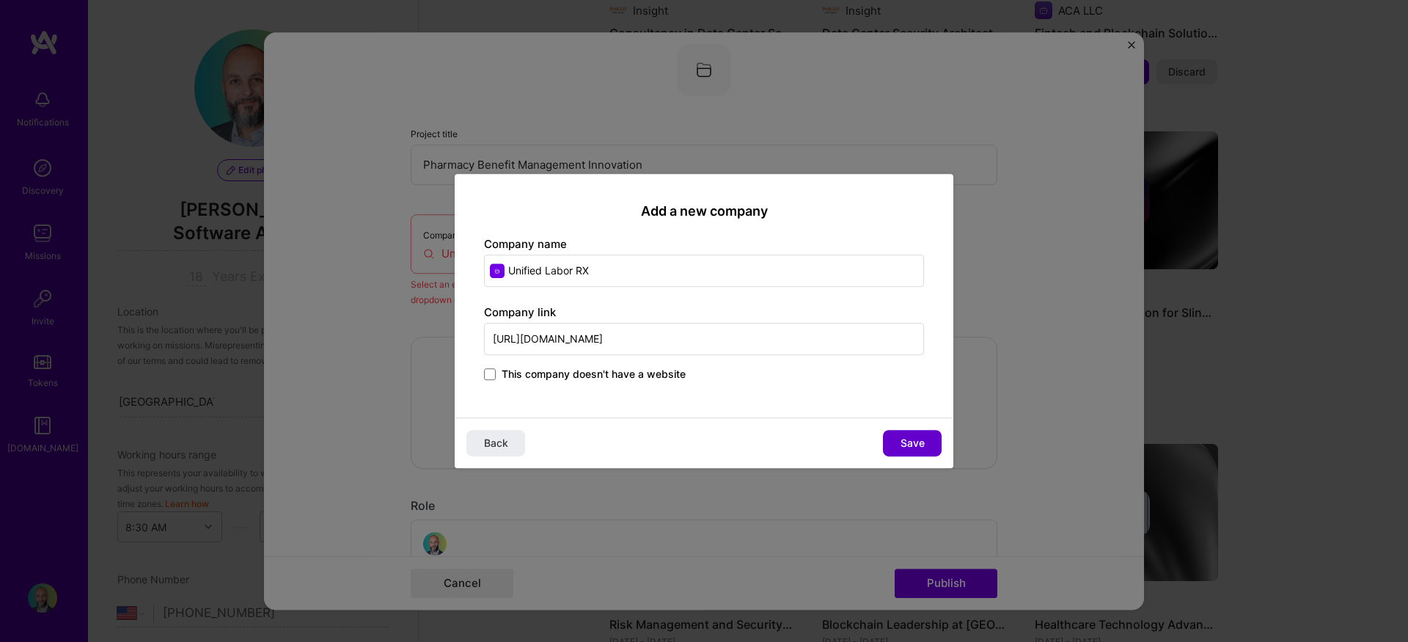
type input "https://unifiedlaborrx.com/"
click at [913, 440] on span "Save" at bounding box center [913, 443] width 24 height 15
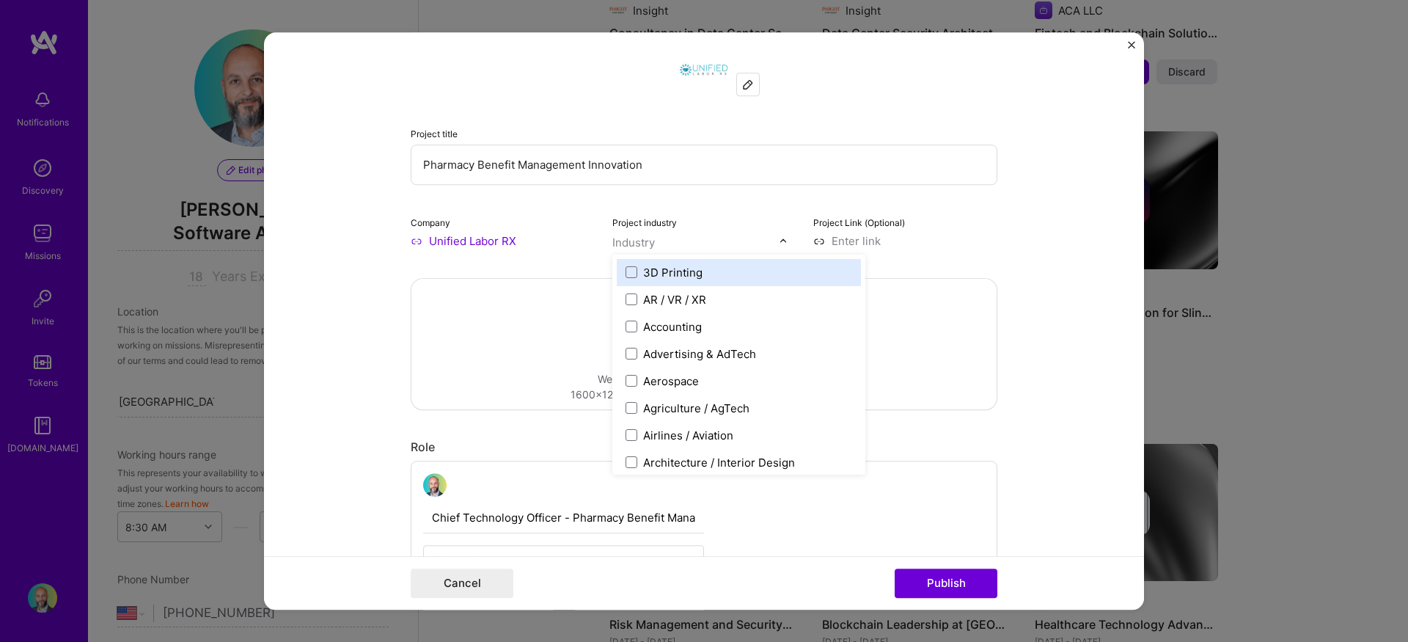
click at [634, 244] on div "Industry" at bounding box center [634, 242] width 43 height 15
type input "ph"
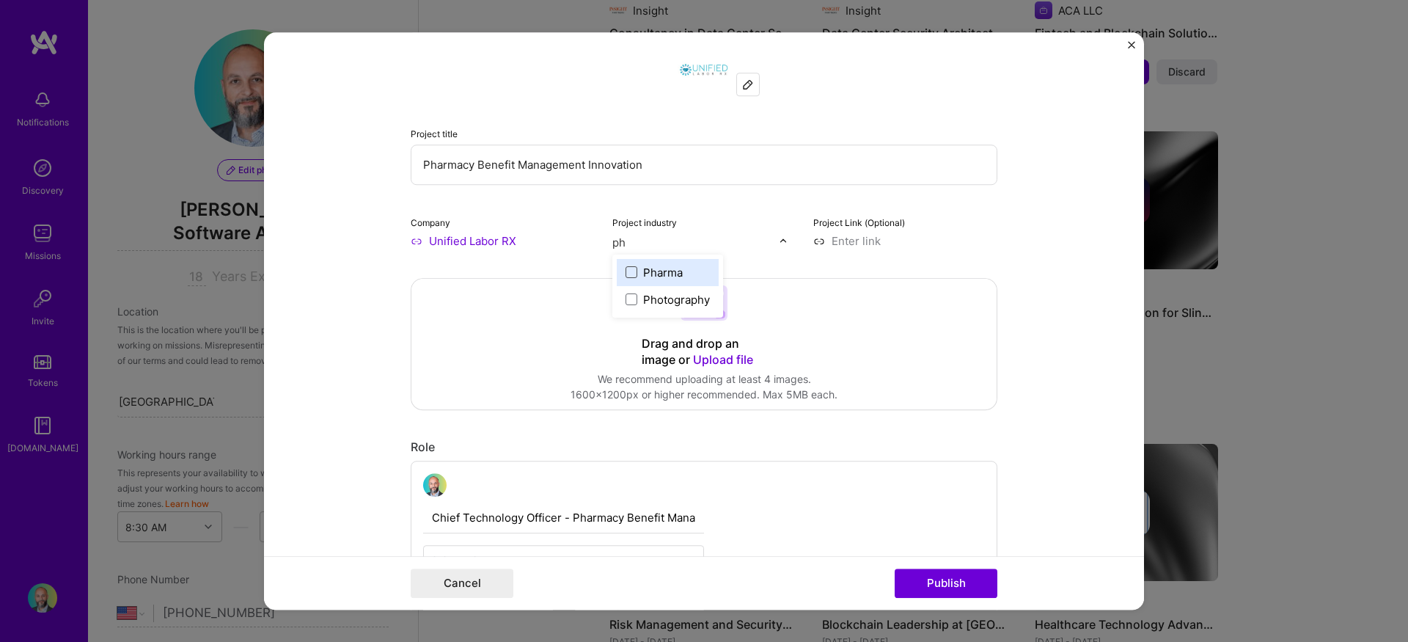
click at [630, 270] on span at bounding box center [632, 272] width 12 height 12
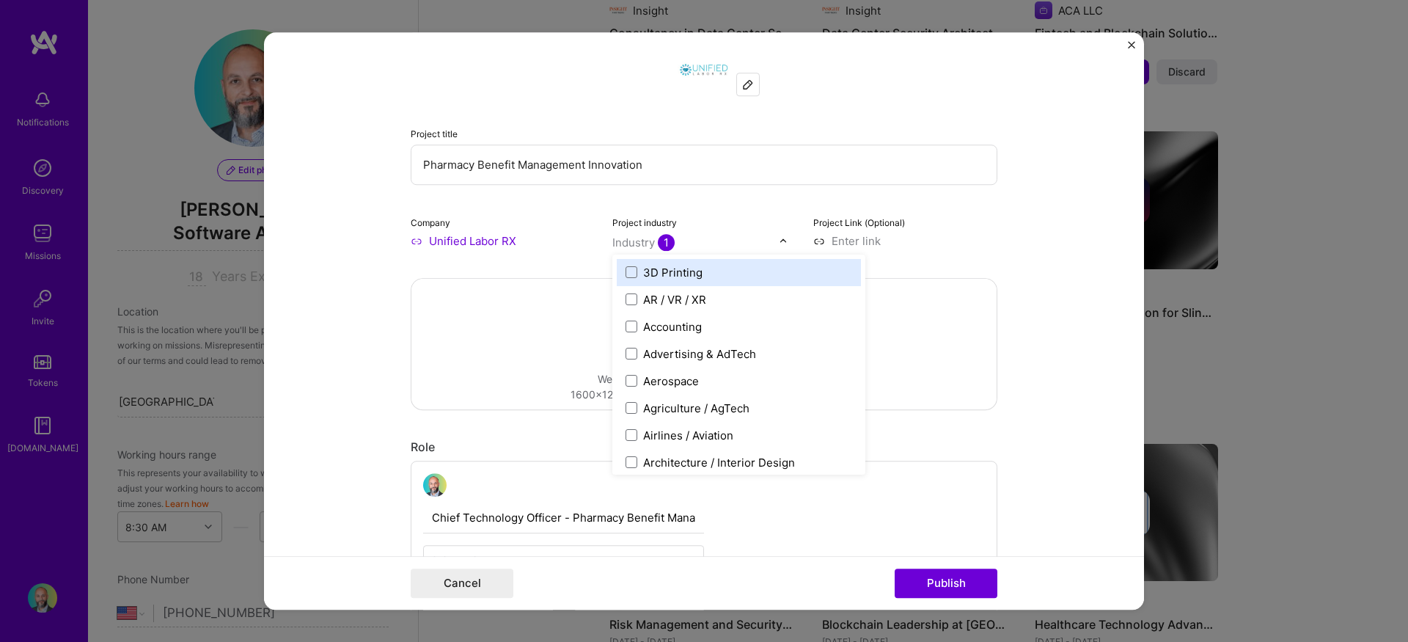
click at [985, 248] on input at bounding box center [906, 240] width 184 height 15
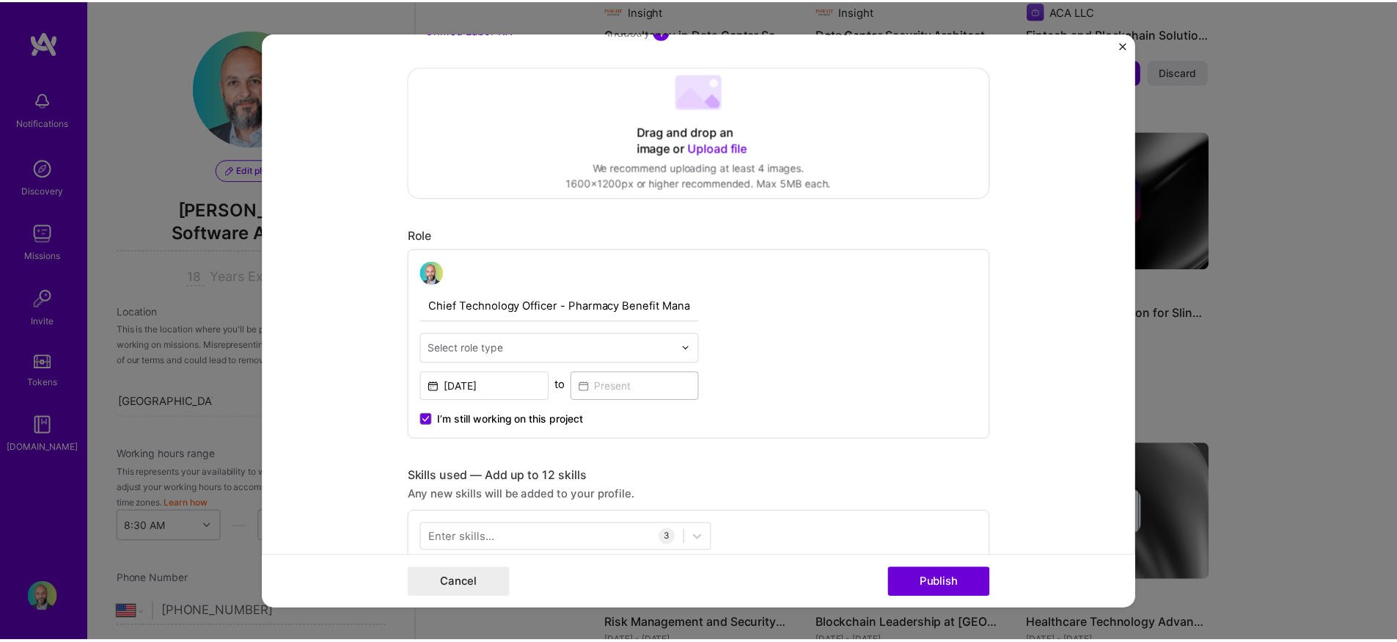
scroll to position [313, 0]
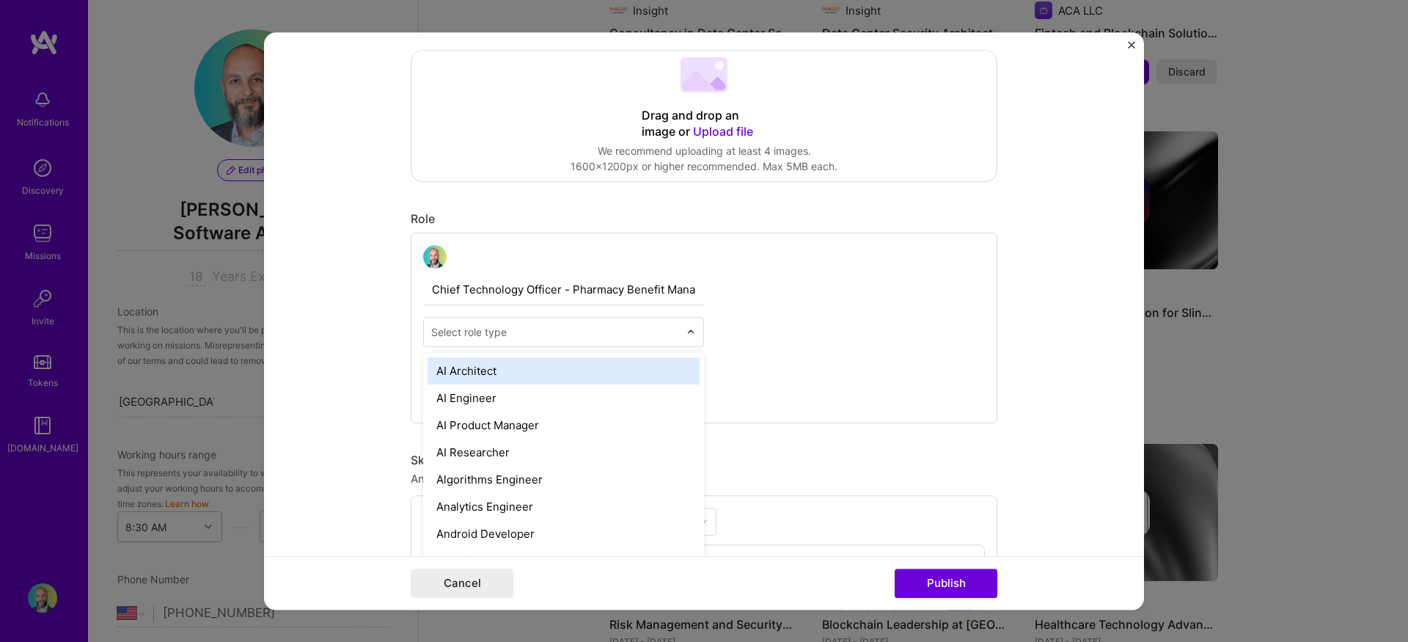
click at [489, 332] on div "Select role type" at bounding box center [469, 331] width 76 height 15
type input "cto"
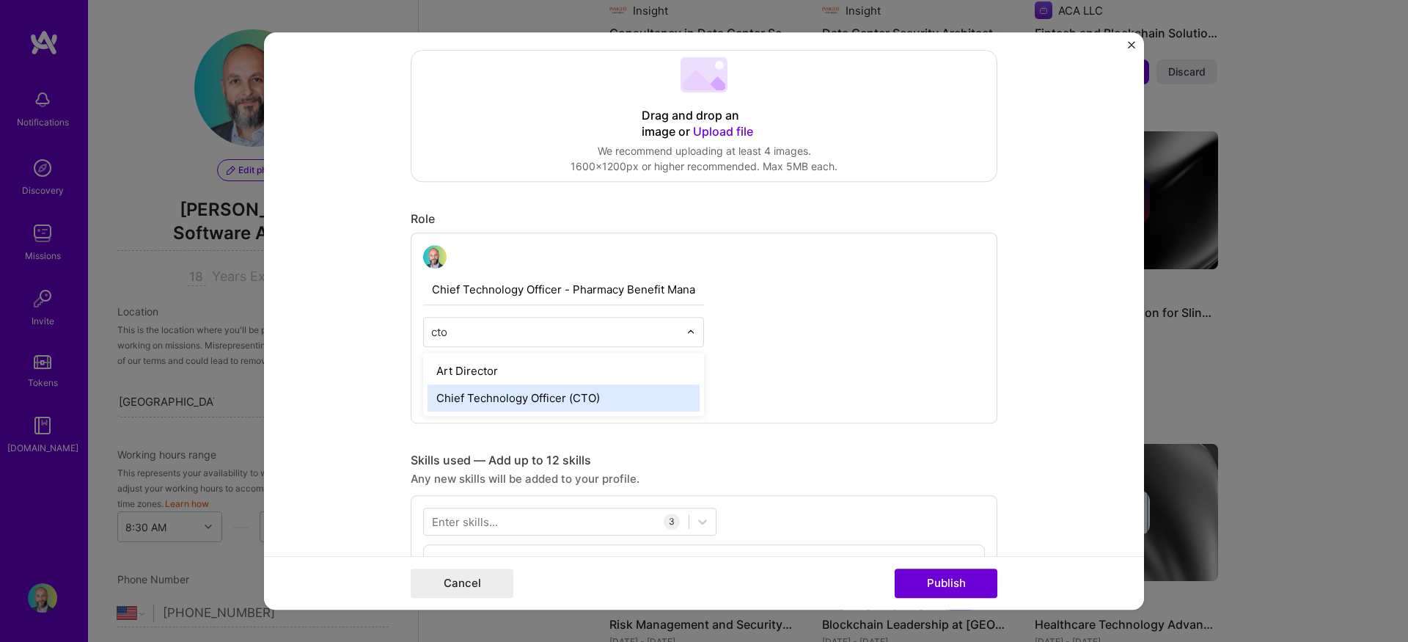
click at [471, 397] on div "Chief Technology Officer (CTO)" at bounding box center [564, 397] width 272 height 27
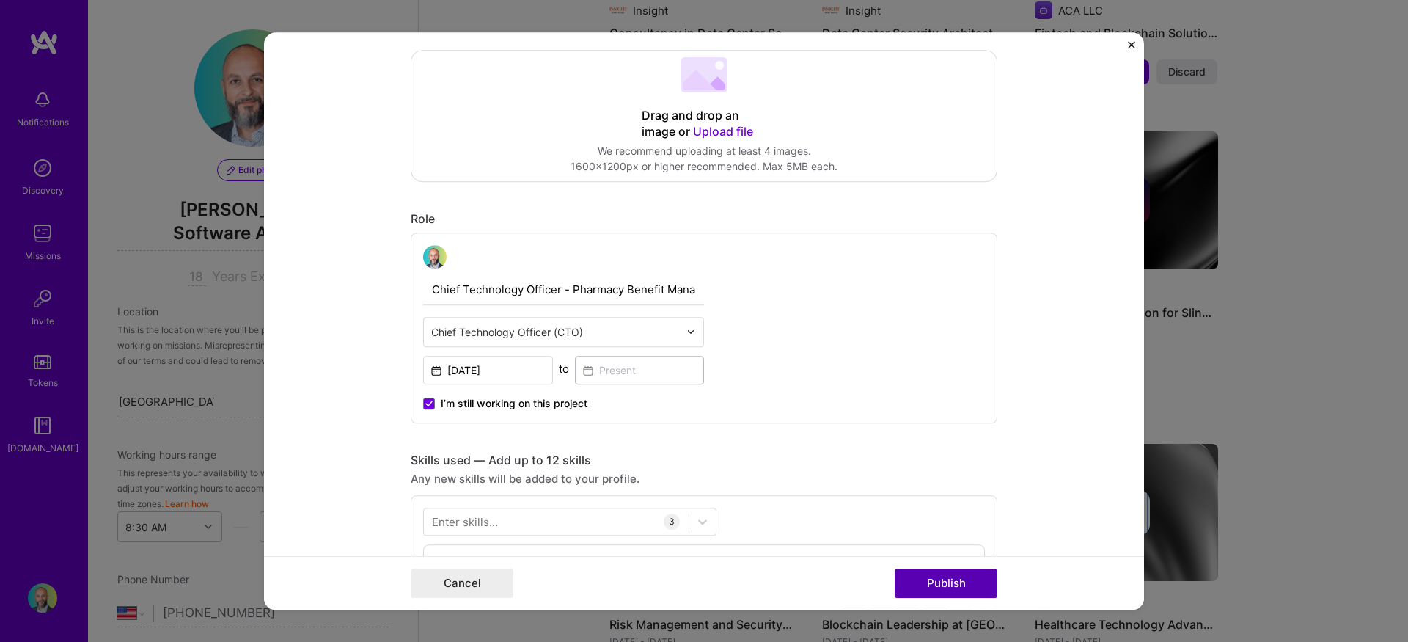
click at [930, 595] on button "Publish" at bounding box center [946, 583] width 103 height 29
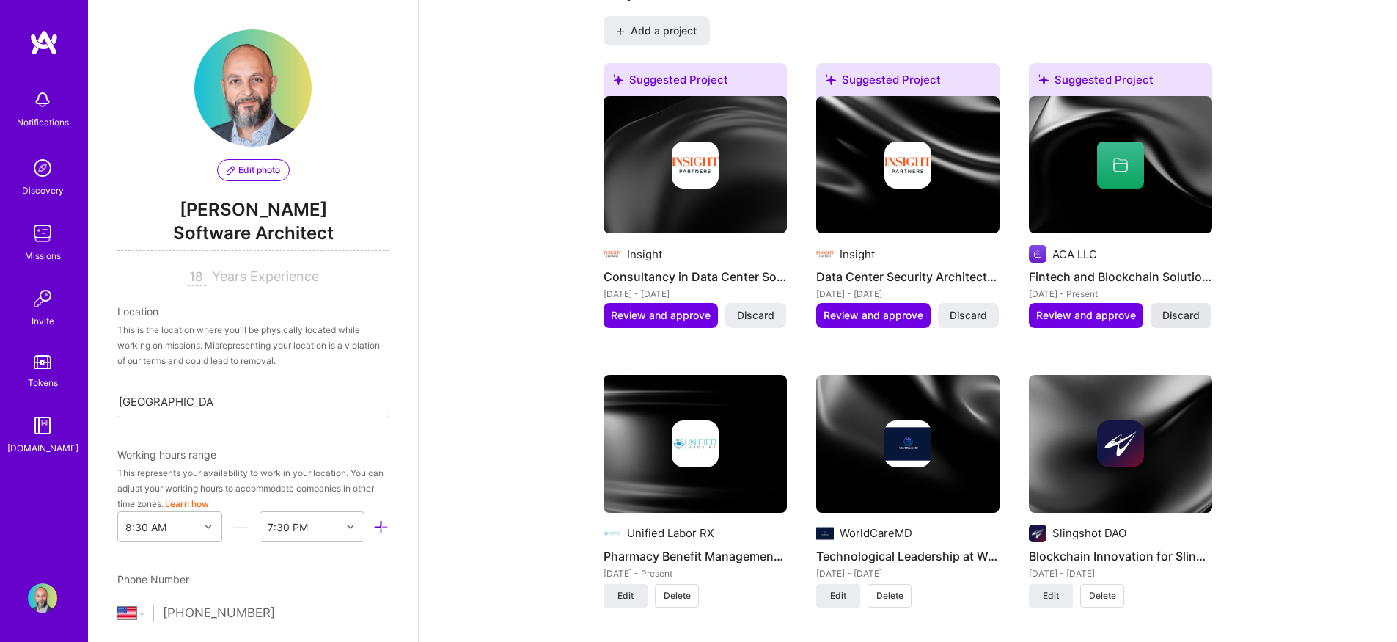
scroll to position [1155, 0]
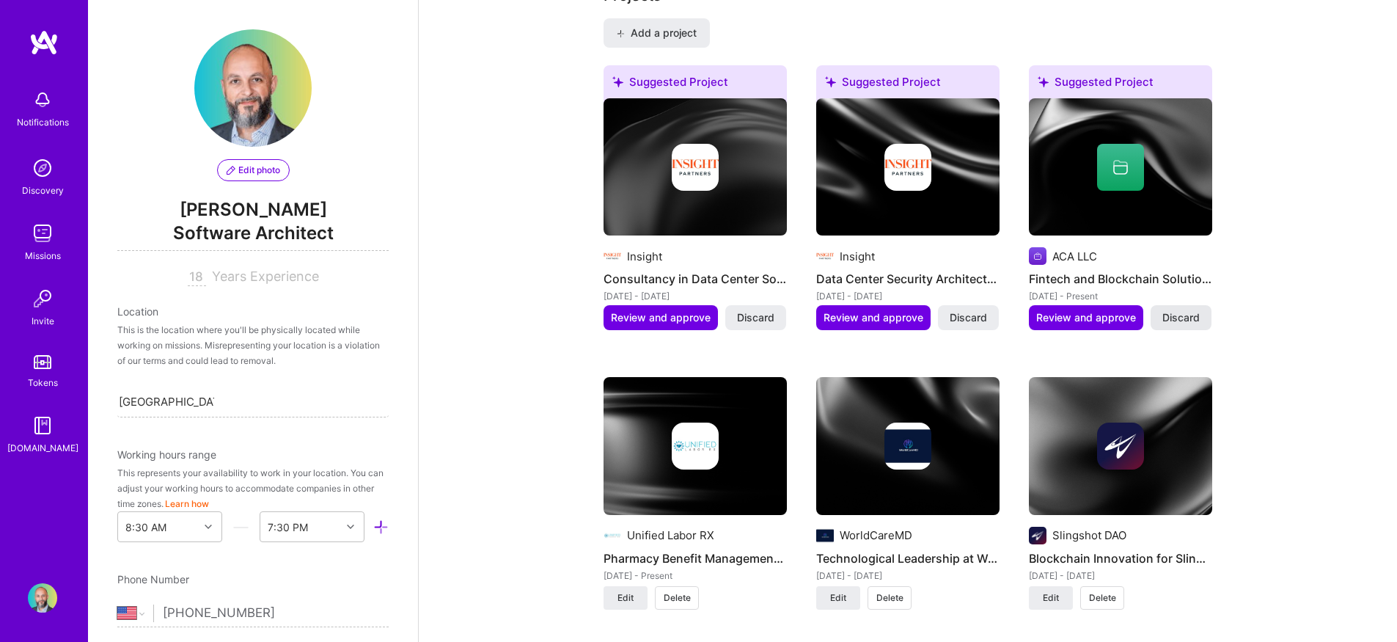
click at [1187, 310] on span "Discard" at bounding box center [1181, 317] width 37 height 15
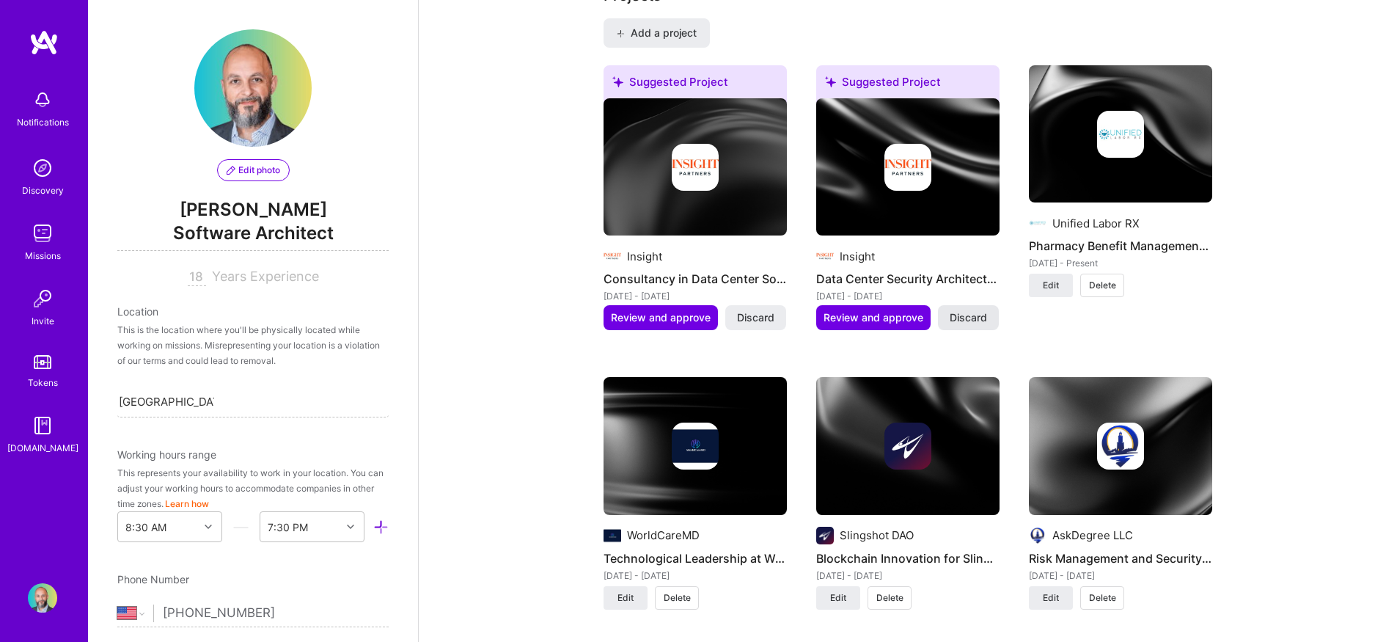
click at [966, 310] on span "Discard" at bounding box center [968, 317] width 37 height 15
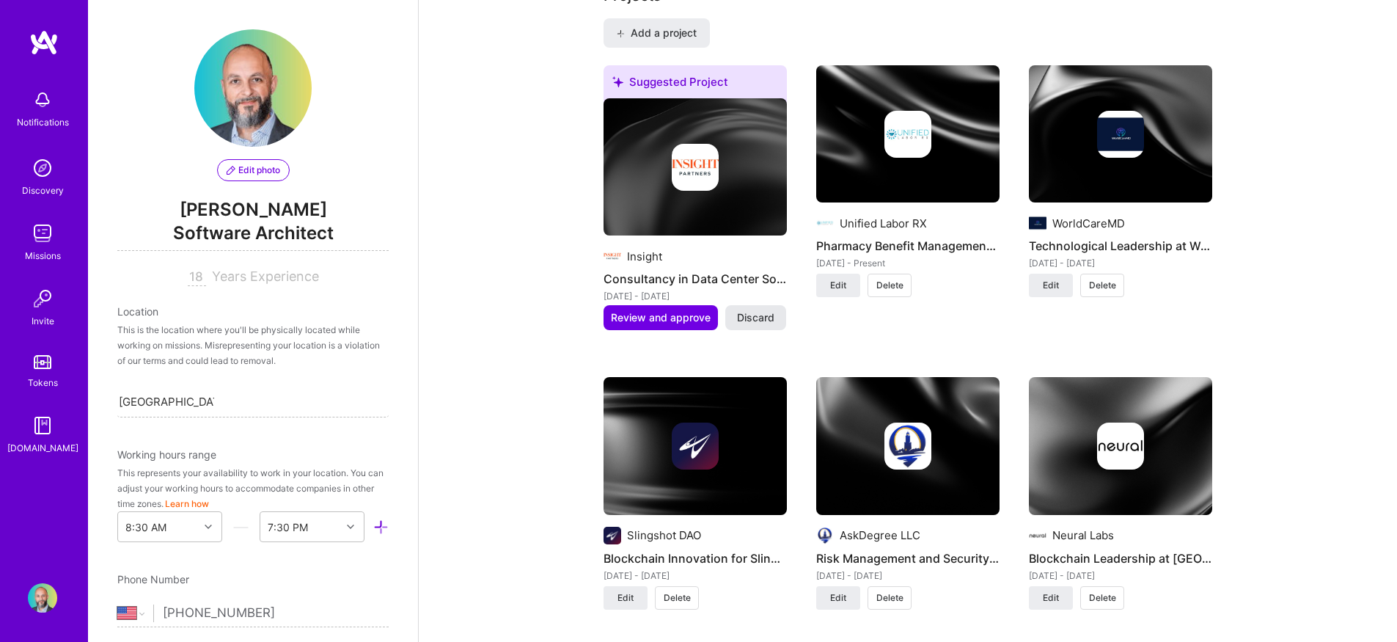
click at [754, 310] on span "Discard" at bounding box center [755, 317] width 37 height 15
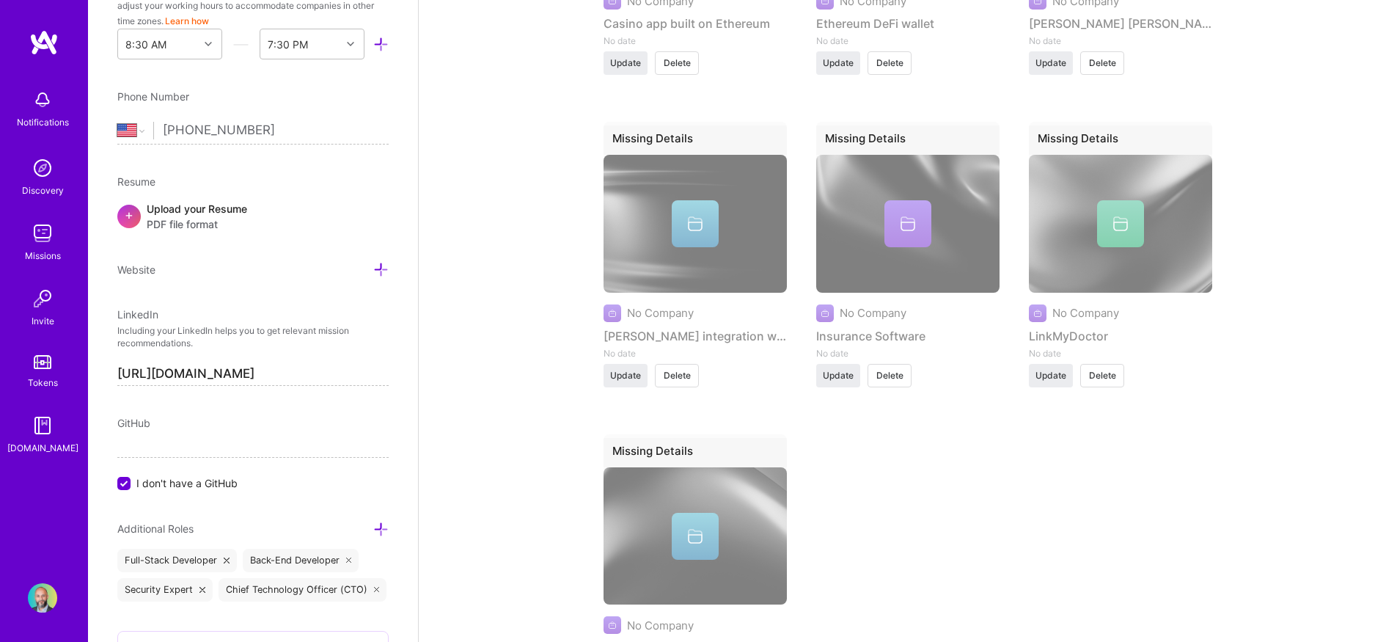
scroll to position [483, 0]
click at [125, 484] on input "I don't have a GitHub" at bounding box center [125, 483] width 13 height 13
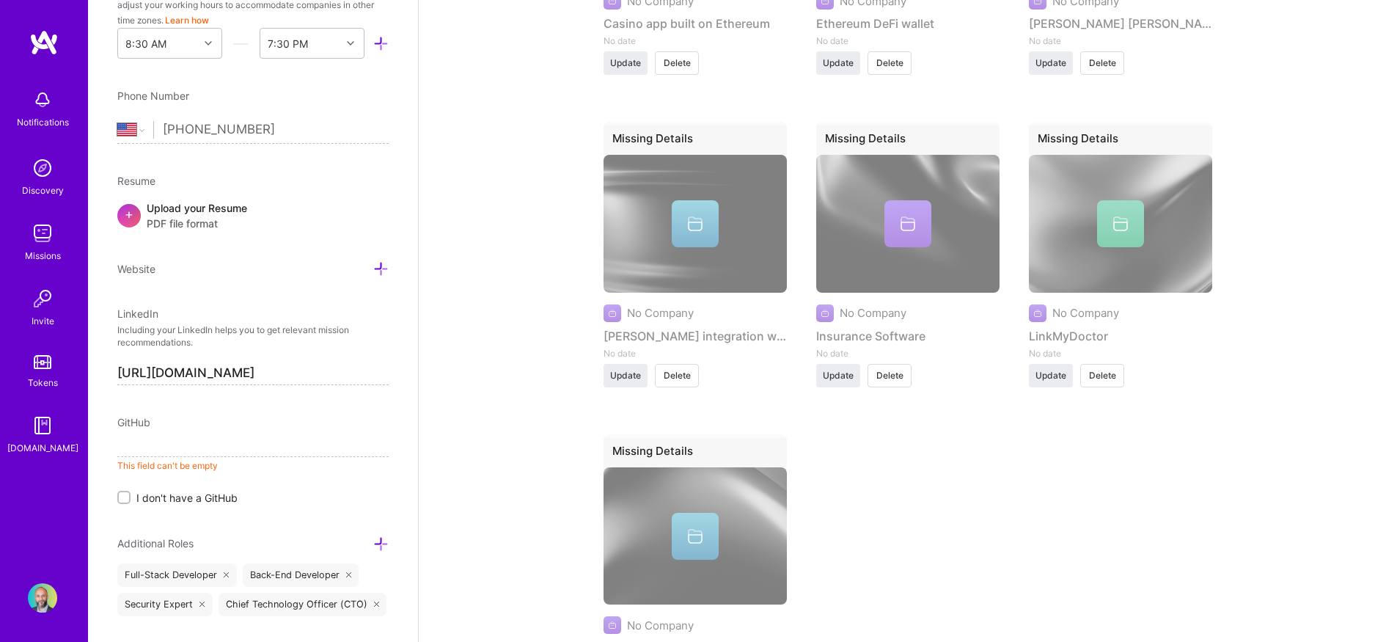
paste input "https://github.com/aamodeo"
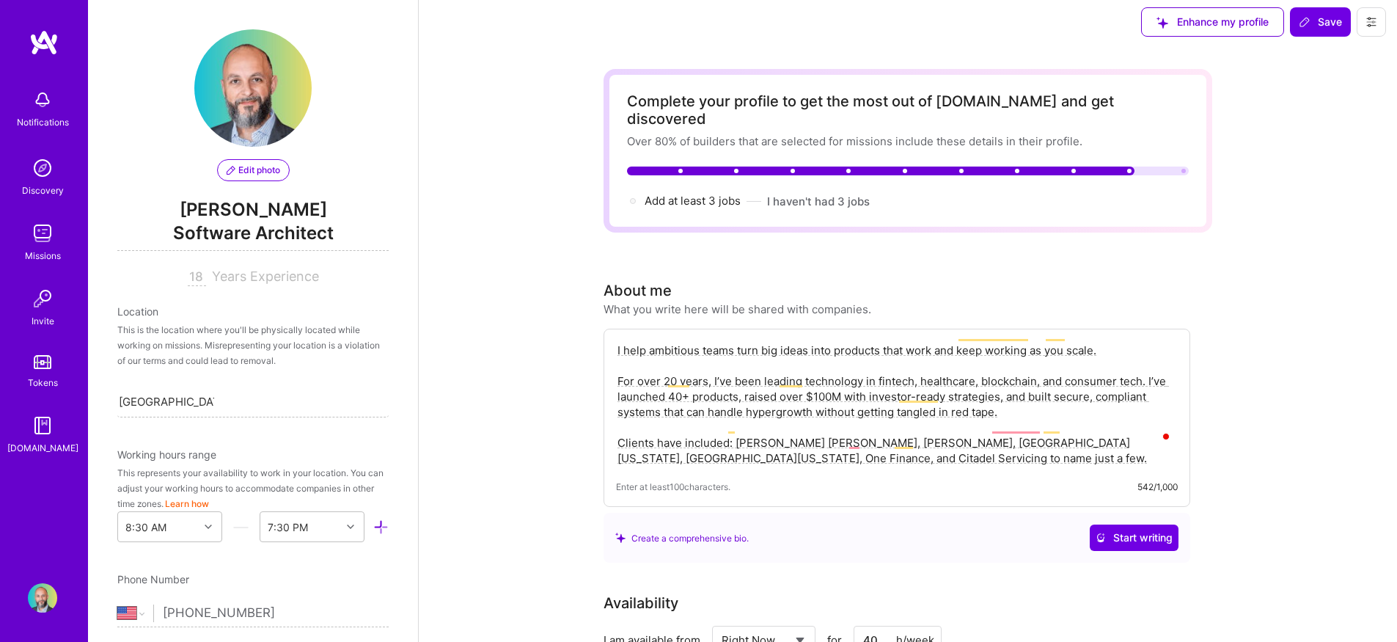
scroll to position [0, 0]
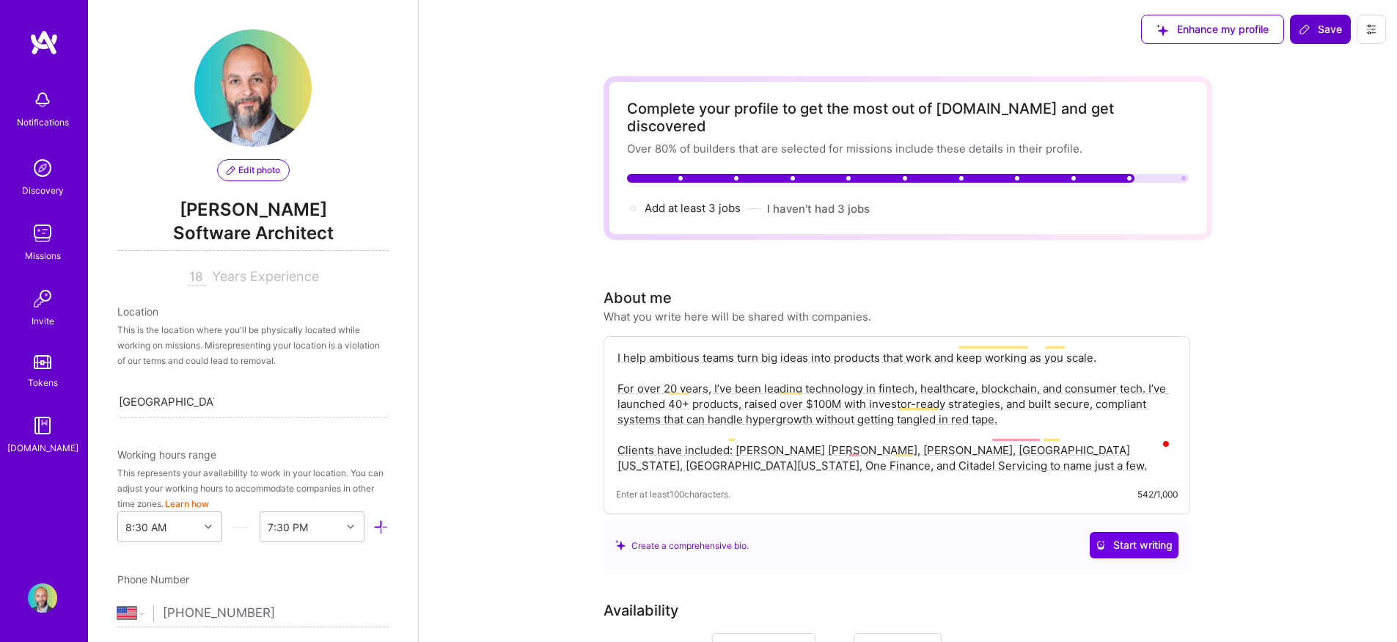
type input "https://github.com/aamodeo"
click at [1326, 31] on span "Save" at bounding box center [1320, 29] width 43 height 15
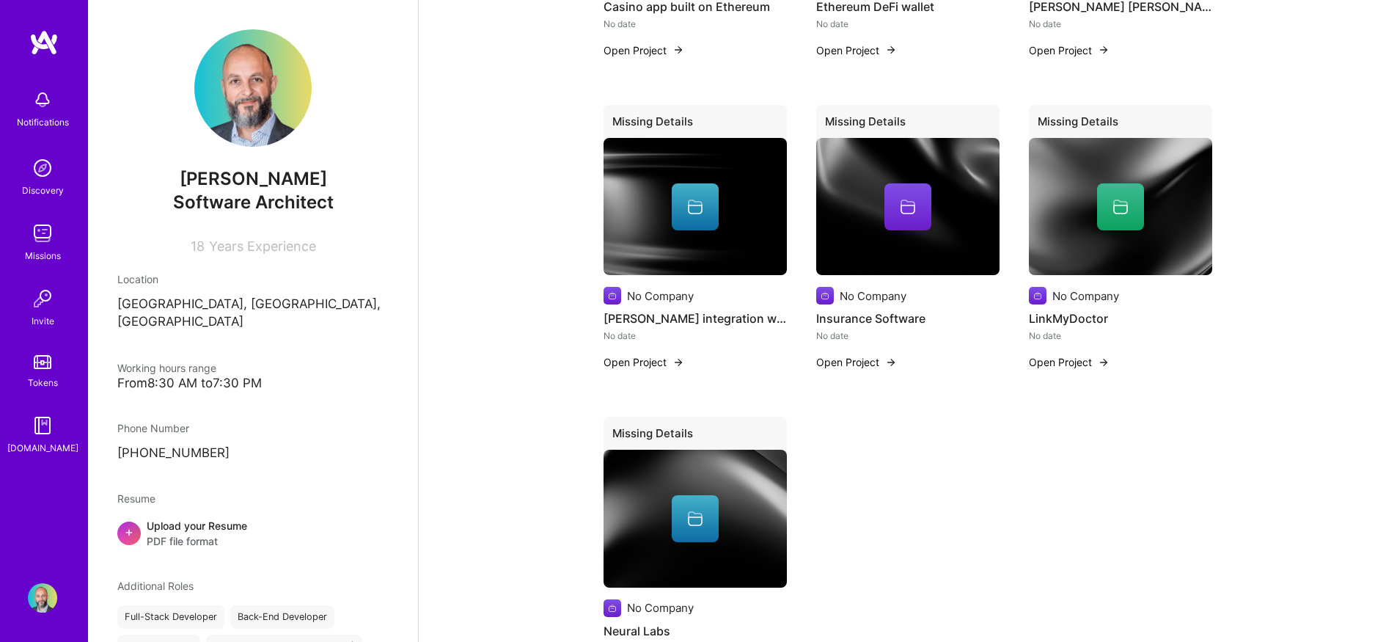
scroll to position [3, 0]
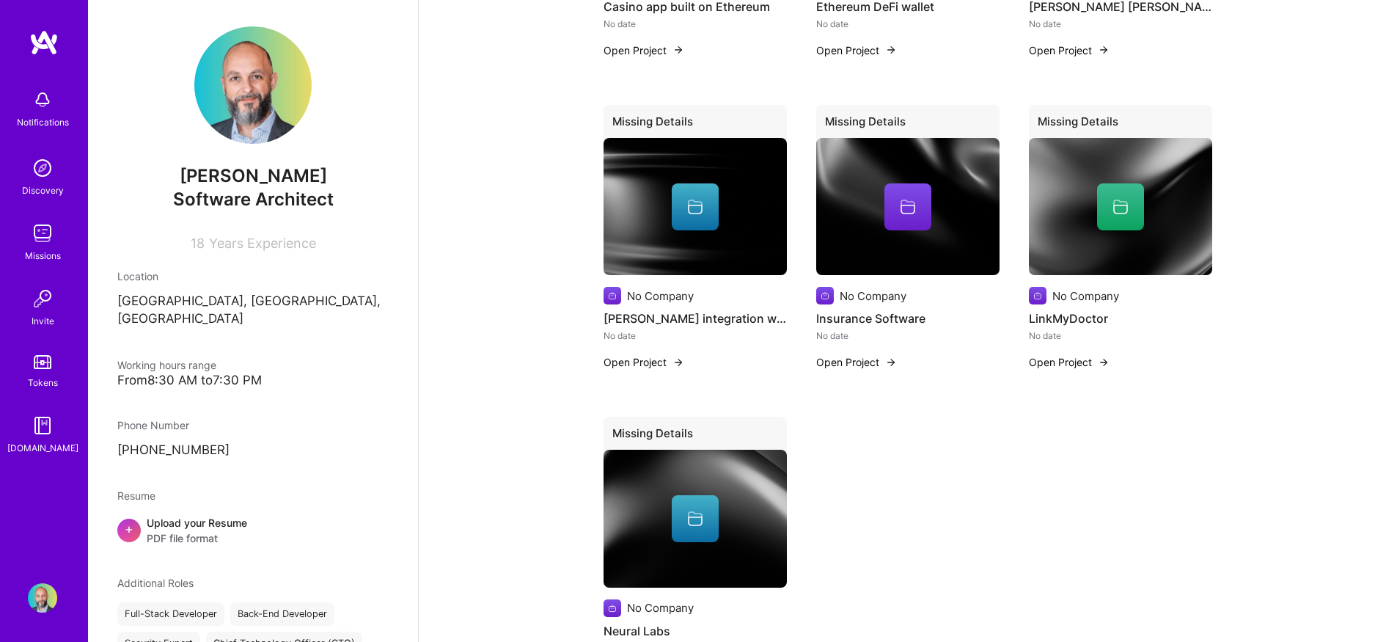
click at [43, 176] on img at bounding box center [42, 167] width 29 height 29
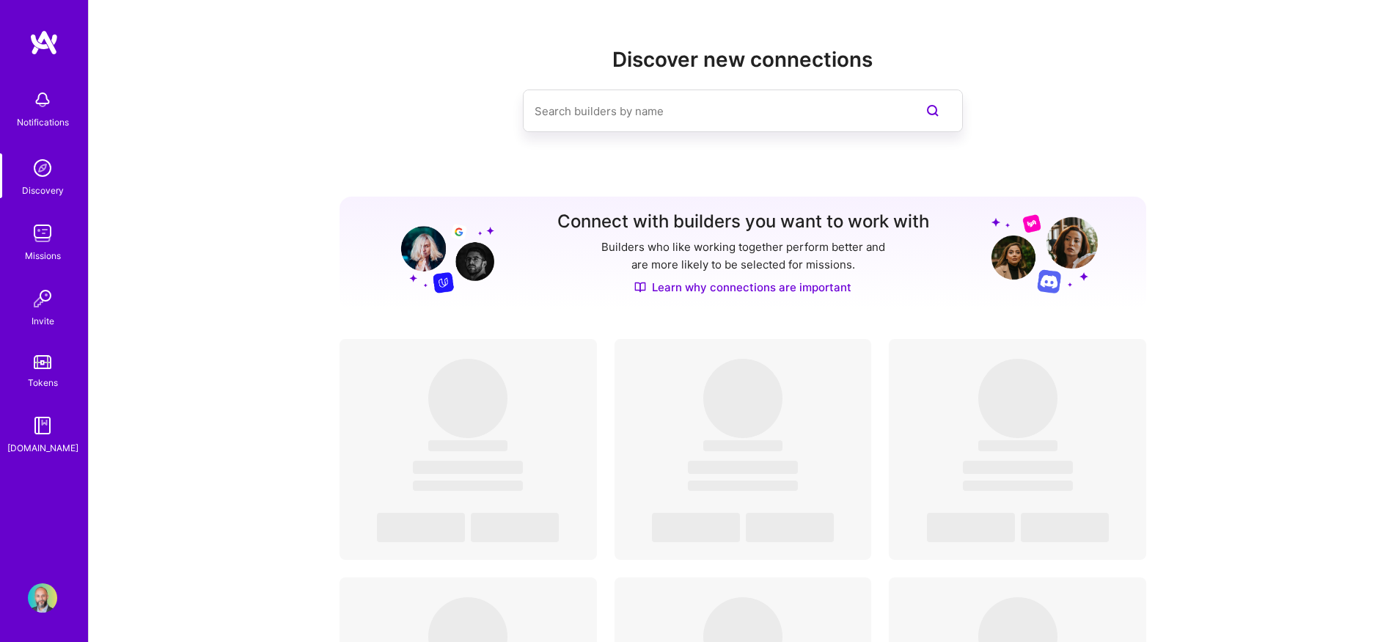
click at [43, 241] on img at bounding box center [42, 233] width 29 height 29
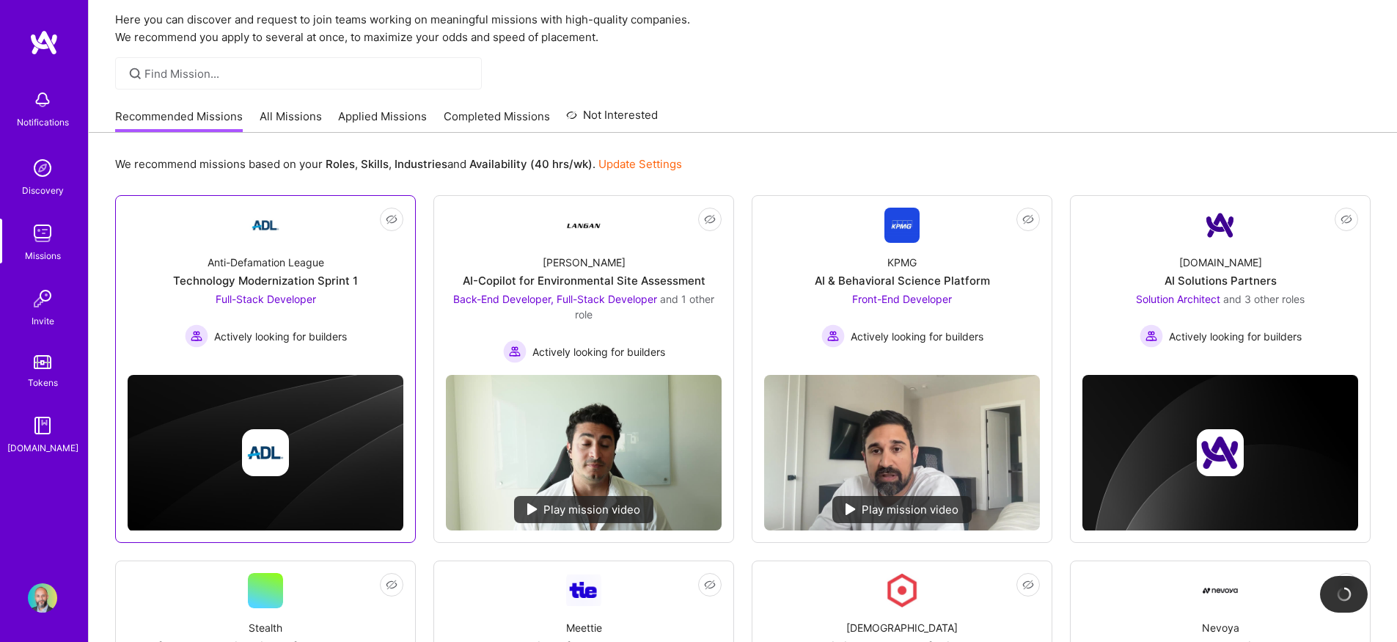
scroll to position [77, 0]
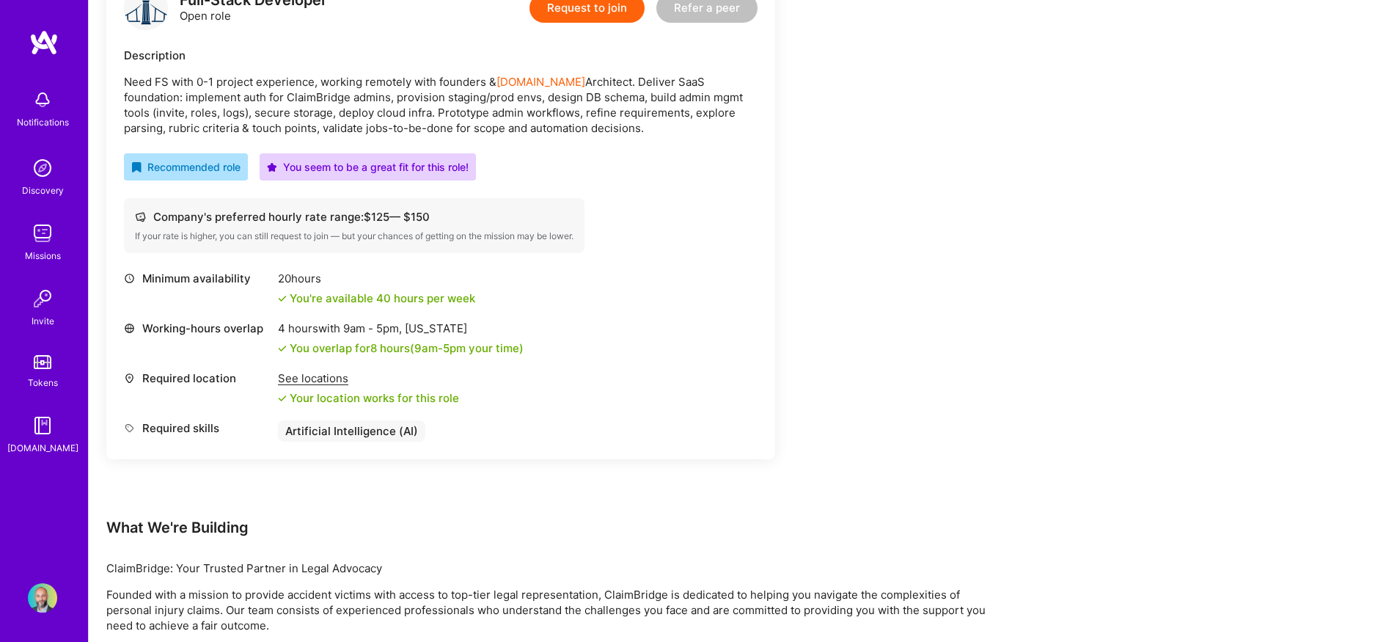
scroll to position [158, 0]
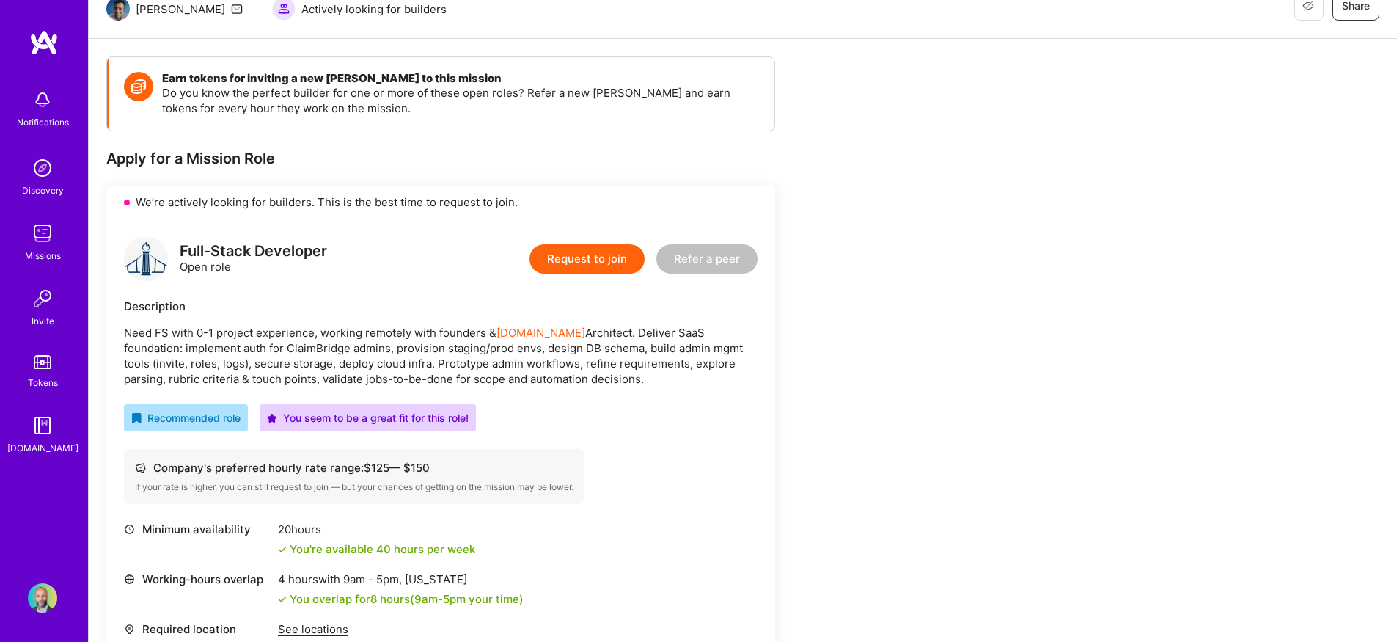
click at [573, 255] on button "Request to join" at bounding box center [587, 258] width 115 height 29
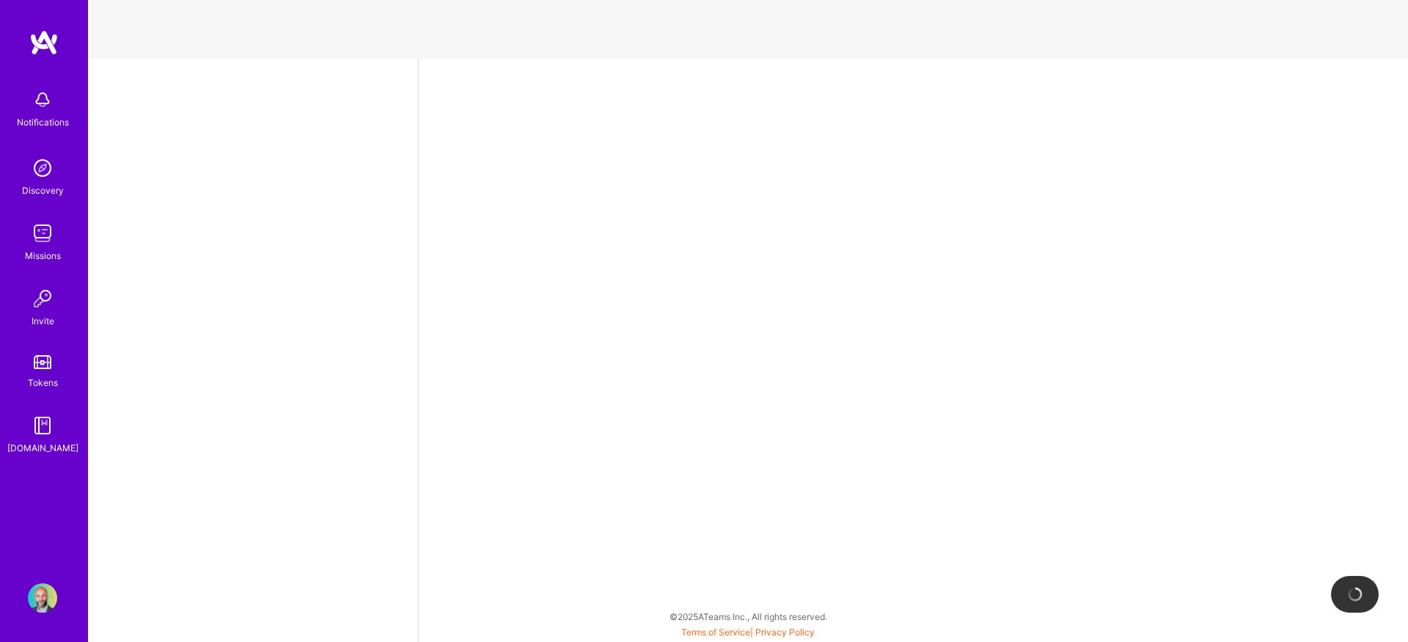
select select "US"
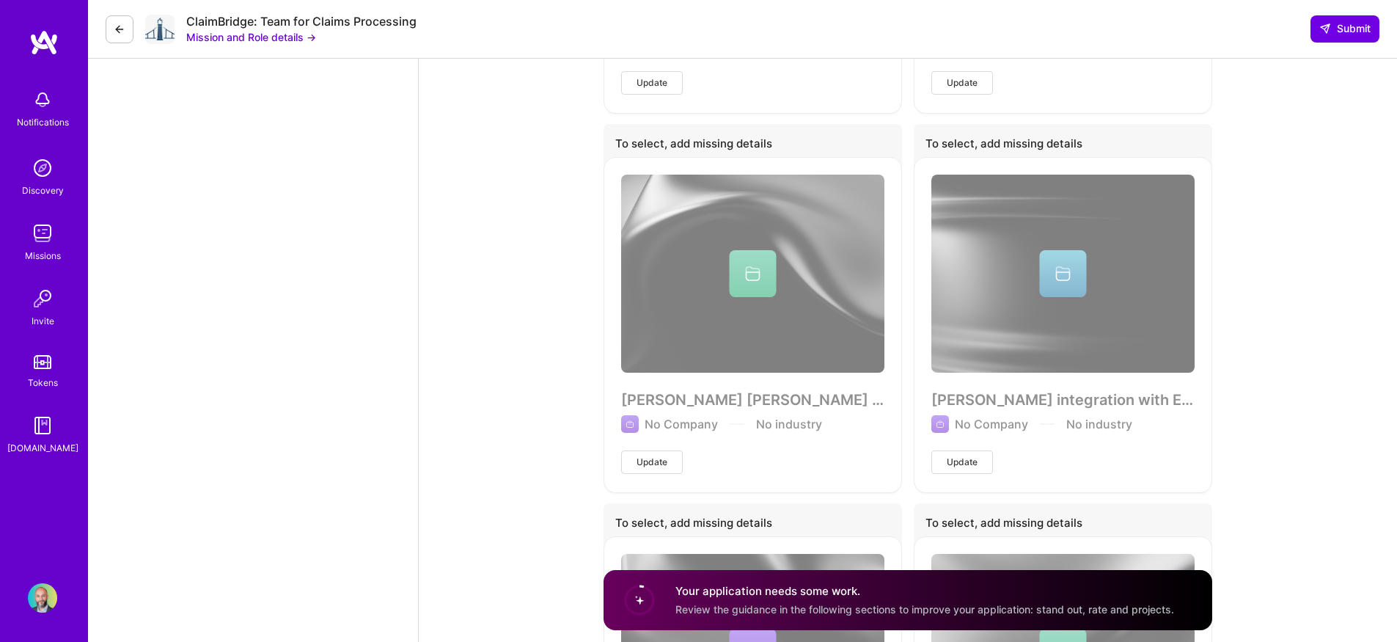
scroll to position [5016, 0]
